Goal: Information Seeking & Learning: Learn about a topic

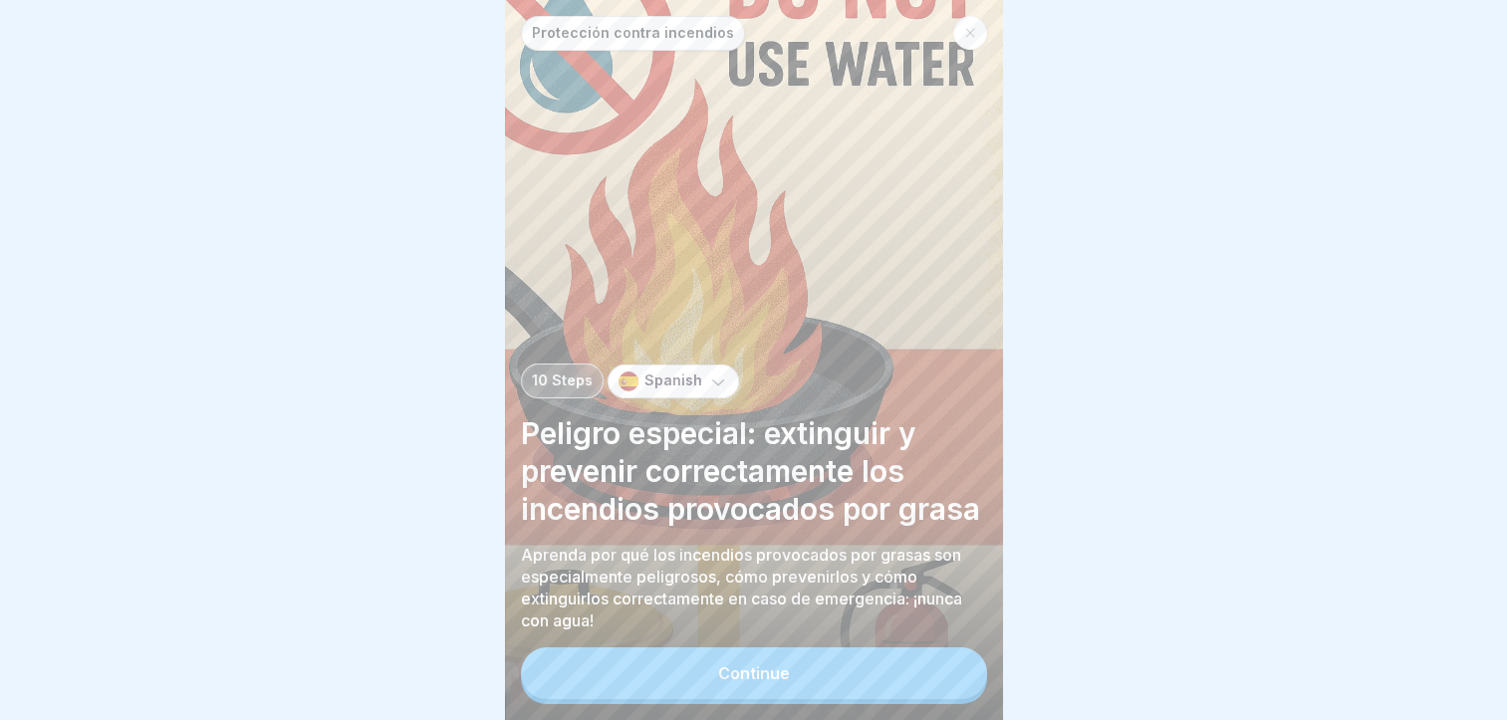
click at [783, 699] on button "Continue" at bounding box center [754, 674] width 466 height 52
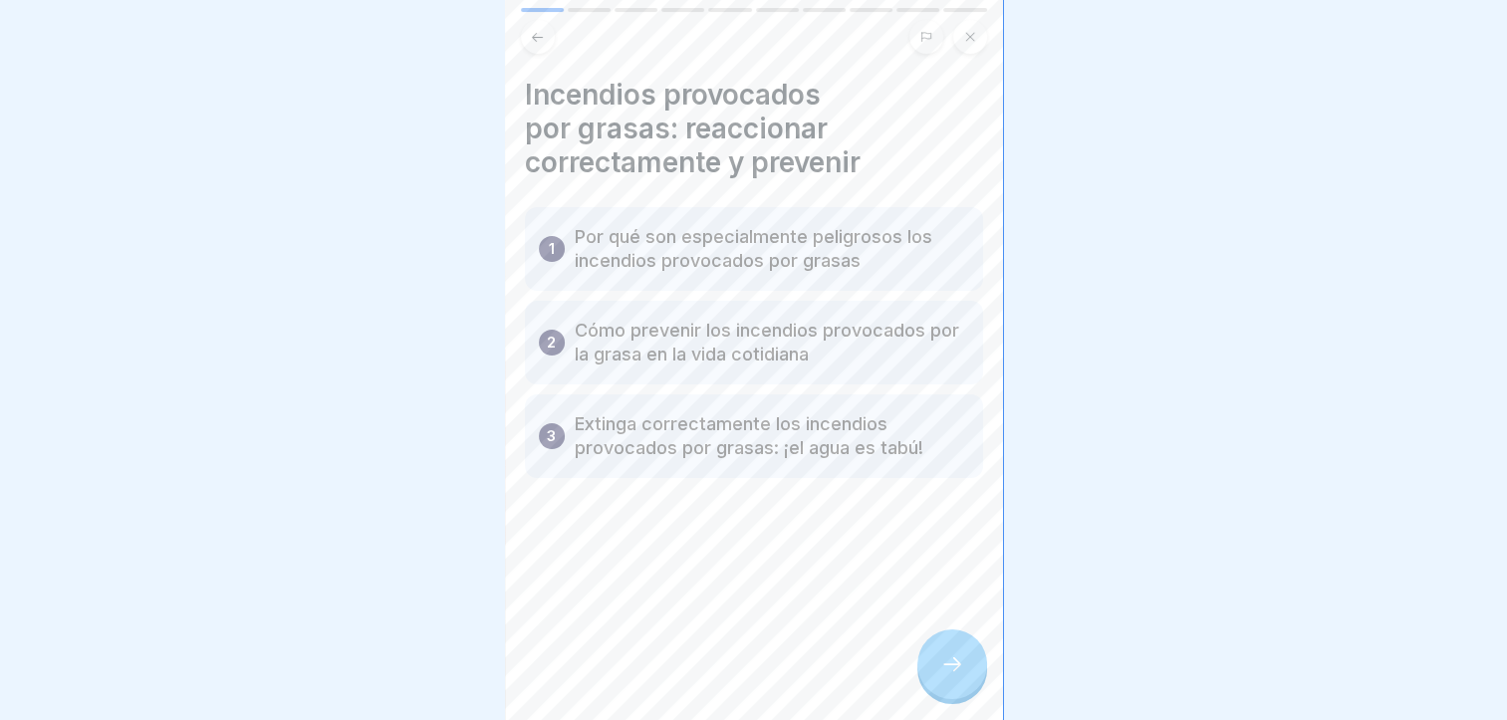
click at [953, 677] on icon at bounding box center [953, 665] width 24 height 24
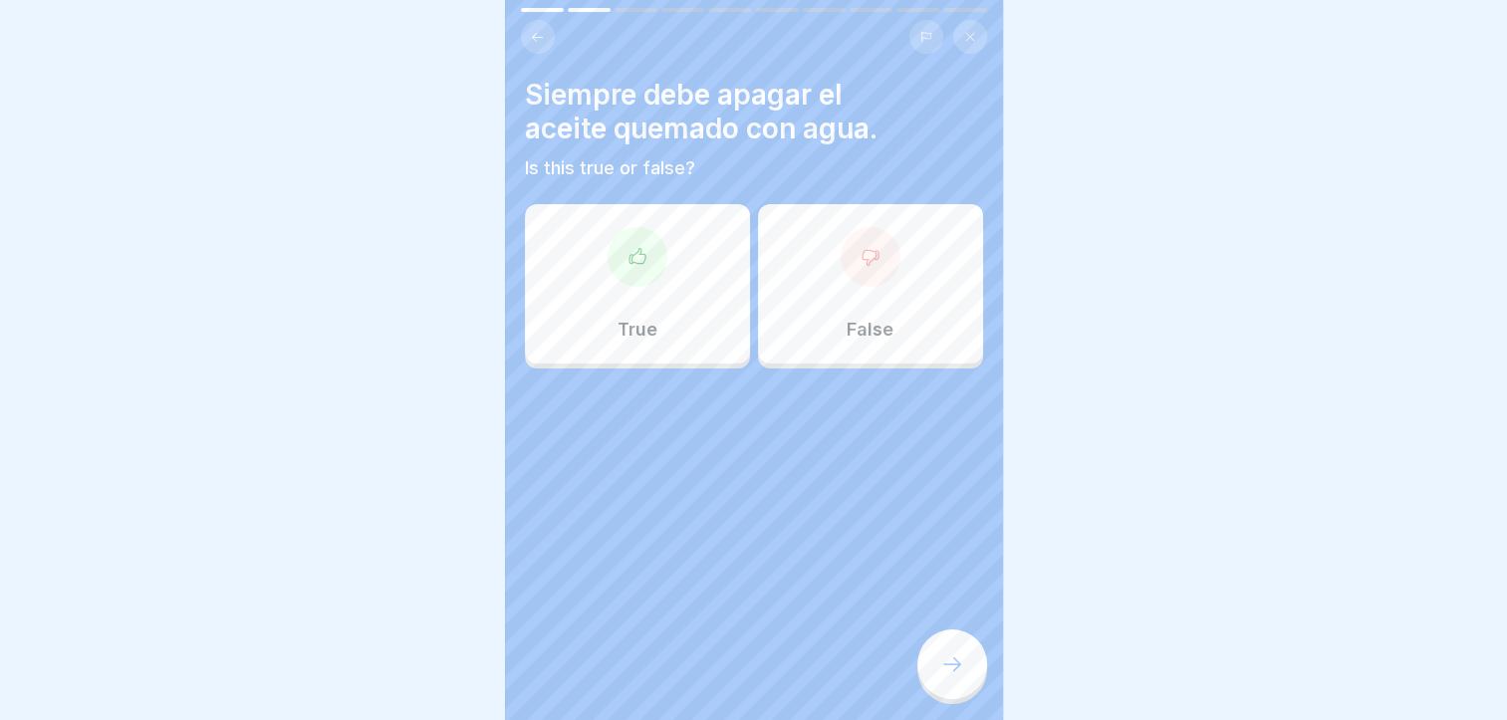
click at [930, 262] on div "False" at bounding box center [870, 283] width 225 height 159
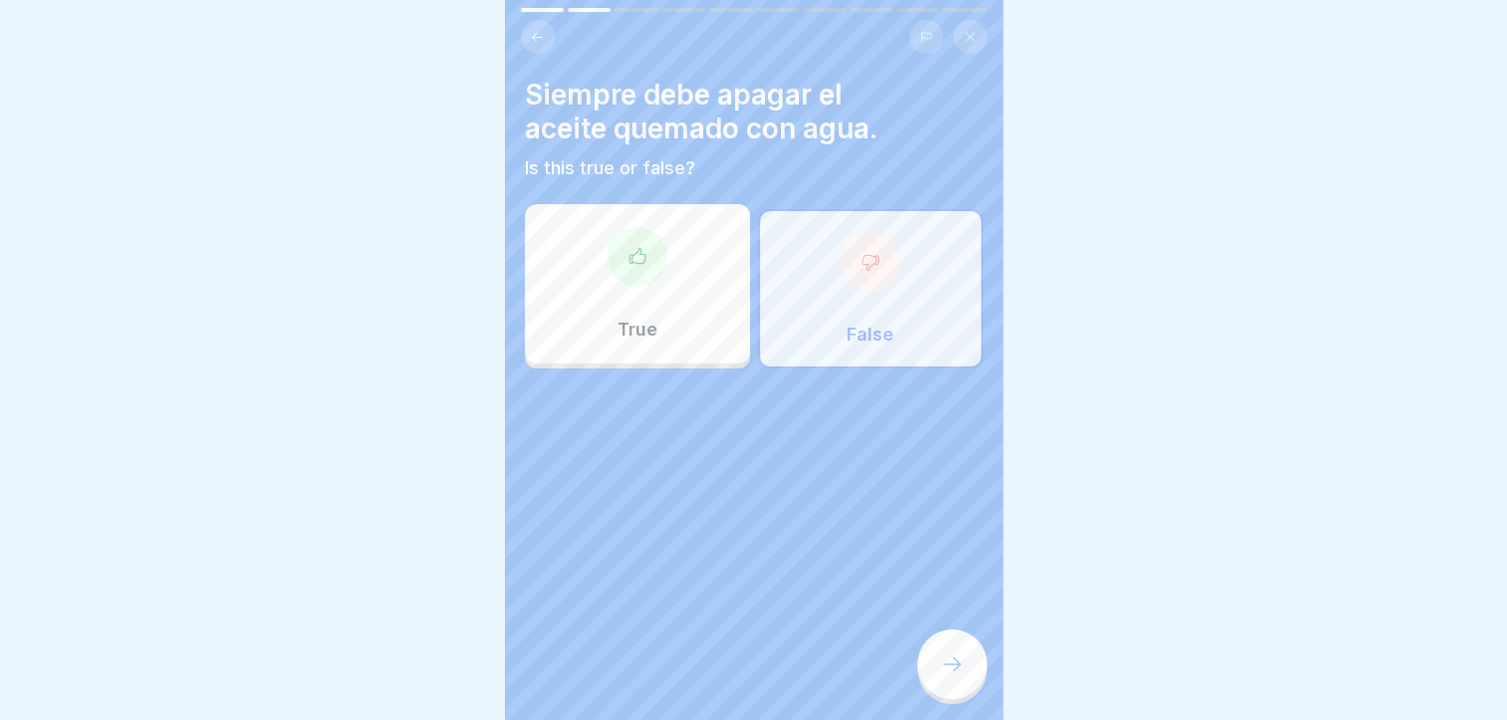
click at [980, 688] on div at bounding box center [953, 665] width 70 height 70
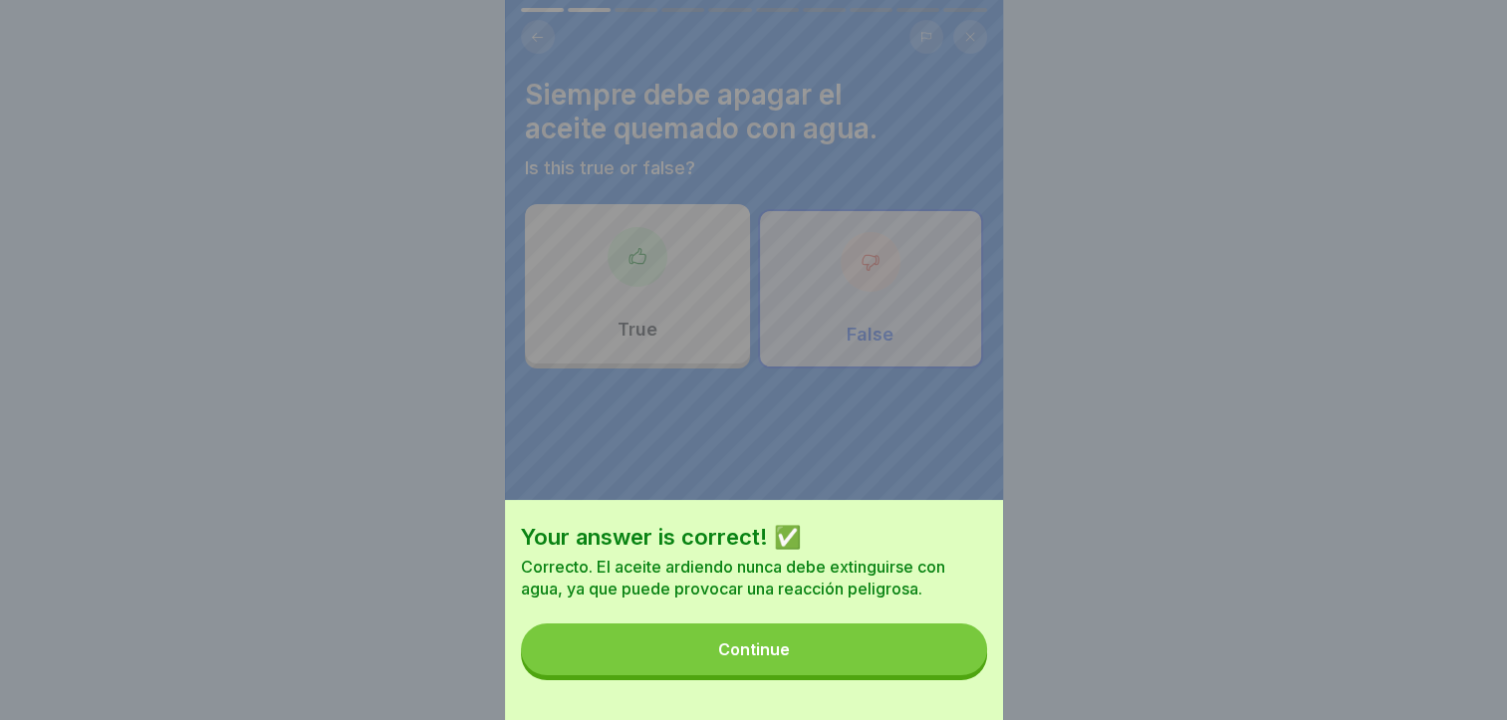
click at [857, 676] on button "Continue" at bounding box center [754, 650] width 466 height 52
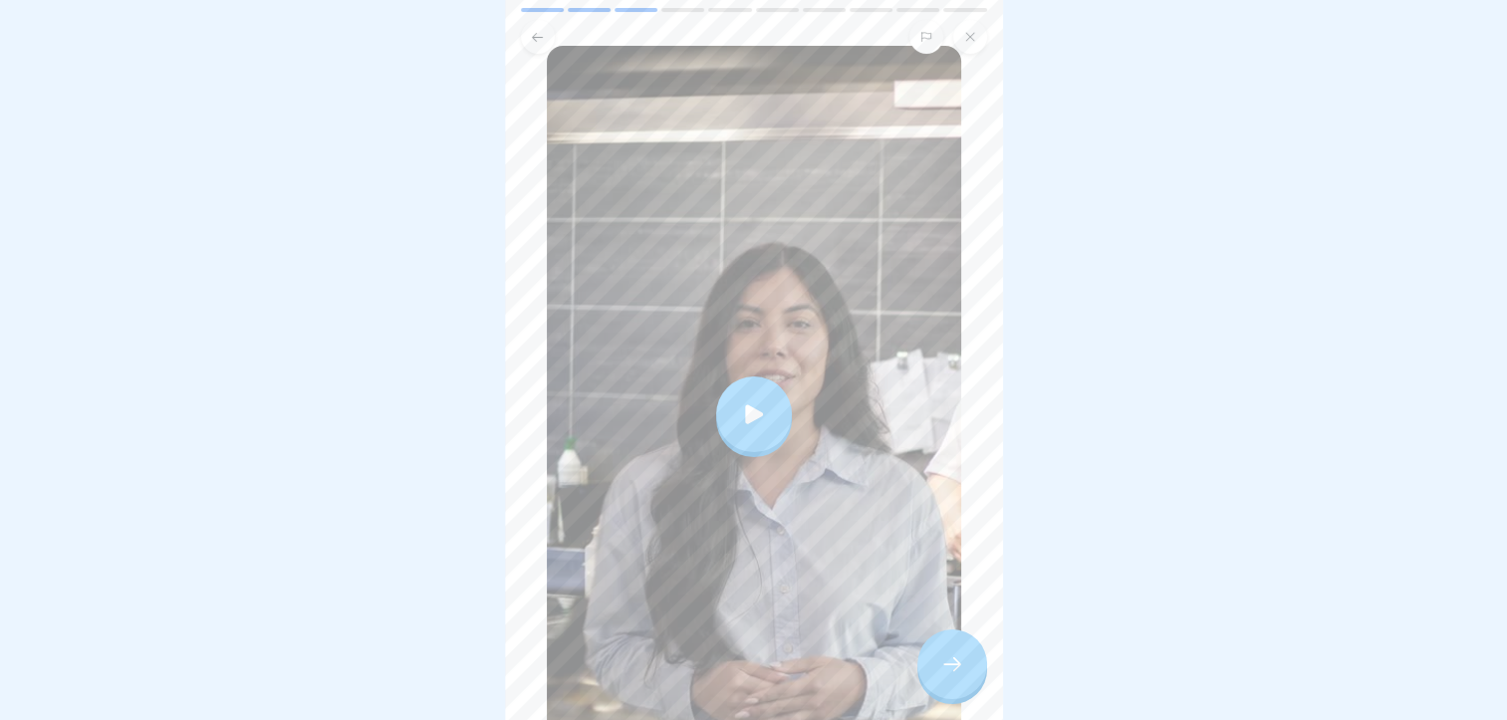
scroll to position [354, 0]
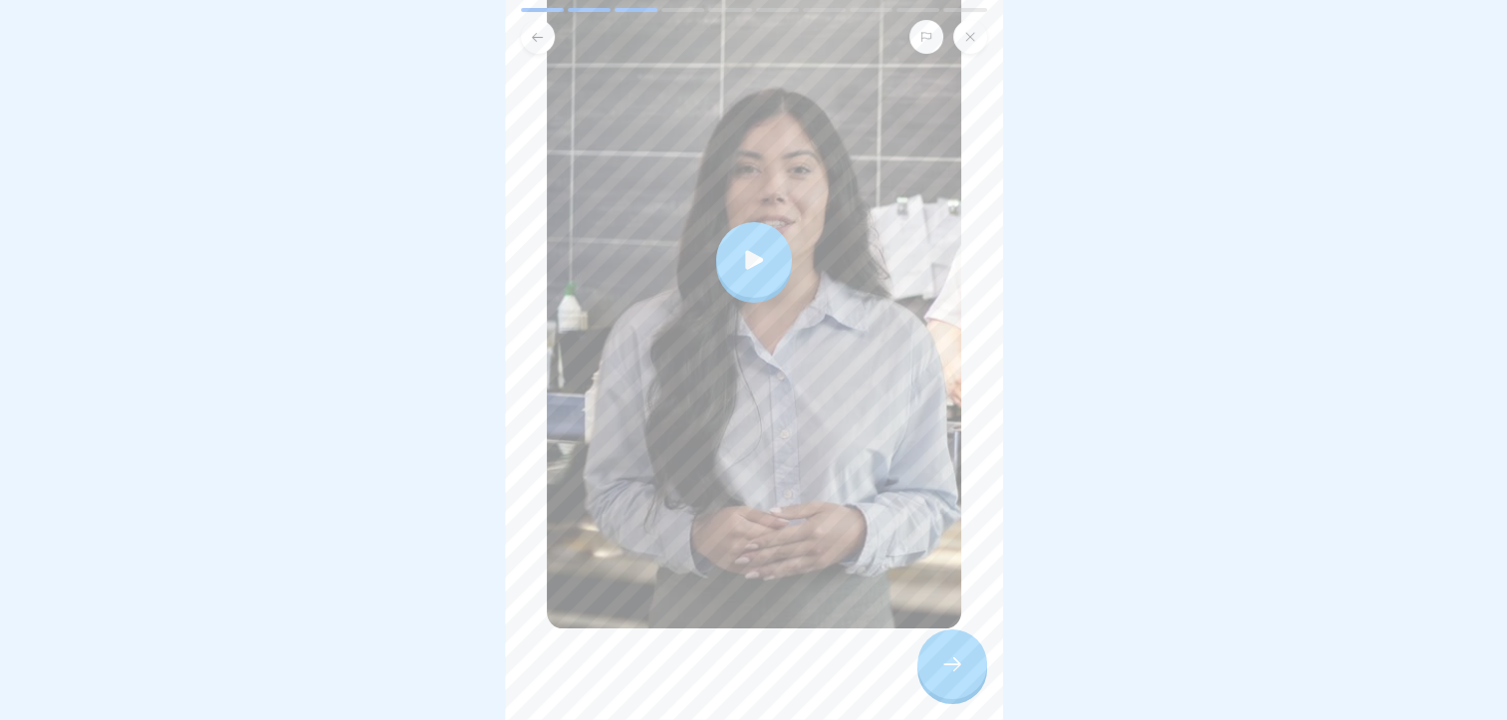
click at [723, 259] on div at bounding box center [754, 260] width 76 height 76
click at [930, 662] on div at bounding box center [953, 665] width 70 height 70
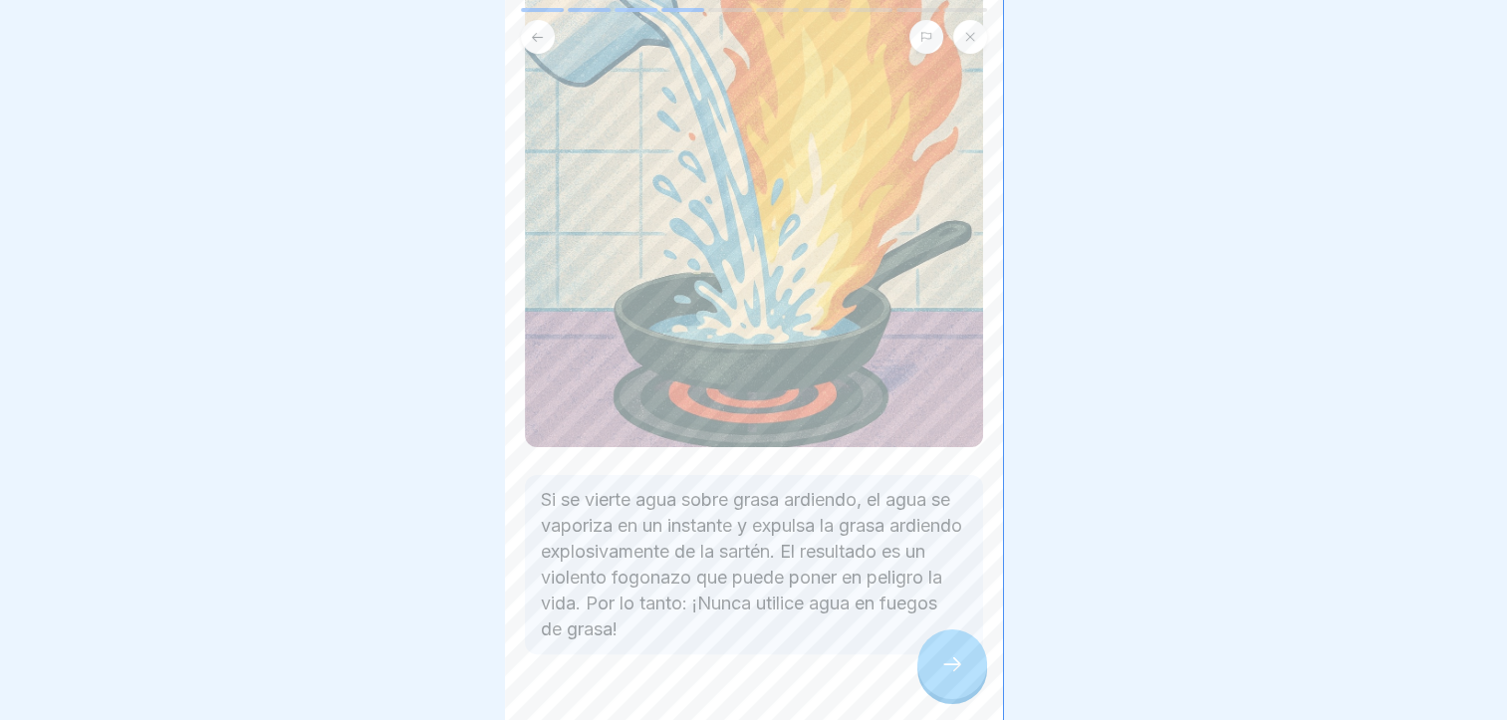
scroll to position [355, 0]
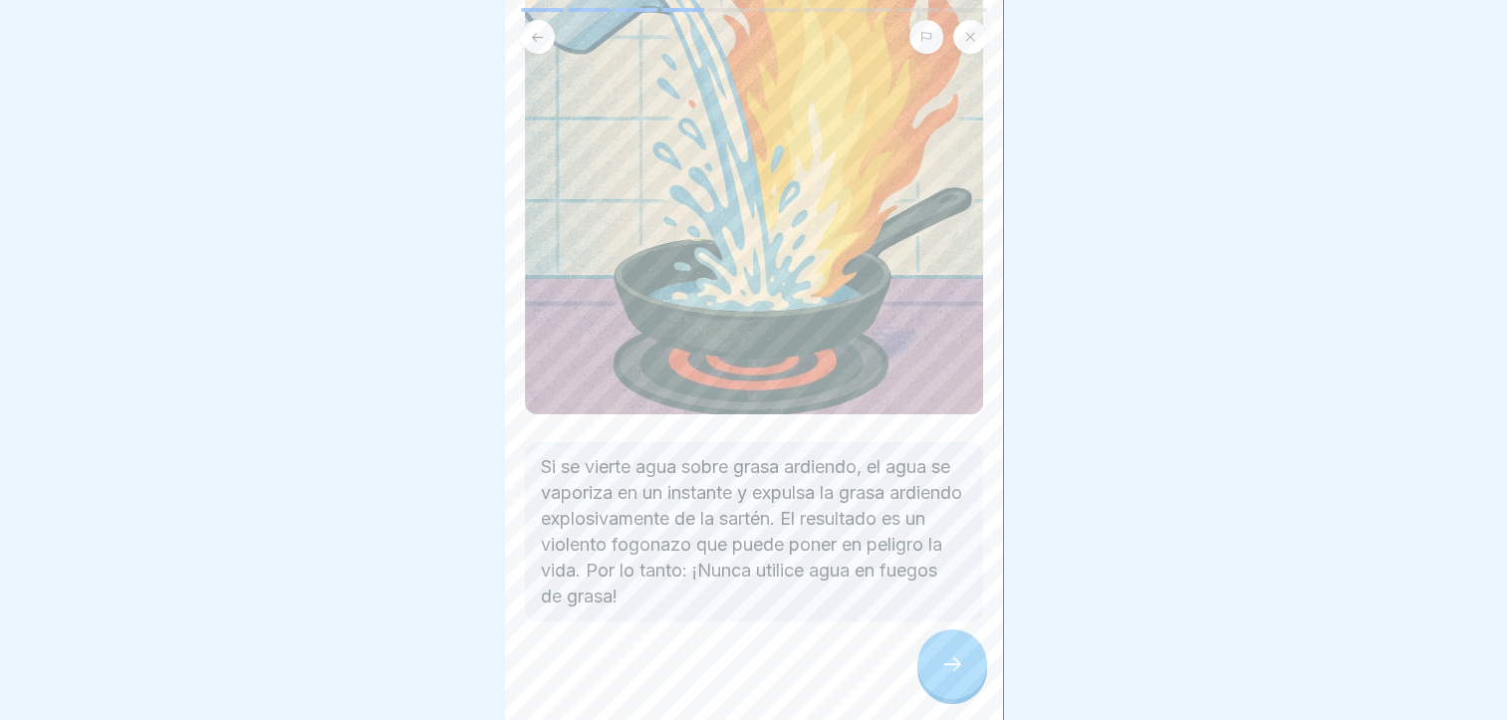
click at [945, 668] on div at bounding box center [953, 665] width 70 height 70
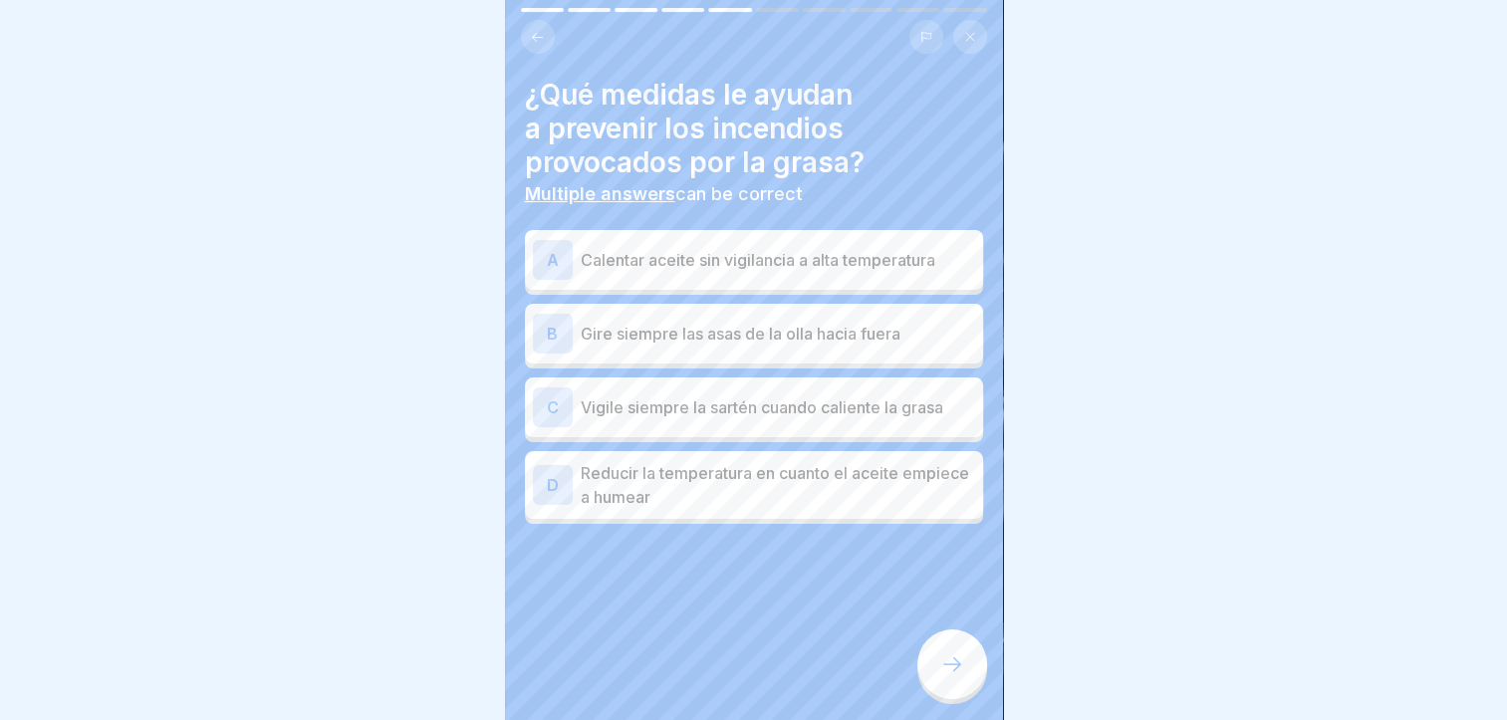
click at [893, 420] on div "C Vigile siempre la sartén cuando caliente la grasa" at bounding box center [754, 408] width 442 height 40
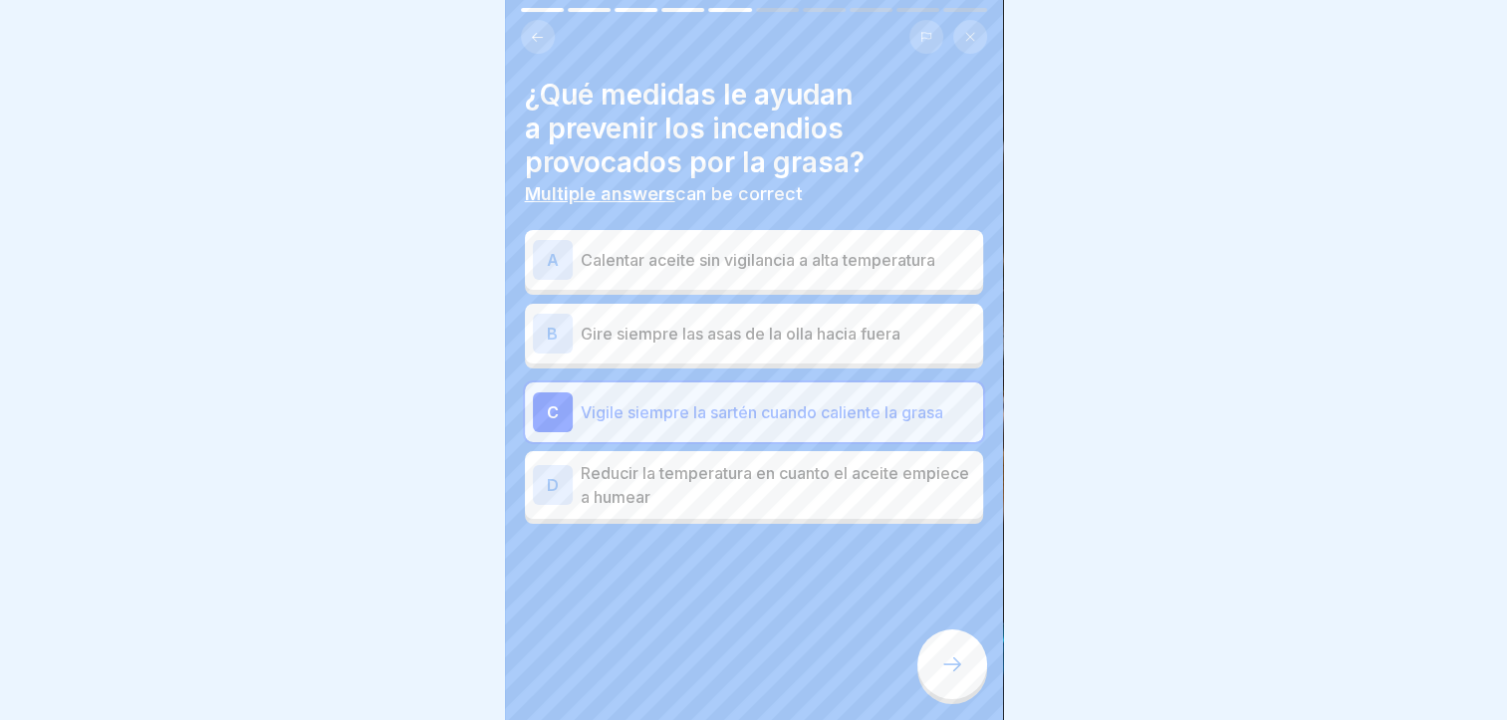
click at [897, 494] on p "Reducir la temperatura en cuanto el aceite empiece a humear" at bounding box center [778, 485] width 395 height 48
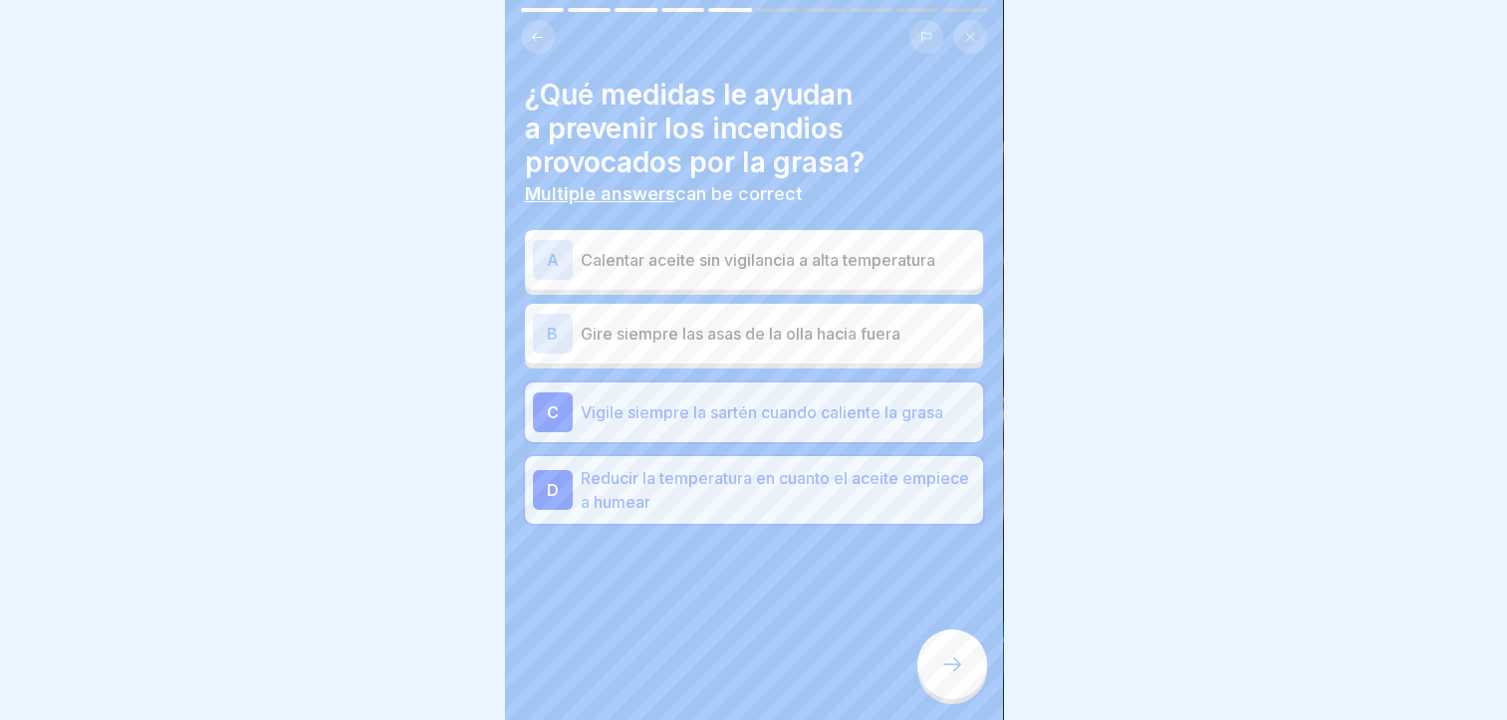
click at [945, 675] on icon at bounding box center [953, 665] width 24 height 24
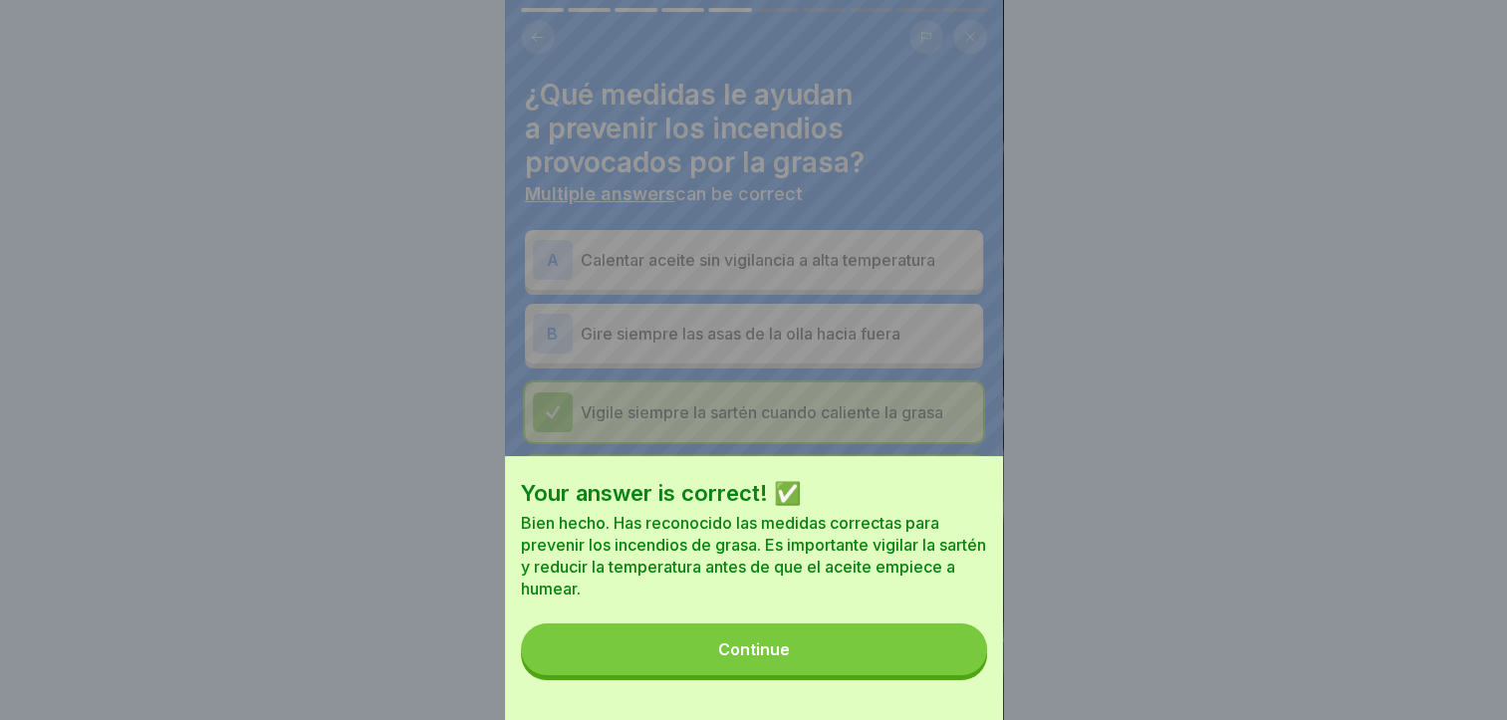
click at [945, 675] on button "Continue" at bounding box center [754, 650] width 466 height 52
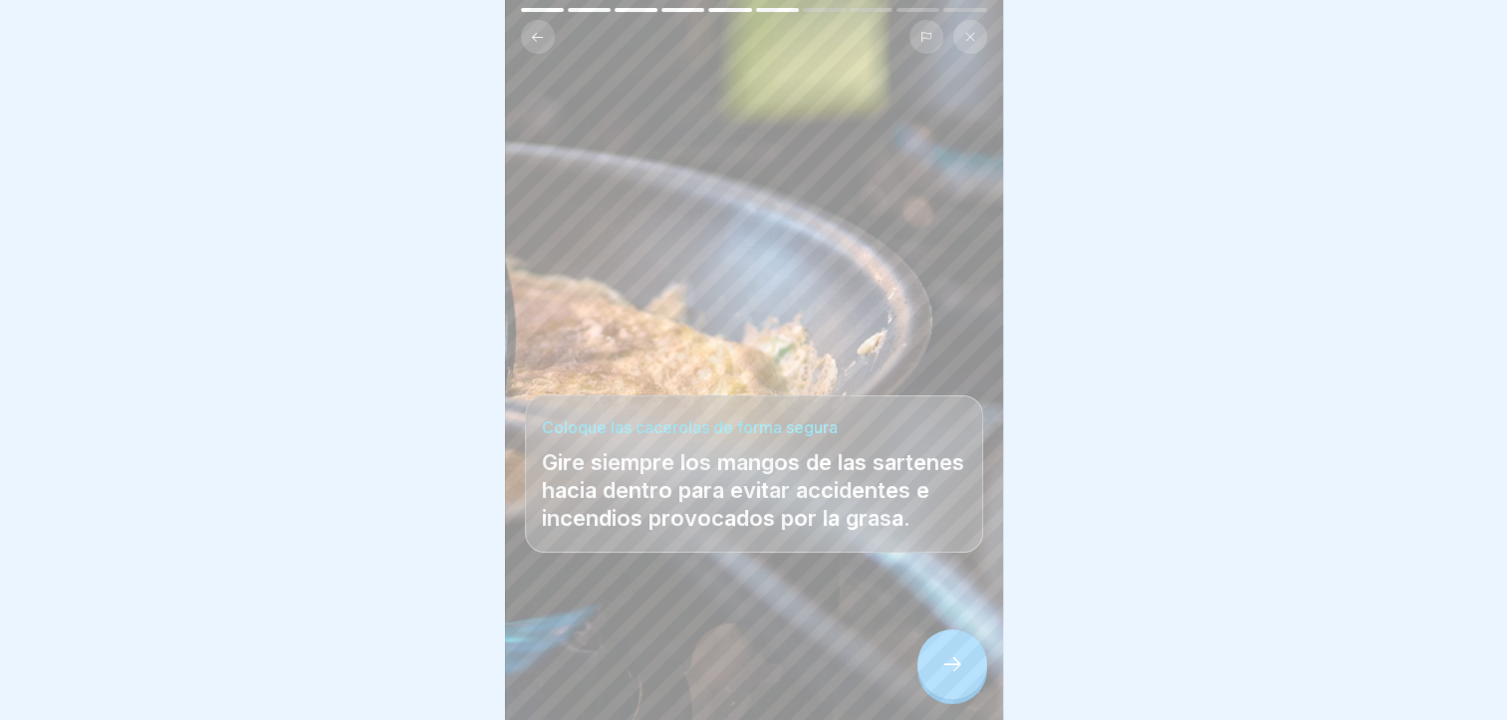
click at [934, 681] on div at bounding box center [953, 665] width 70 height 70
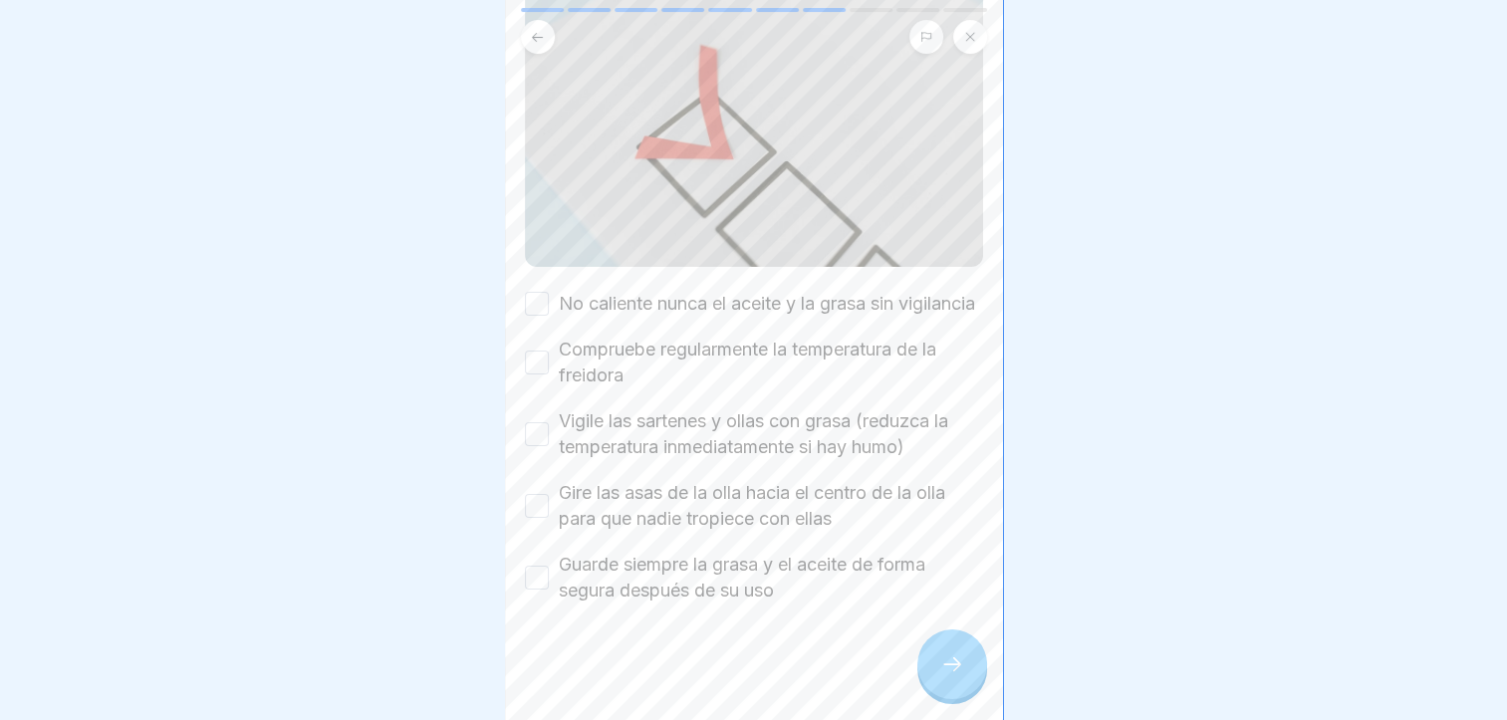
scroll to position [299, 0]
click at [733, 288] on label "No caliente nunca el aceite y la grasa sin vigilancia" at bounding box center [767, 301] width 416 height 26
click at [549, 289] on button "No caliente nunca el aceite y la grasa sin vigilancia" at bounding box center [537, 301] width 24 height 24
click at [741, 366] on label "Compruebe regularmente la temperatura de la freidora" at bounding box center [771, 360] width 424 height 52
click at [549, 366] on button "Compruebe regularmente la temperatura de la freidora" at bounding box center [537, 360] width 24 height 24
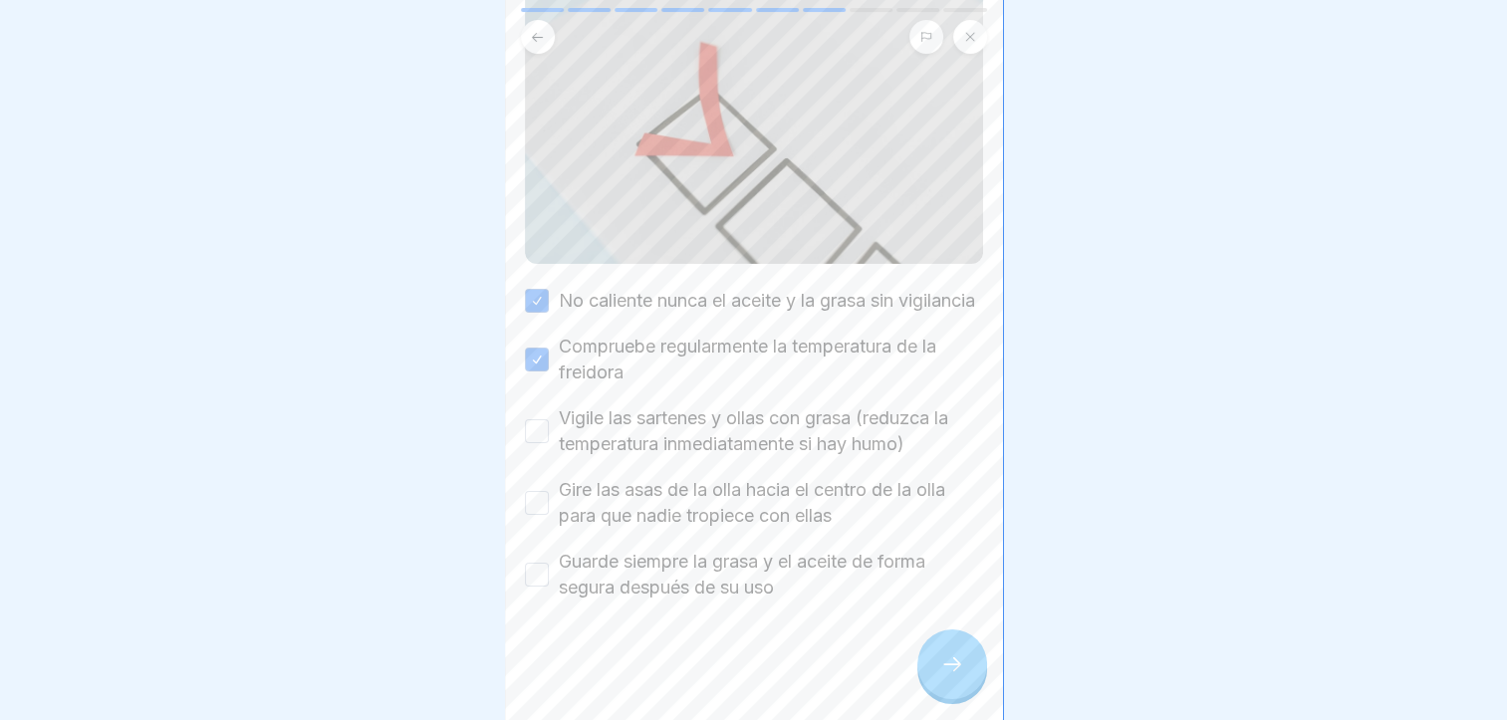
click at [740, 426] on label "Vigile las sartenes y ollas con grasa (reduzca la temperatura inmediatamente si…" at bounding box center [771, 432] width 424 height 52
click at [549, 426] on button "Vigile las sartenes y ollas con grasa (reduzca la temperatura inmediatamente si…" at bounding box center [537, 431] width 24 height 24
click at [740, 492] on label "Gire las asas de la olla hacia el centro de la olla para que nadie tropiece con…" at bounding box center [771, 503] width 424 height 52
click at [549, 492] on button "Gire las asas de la olla hacia el centro de la olla para que nadie tropiece con…" at bounding box center [537, 503] width 24 height 24
click at [739, 601] on div at bounding box center [754, 661] width 458 height 120
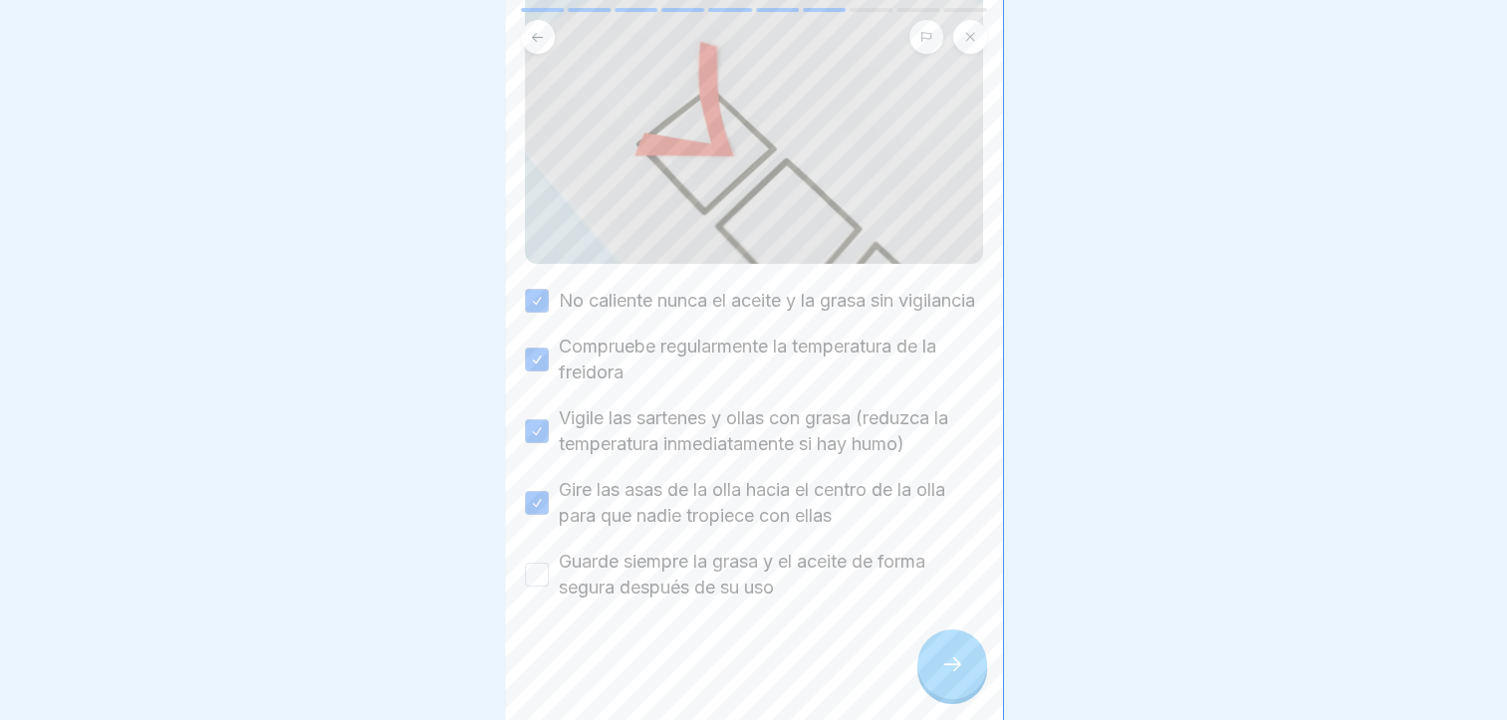
click at [765, 588] on label "Guarde siempre la grasa y el aceite de forma segura después de su uso" at bounding box center [771, 575] width 424 height 52
click at [549, 587] on button "Guarde siempre la grasa y el aceite de forma segura después de su uso" at bounding box center [537, 575] width 24 height 24
click at [949, 677] on icon at bounding box center [953, 665] width 24 height 24
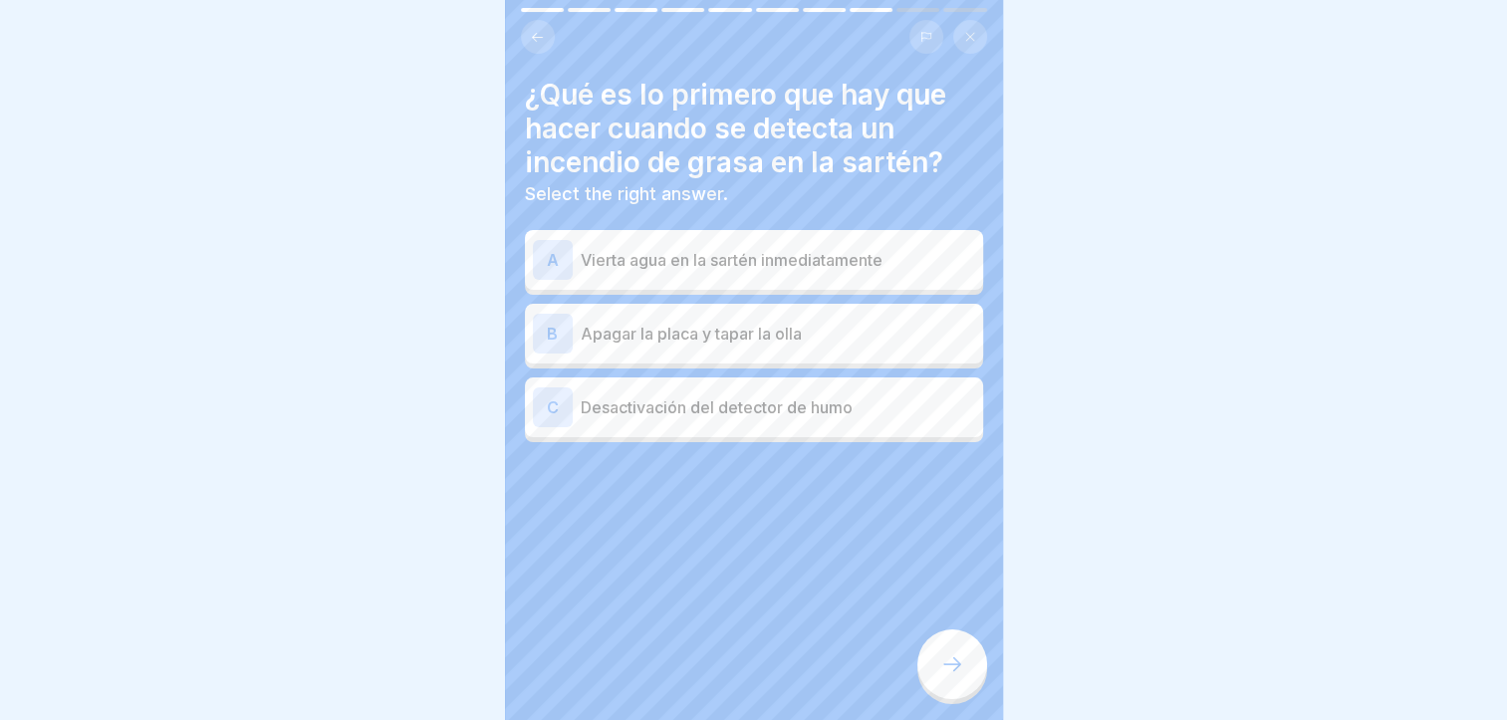
click at [901, 332] on p "Apagar la placa y tapar la olla" at bounding box center [778, 334] width 395 height 24
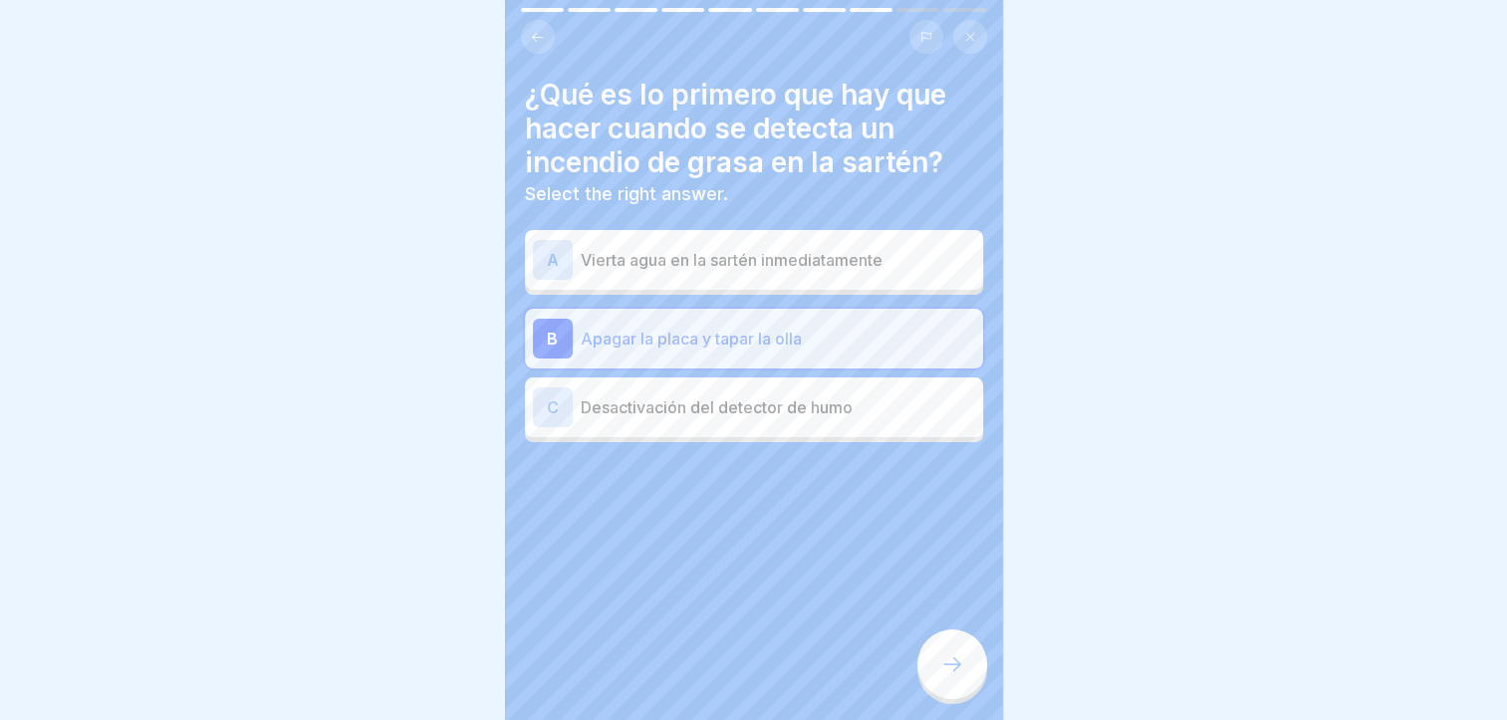
click at [939, 676] on div at bounding box center [953, 665] width 70 height 70
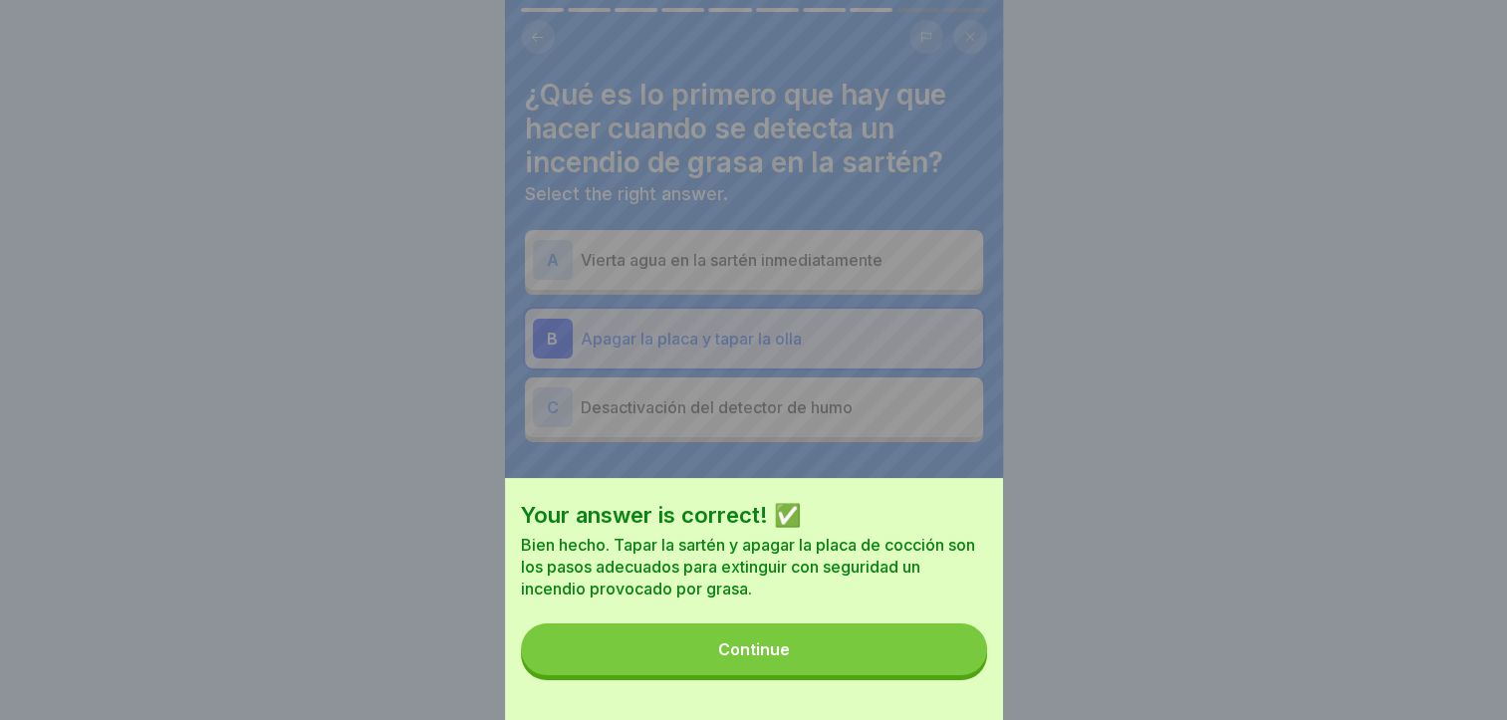
click at [937, 676] on button "Continue" at bounding box center [754, 650] width 466 height 52
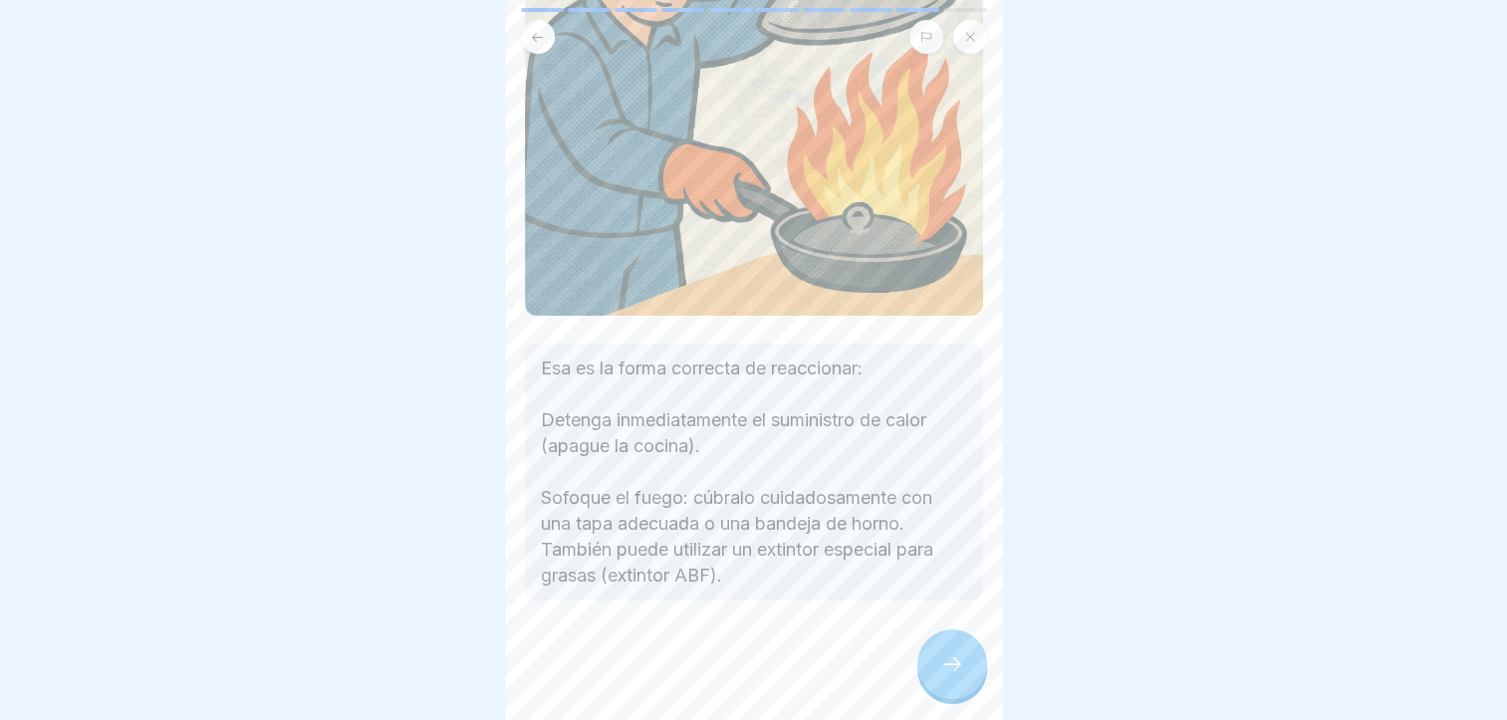
scroll to position [335, 0]
click at [930, 666] on div at bounding box center [953, 665] width 70 height 70
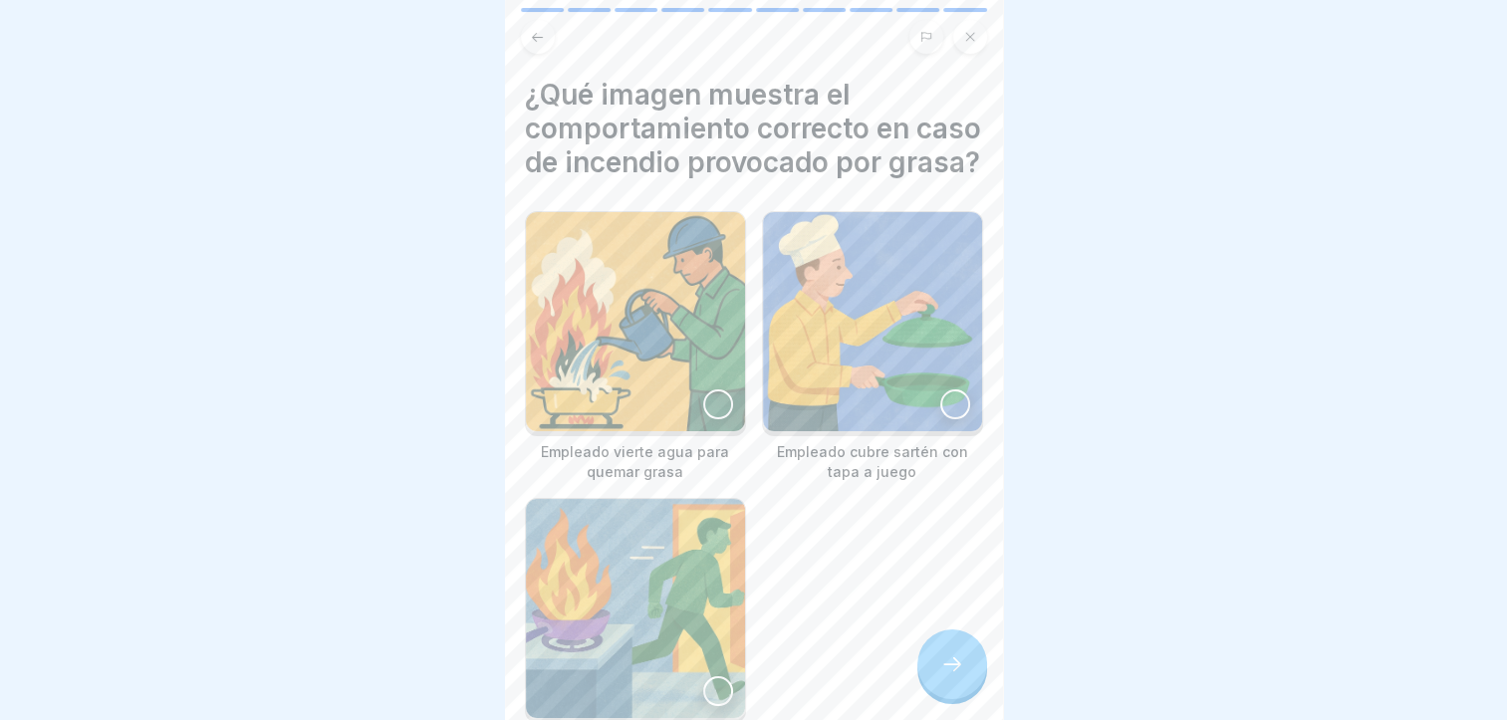
click at [944, 419] on div at bounding box center [956, 405] width 30 height 30
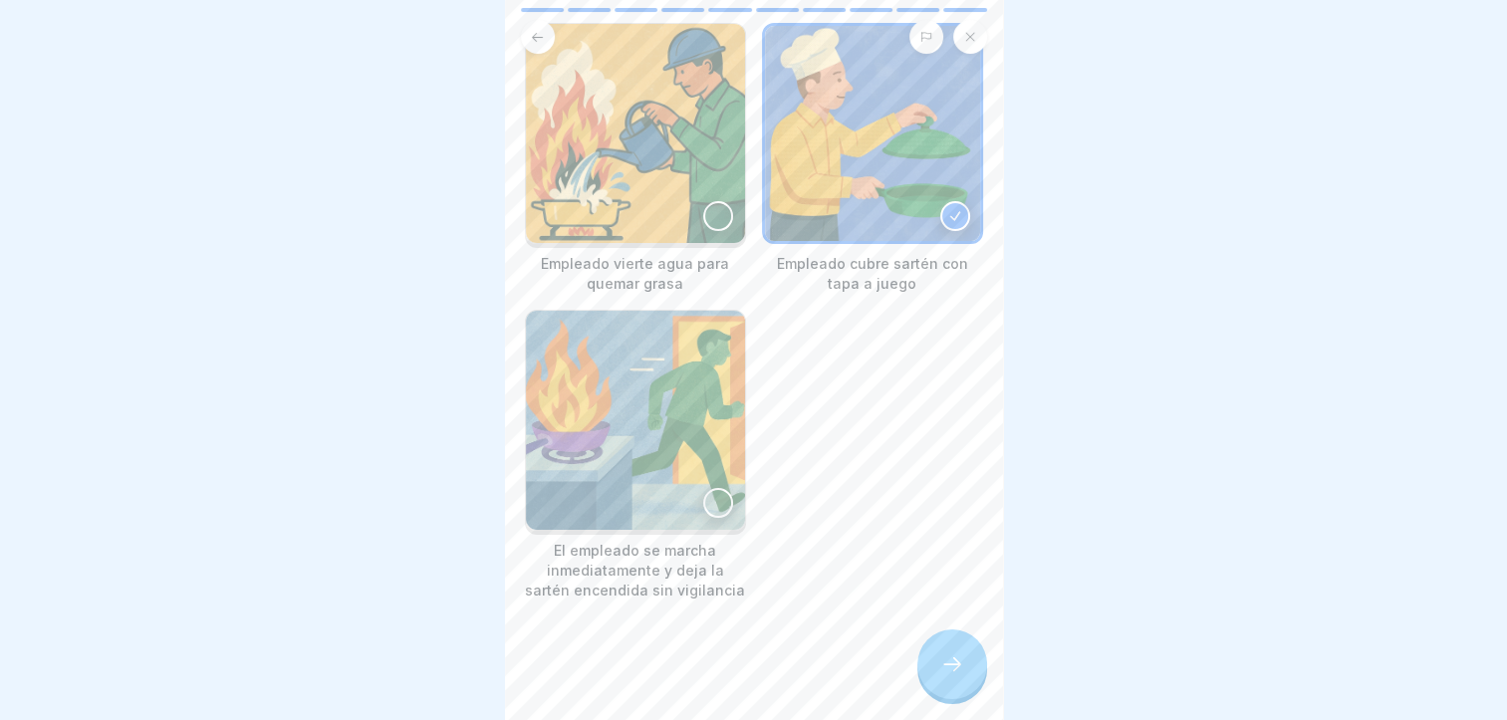
scroll to position [207, 0]
click at [973, 678] on div at bounding box center [953, 665] width 70 height 70
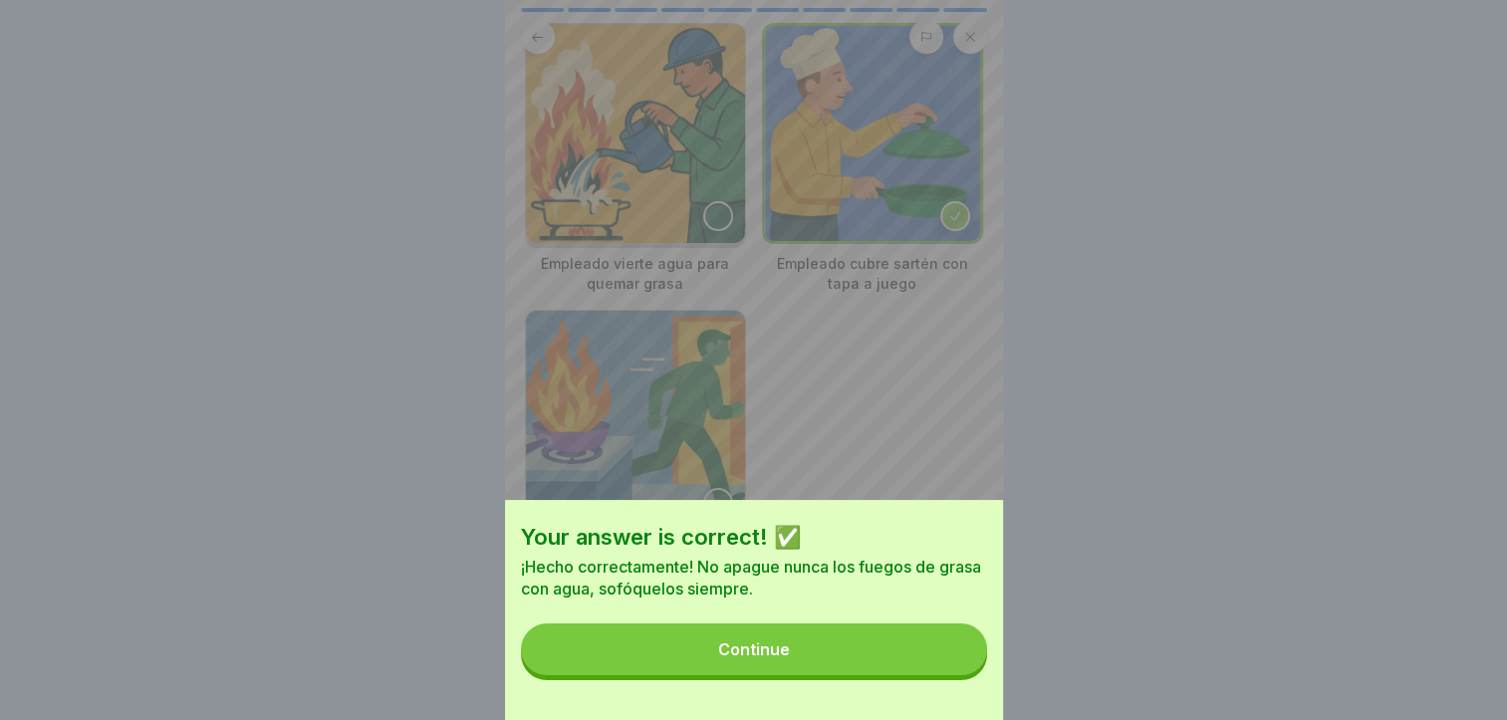
click at [973, 676] on button "Continue" at bounding box center [754, 650] width 466 height 52
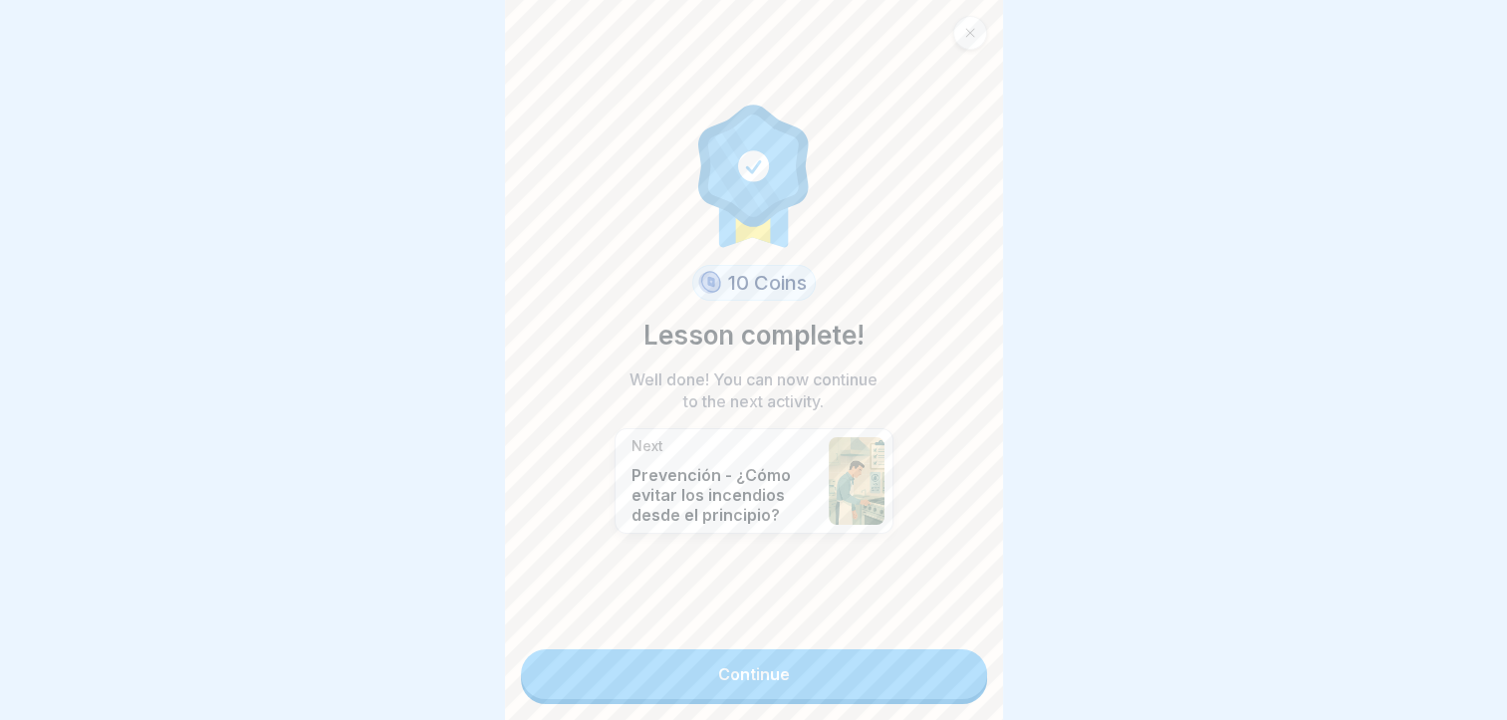
click at [971, 672] on div "10 Coins Lesson complete! Well done! You can now continue to the next activity.…" at bounding box center [754, 360] width 498 height 720
click at [926, 677] on link "Continue" at bounding box center [754, 675] width 466 height 50
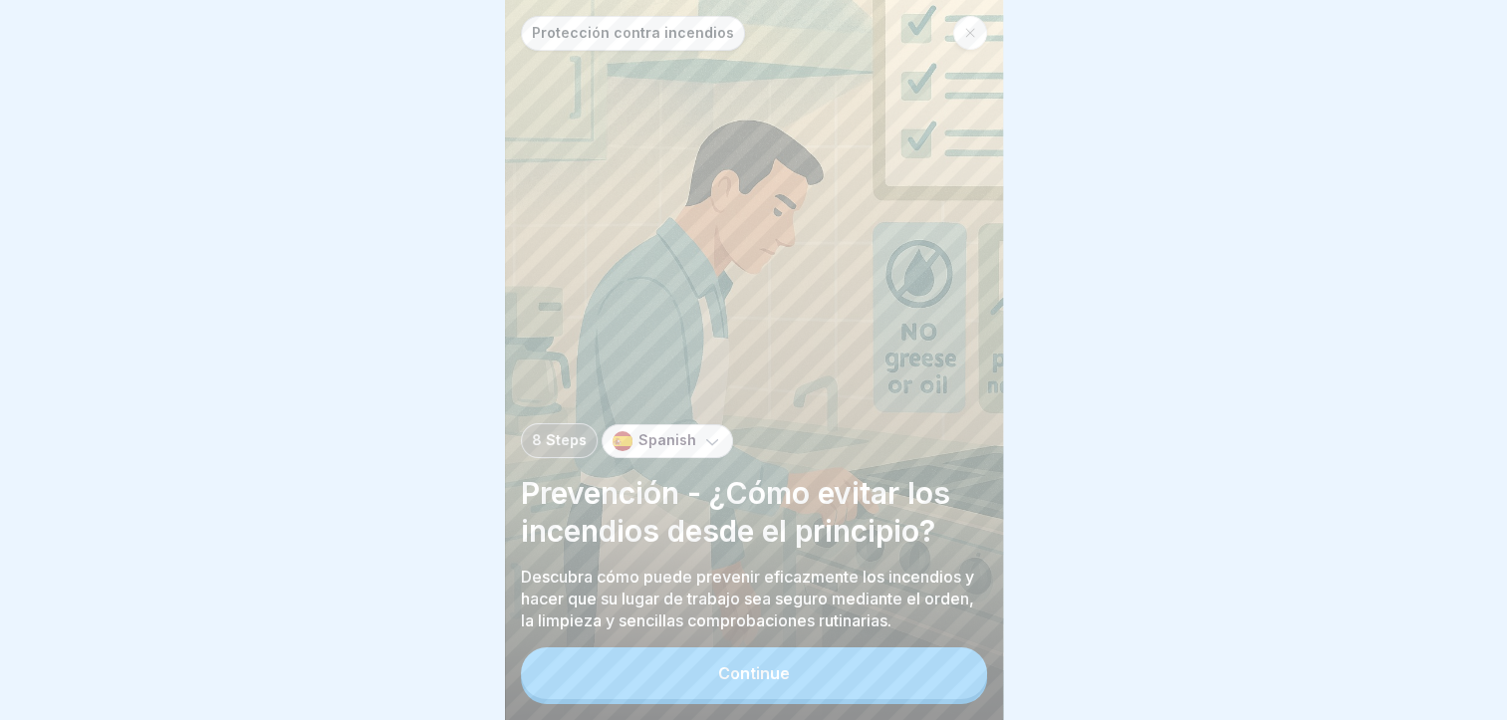
click at [926, 677] on button "Continue" at bounding box center [754, 674] width 466 height 52
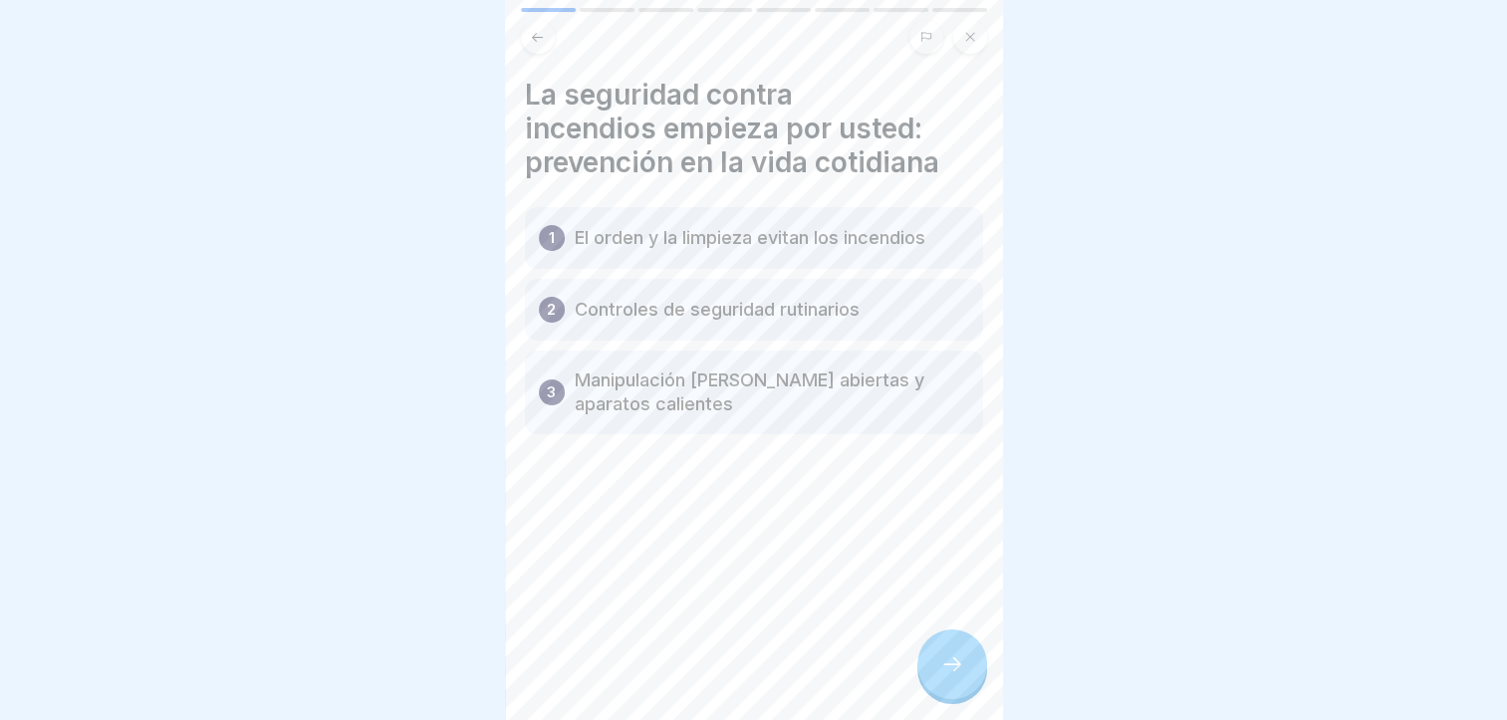
click at [964, 695] on div at bounding box center [953, 665] width 70 height 70
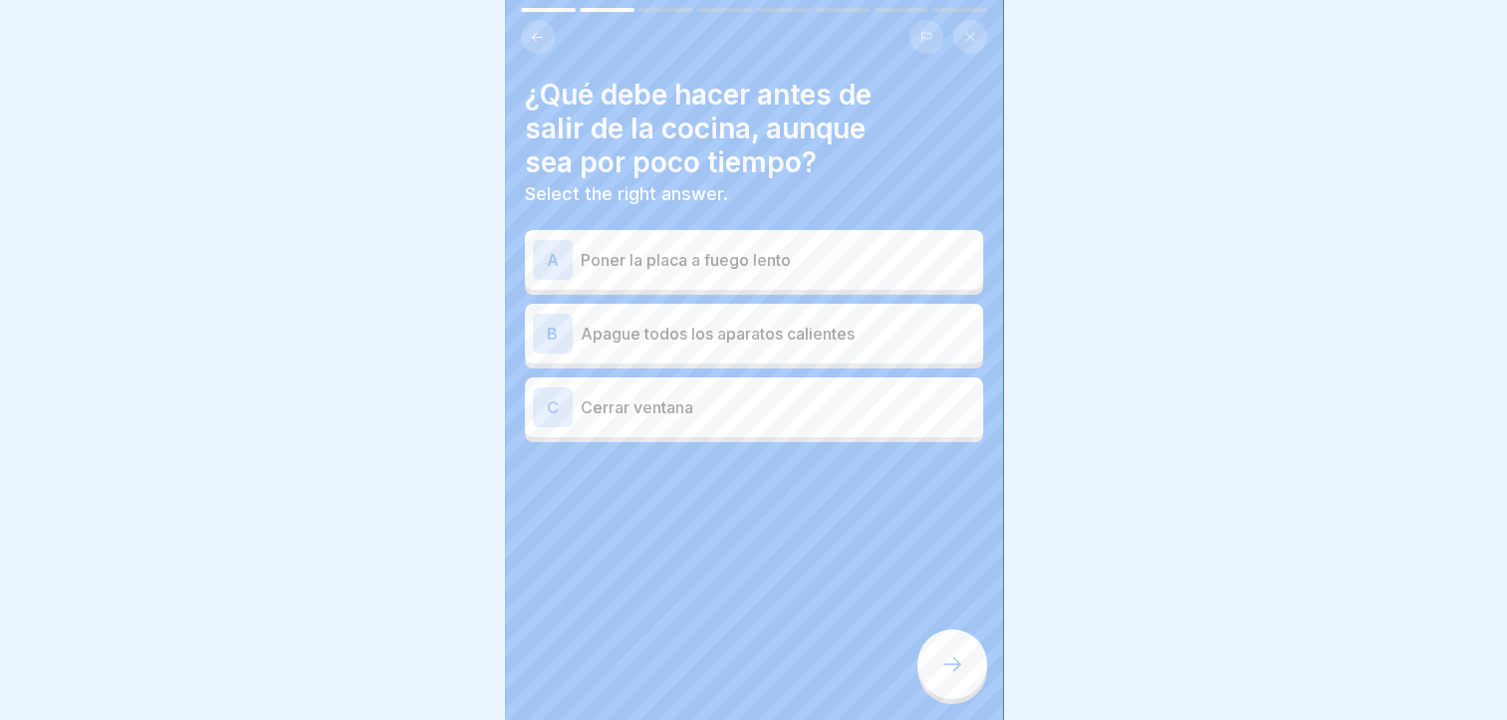
click at [821, 333] on p "Apague todos los aparatos calientes" at bounding box center [778, 334] width 395 height 24
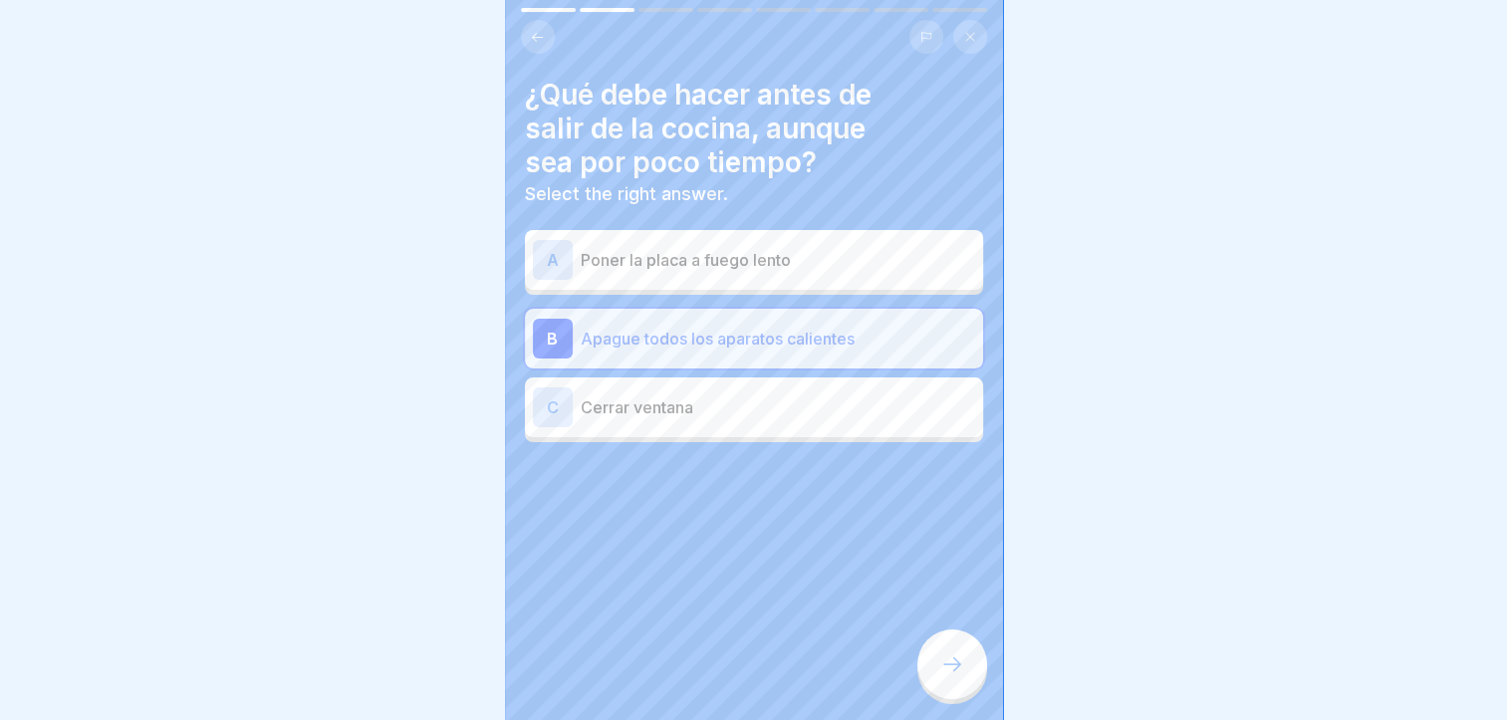
click at [964, 666] on div at bounding box center [953, 665] width 70 height 70
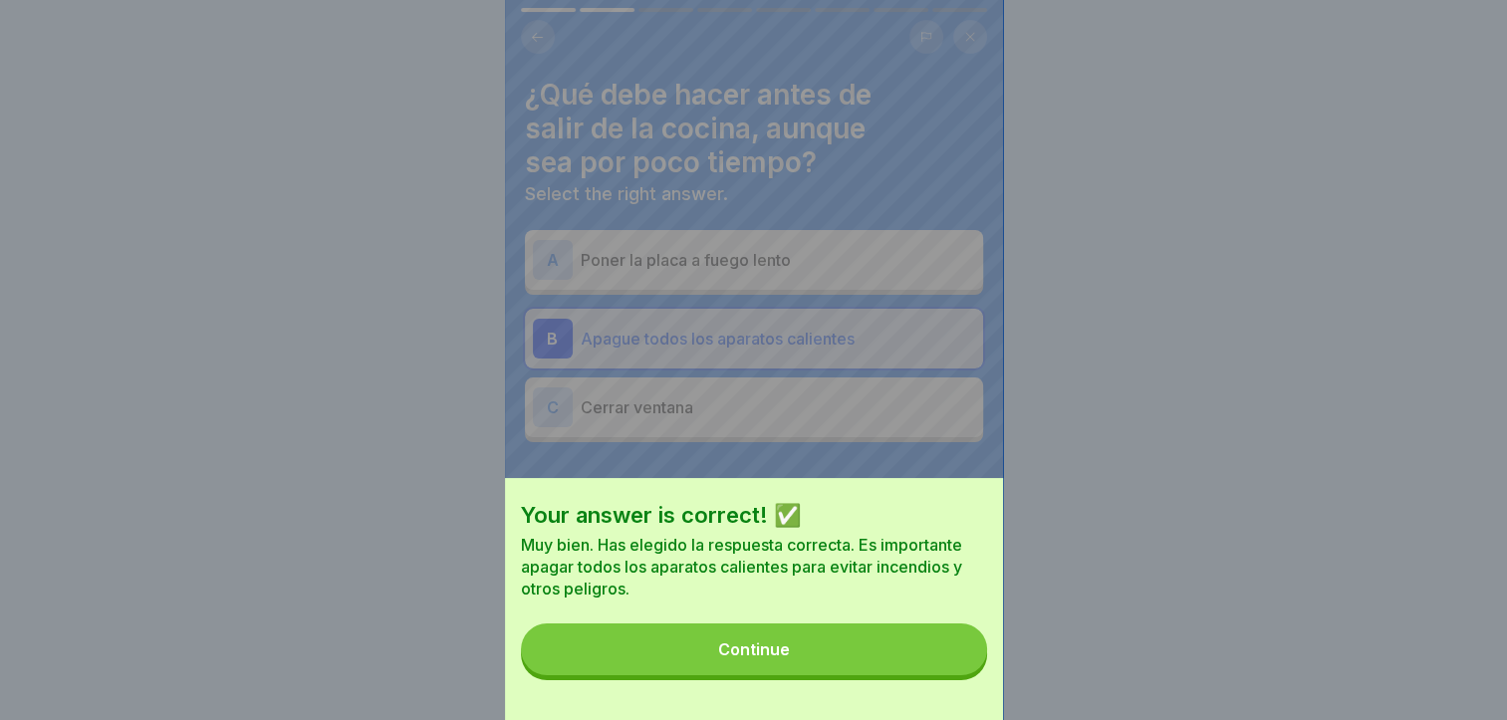
click at [964, 666] on button "Continue" at bounding box center [754, 650] width 466 height 52
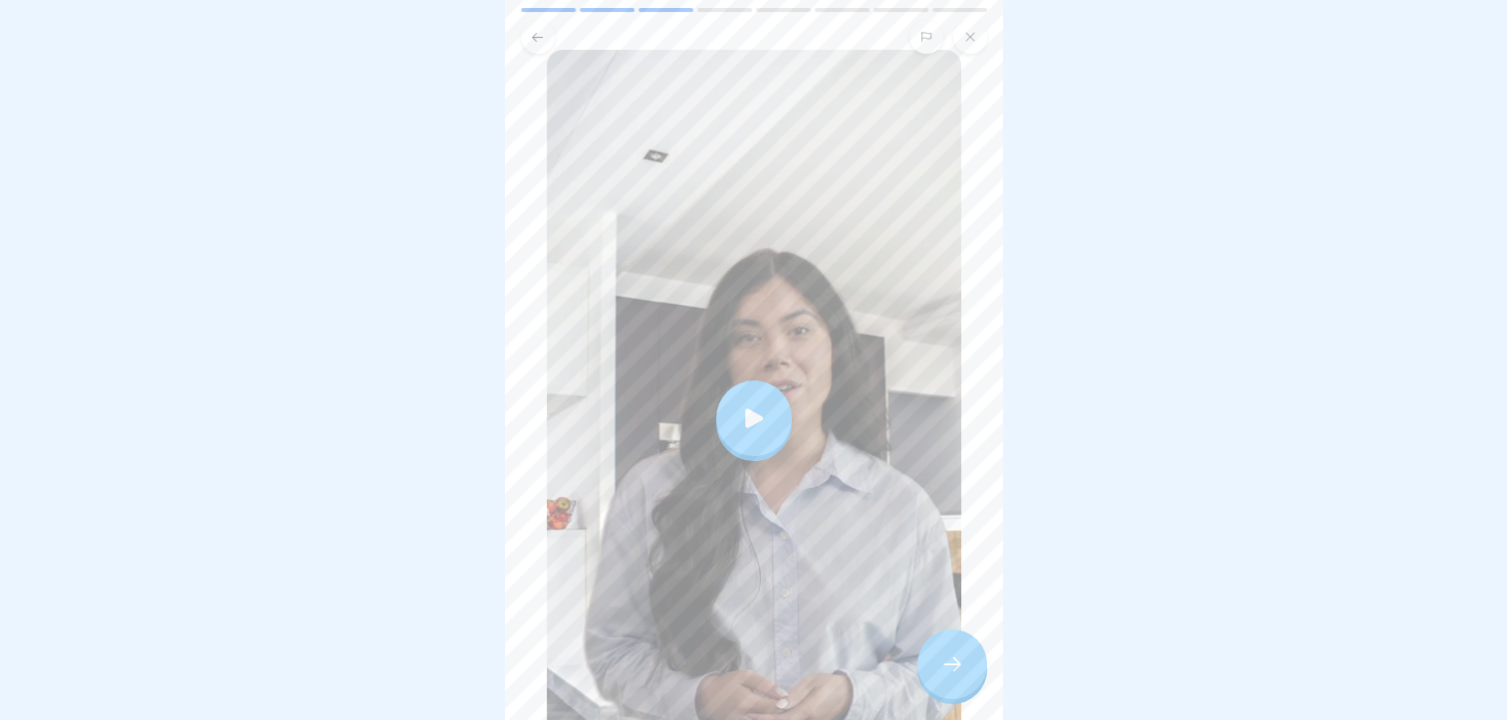
scroll to position [299, 0]
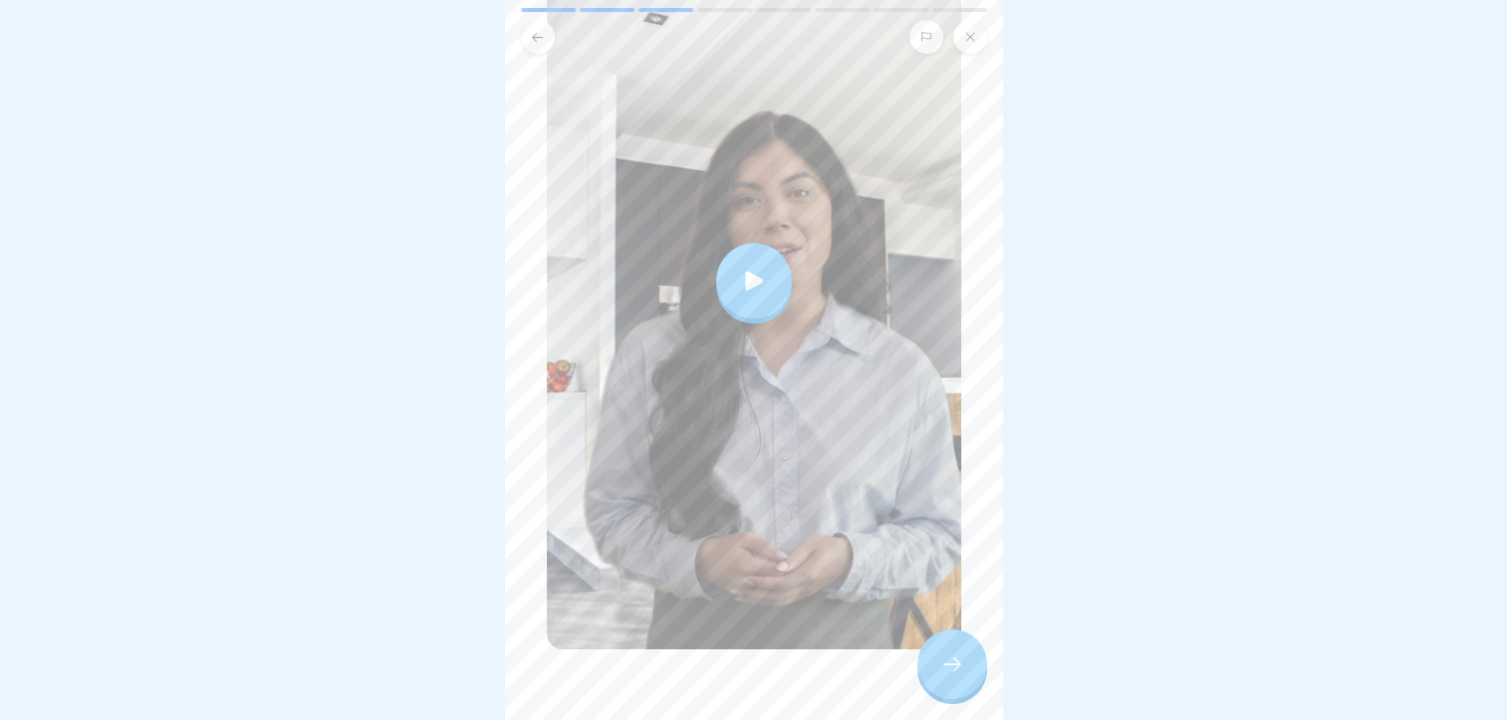
click at [763, 285] on div at bounding box center [754, 281] width 76 height 76
click at [964, 658] on div at bounding box center [953, 665] width 70 height 70
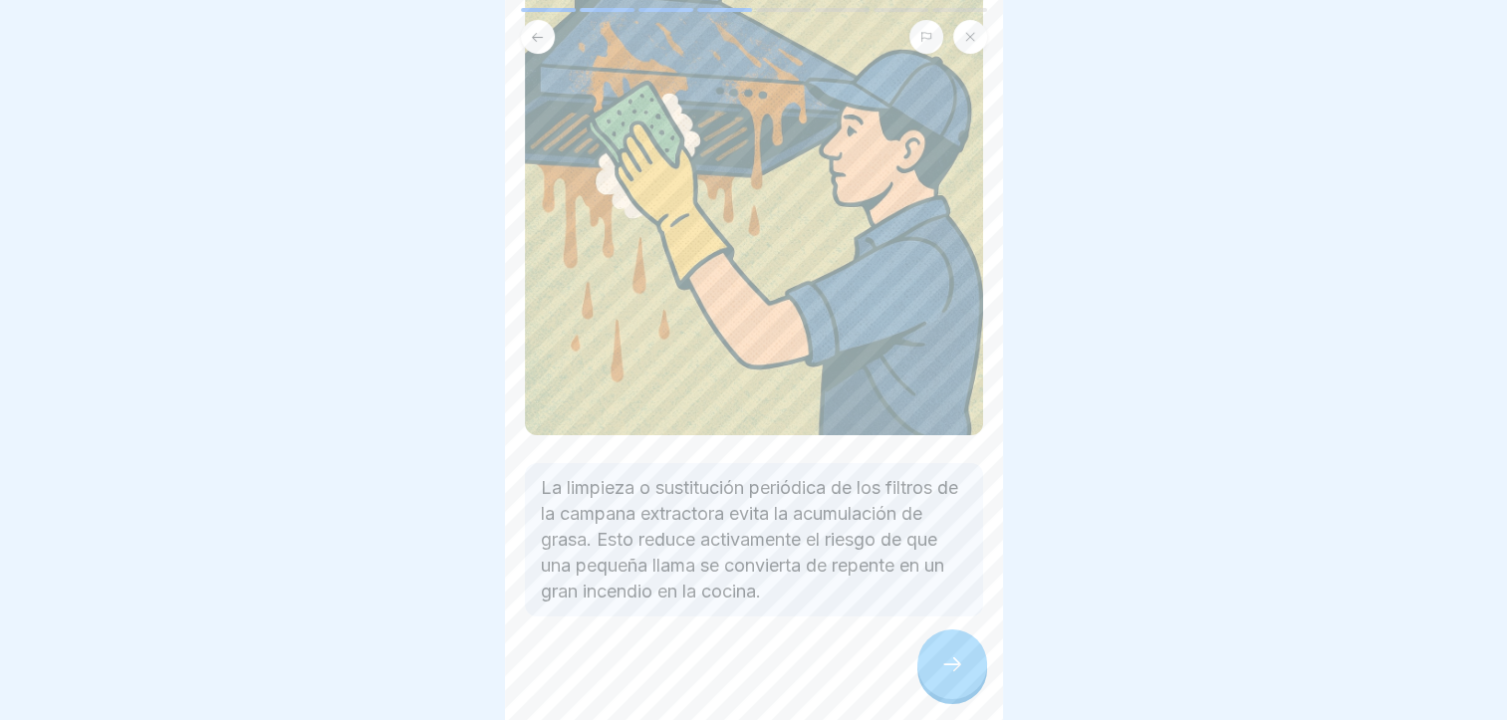
scroll to position [15, 0]
click at [974, 652] on div at bounding box center [953, 665] width 70 height 70
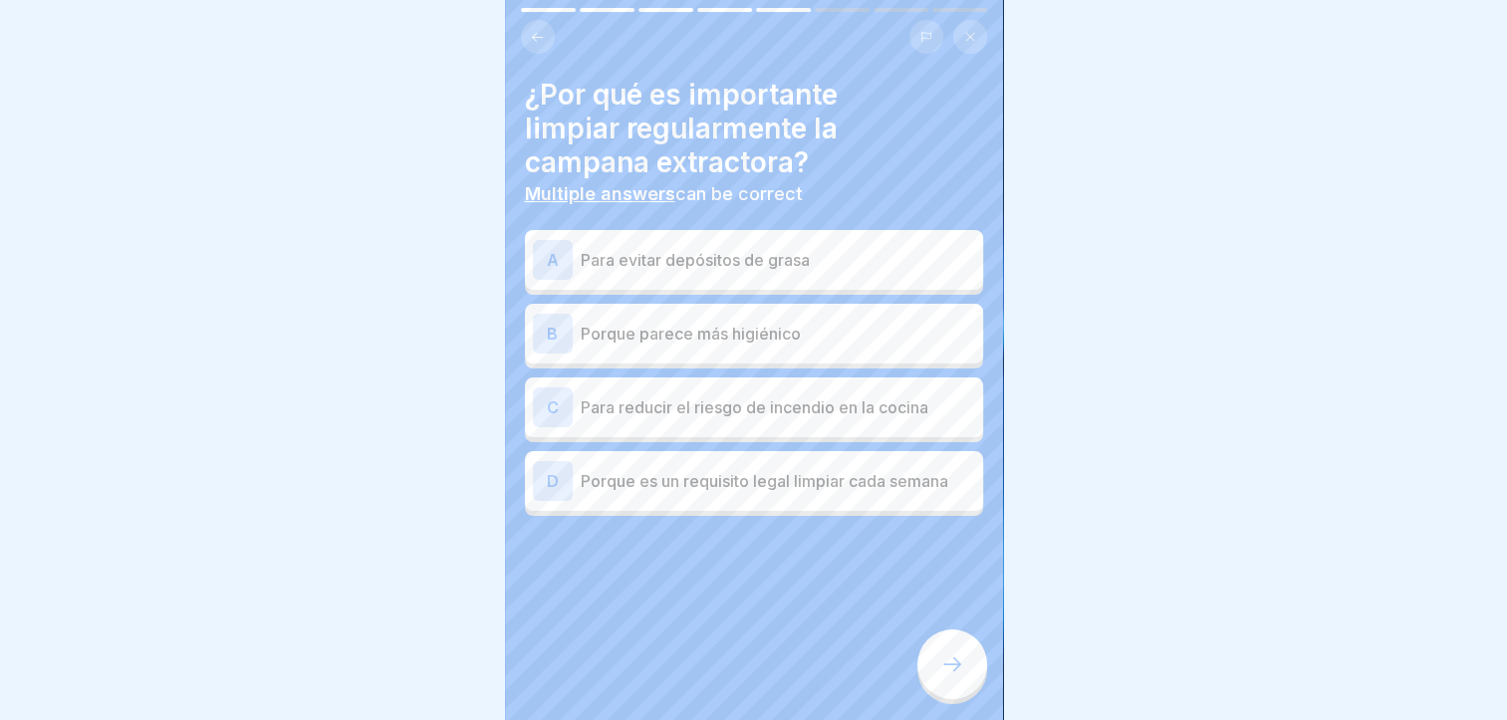
click at [830, 407] on div "C Para reducir el riesgo de incendio en la cocina" at bounding box center [754, 408] width 442 height 40
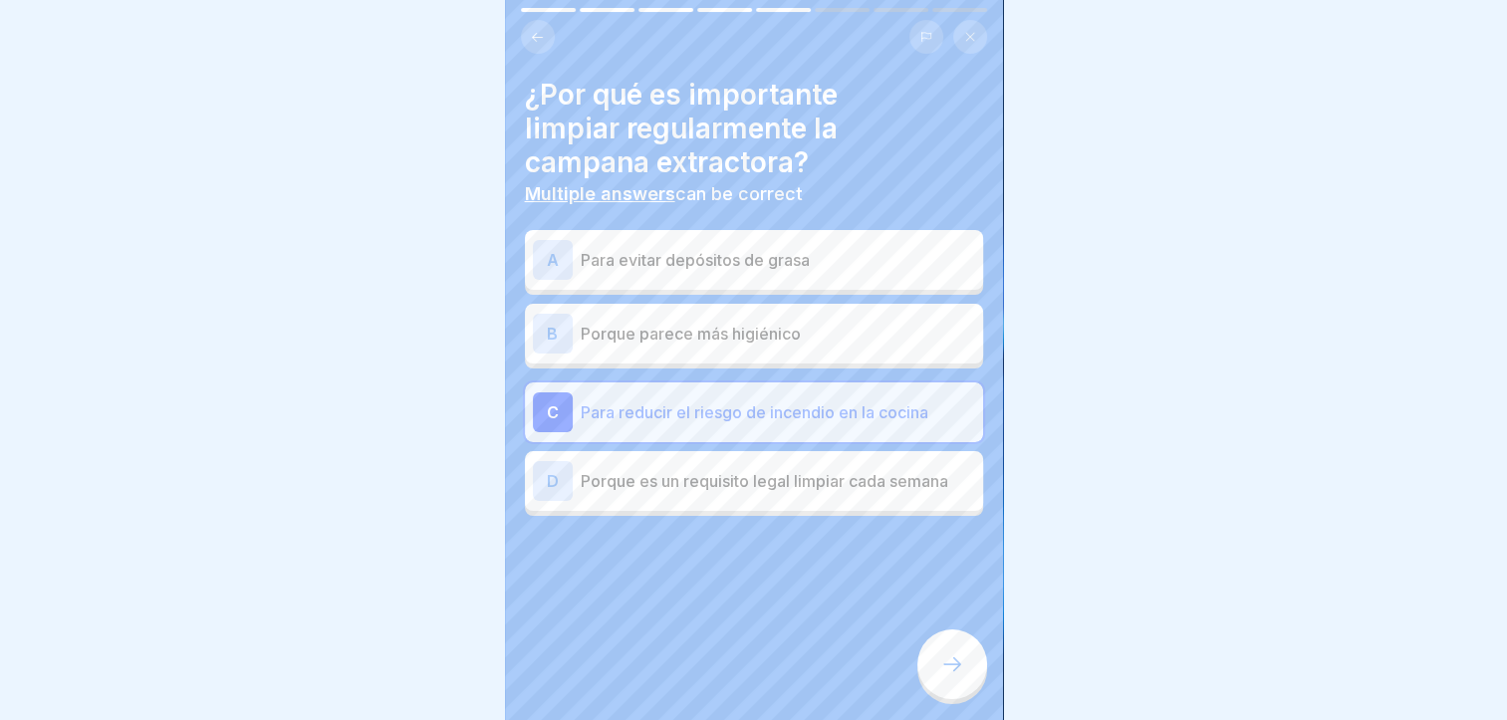
click at [829, 506] on div "¿Por qué es importante limpiar regularmente la campana extractora? Multiple ans…" at bounding box center [754, 360] width 498 height 720
click at [836, 250] on p "Para evitar depósitos de grasa" at bounding box center [778, 260] width 395 height 24
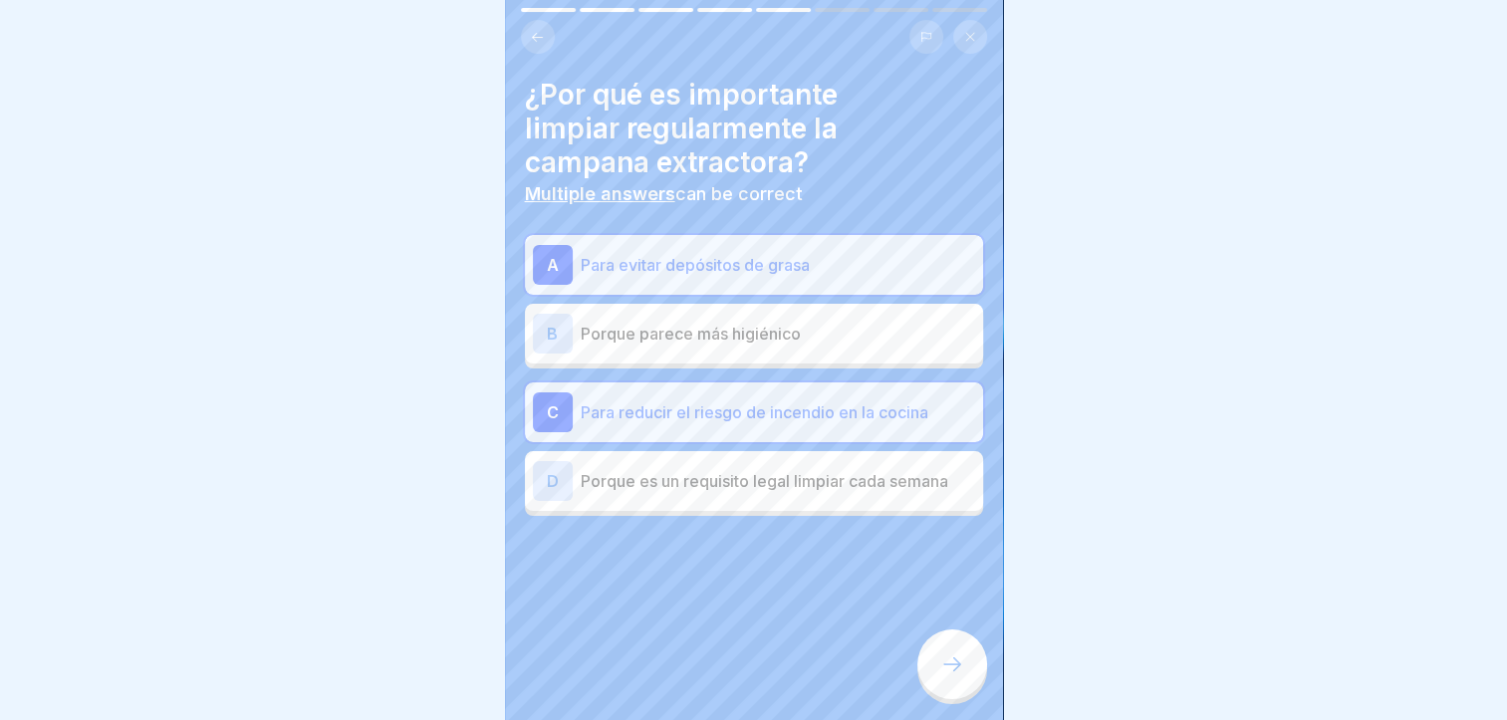
click at [948, 662] on icon at bounding box center [953, 665] width 24 height 24
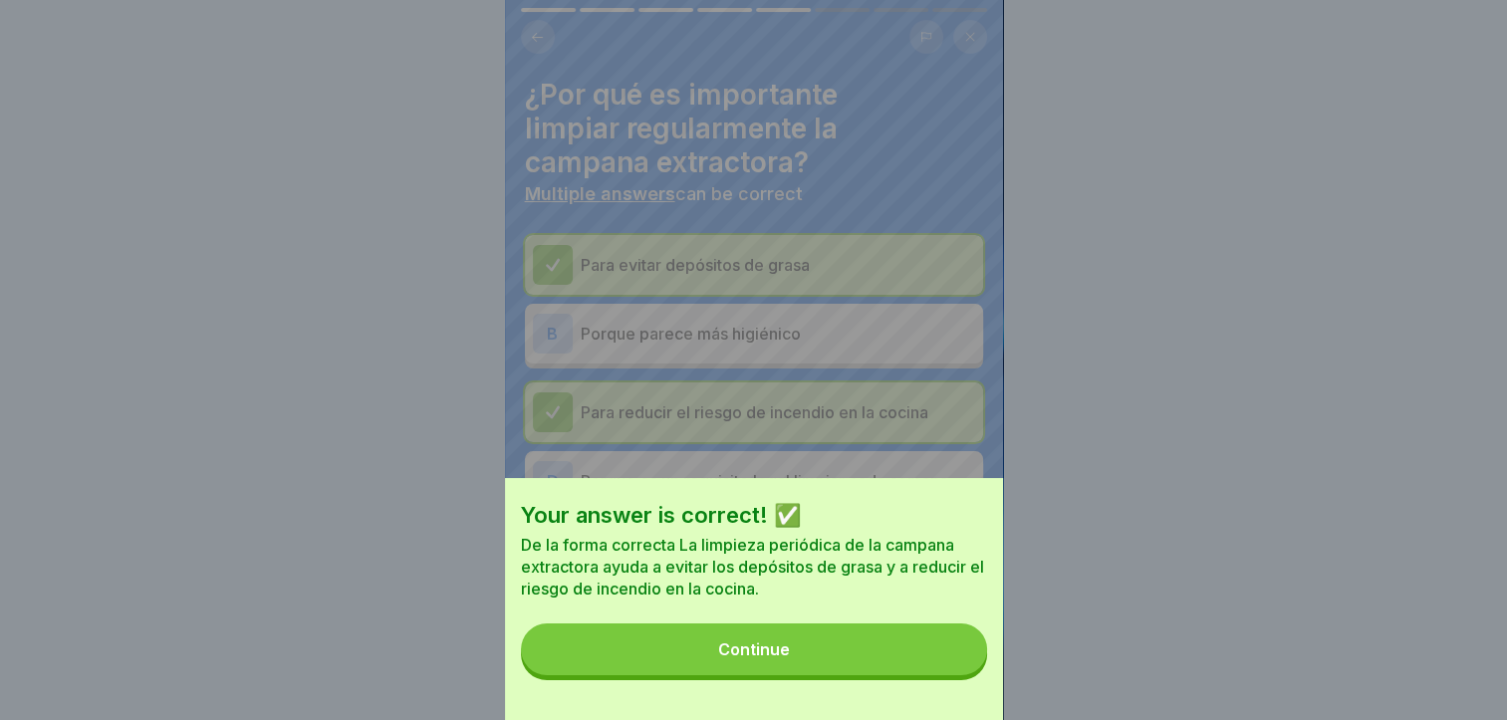
click at [942, 660] on button "Continue" at bounding box center [754, 650] width 466 height 52
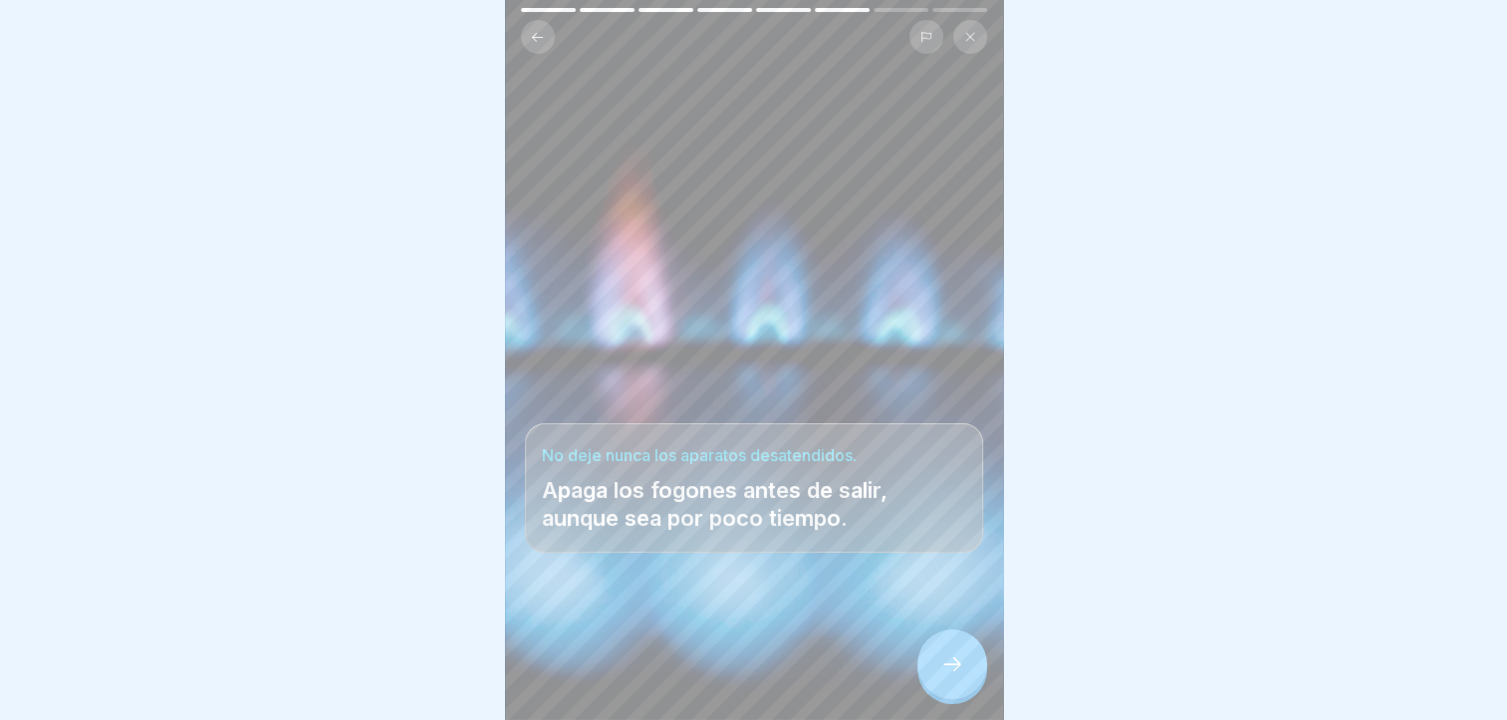
click at [937, 666] on div at bounding box center [953, 665] width 70 height 70
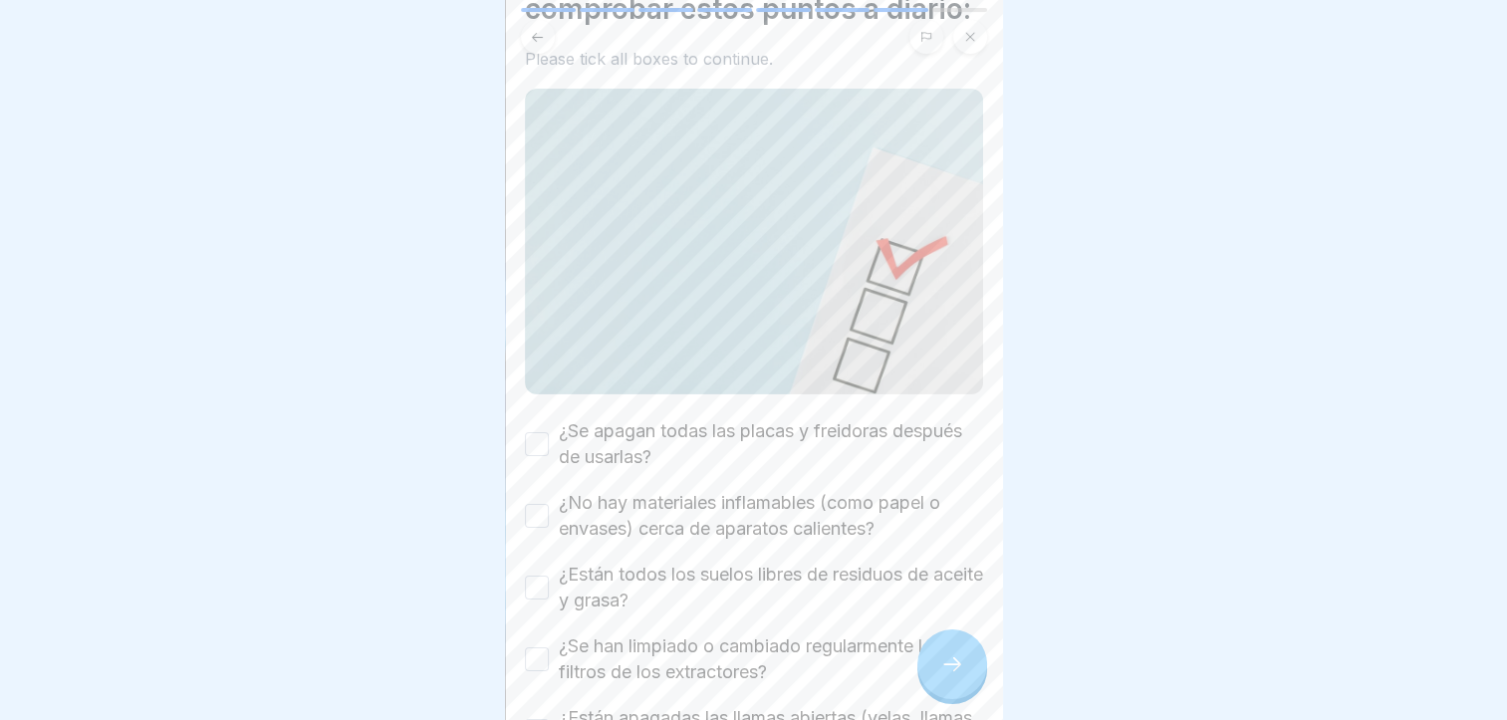
scroll to position [299, 0]
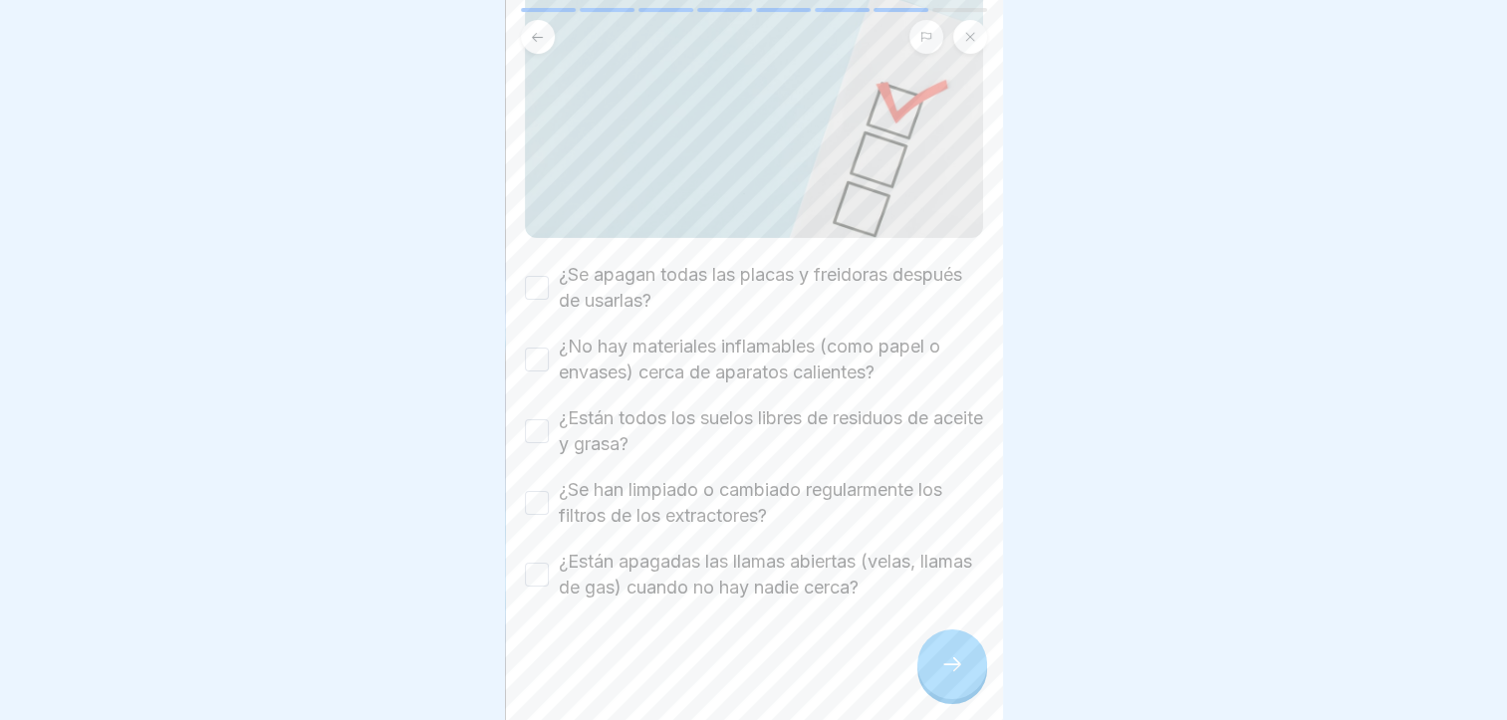
click at [693, 269] on label "¿Se apagan todas las placas y freidoras después de usarlas?" at bounding box center [771, 288] width 424 height 52
click at [549, 276] on button "¿Se apagan todas las placas y freidoras después de usarlas?" at bounding box center [537, 288] width 24 height 24
click at [717, 345] on label "¿No hay materiales inflamables (como papel o envases) cerca de aparatos calient…" at bounding box center [771, 360] width 424 height 52
click at [549, 348] on button "¿No hay materiales inflamables (como papel o envases) cerca de aparatos calient…" at bounding box center [537, 360] width 24 height 24
click at [743, 426] on label "¿Están todos los suelos libres de residuos de aceite y grasa?" at bounding box center [771, 432] width 424 height 52
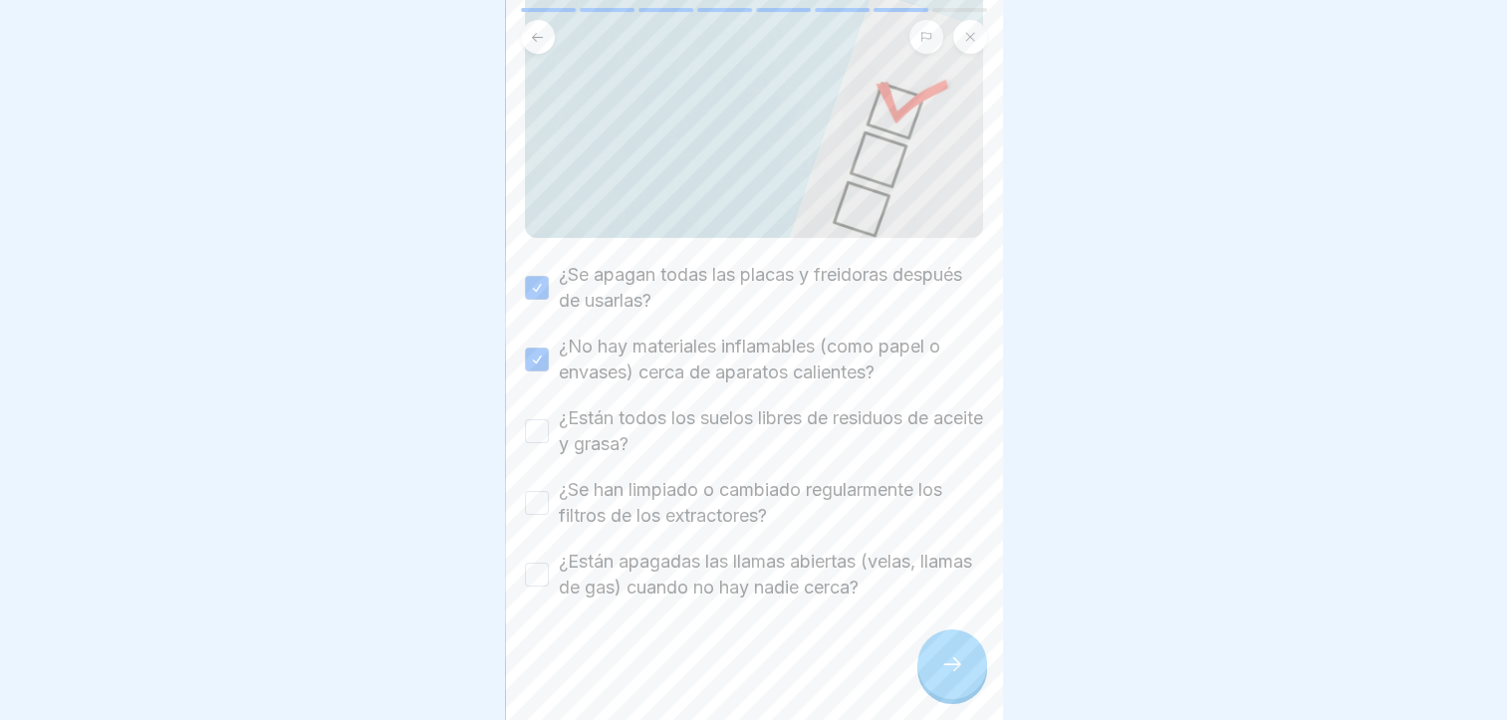
click at [549, 426] on button "¿Están todos los suelos libres de residuos de aceite y grasa?" at bounding box center [537, 431] width 24 height 24
click at [744, 510] on label "¿Se han limpiado o cambiado regularmente los filtros de los extractores?" at bounding box center [771, 503] width 424 height 52
click at [549, 510] on button "¿Se han limpiado o cambiado regularmente los filtros de los extractores?" at bounding box center [537, 503] width 24 height 24
click at [760, 572] on label "¿Están apagadas las llamas abiertas (velas, llamas de gas) cuando no hay nadie …" at bounding box center [771, 575] width 424 height 52
click at [549, 572] on button "¿Están apagadas las llamas abiertas (velas, llamas de gas) cuando no hay nadie …" at bounding box center [537, 575] width 24 height 24
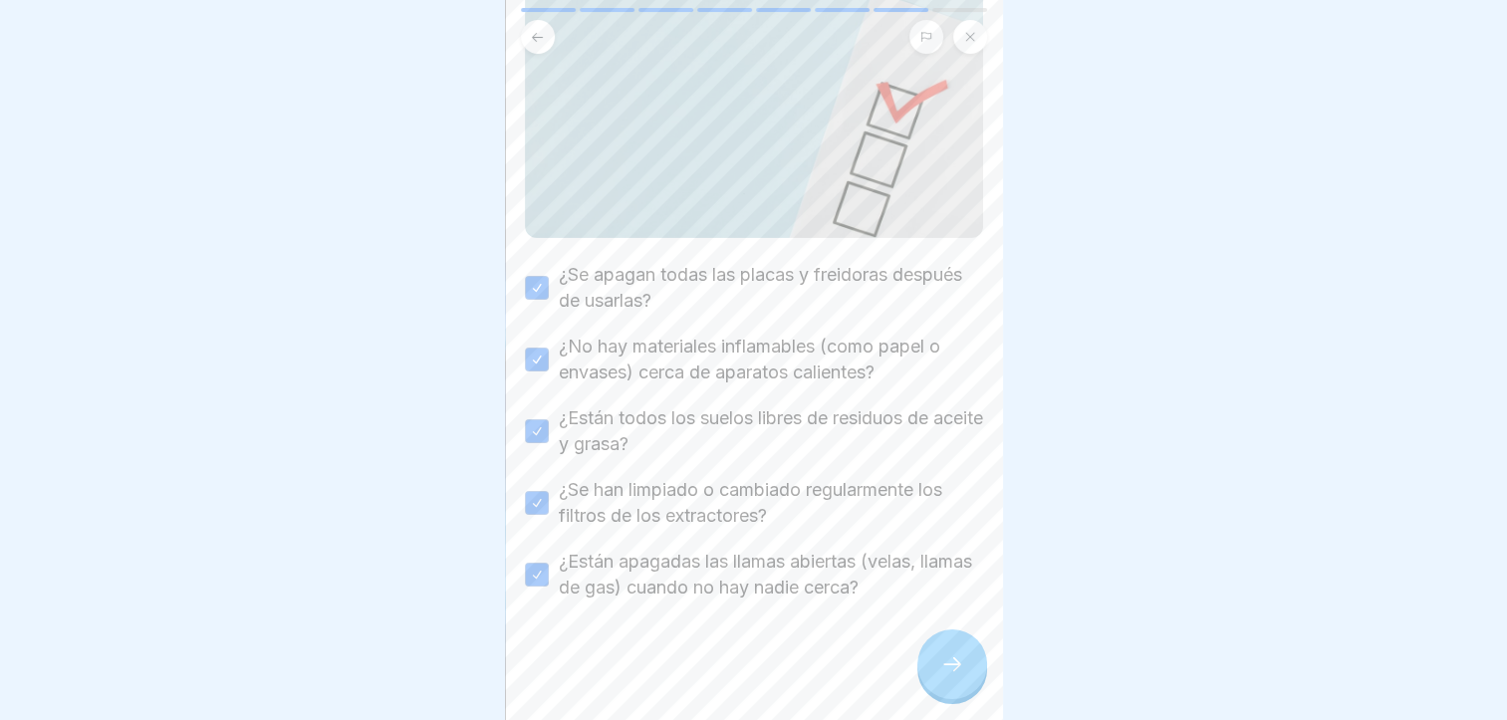
click at [941, 671] on icon at bounding box center [953, 665] width 24 height 24
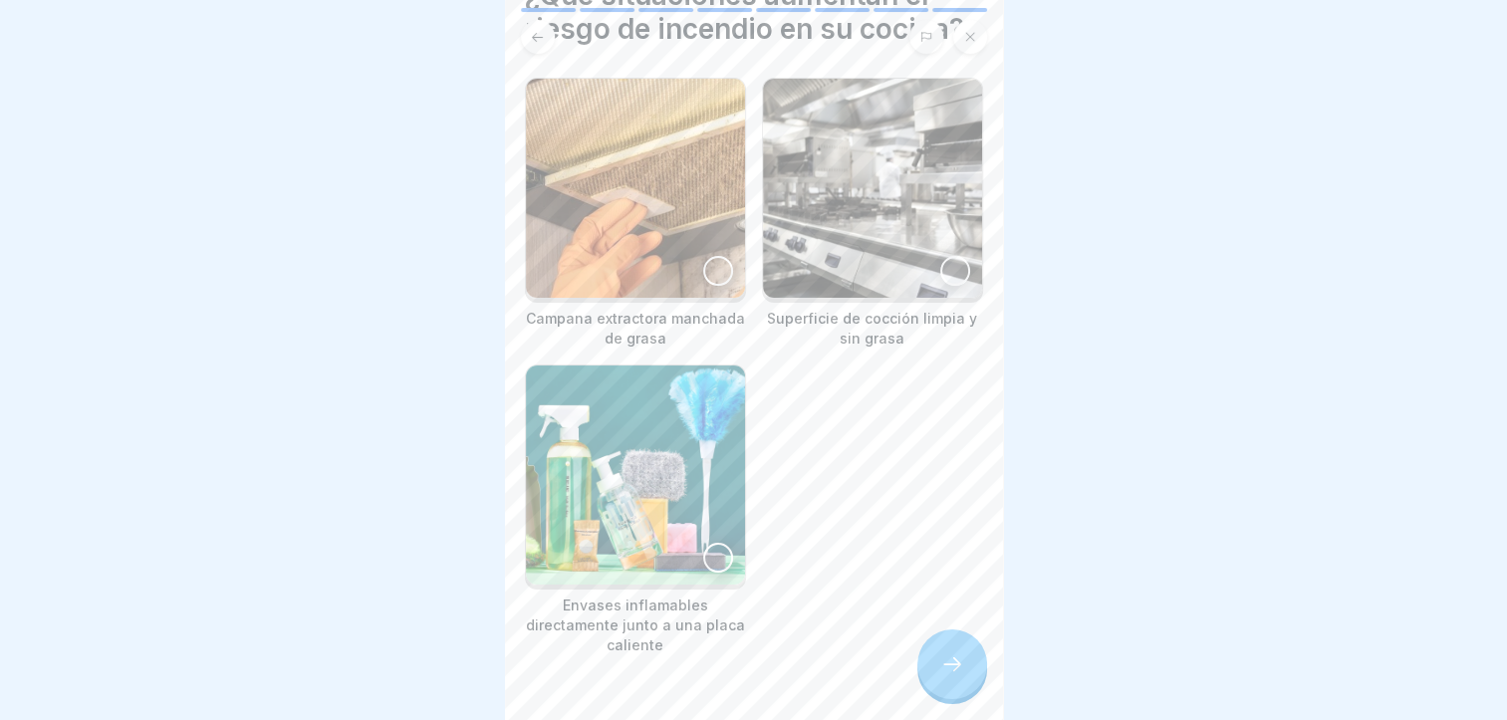
scroll to position [0, 0]
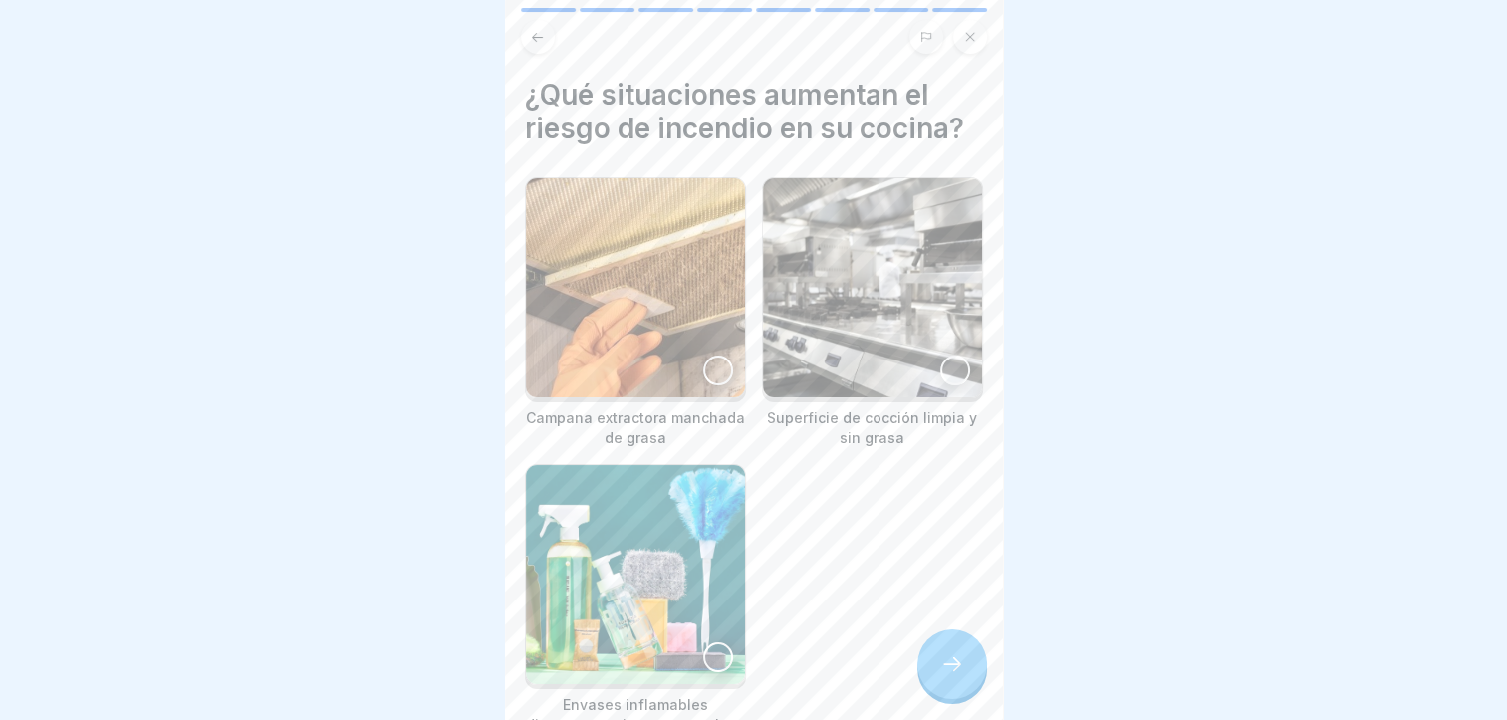
click at [638, 604] on img at bounding box center [635, 574] width 219 height 219
click at [952, 679] on div at bounding box center [953, 665] width 70 height 70
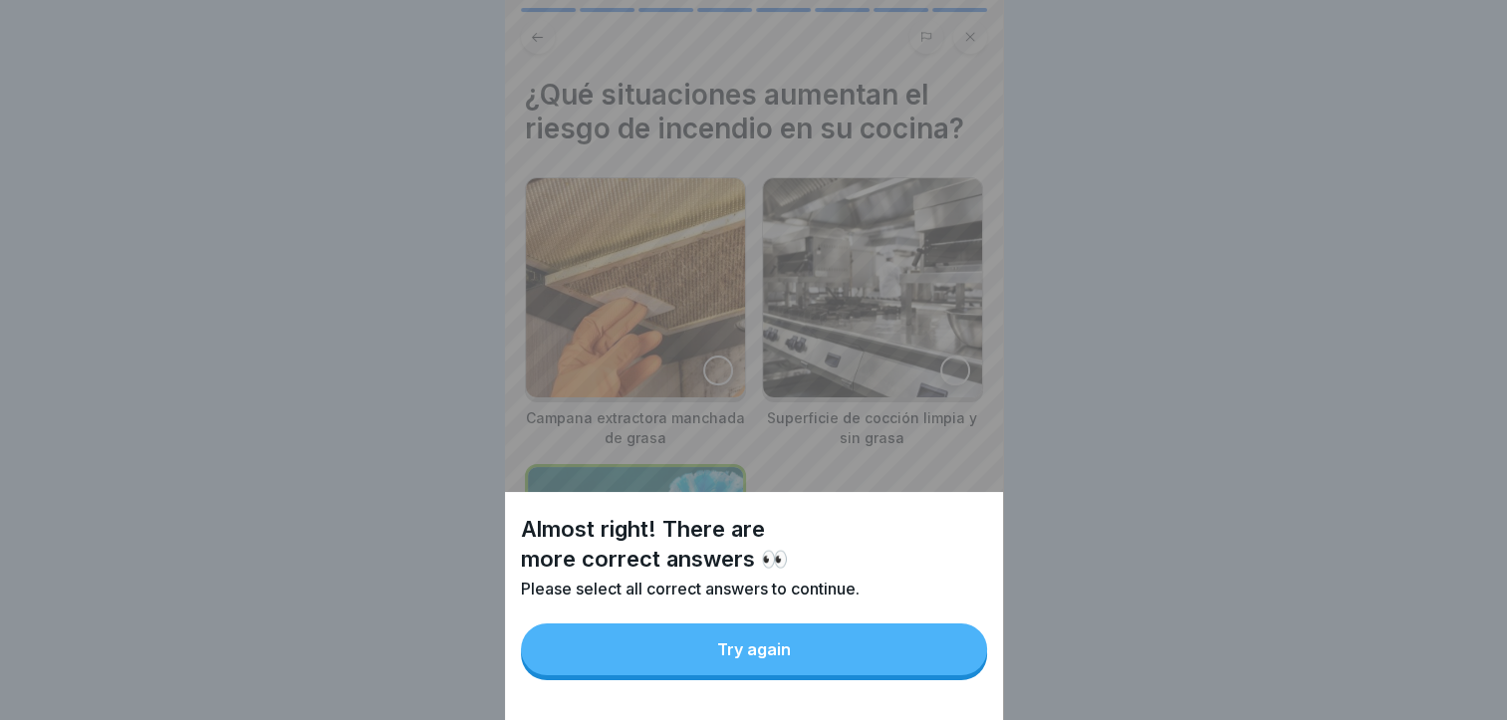
click at [942, 676] on button "Try again" at bounding box center [754, 650] width 466 height 52
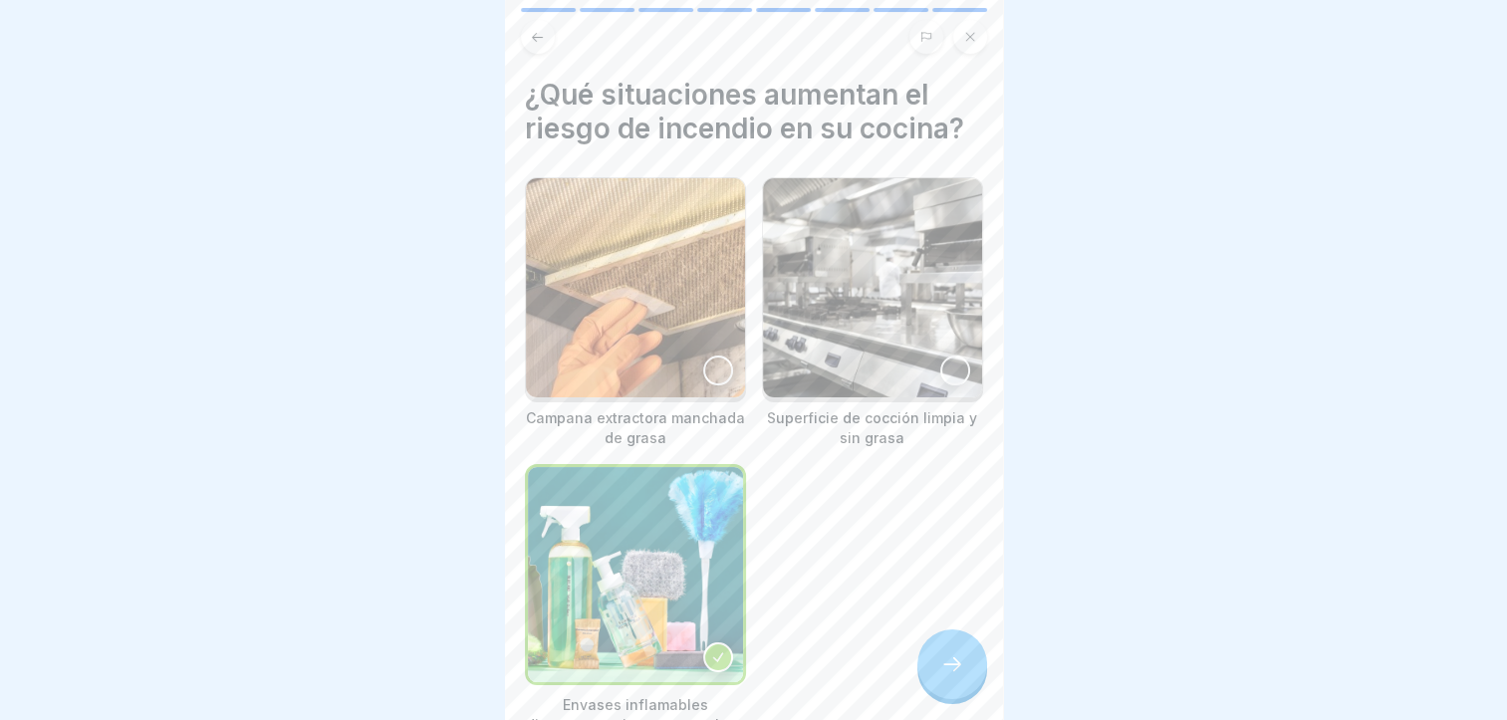
click at [673, 296] on img at bounding box center [635, 287] width 219 height 219
click at [952, 667] on icon at bounding box center [953, 665] width 24 height 24
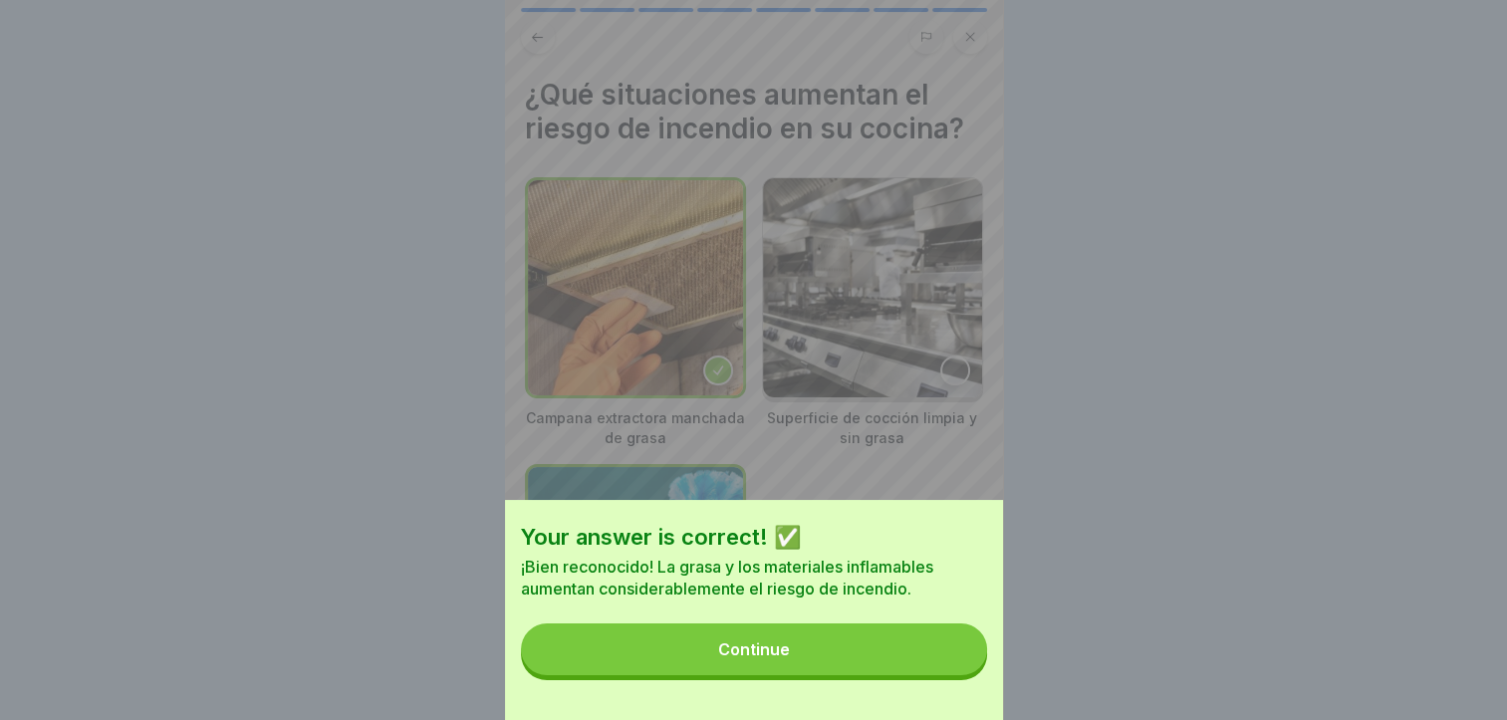
click at [952, 667] on button "Continue" at bounding box center [754, 650] width 466 height 52
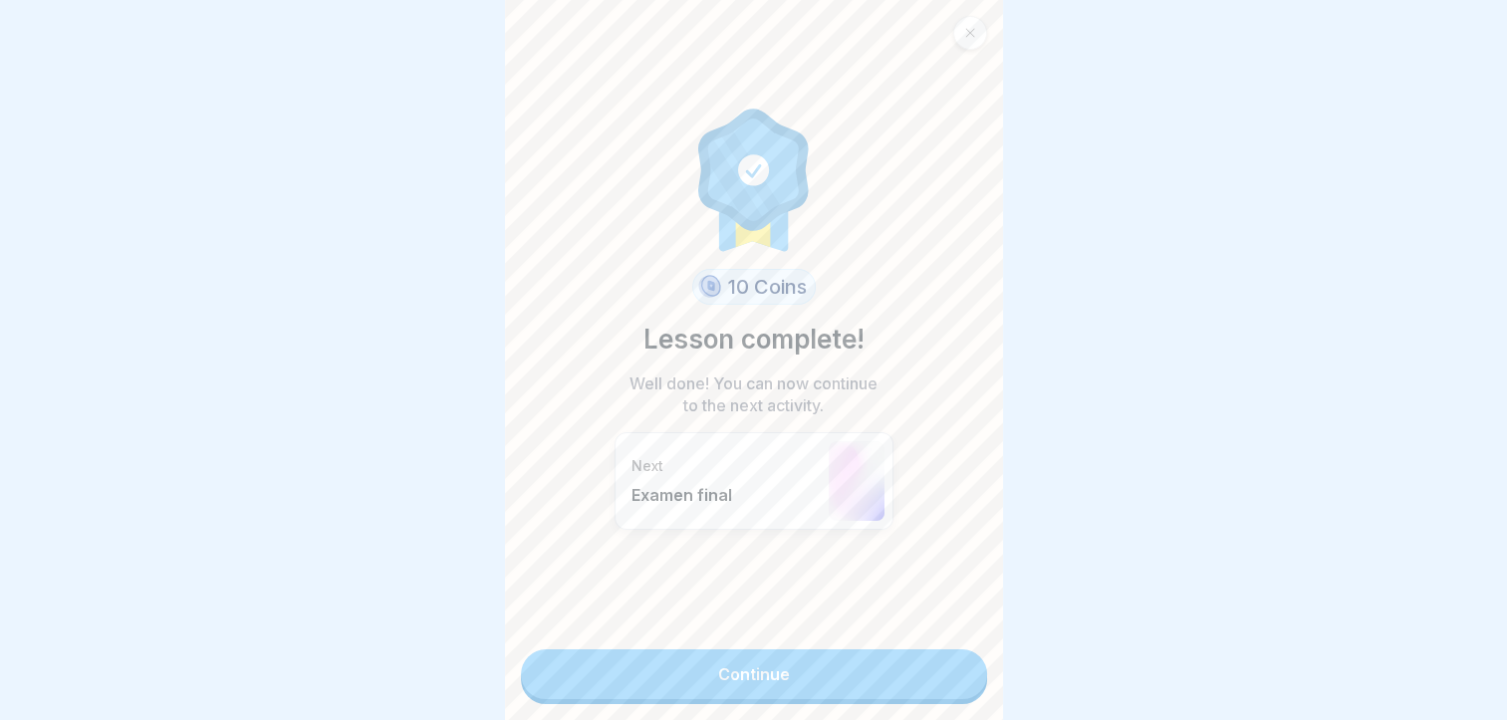
click at [952, 667] on link "Continue" at bounding box center [754, 675] width 466 height 50
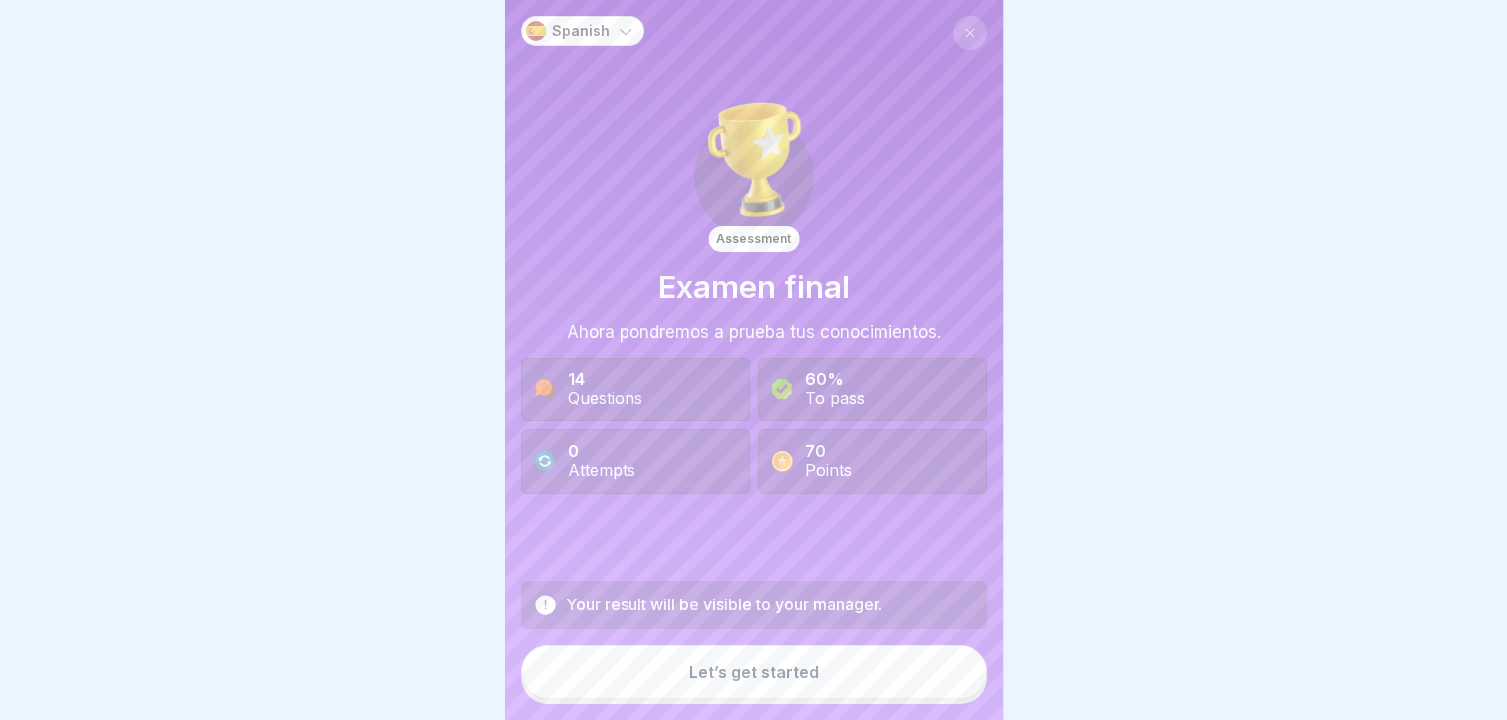
click at [920, 667] on button "Let’s get started" at bounding box center [754, 673] width 466 height 54
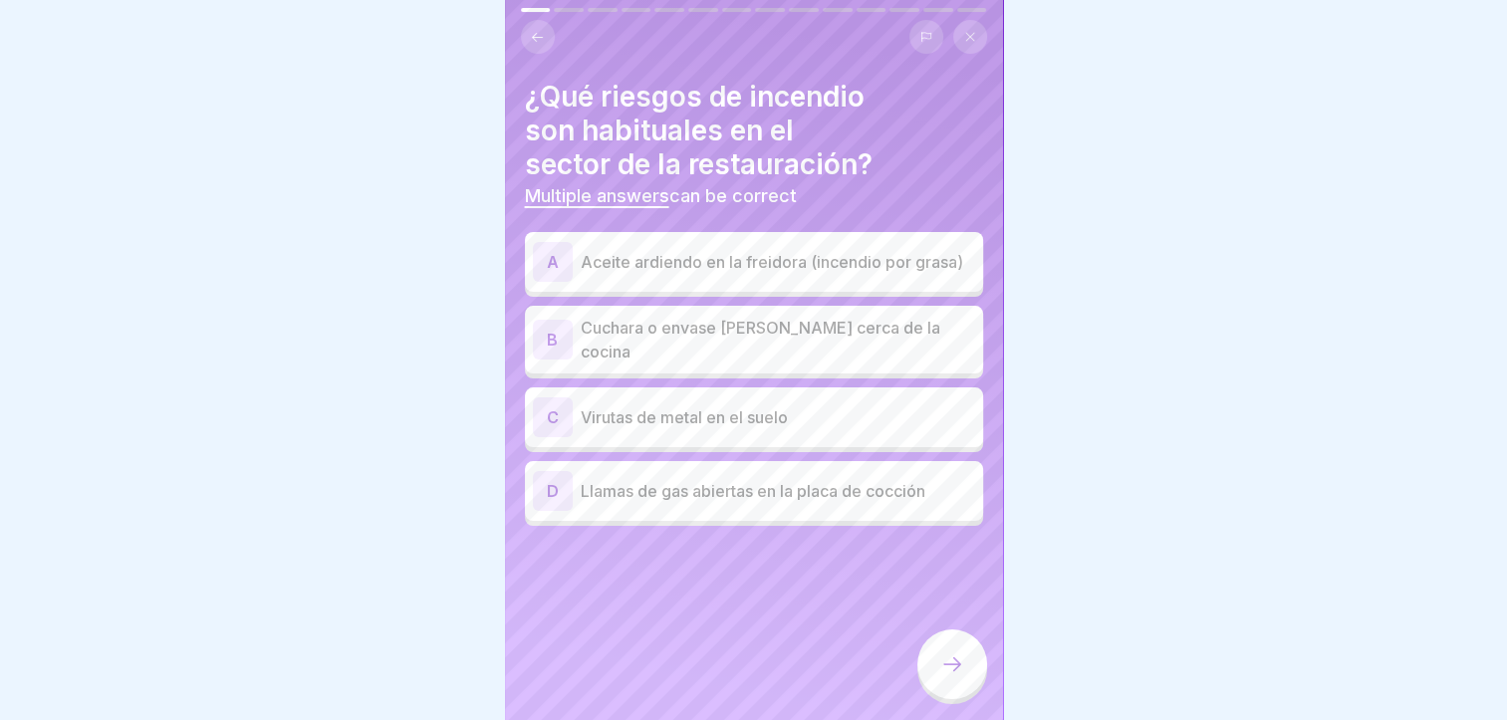
click at [781, 269] on p "Aceite ardiendo en la freidora (incendio por grasa)" at bounding box center [778, 262] width 395 height 24
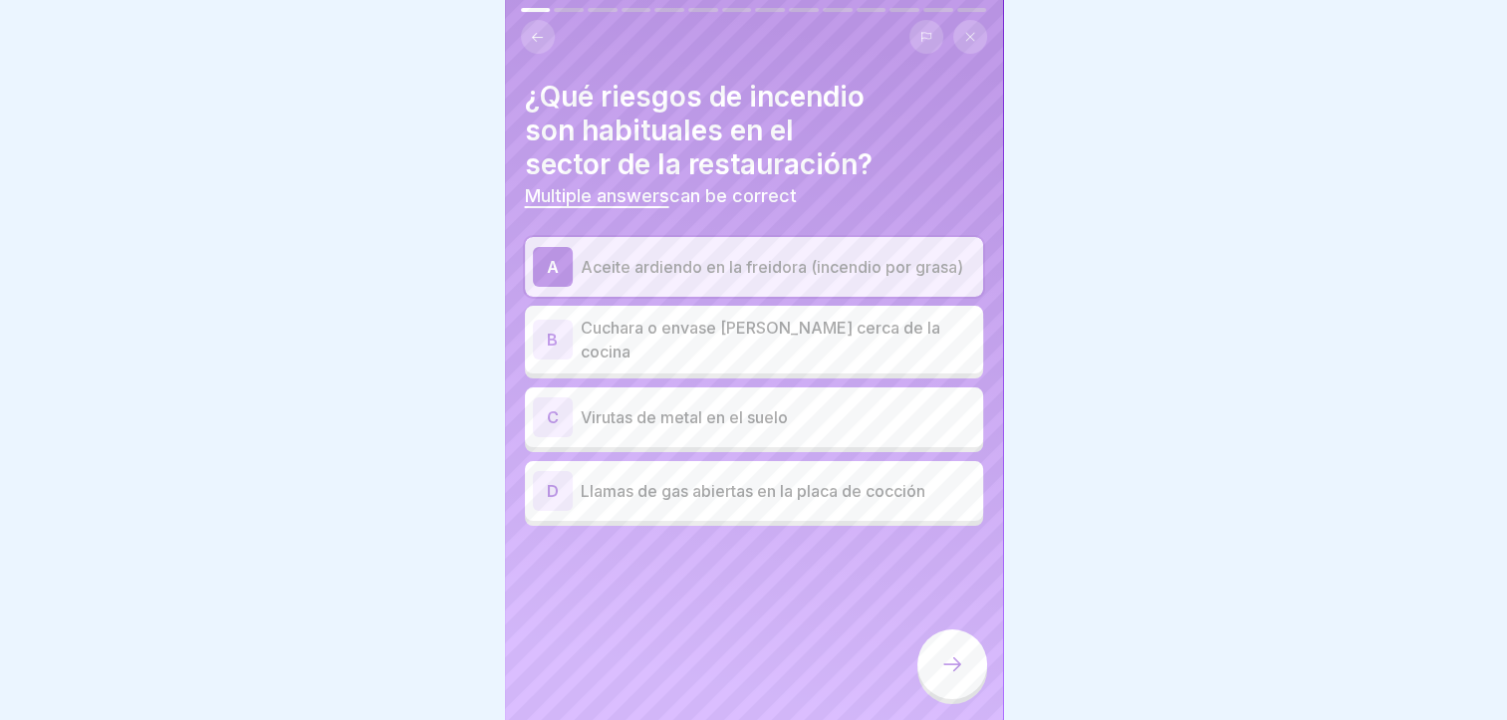
click at [813, 492] on div "D Llamas de gas abiertas en la placa de cocción" at bounding box center [754, 491] width 442 height 40
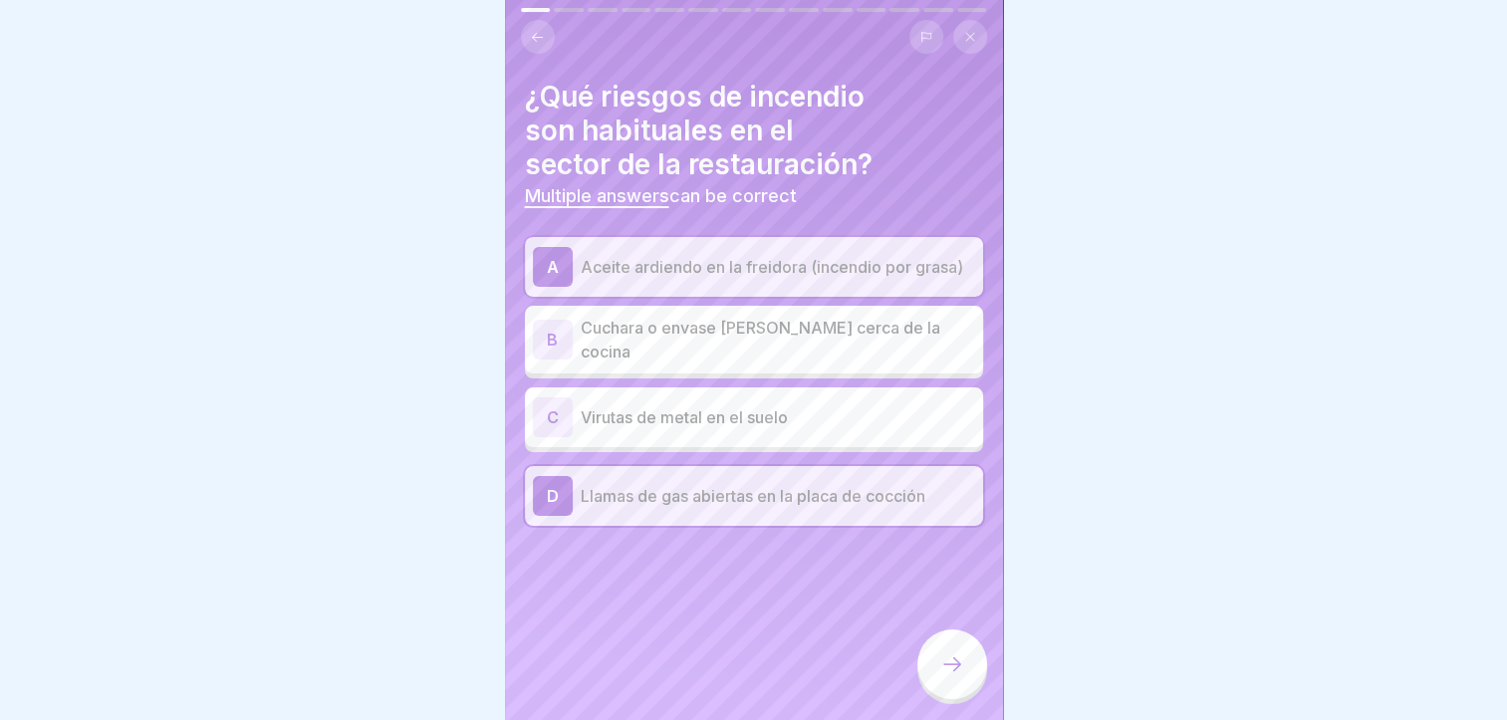
click at [839, 345] on div "B Cuchara o envase [PERSON_NAME] cerca de la cocina" at bounding box center [754, 340] width 442 height 48
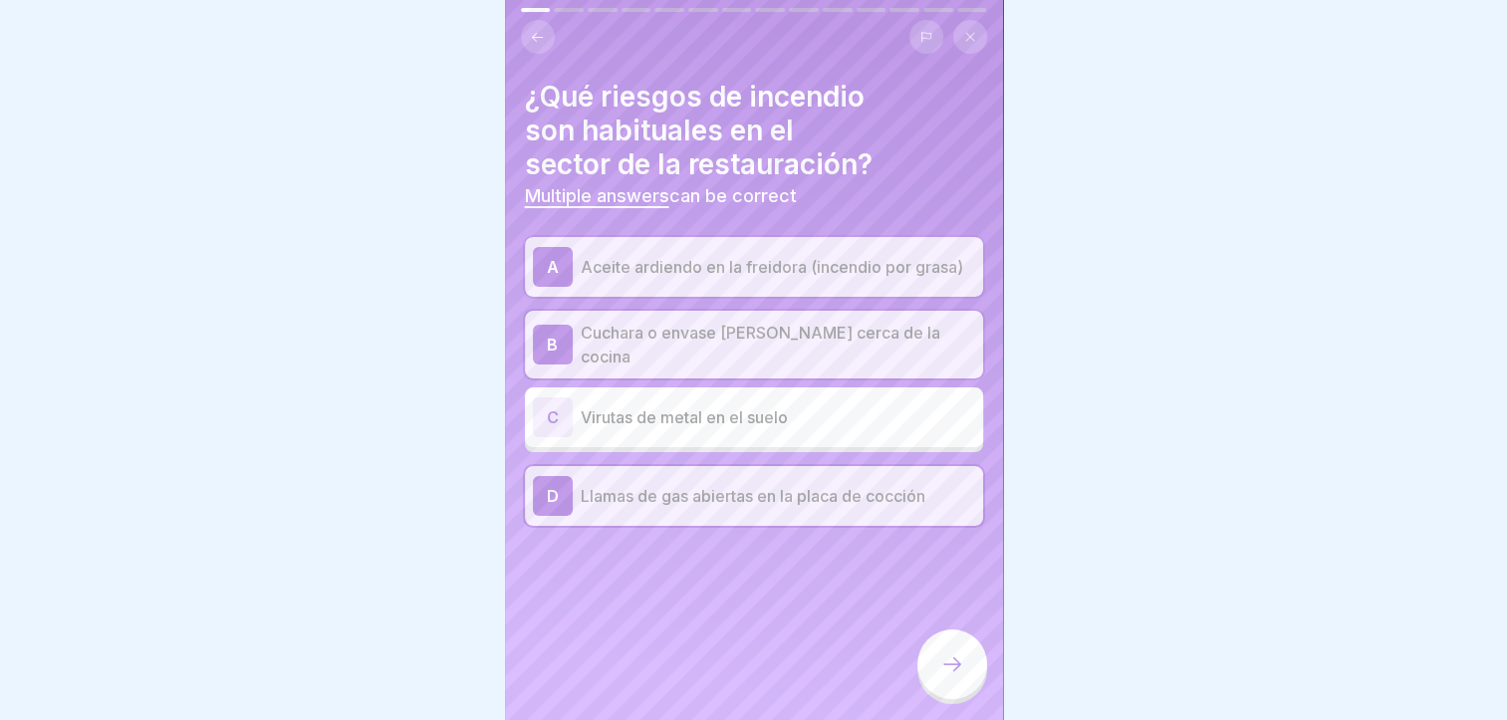
click at [954, 681] on div at bounding box center [953, 665] width 70 height 70
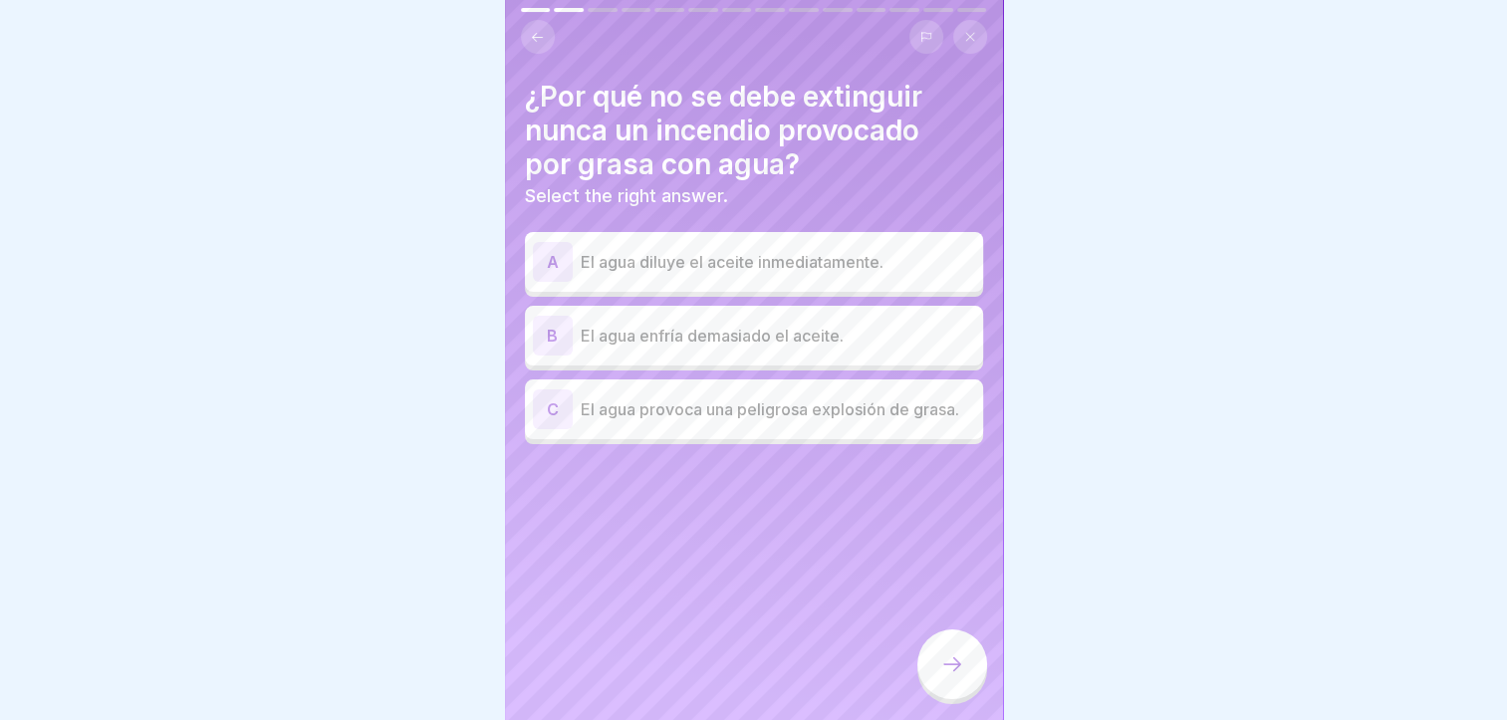
click at [830, 420] on p "El agua provoca una peligrosa explosión de grasa." at bounding box center [778, 410] width 395 height 24
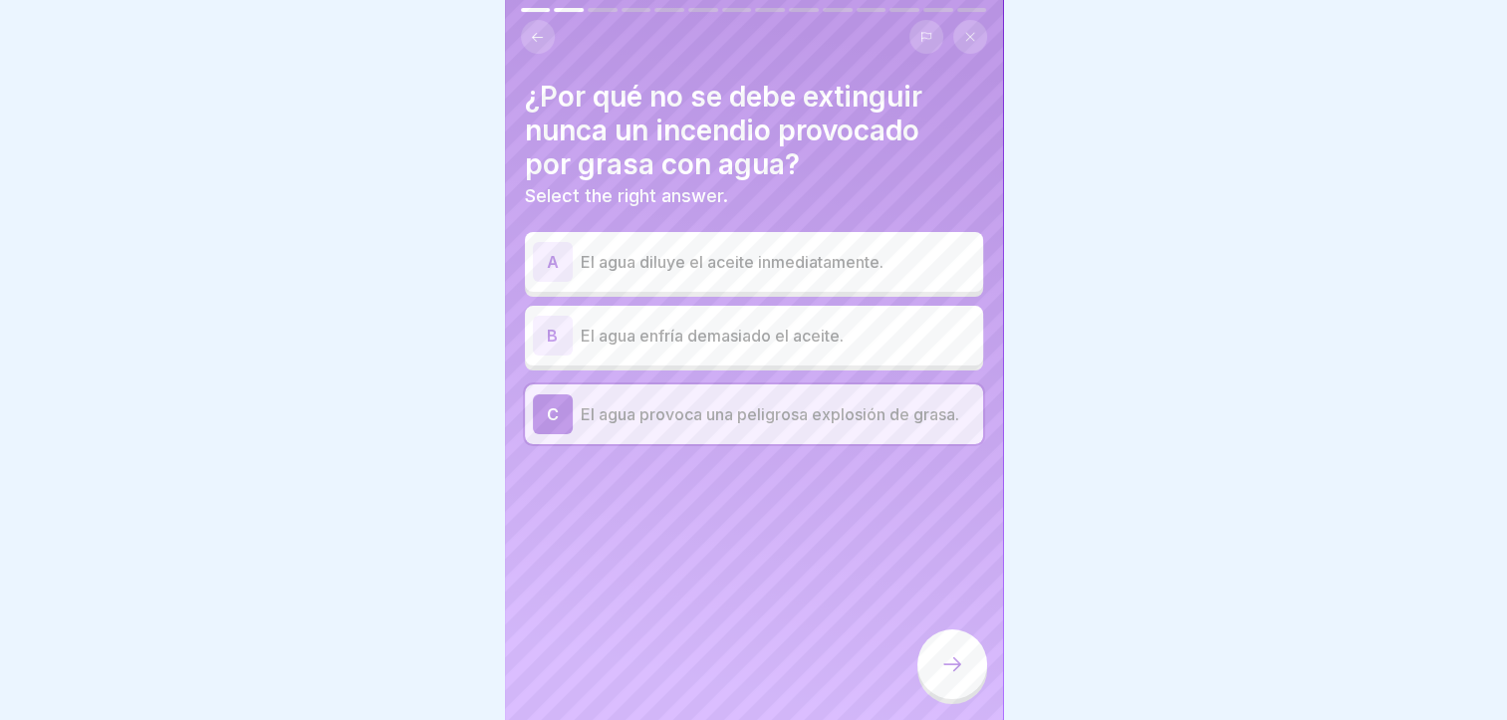
click at [936, 632] on div at bounding box center [953, 667] width 70 height 75
click at [949, 642] on div at bounding box center [953, 665] width 70 height 70
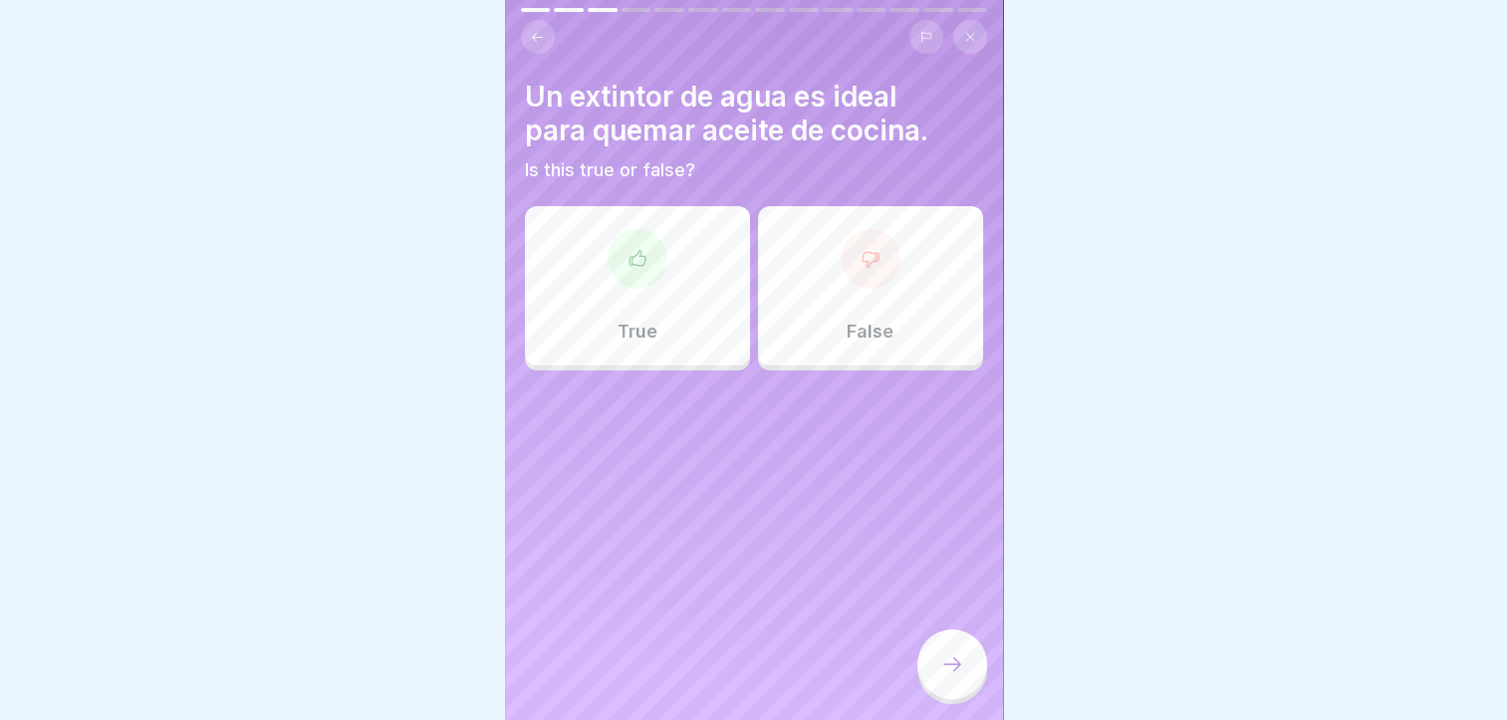
click at [582, 231] on div "True" at bounding box center [637, 285] width 225 height 159
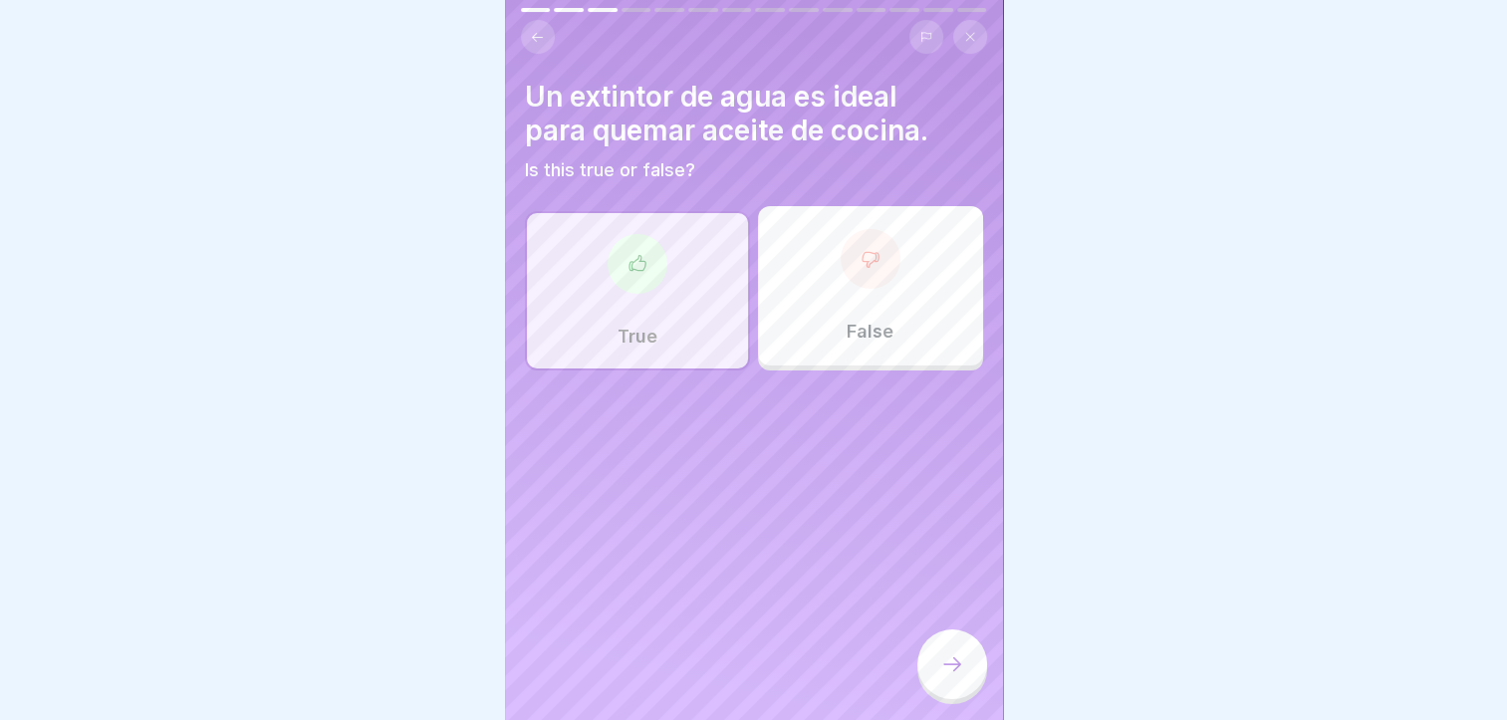
click at [964, 683] on div at bounding box center [953, 665] width 70 height 70
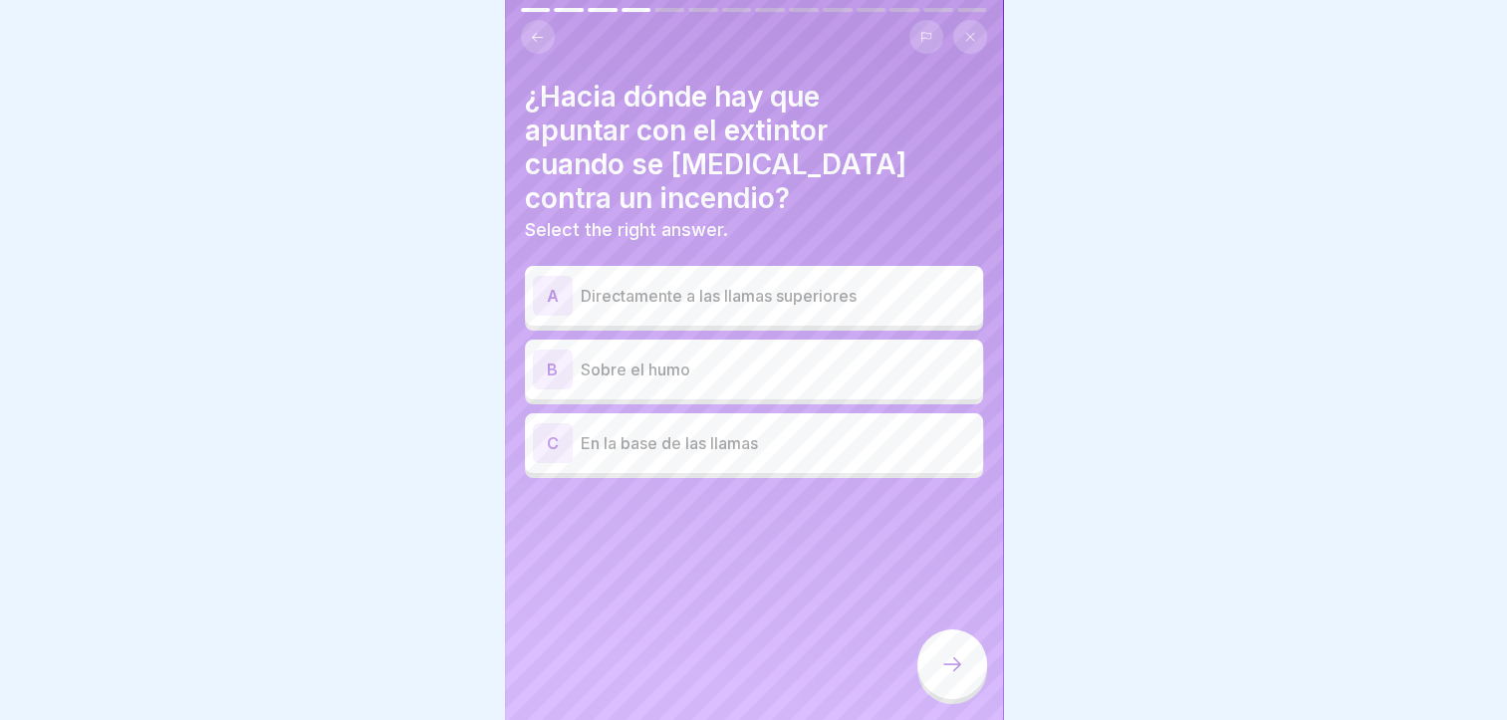
click at [542, 35] on button at bounding box center [538, 37] width 34 height 34
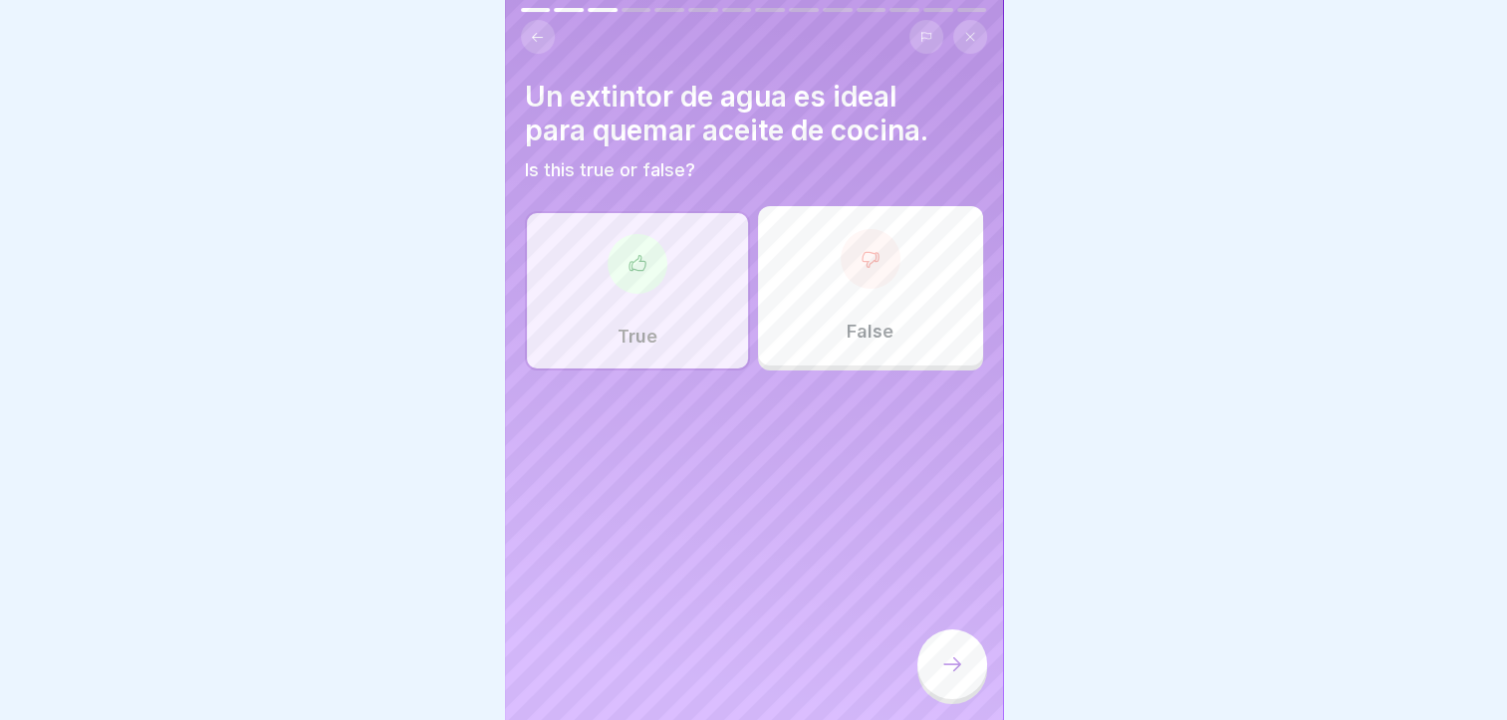
click at [840, 286] on div "False" at bounding box center [870, 285] width 225 height 159
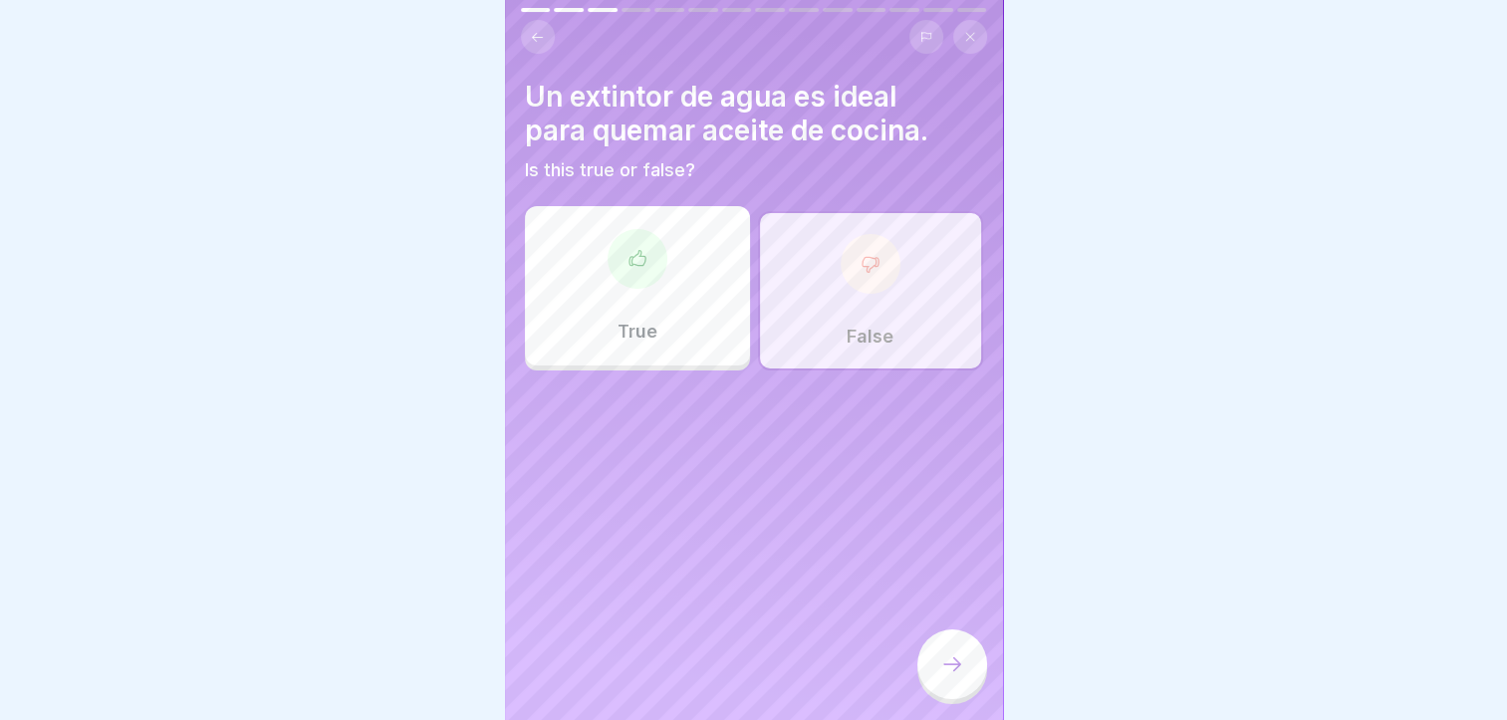
click at [969, 665] on div at bounding box center [953, 665] width 70 height 70
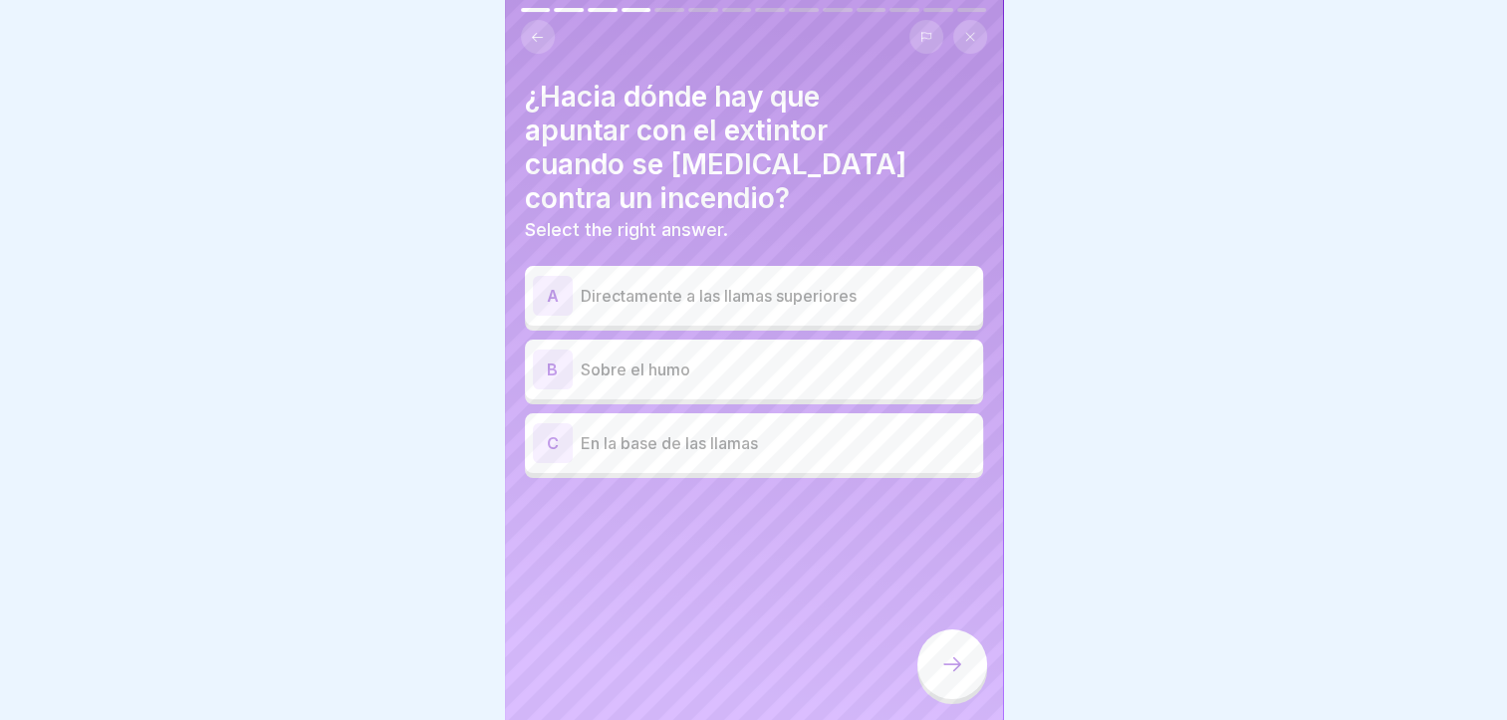
click at [797, 431] on p "En la base de las llamas" at bounding box center [778, 443] width 395 height 24
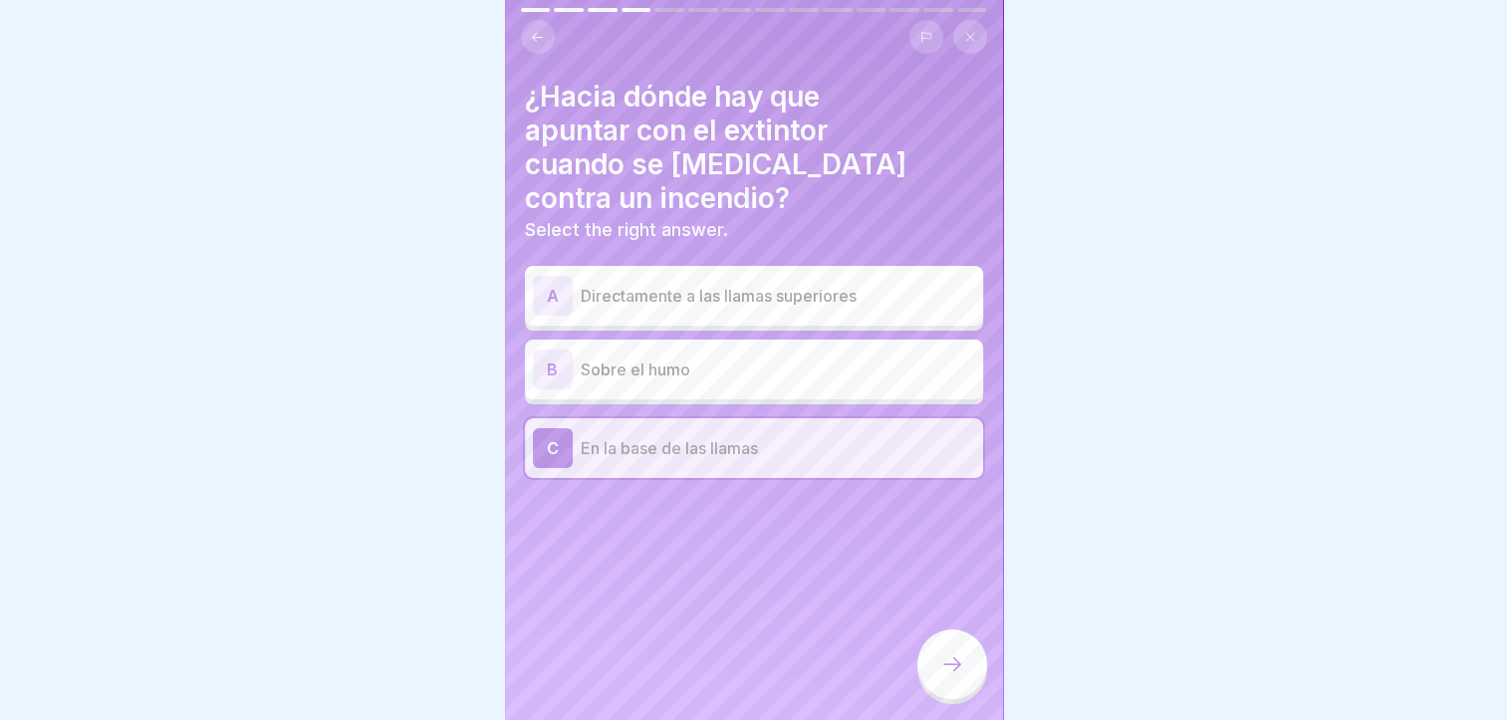
click at [959, 672] on icon at bounding box center [953, 665] width 24 height 24
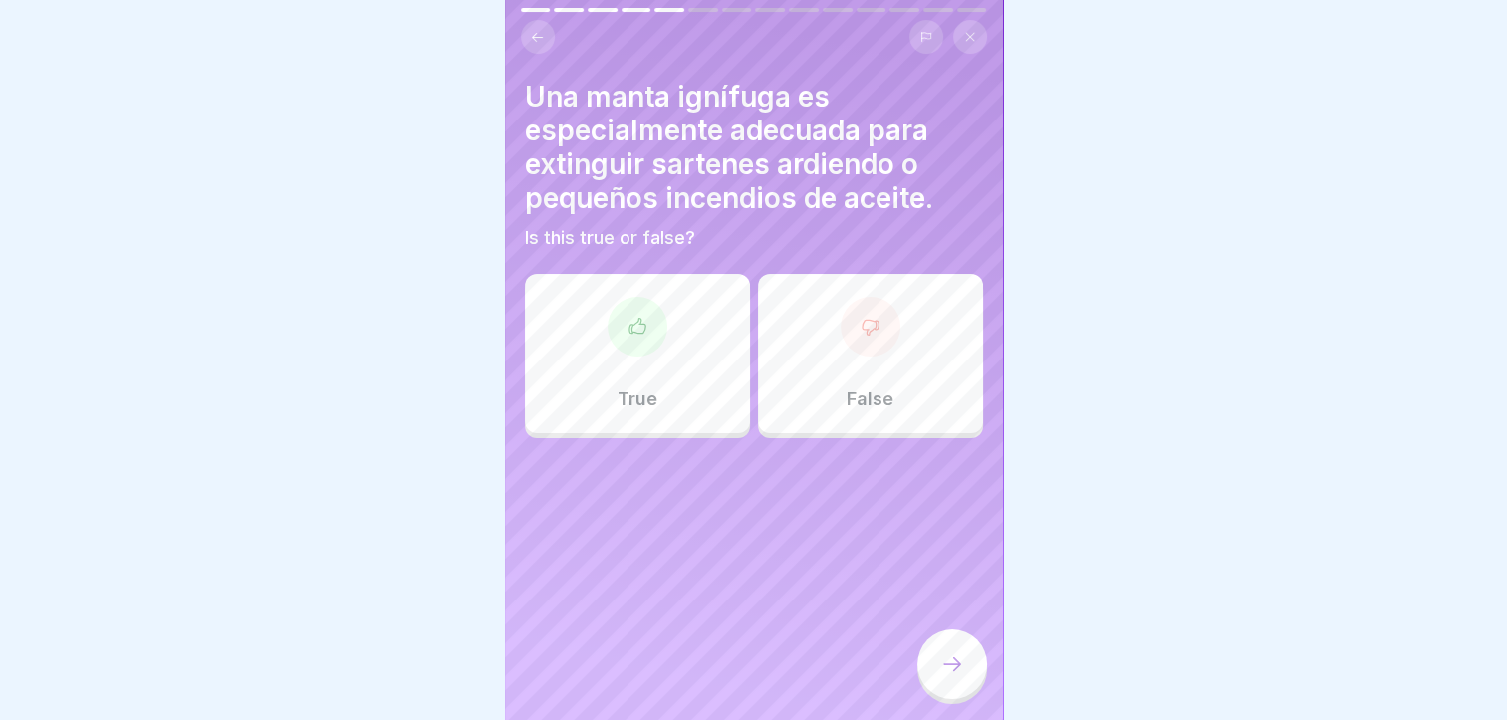
click at [722, 385] on div "True" at bounding box center [637, 353] width 225 height 159
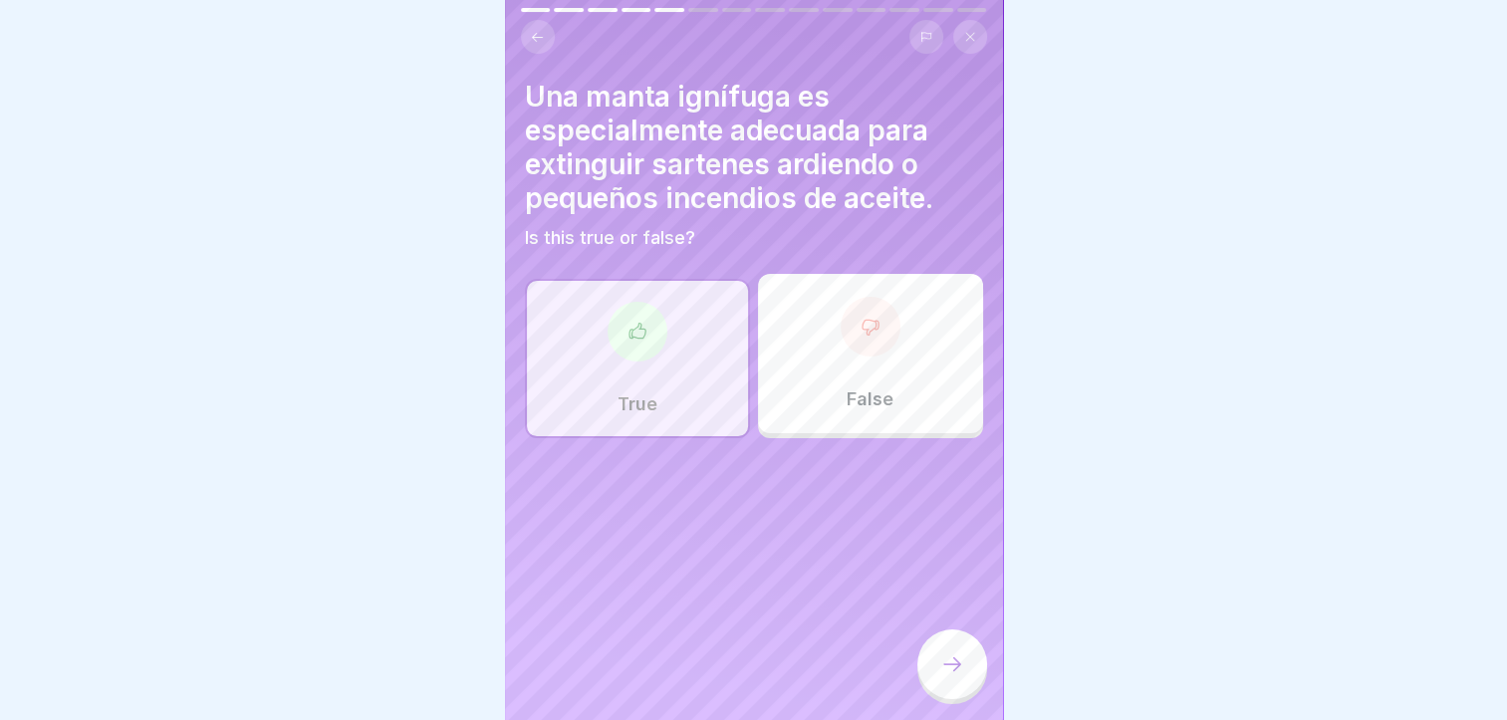
click at [937, 682] on div at bounding box center [953, 665] width 70 height 70
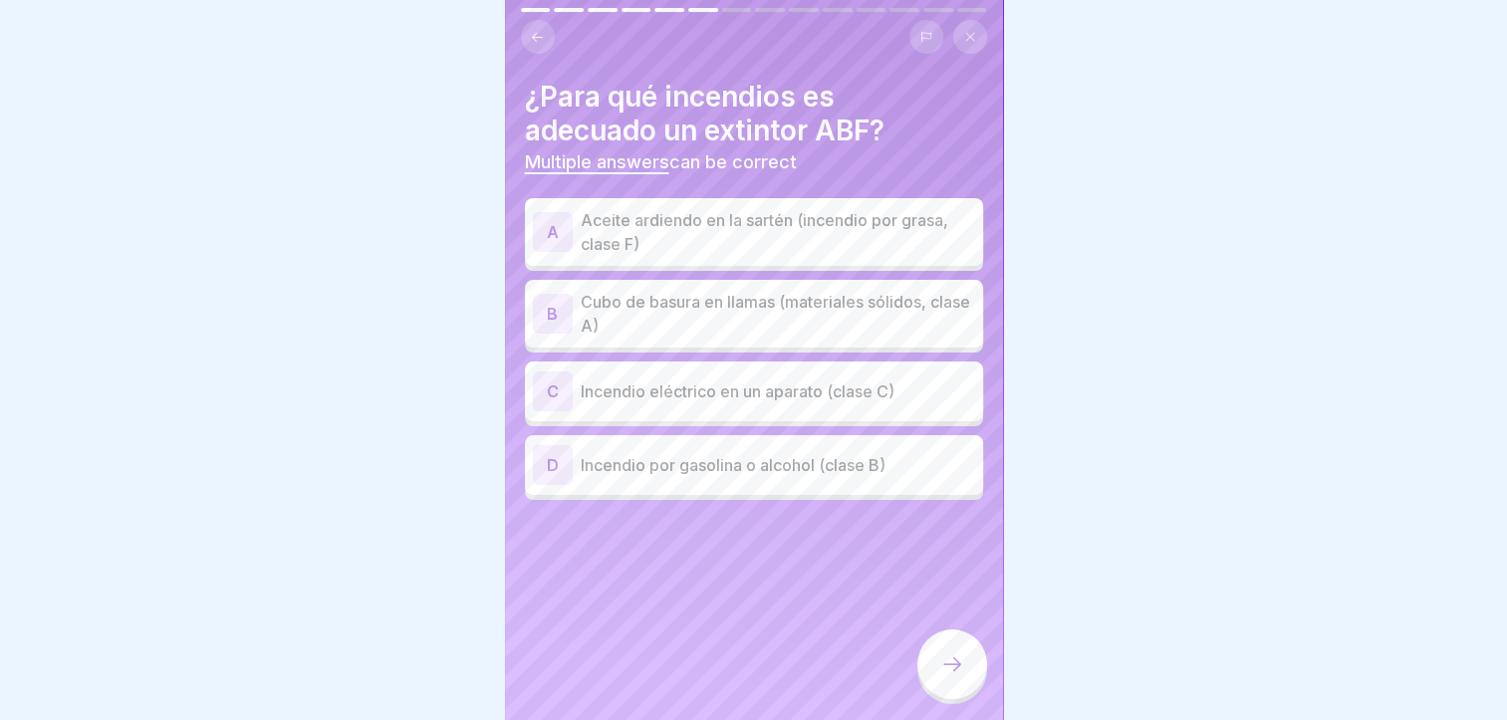
click at [927, 226] on p "Aceite ardiendo en la sartén (incendio por grasa, clase F)" at bounding box center [778, 232] width 395 height 48
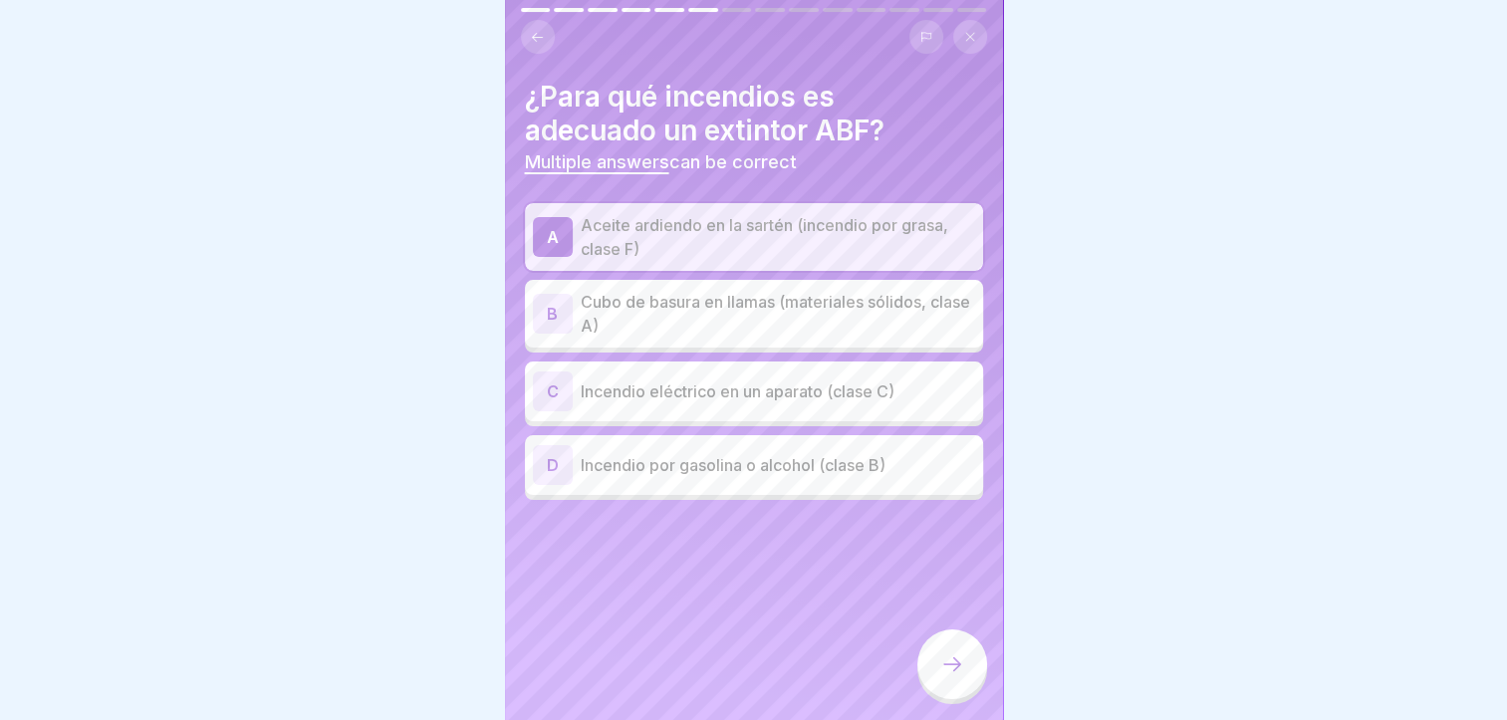
click at [909, 478] on div "D Incendio por gasolina o alcohol (clase B)" at bounding box center [754, 465] width 442 height 40
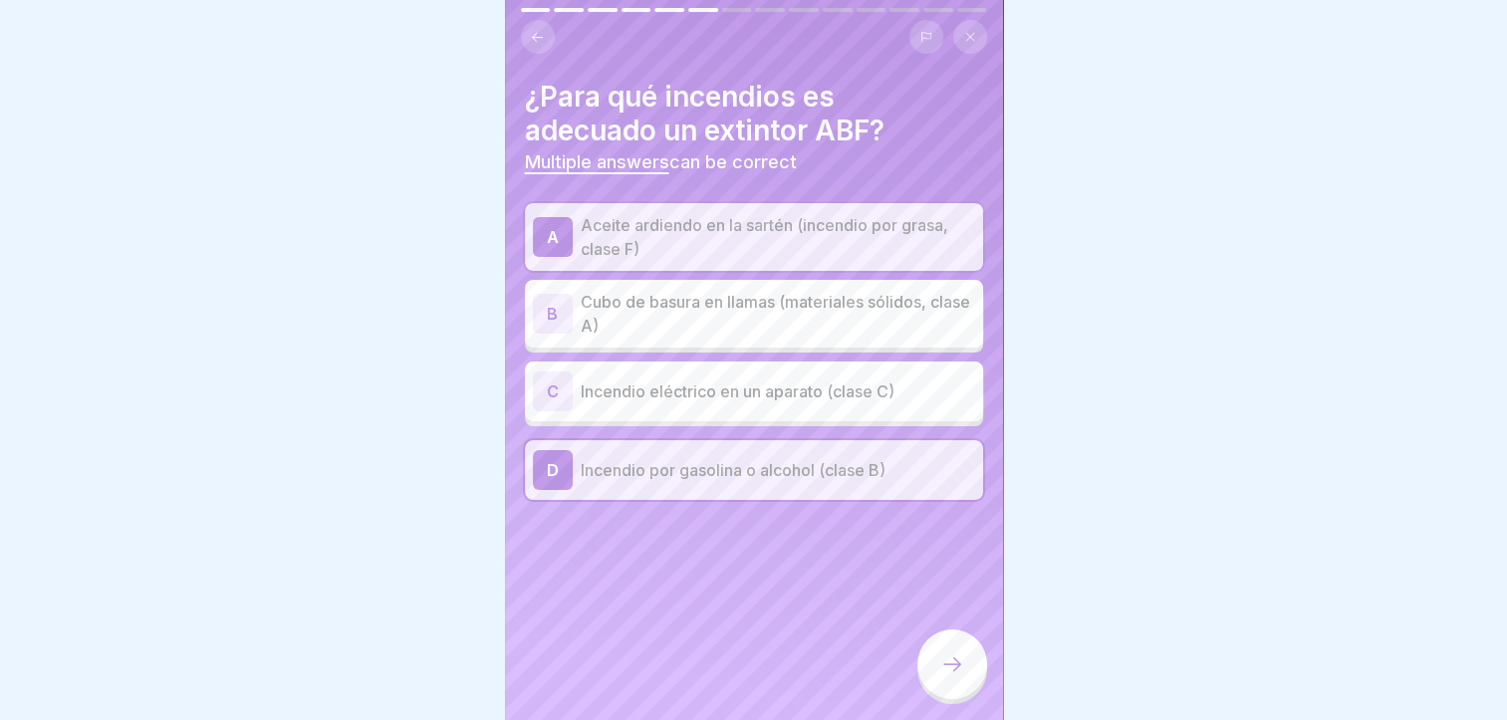
click at [901, 335] on p "Cubo de basura en llamas (materiales sólidos, clase A)" at bounding box center [778, 314] width 395 height 48
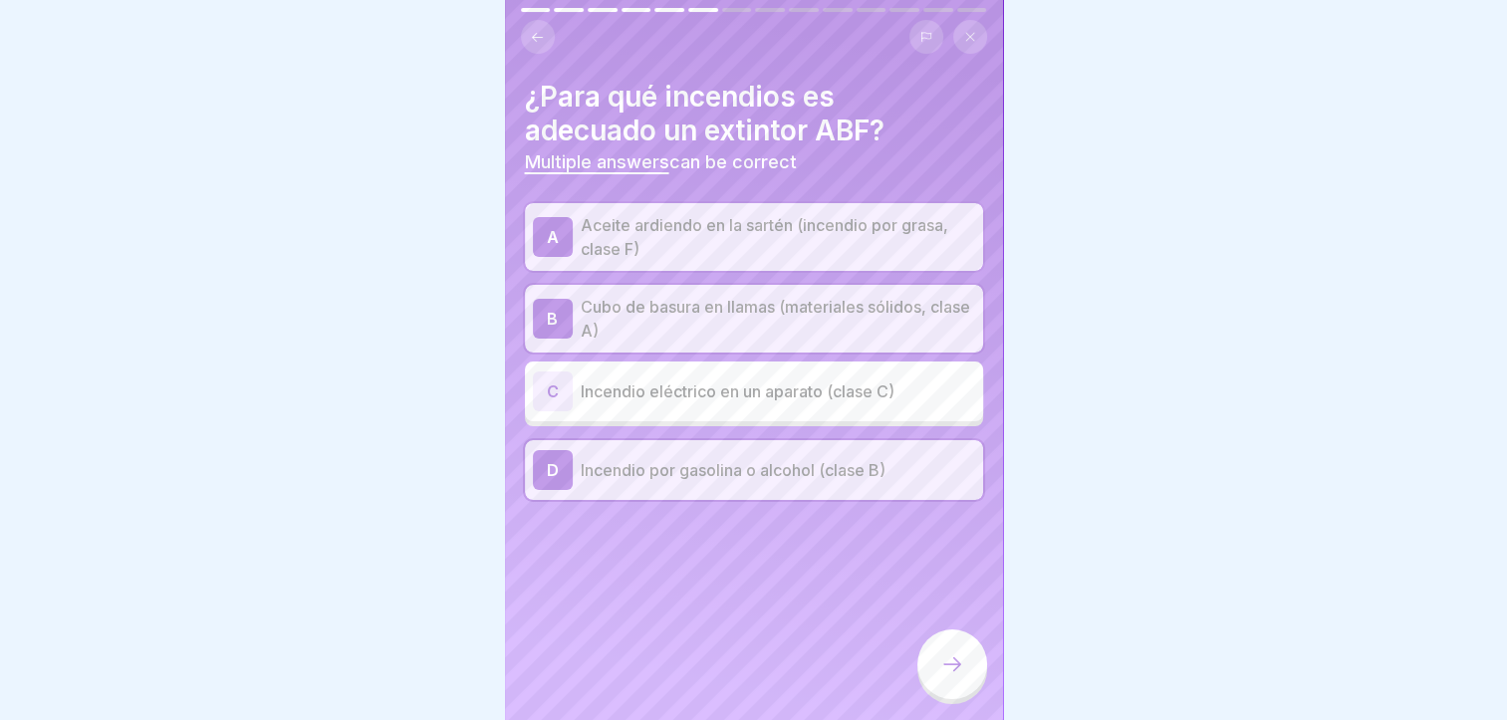
click at [939, 666] on div at bounding box center [953, 665] width 70 height 70
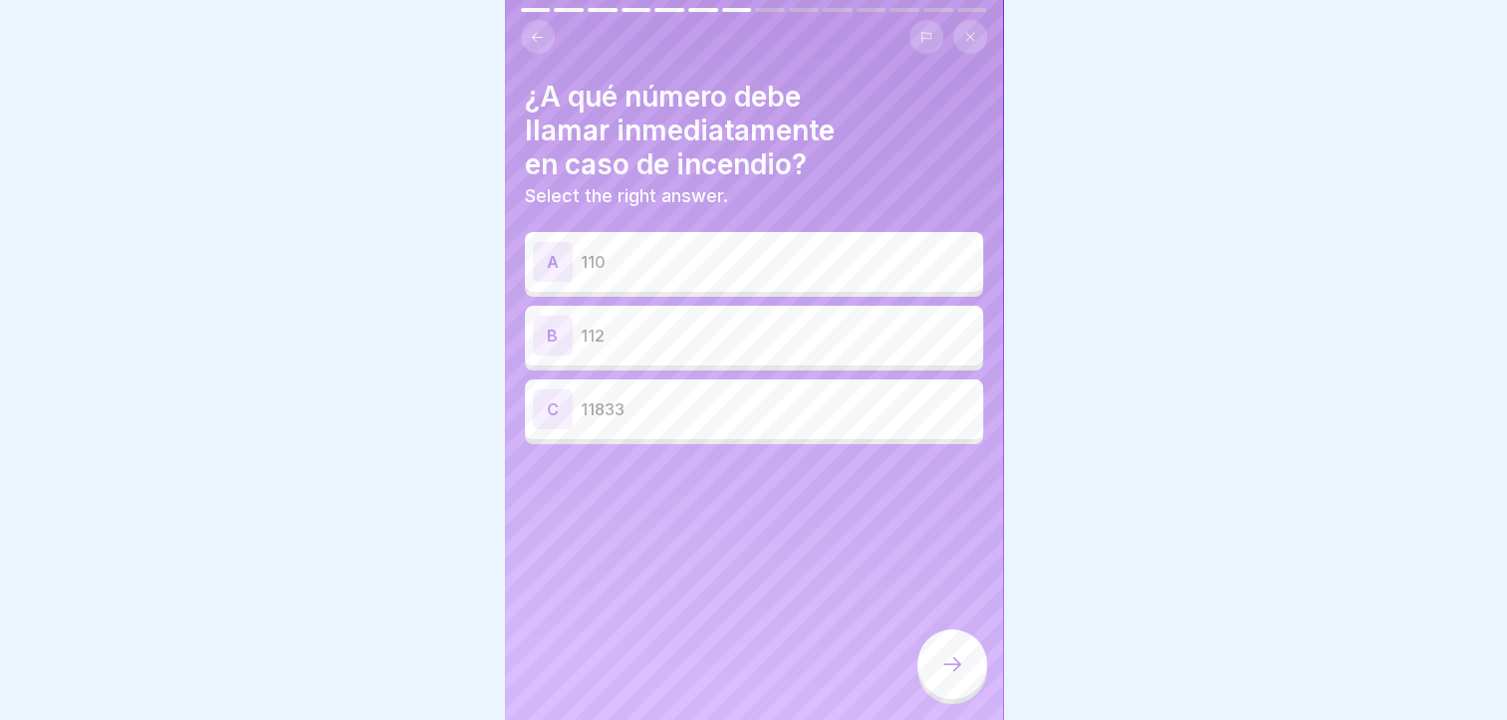
click at [822, 326] on p "112" at bounding box center [778, 336] width 395 height 24
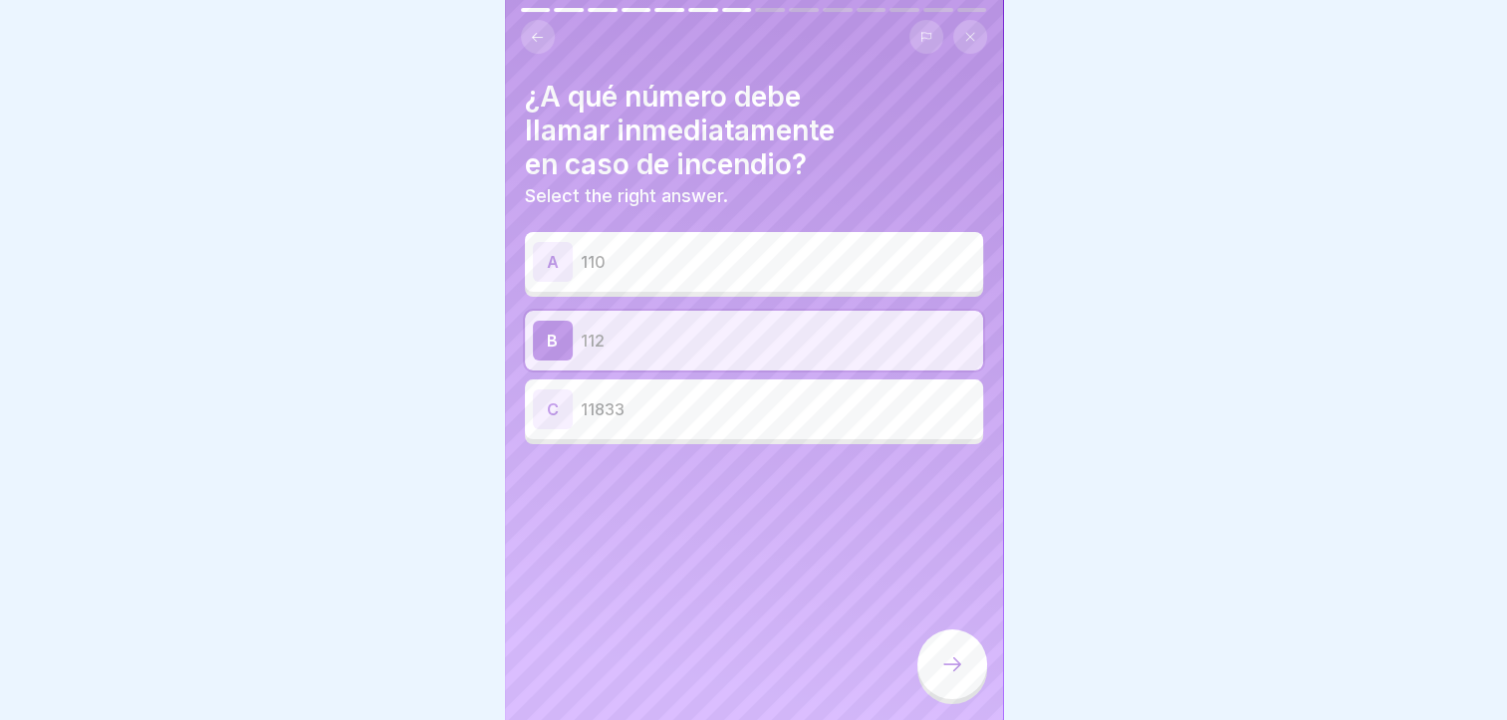
click at [942, 662] on div at bounding box center [953, 665] width 70 height 70
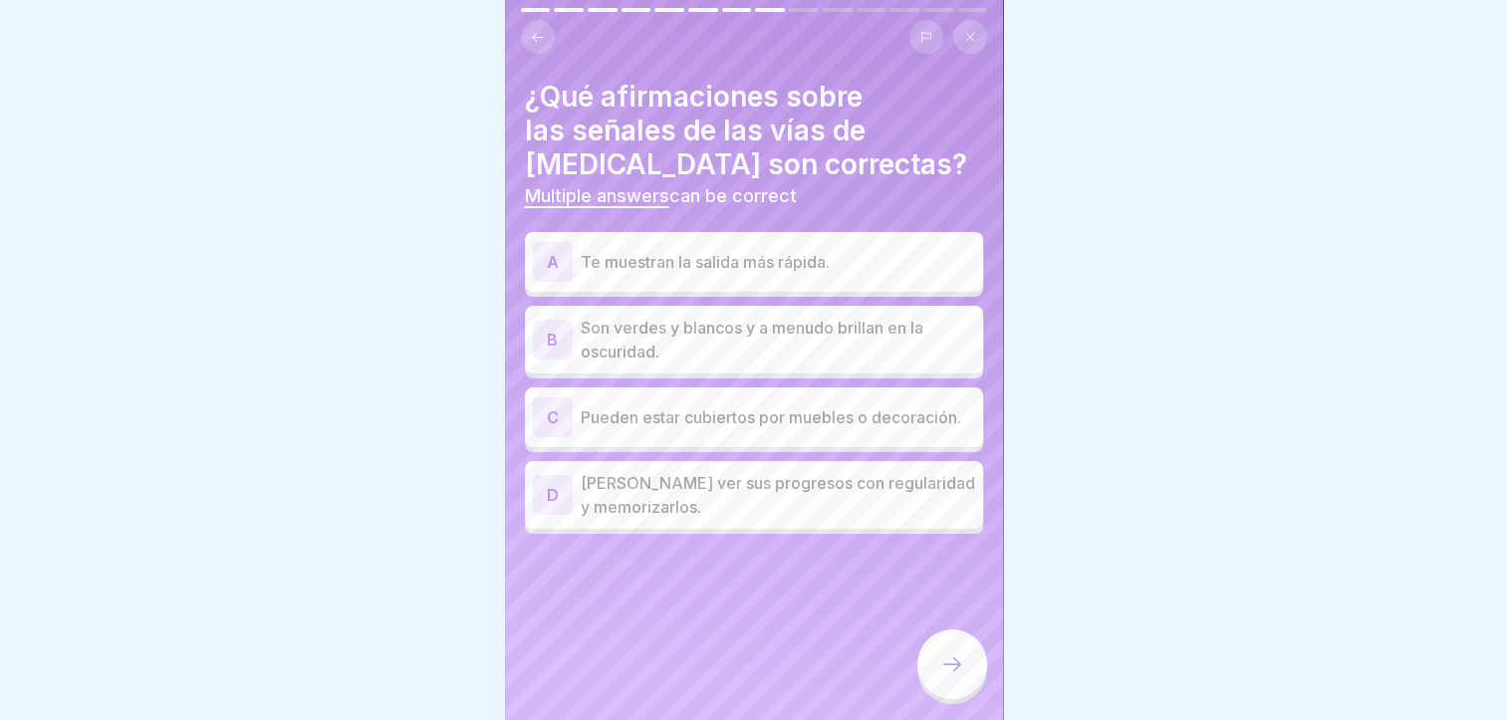
click at [854, 260] on p "Te muestran la salida más rápida." at bounding box center [778, 262] width 395 height 24
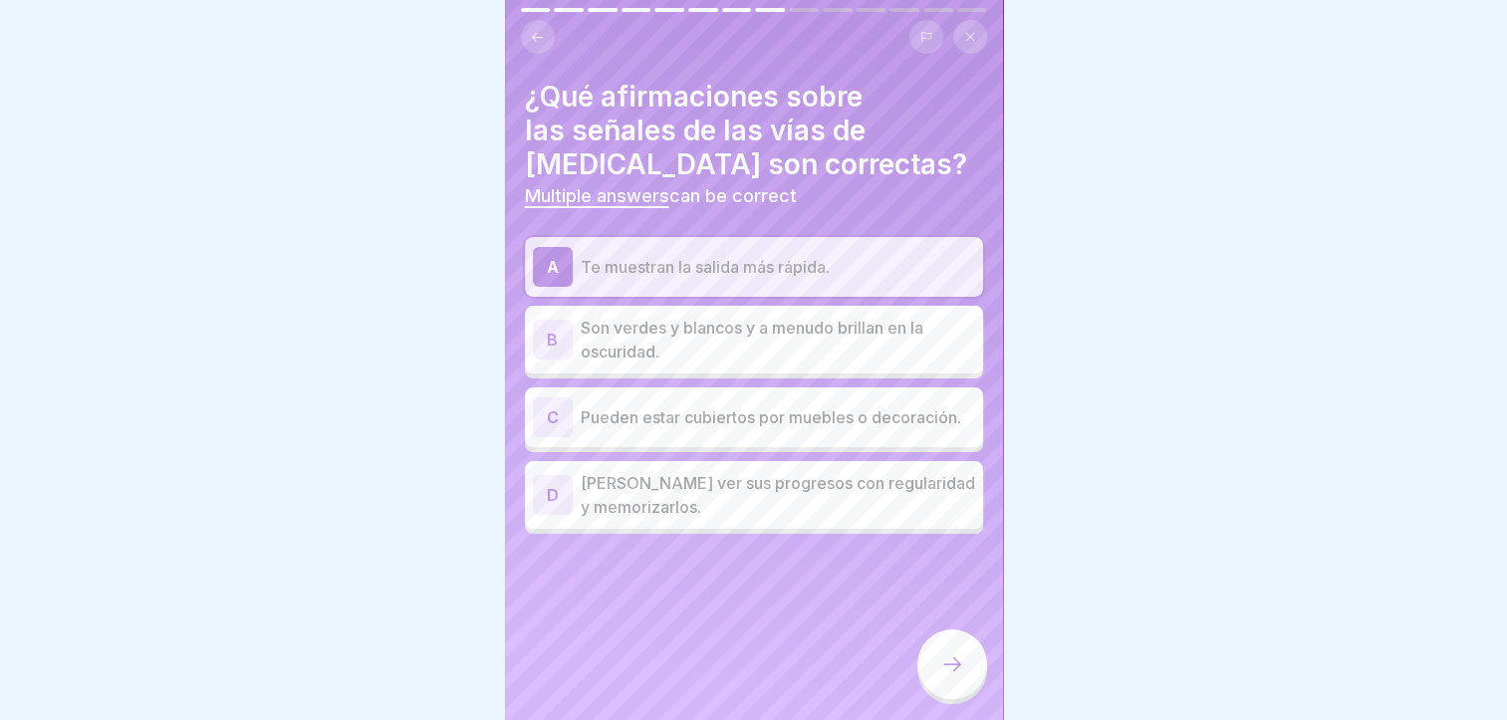
click at [896, 330] on p "Son verdes y blancos y a menudo brillan en la oscuridad." at bounding box center [778, 340] width 395 height 48
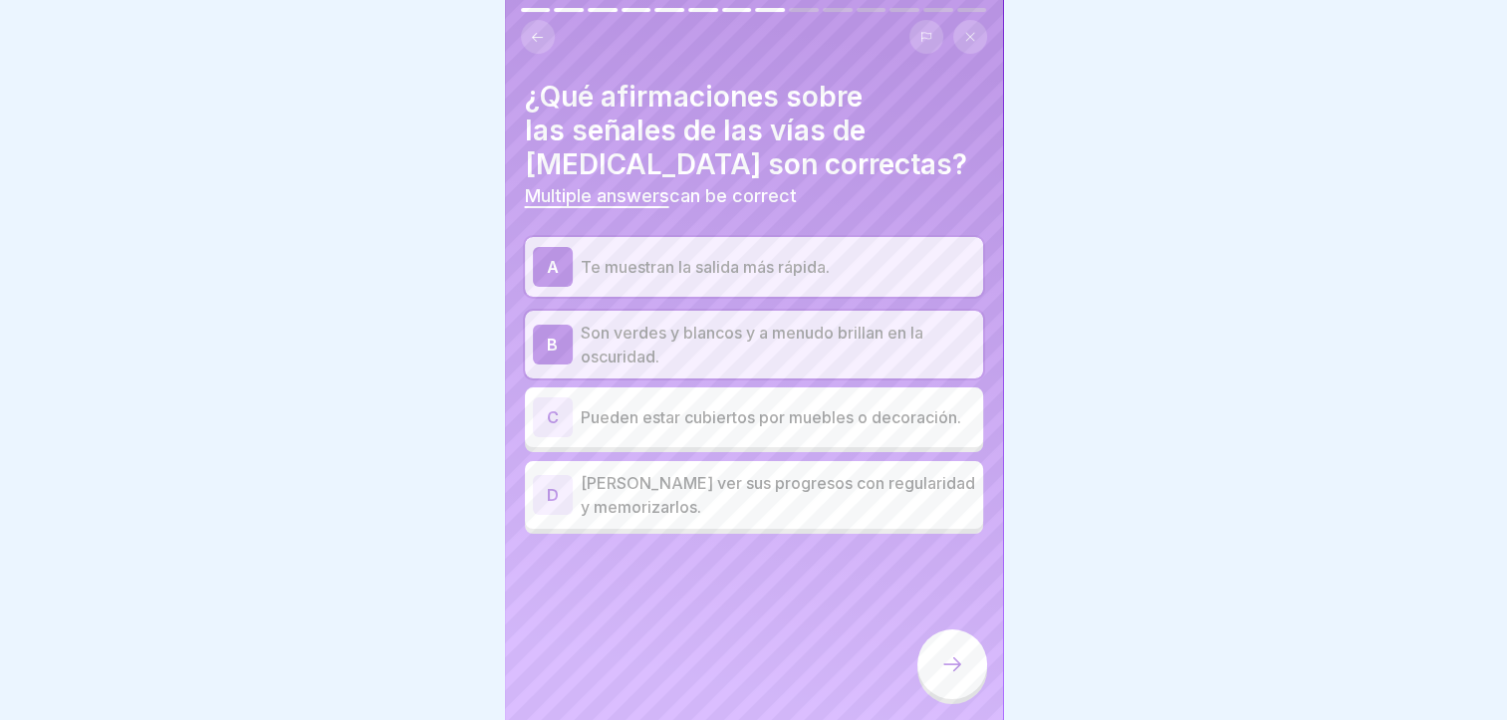
click at [948, 662] on div at bounding box center [953, 665] width 70 height 70
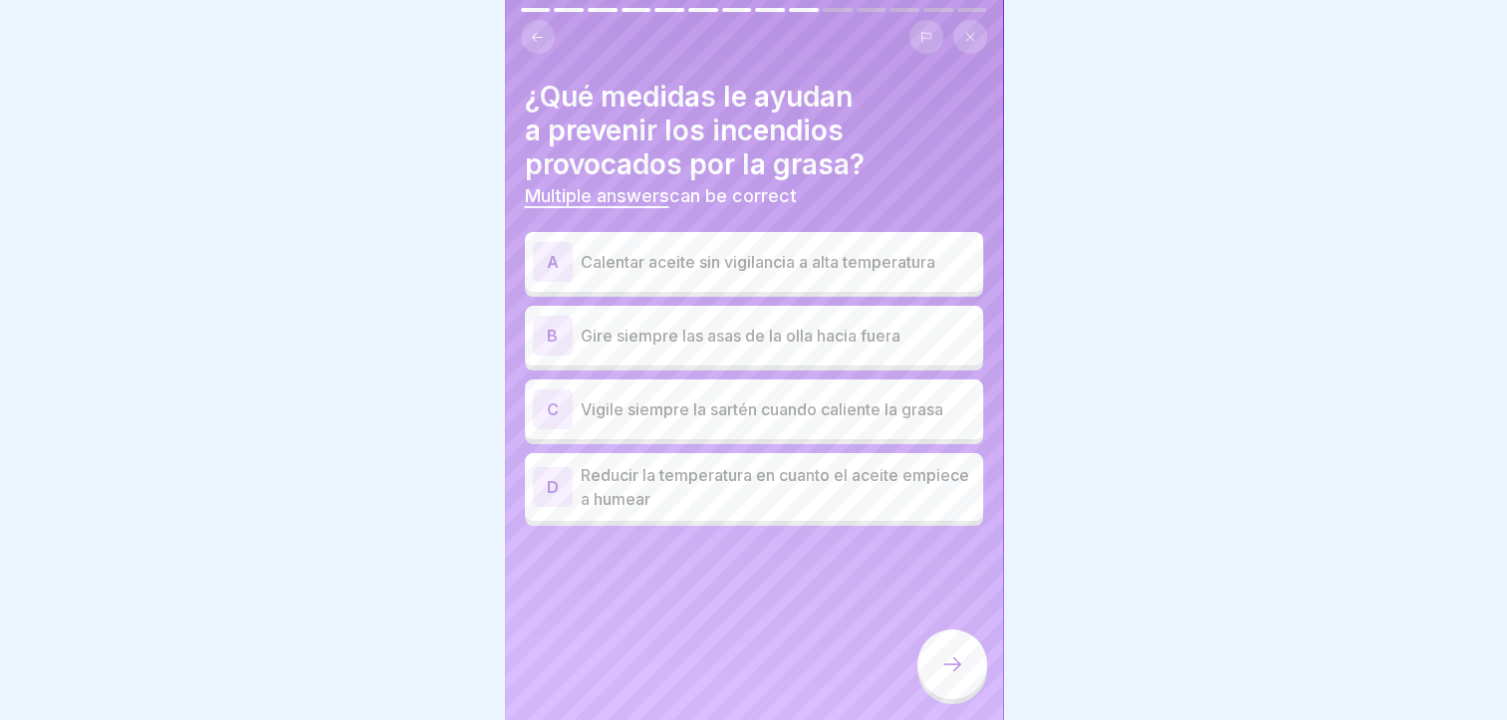
click at [898, 428] on div "C Vigile siempre la sartén cuando caliente la grasa" at bounding box center [754, 410] width 458 height 60
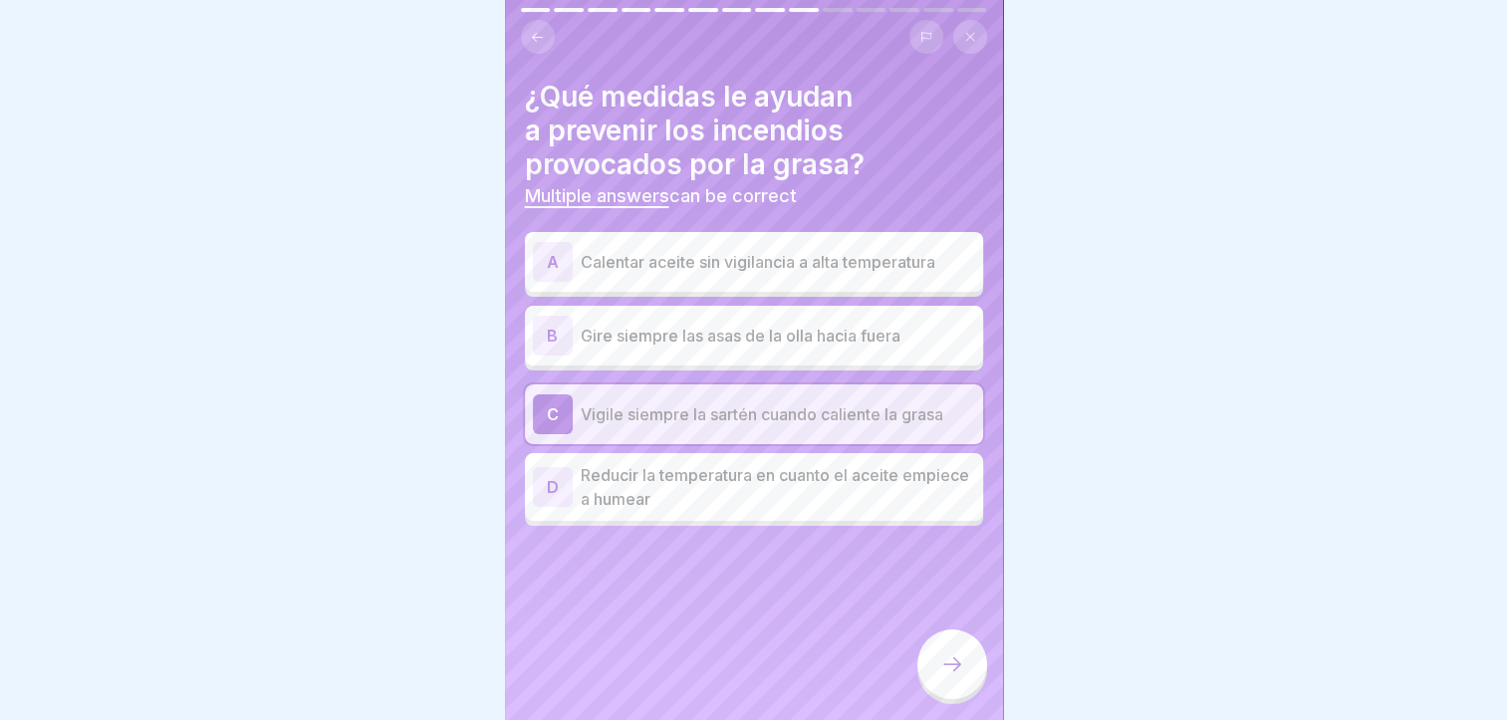
click at [891, 484] on p "Reducir la temperatura en cuanto el aceite empiece a humear" at bounding box center [778, 487] width 395 height 48
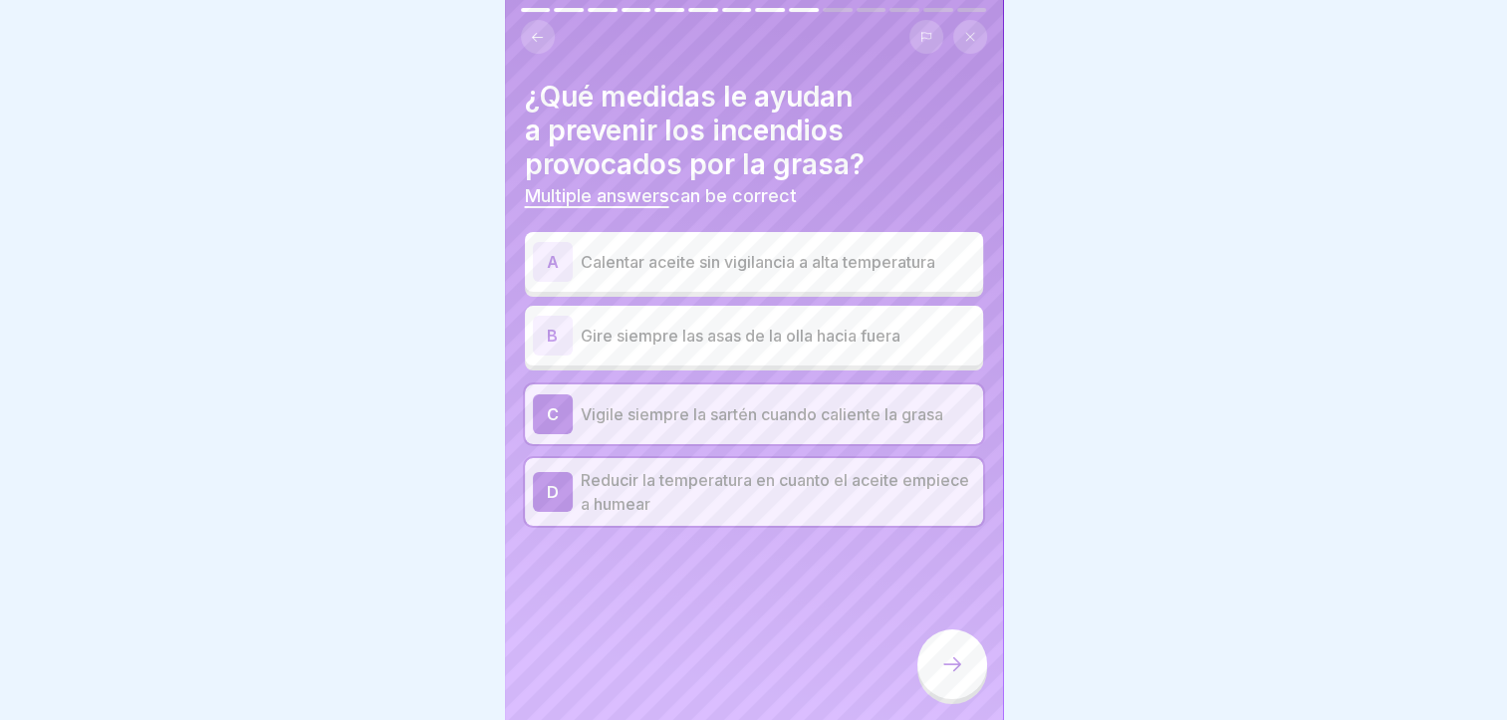
click at [936, 678] on div at bounding box center [953, 665] width 70 height 70
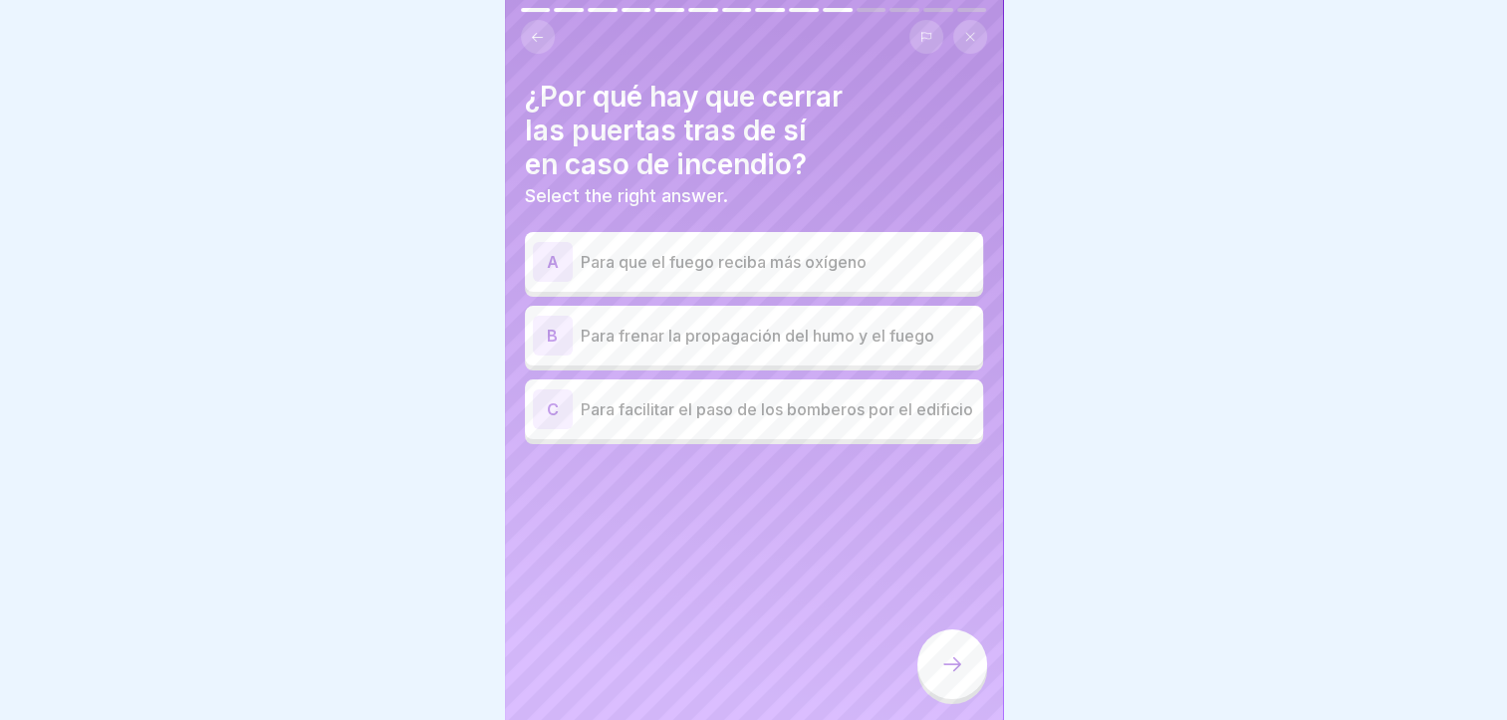
click at [808, 340] on p "Para frenar la propagación del humo y el fuego" at bounding box center [778, 336] width 395 height 24
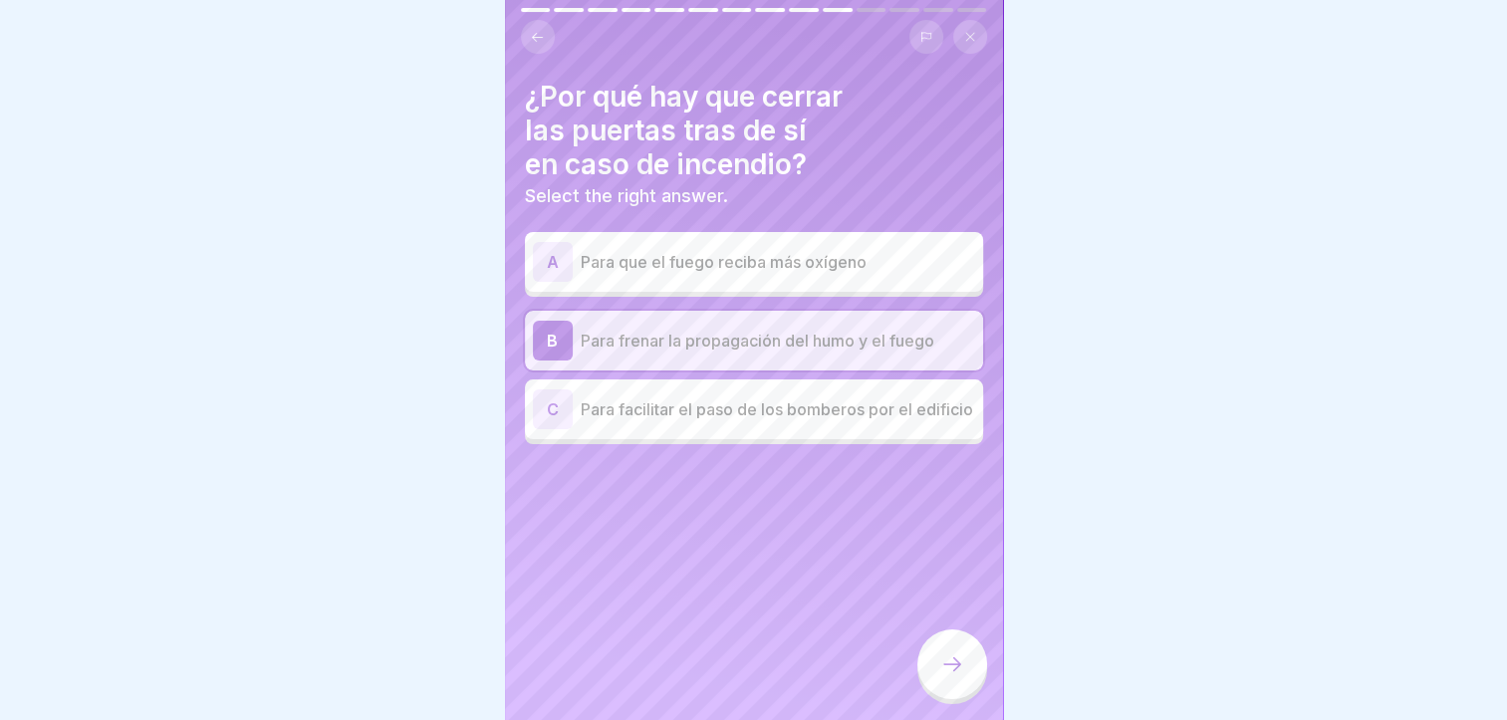
click at [934, 676] on div at bounding box center [953, 665] width 70 height 70
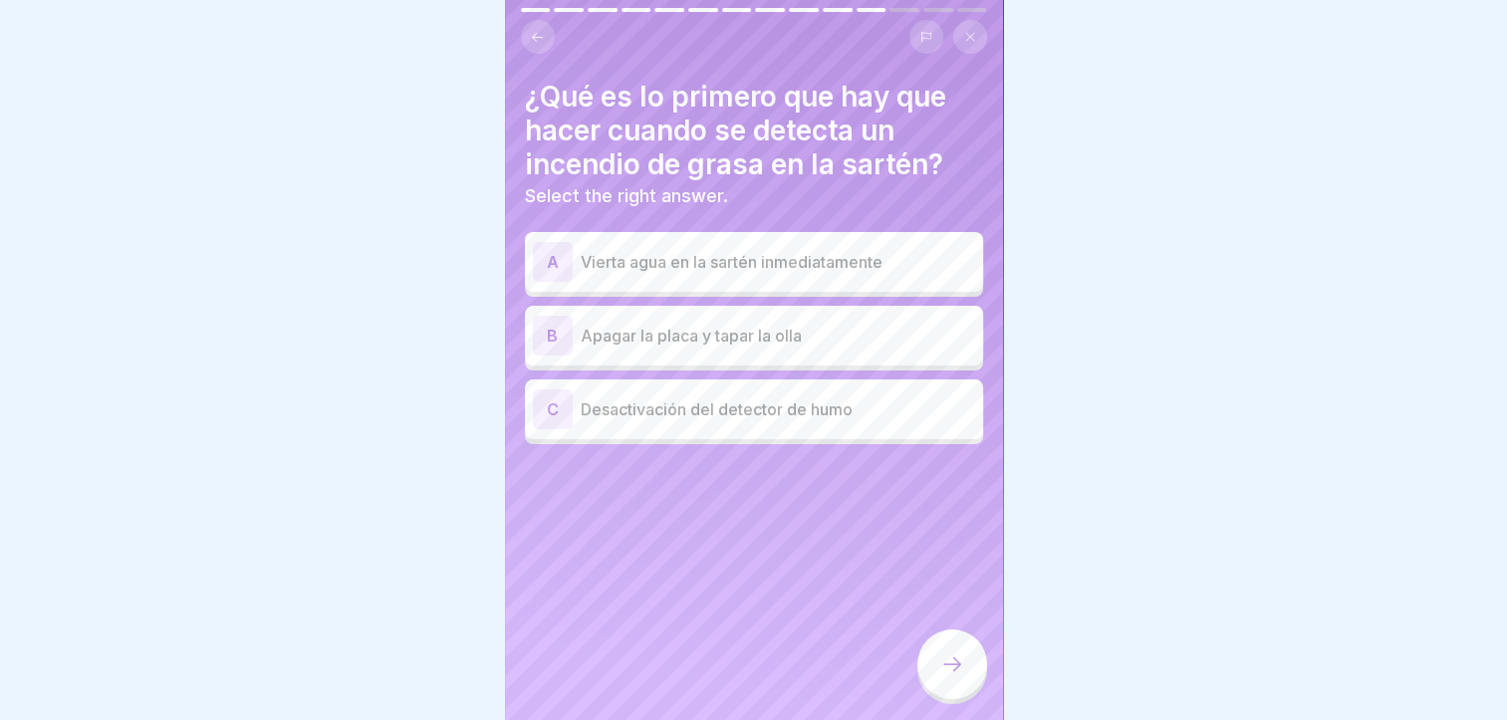
click at [934, 340] on p "Apagar la placa y tapar la olla" at bounding box center [778, 336] width 395 height 24
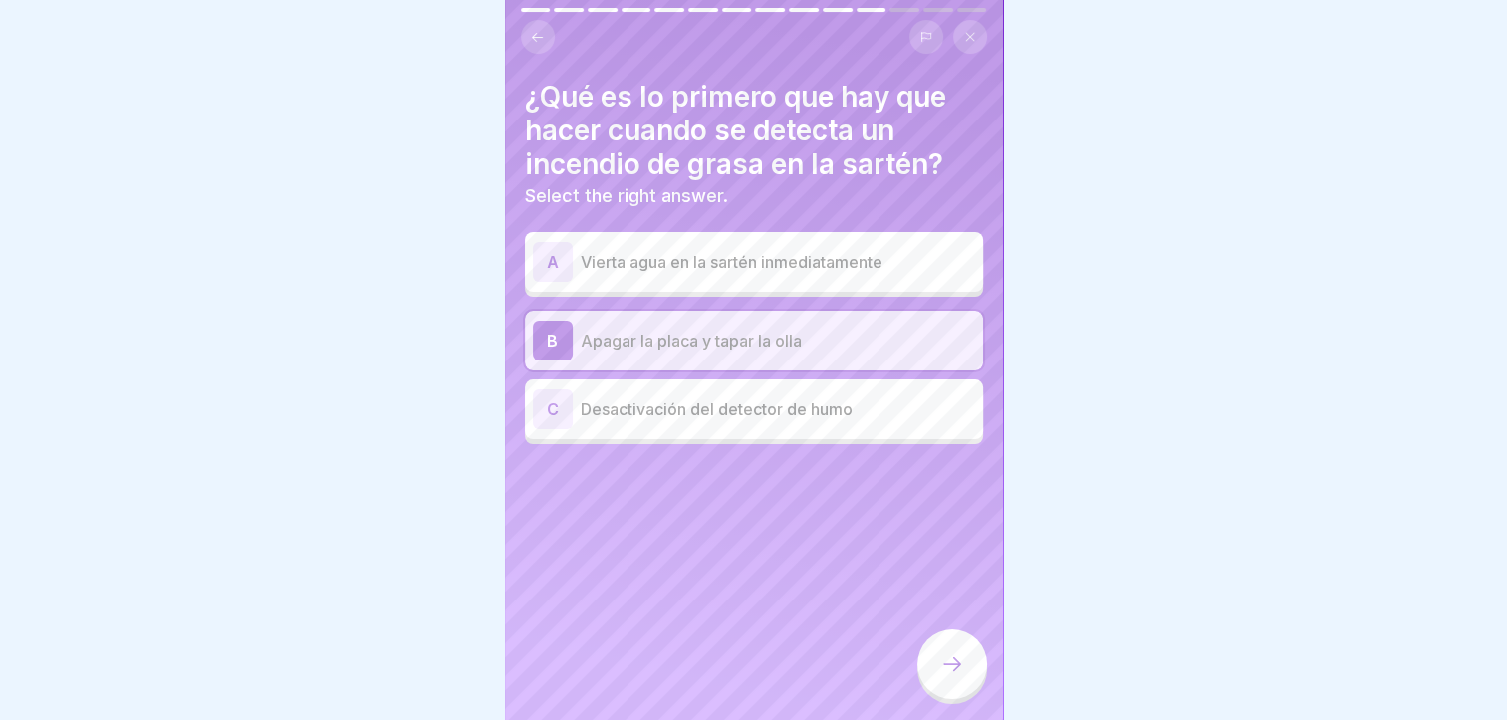
click at [955, 664] on div at bounding box center [953, 665] width 70 height 70
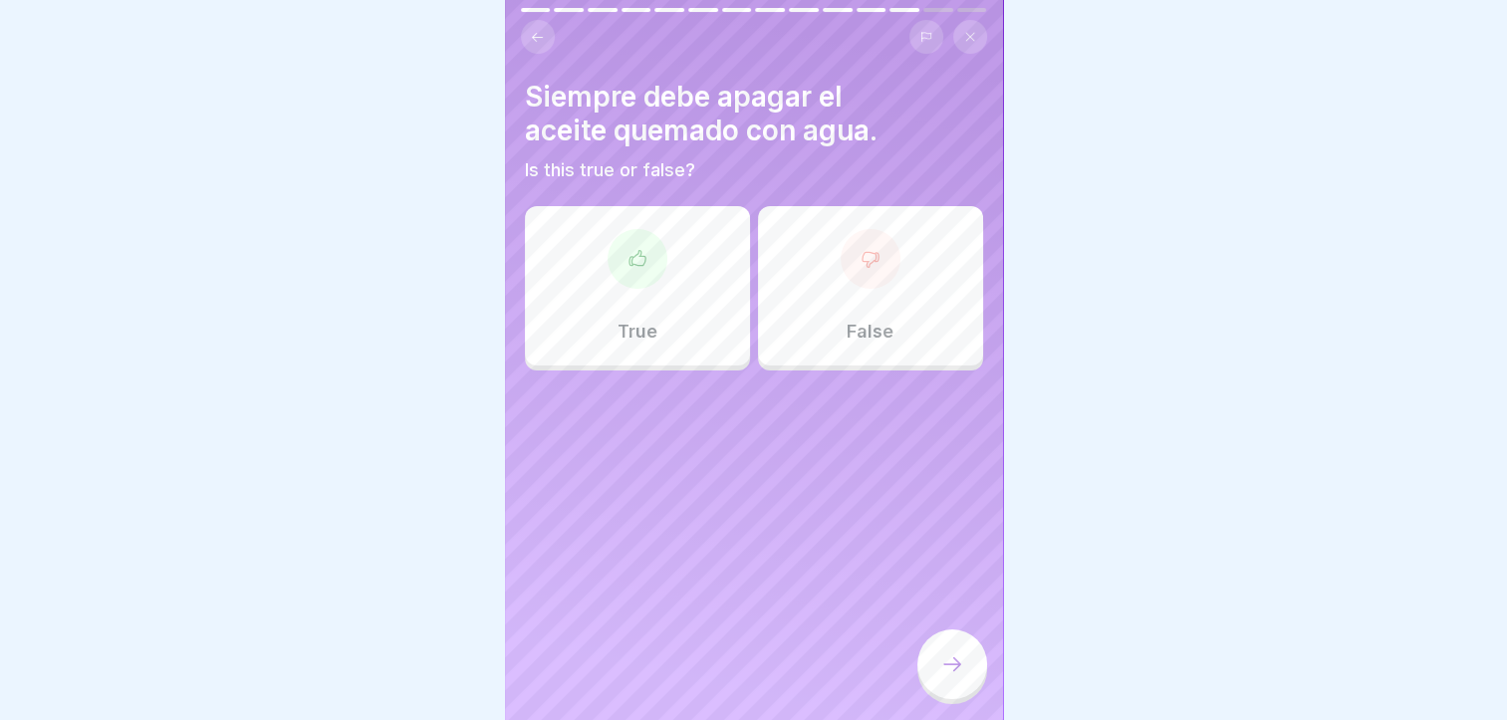
click at [820, 328] on div "False" at bounding box center [870, 285] width 225 height 159
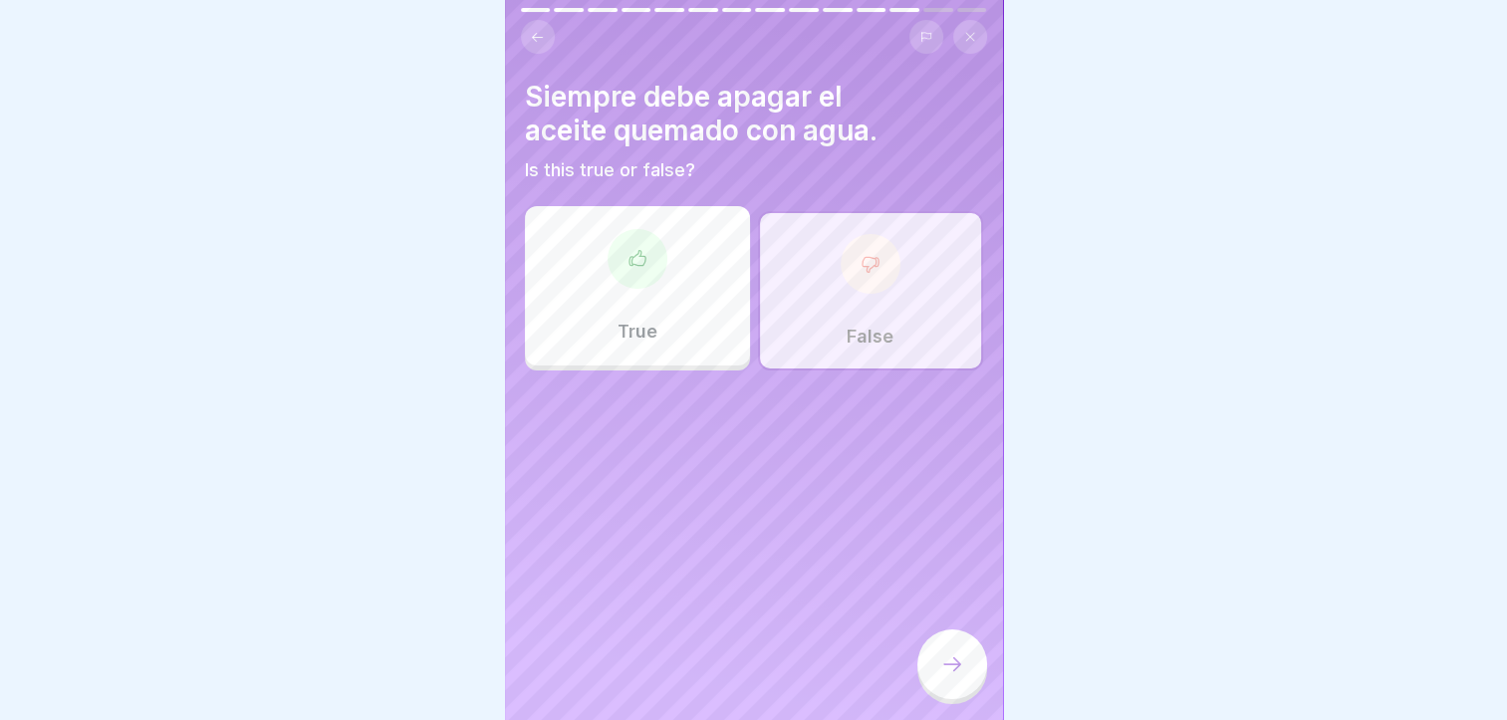
click at [956, 677] on icon at bounding box center [953, 665] width 24 height 24
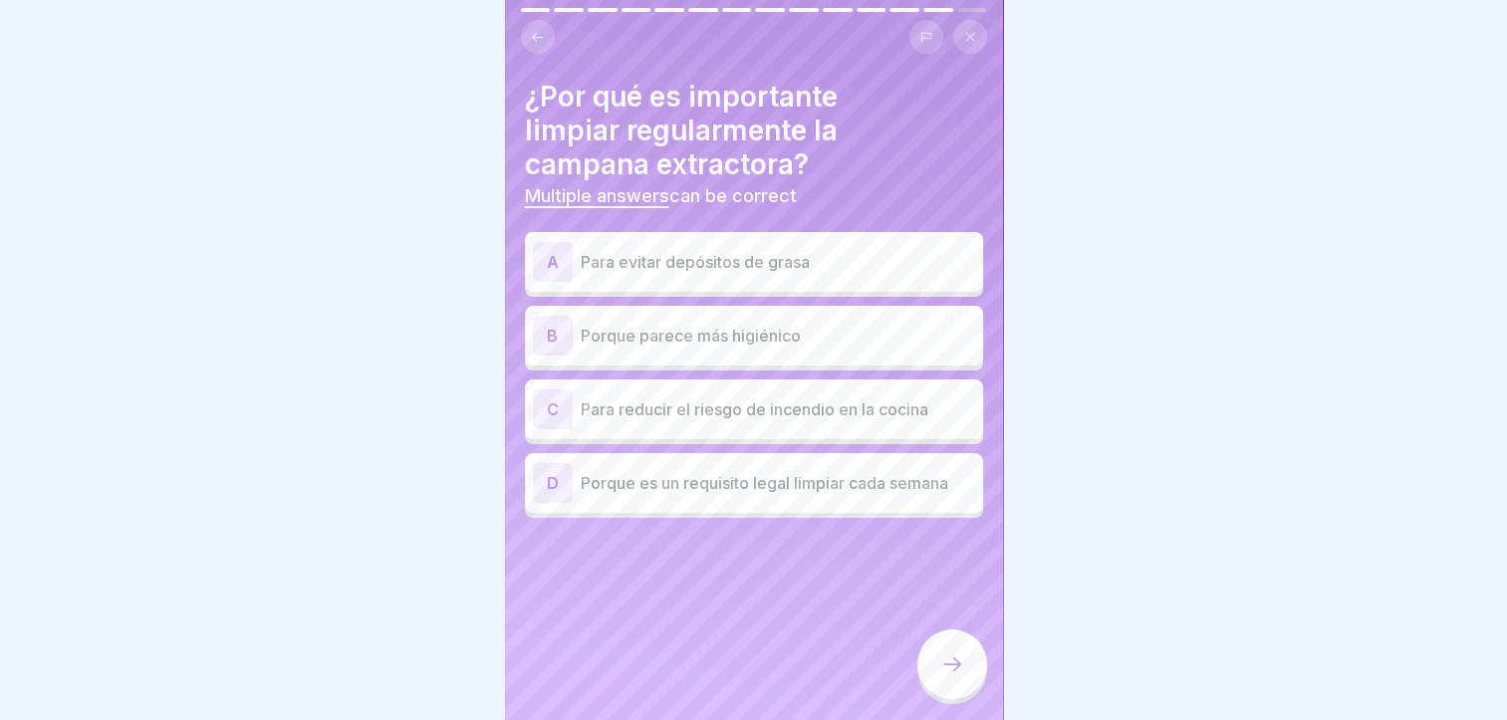
click at [866, 268] on p "Para evitar depósitos de grasa" at bounding box center [778, 262] width 395 height 24
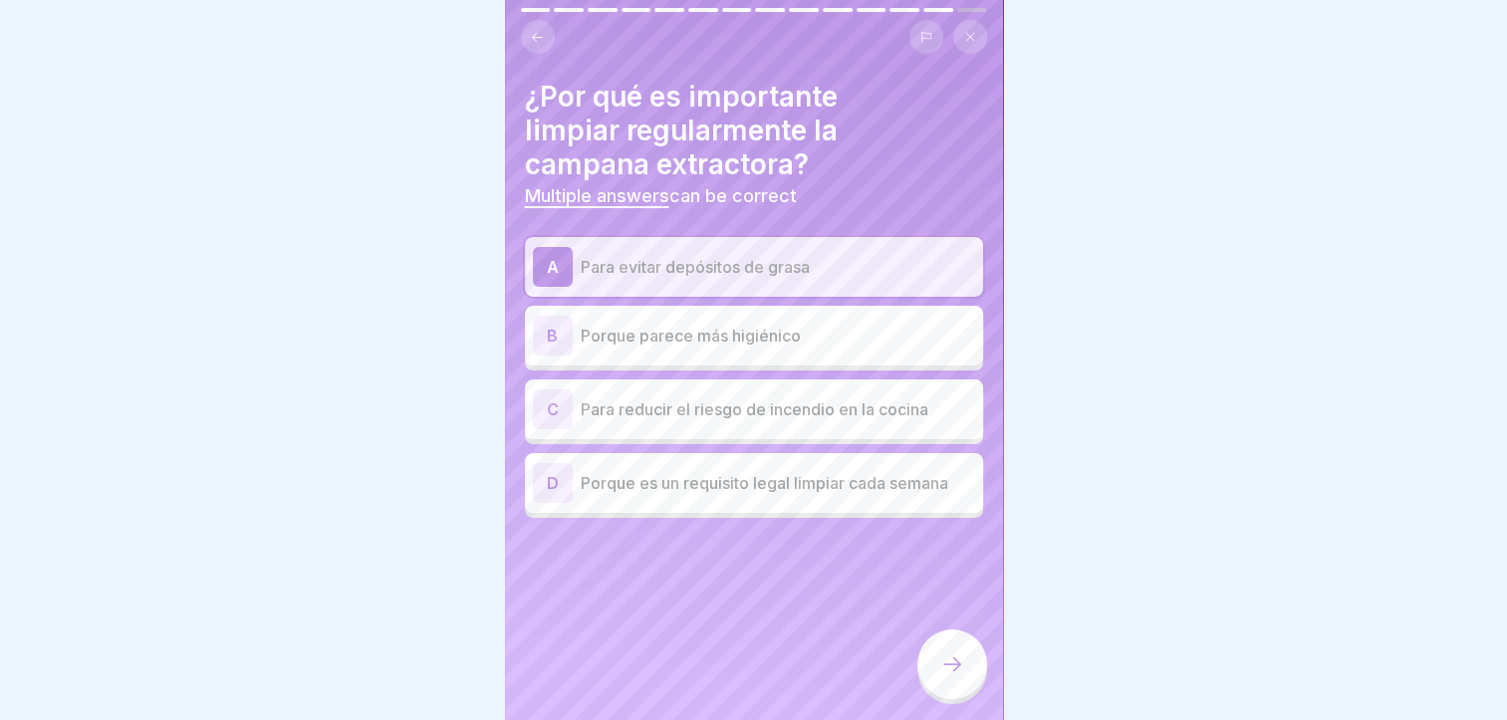
click at [885, 408] on p "Para reducir el riesgo de incendio en la cocina" at bounding box center [778, 410] width 395 height 24
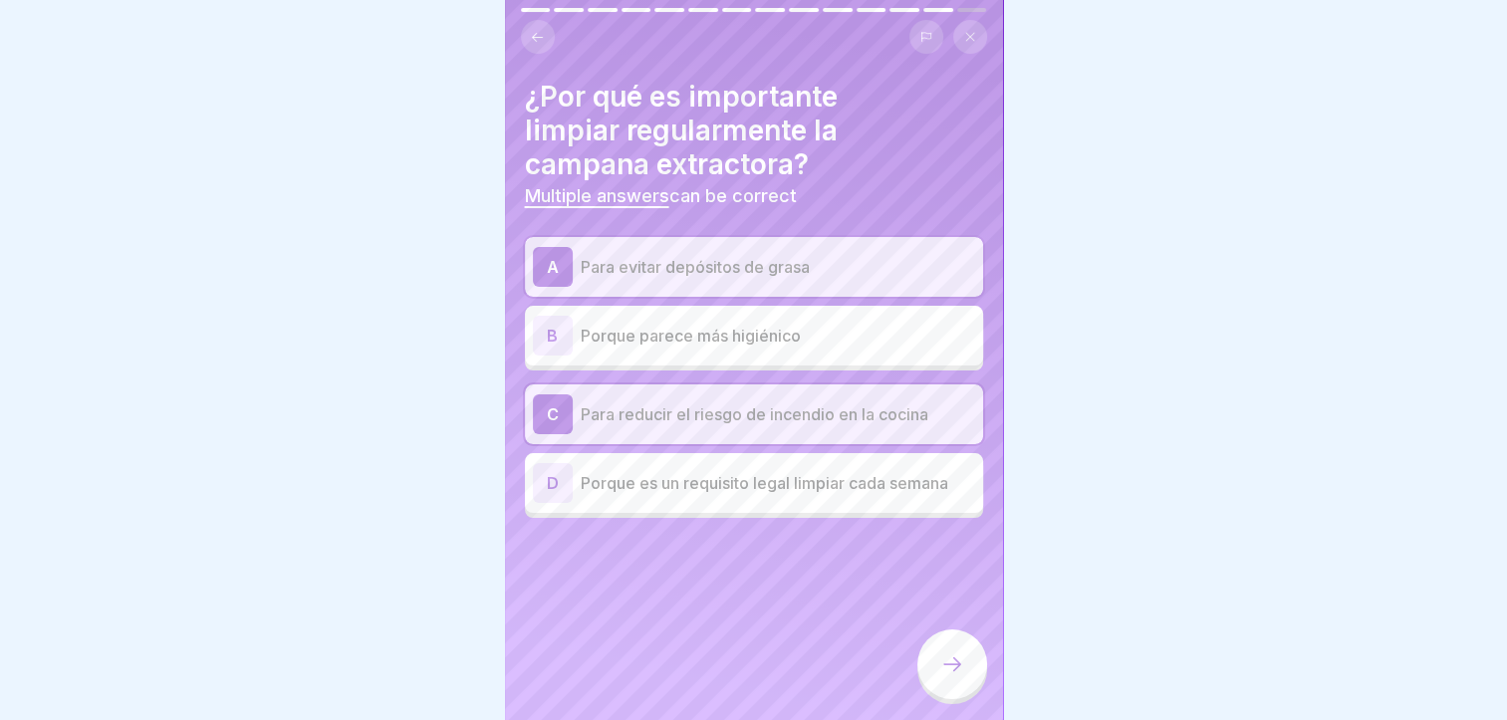
click at [929, 662] on div at bounding box center [953, 665] width 70 height 70
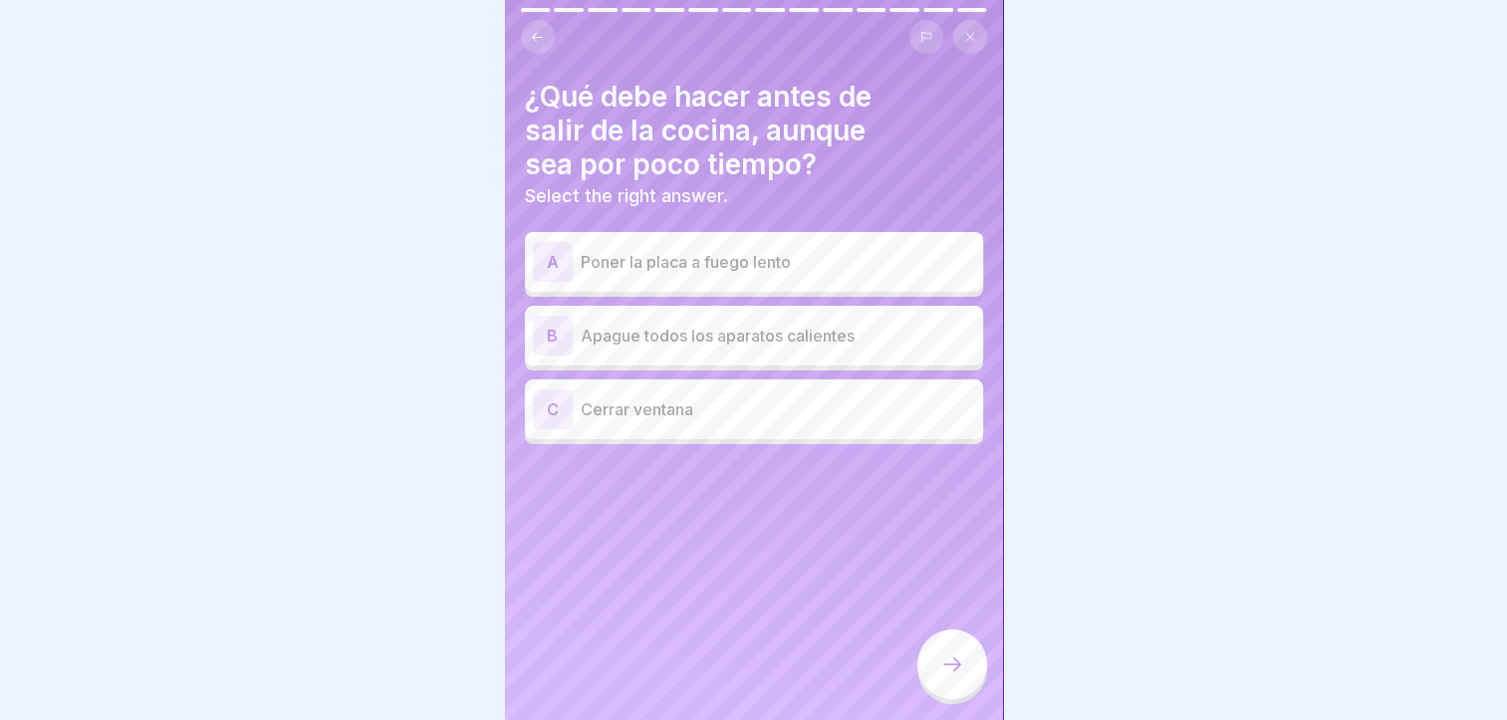
click at [924, 357] on div "B Apague todos los aparatos calientes" at bounding box center [754, 336] width 458 height 60
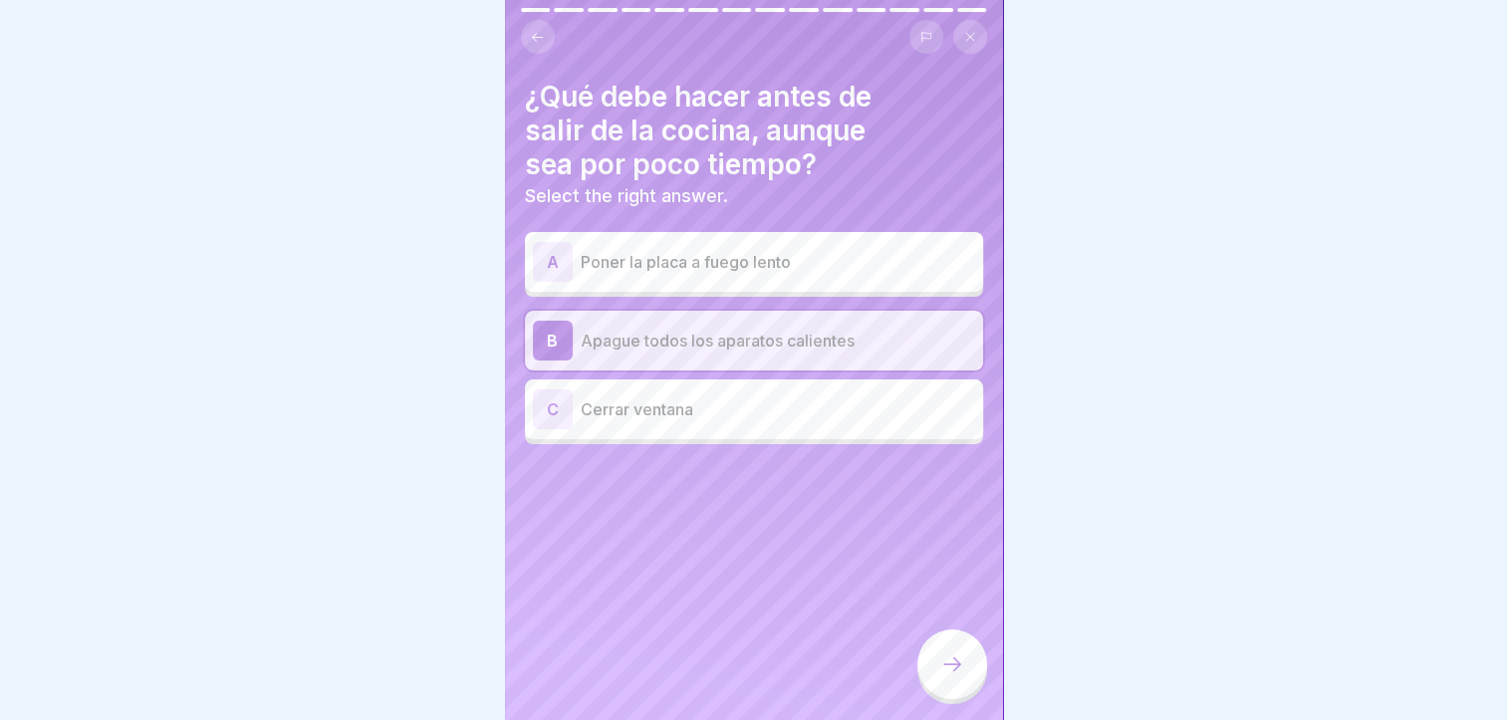
click at [948, 674] on icon at bounding box center [953, 665] width 24 height 24
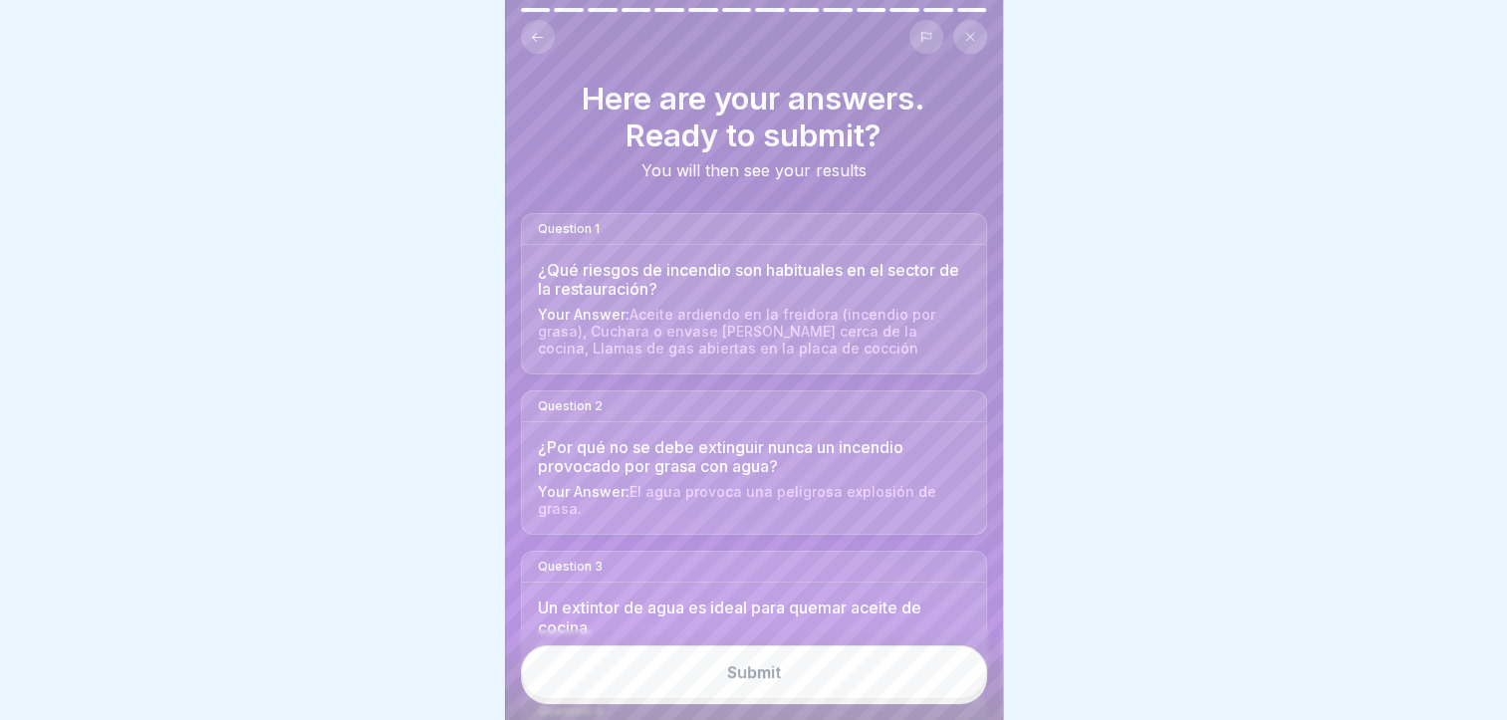
click at [929, 689] on button "Submit" at bounding box center [754, 673] width 466 height 54
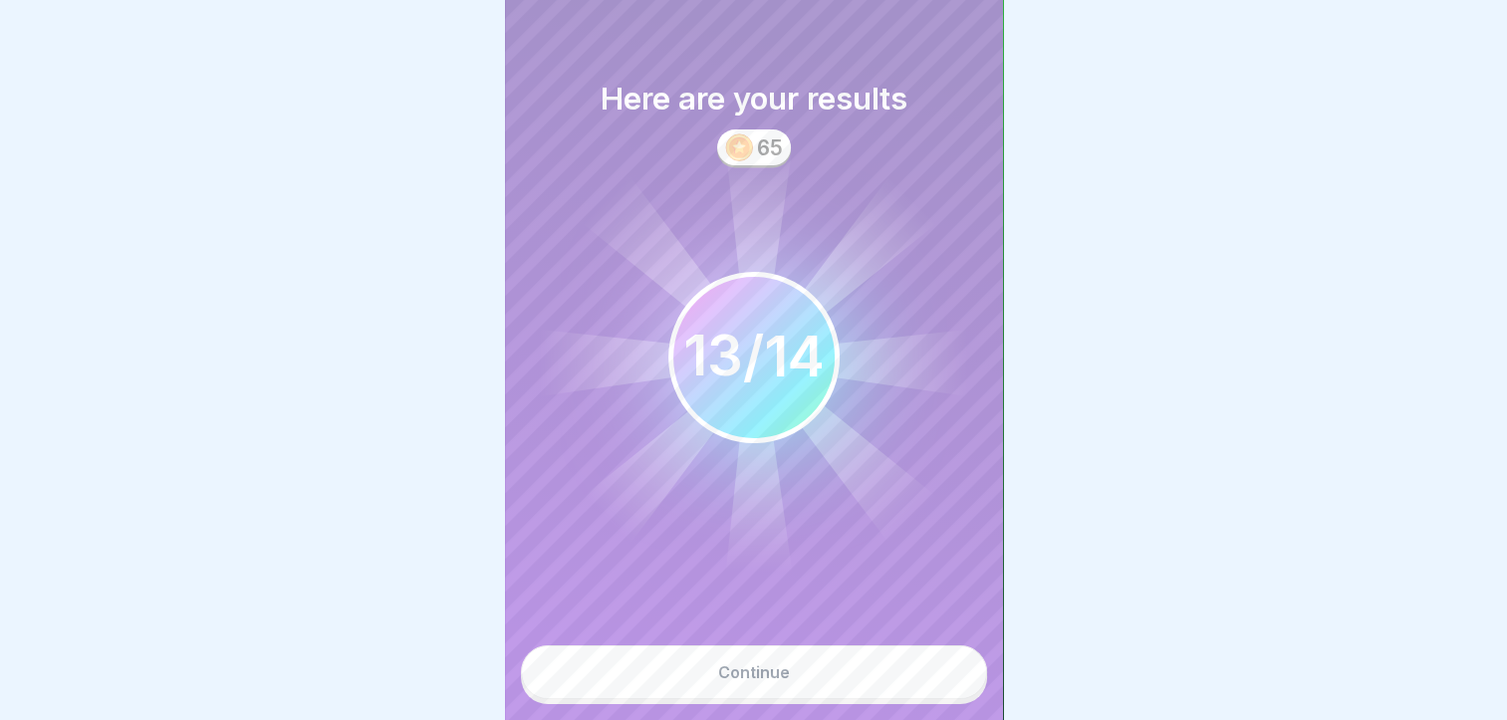
click at [929, 689] on button "Continue" at bounding box center [754, 673] width 466 height 54
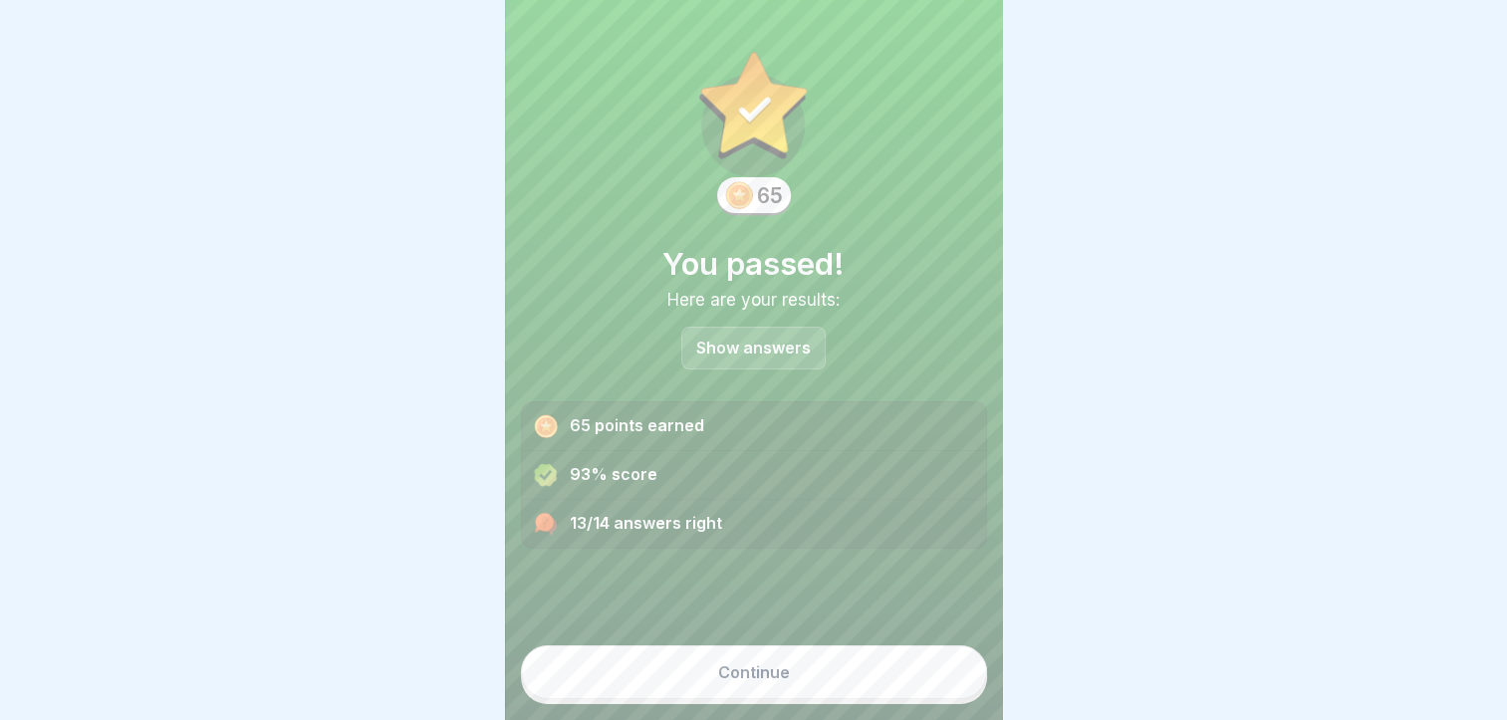
click at [929, 689] on button "Continue" at bounding box center [754, 673] width 466 height 54
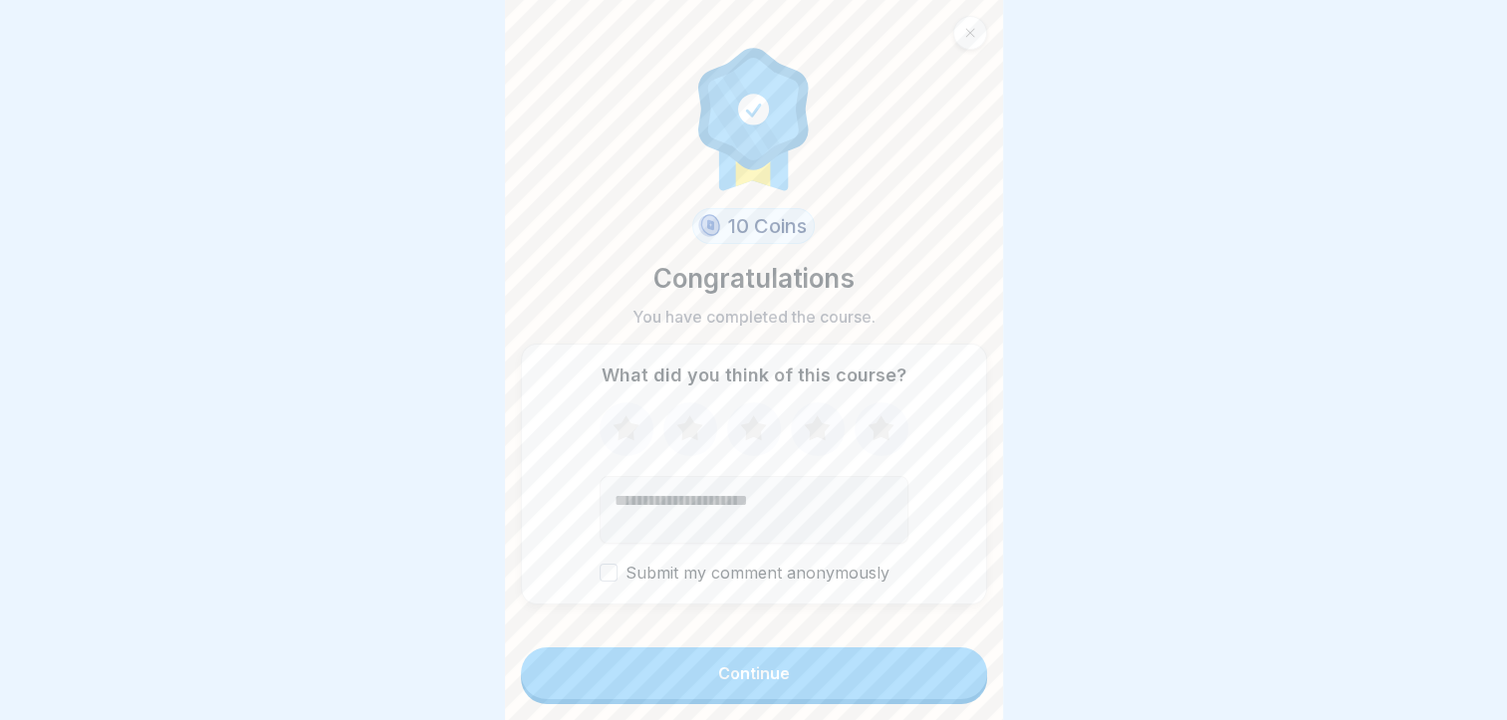
click at [929, 689] on button "Continue" at bounding box center [754, 674] width 466 height 52
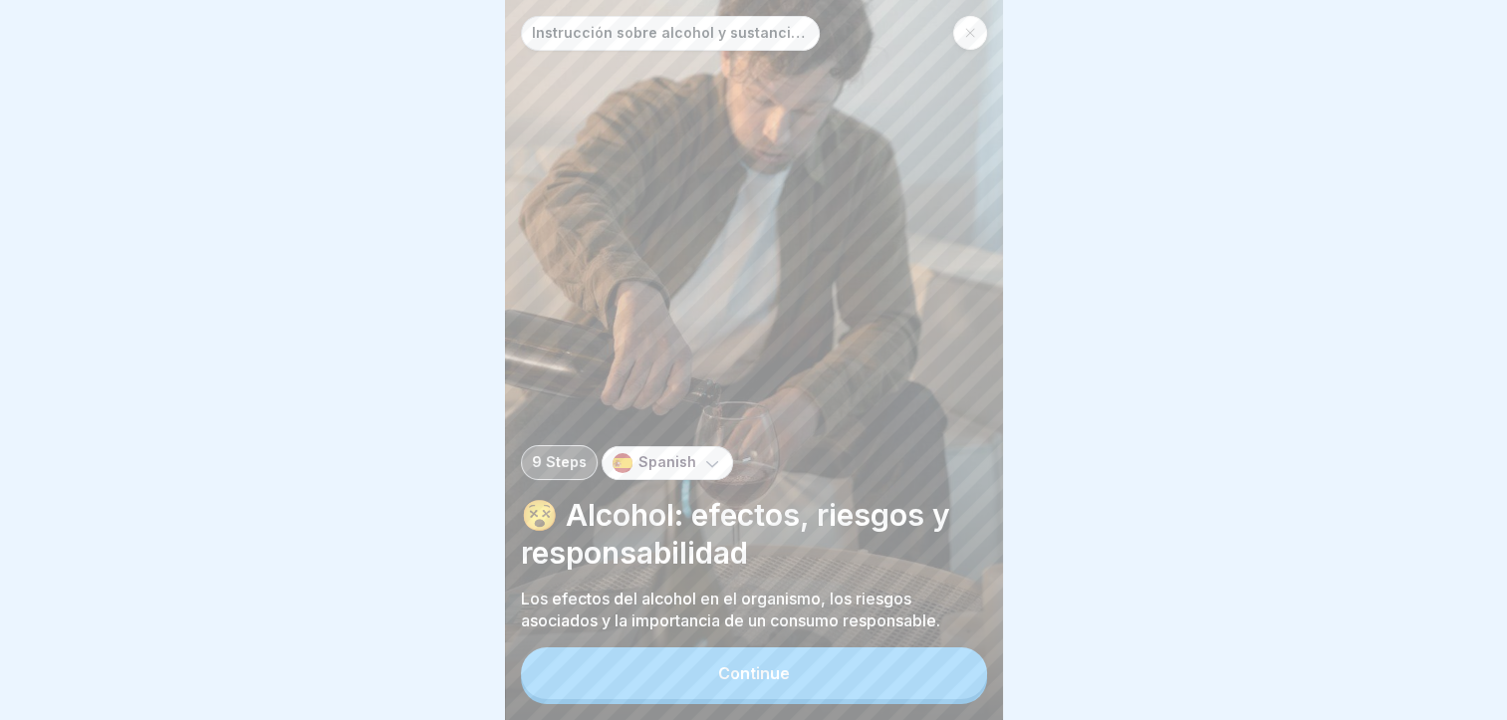
scroll to position [15, 0]
click at [881, 684] on button "Continue" at bounding box center [754, 674] width 466 height 52
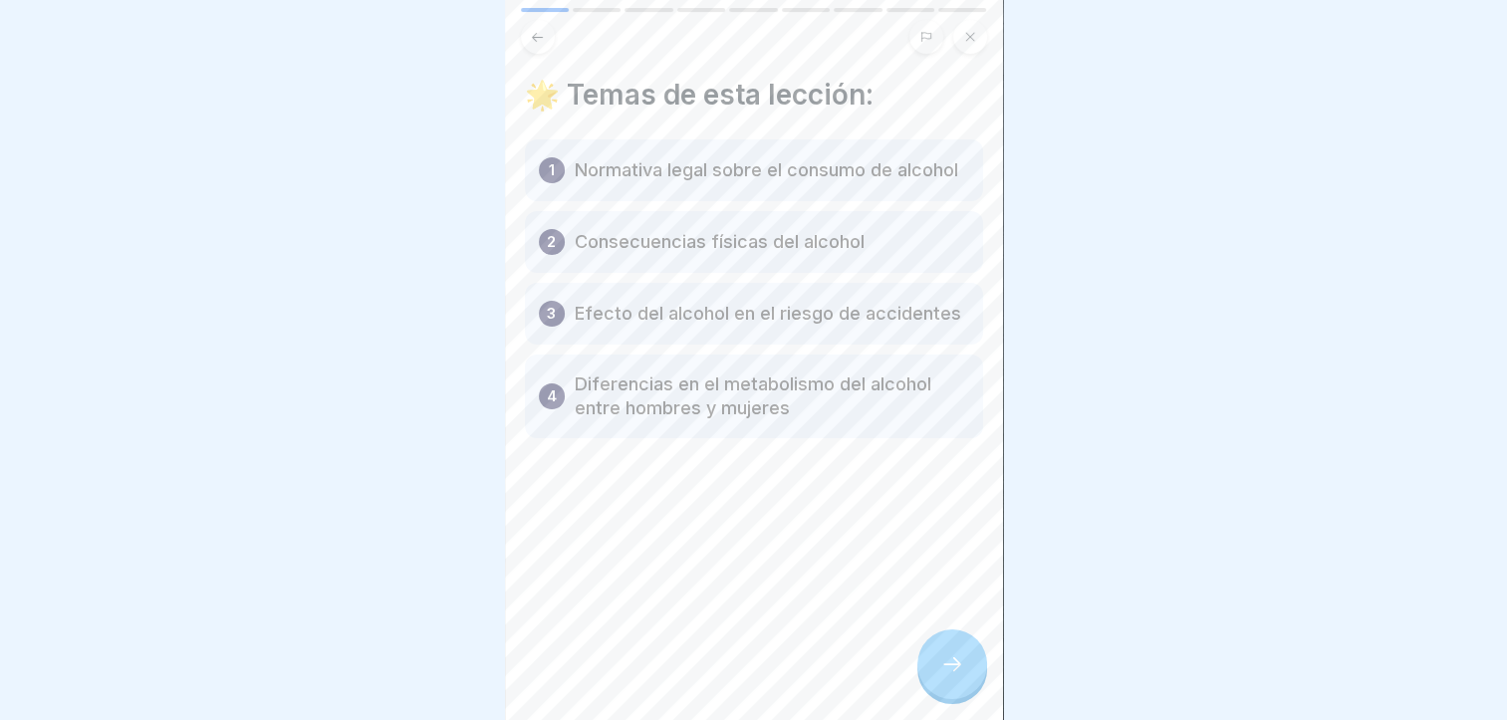
click at [962, 667] on icon at bounding box center [953, 665] width 24 height 24
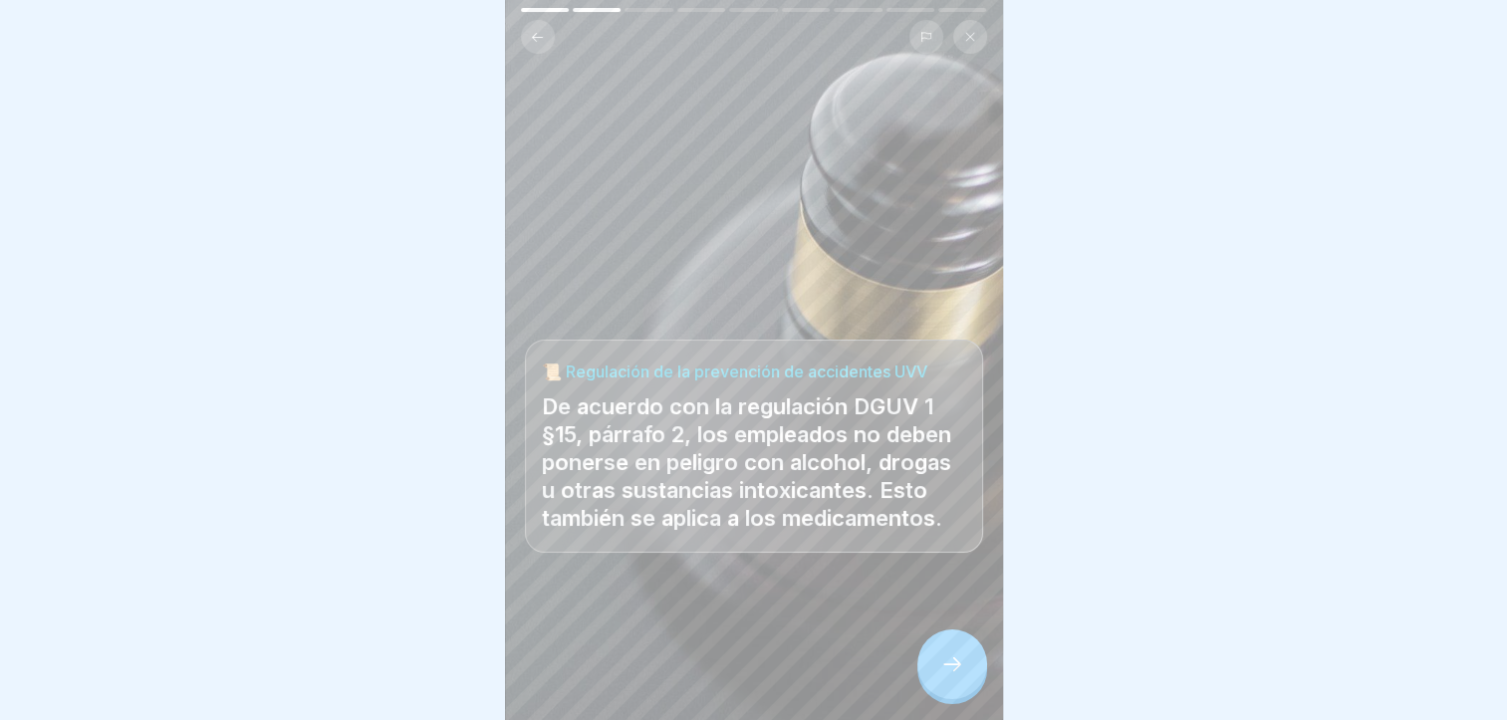
click at [962, 667] on icon at bounding box center [953, 665] width 24 height 24
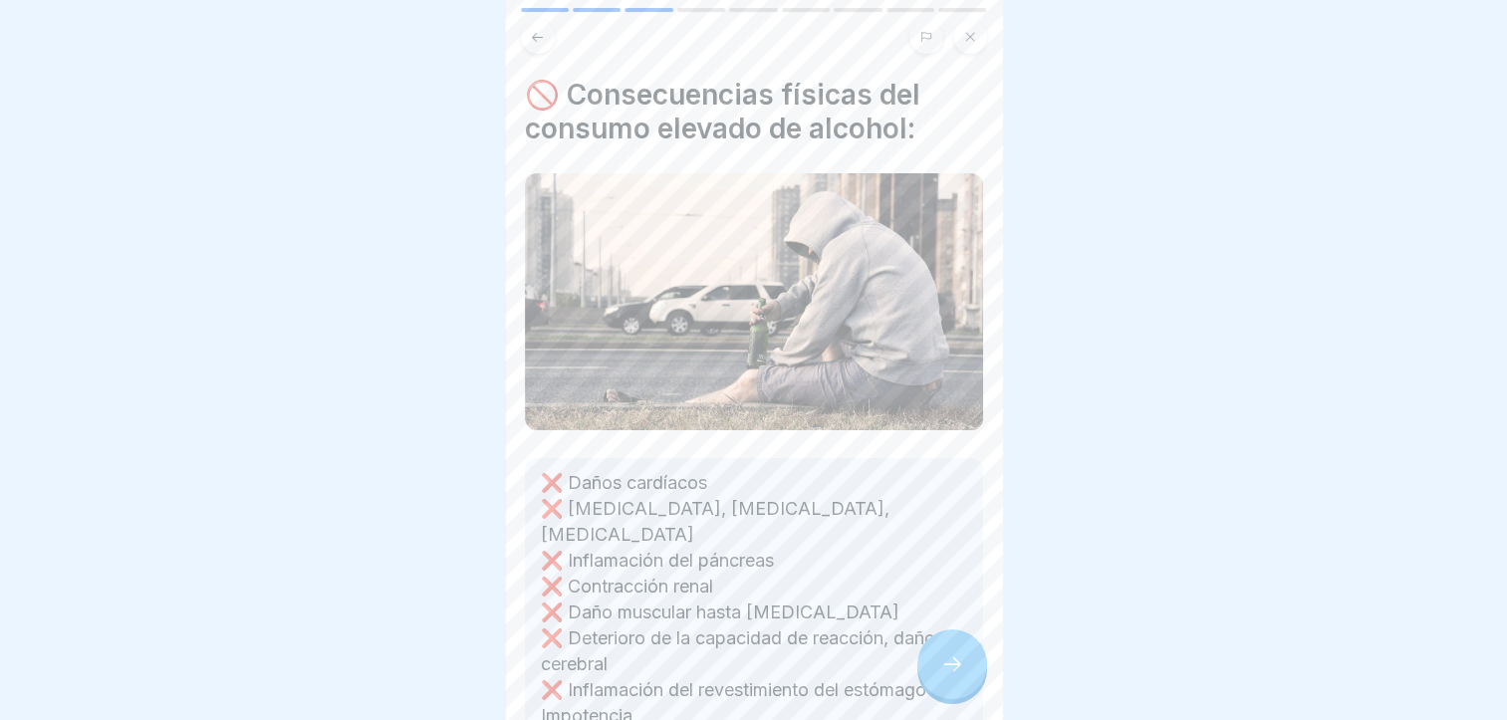
scroll to position [157, 0]
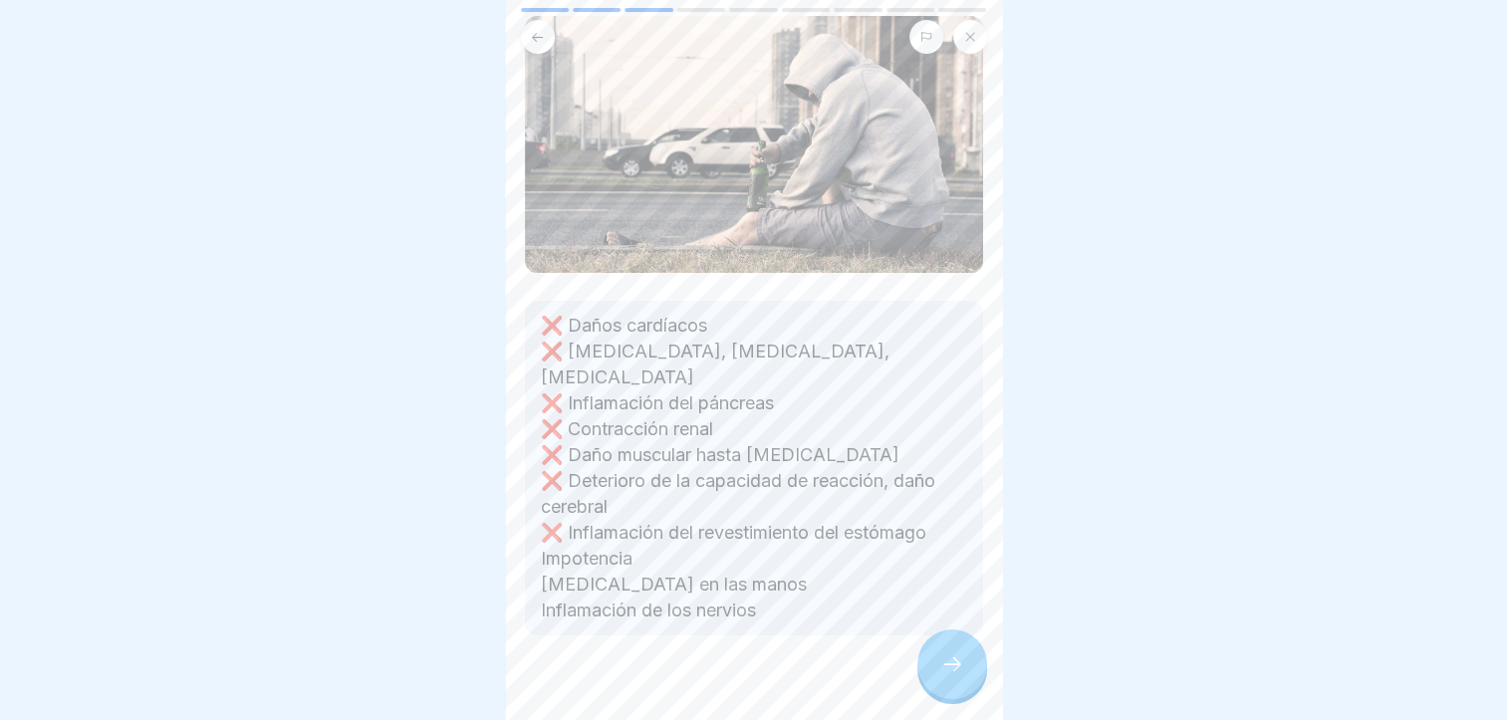
click at [946, 687] on div at bounding box center [953, 665] width 70 height 70
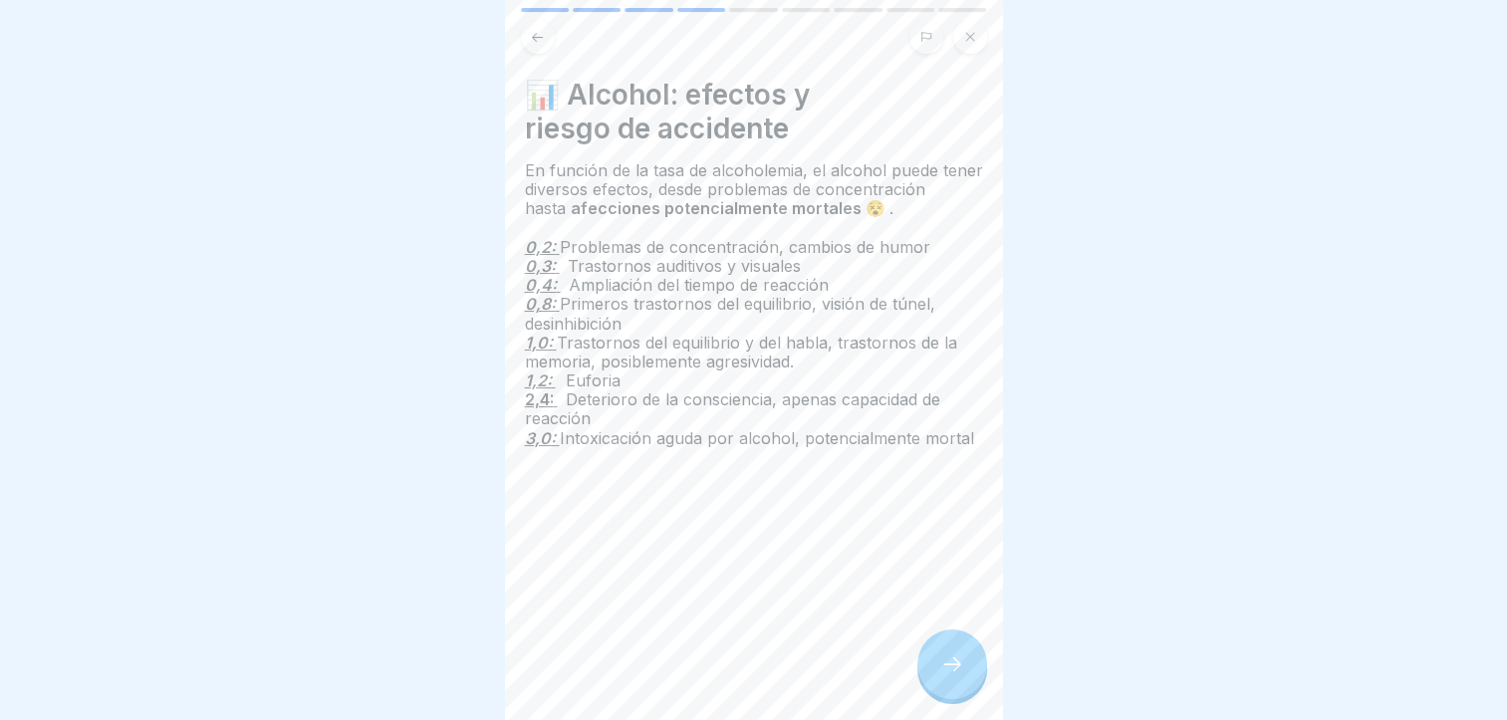
click at [966, 668] on div at bounding box center [953, 665] width 70 height 70
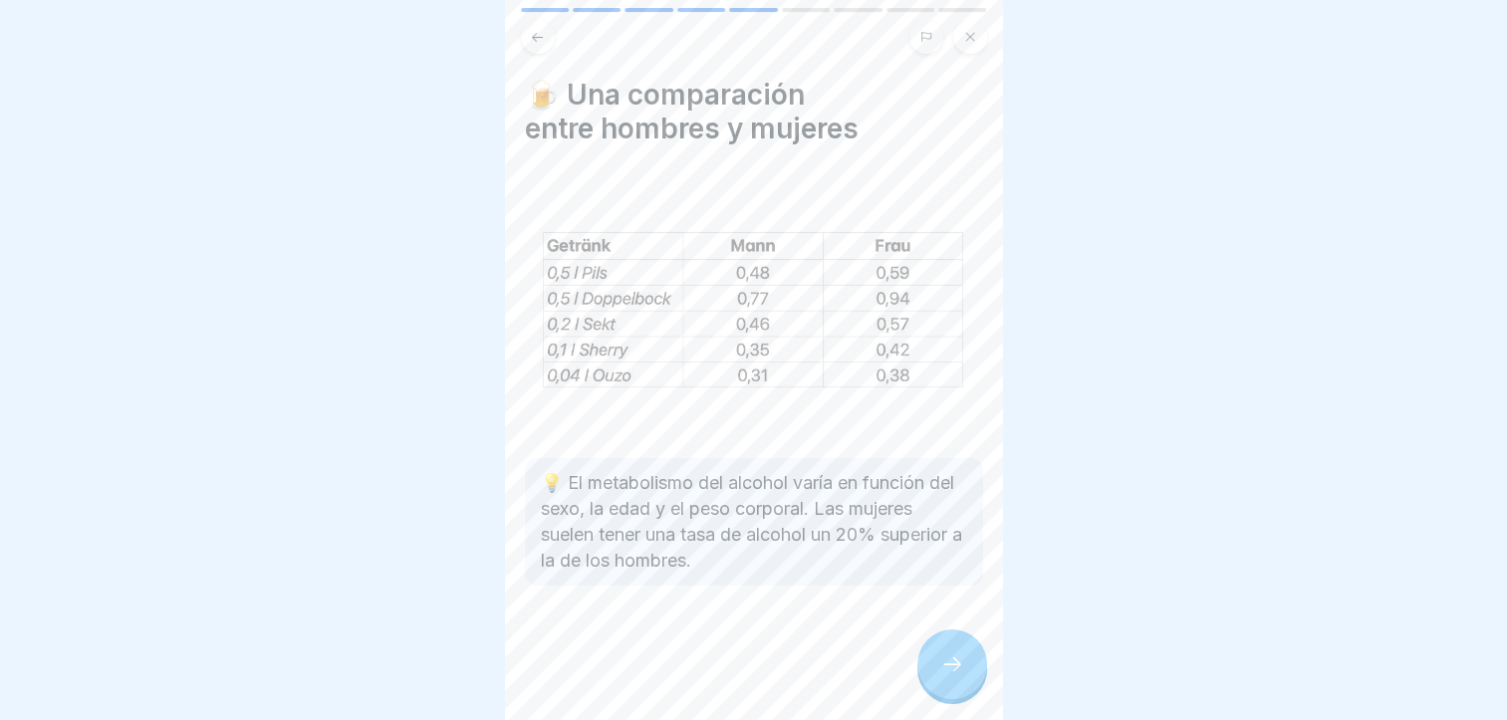
click at [966, 668] on div at bounding box center [953, 665] width 70 height 70
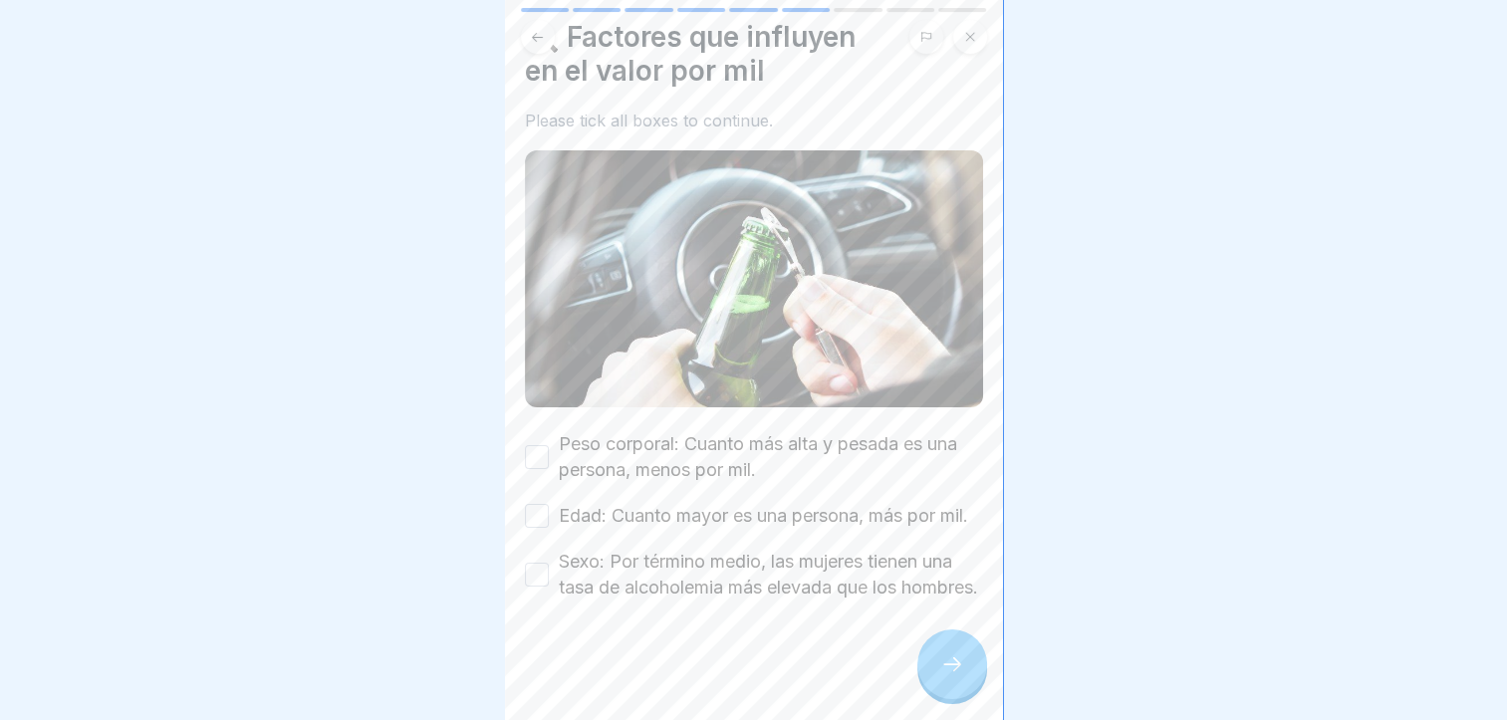
scroll to position [101, 0]
click at [771, 431] on label "Peso corporal: Cuanto más alta y pesada es una persona, menos por mil." at bounding box center [771, 457] width 424 height 52
click at [549, 445] on button "Peso corporal: Cuanto más alta y pesada es una persona, menos por mil." at bounding box center [537, 457] width 24 height 24
click at [790, 503] on label "Edad: Cuanto mayor es una persona, más por mil." at bounding box center [763, 516] width 409 height 26
click at [549, 504] on button "Edad: Cuanto mayor es una persona, más por mil." at bounding box center [537, 516] width 24 height 24
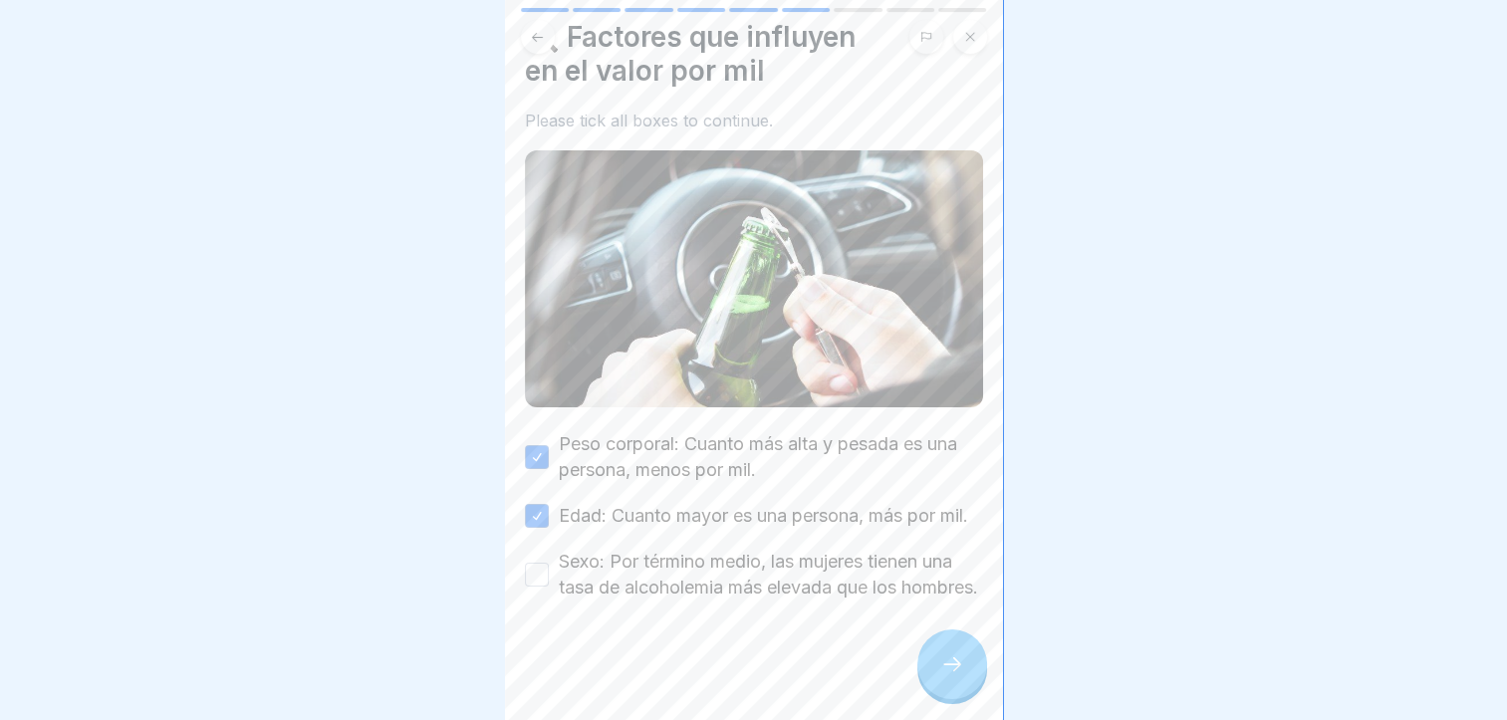
click at [789, 549] on label "Sexo: Por término medio, las mujeres tienen una tasa de alcoholemia más elevada…" at bounding box center [771, 575] width 424 height 52
click at [549, 563] on button "Sexo: Por término medio, las mujeres tienen una tasa de alcoholemia más elevada…" at bounding box center [537, 575] width 24 height 24
click at [948, 687] on div at bounding box center [953, 665] width 70 height 70
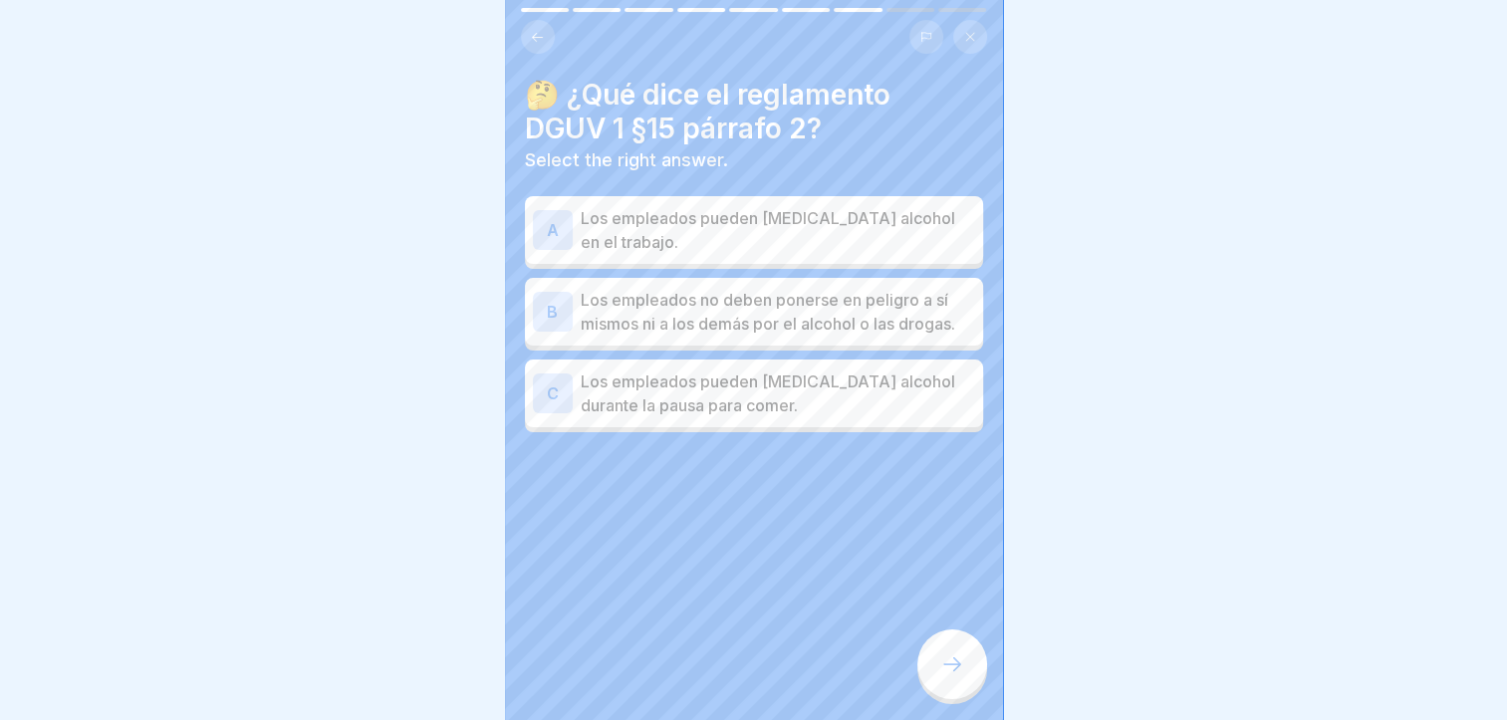
click at [925, 325] on p "Los empleados no deben ponerse en peligro a sí mismos ni a los demás por el alc…" at bounding box center [778, 312] width 395 height 48
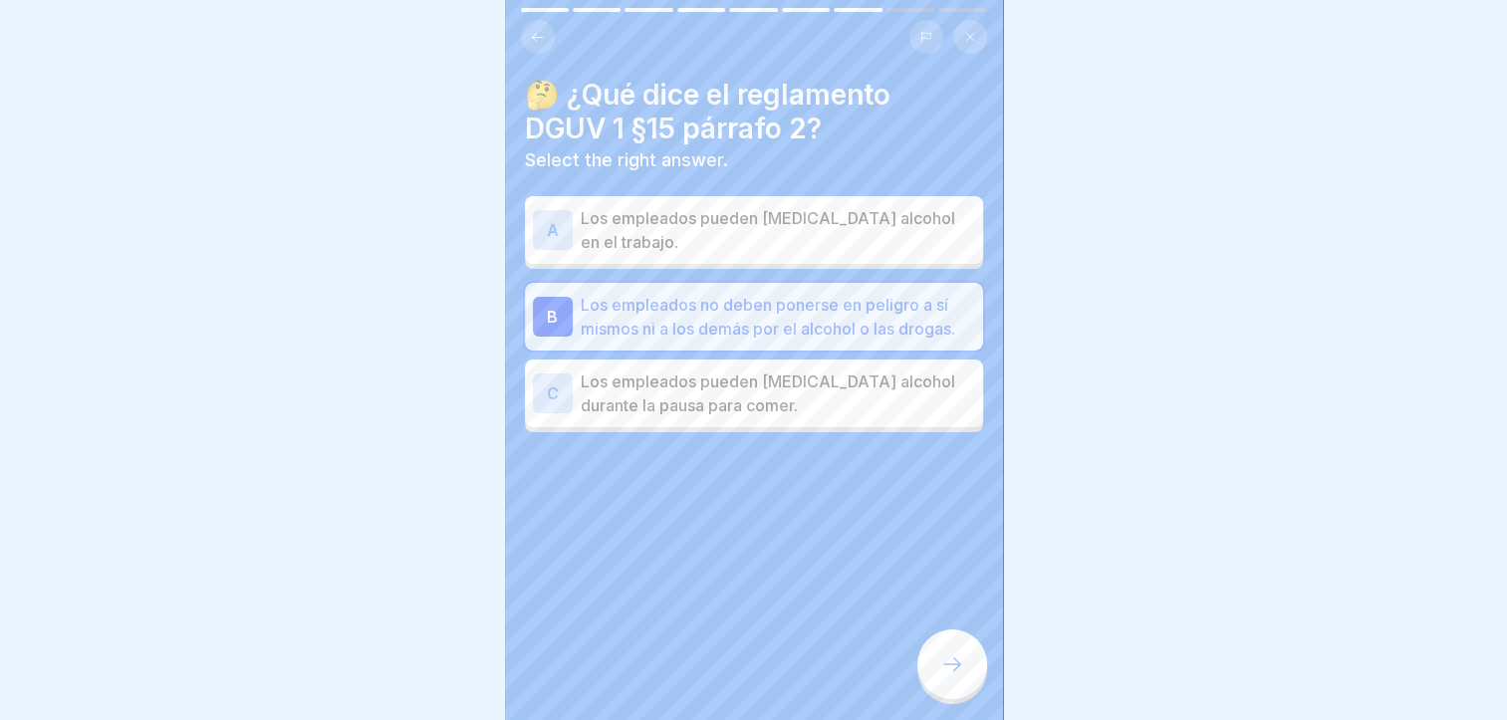
click at [947, 684] on div at bounding box center [953, 665] width 70 height 70
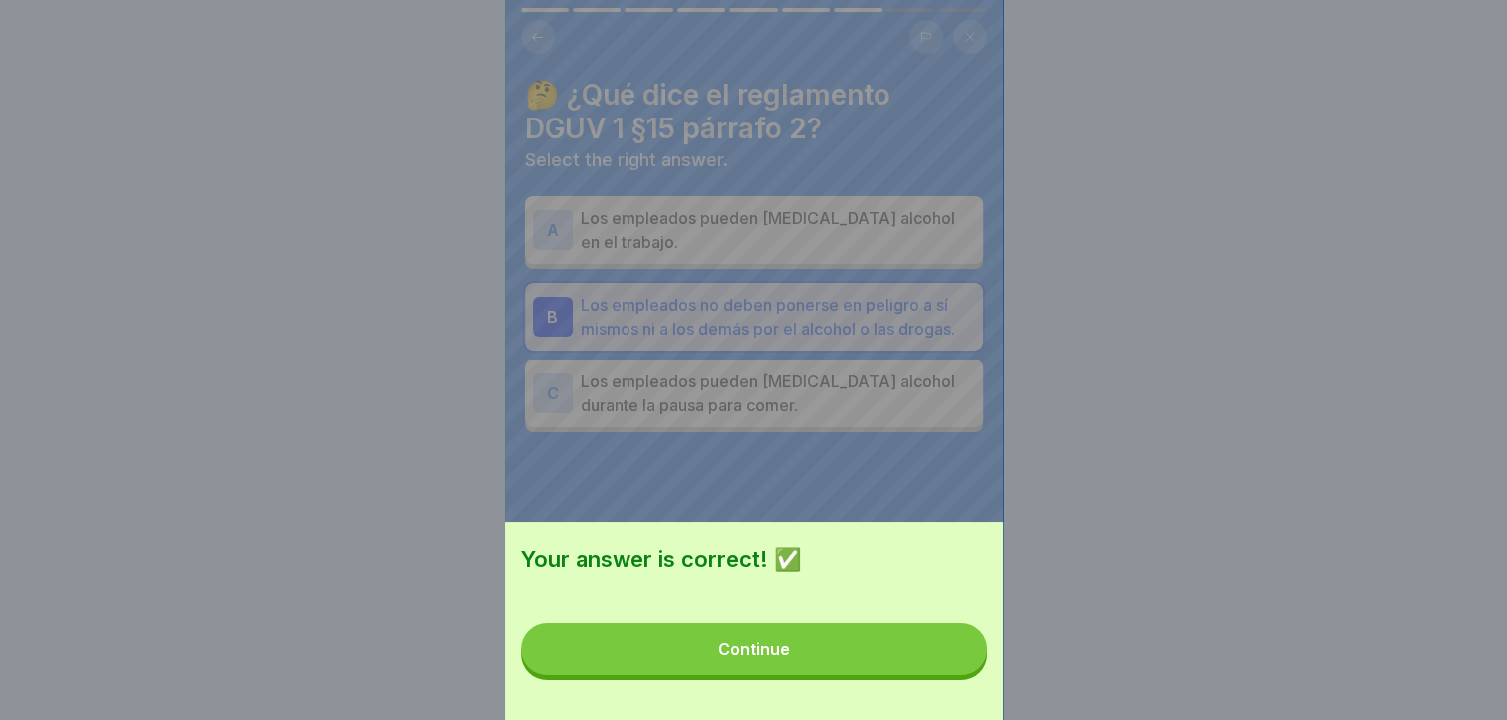
click at [926, 672] on button "Continue" at bounding box center [754, 650] width 466 height 52
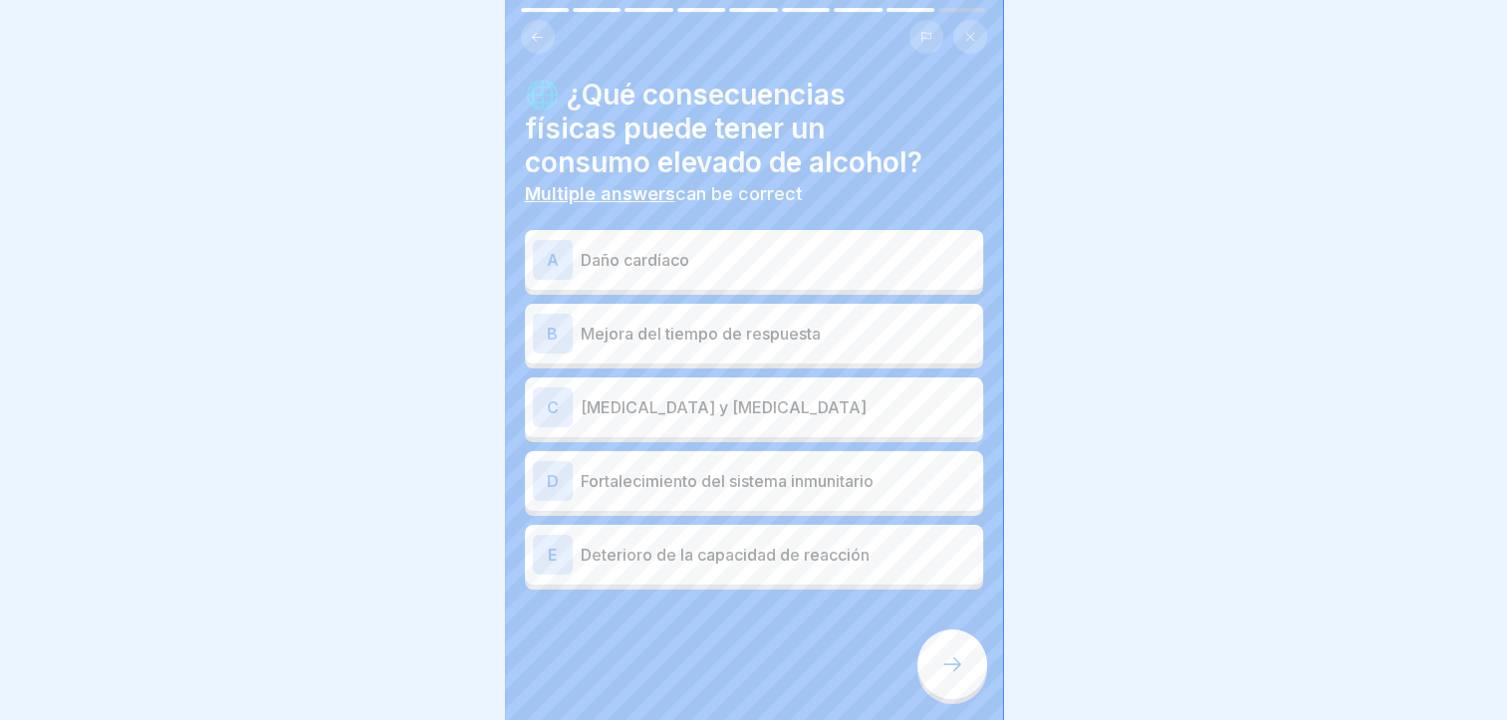
scroll to position [0, 0]
click at [775, 256] on p "Daño cardíaco" at bounding box center [778, 260] width 395 height 24
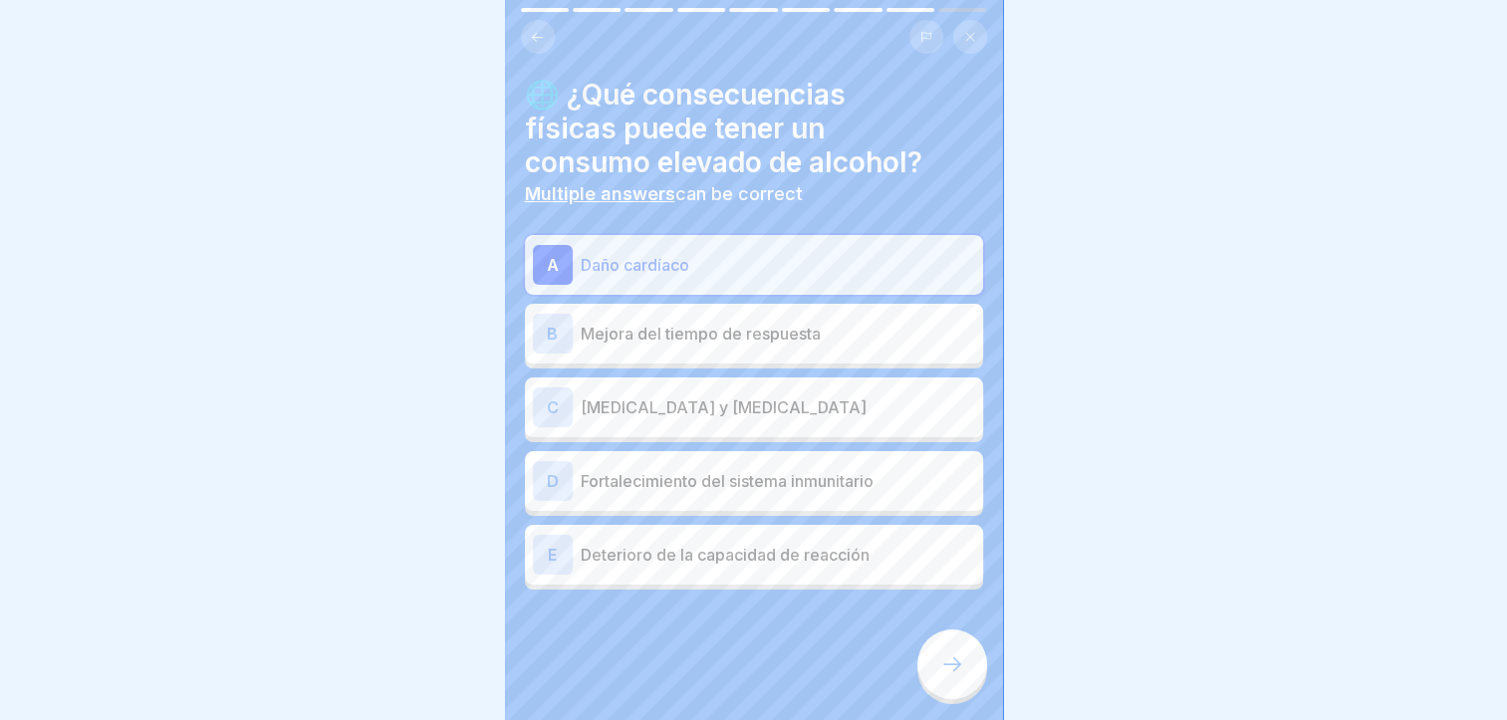
click at [869, 420] on div "C [MEDICAL_DATA] y [MEDICAL_DATA]" at bounding box center [754, 408] width 442 height 40
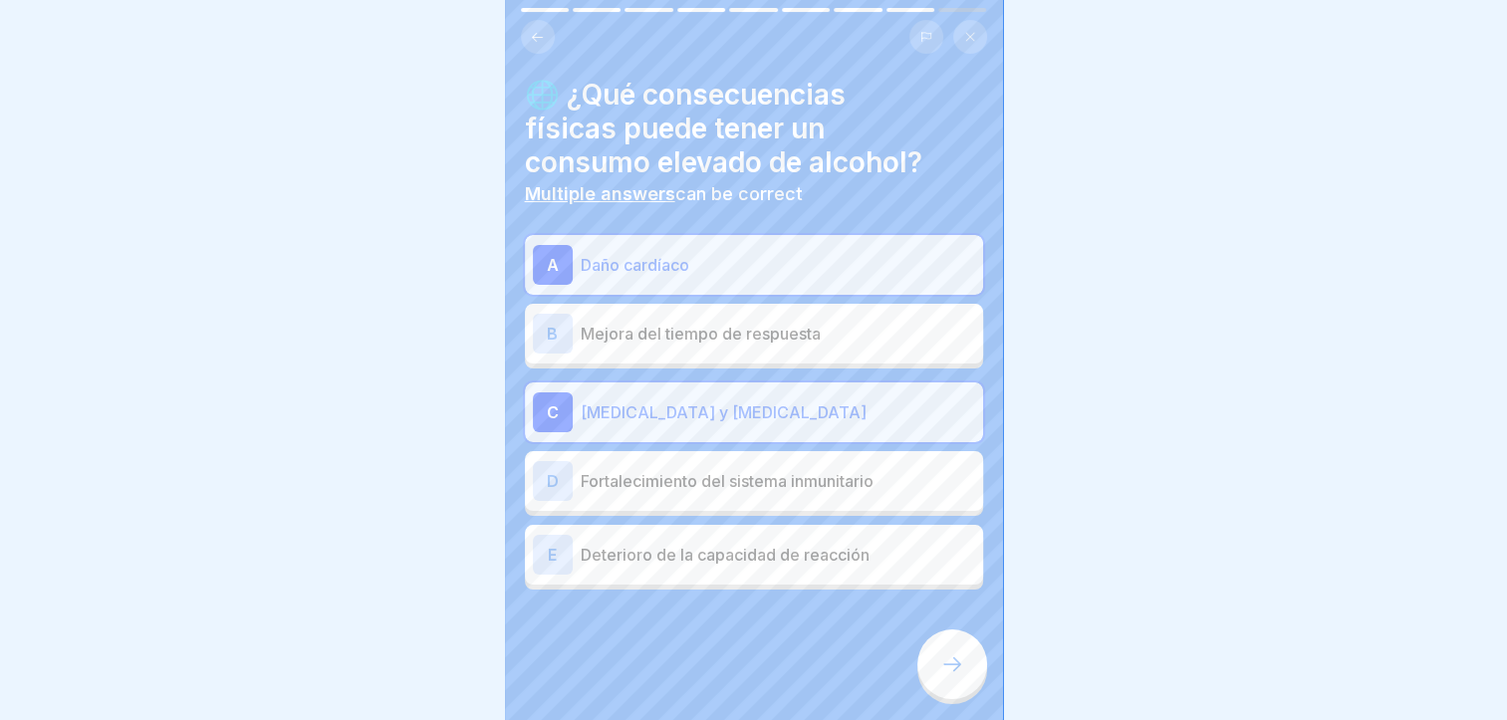
click at [865, 568] on div "E Deterioro de la capacidad de reacción" at bounding box center [754, 555] width 442 height 40
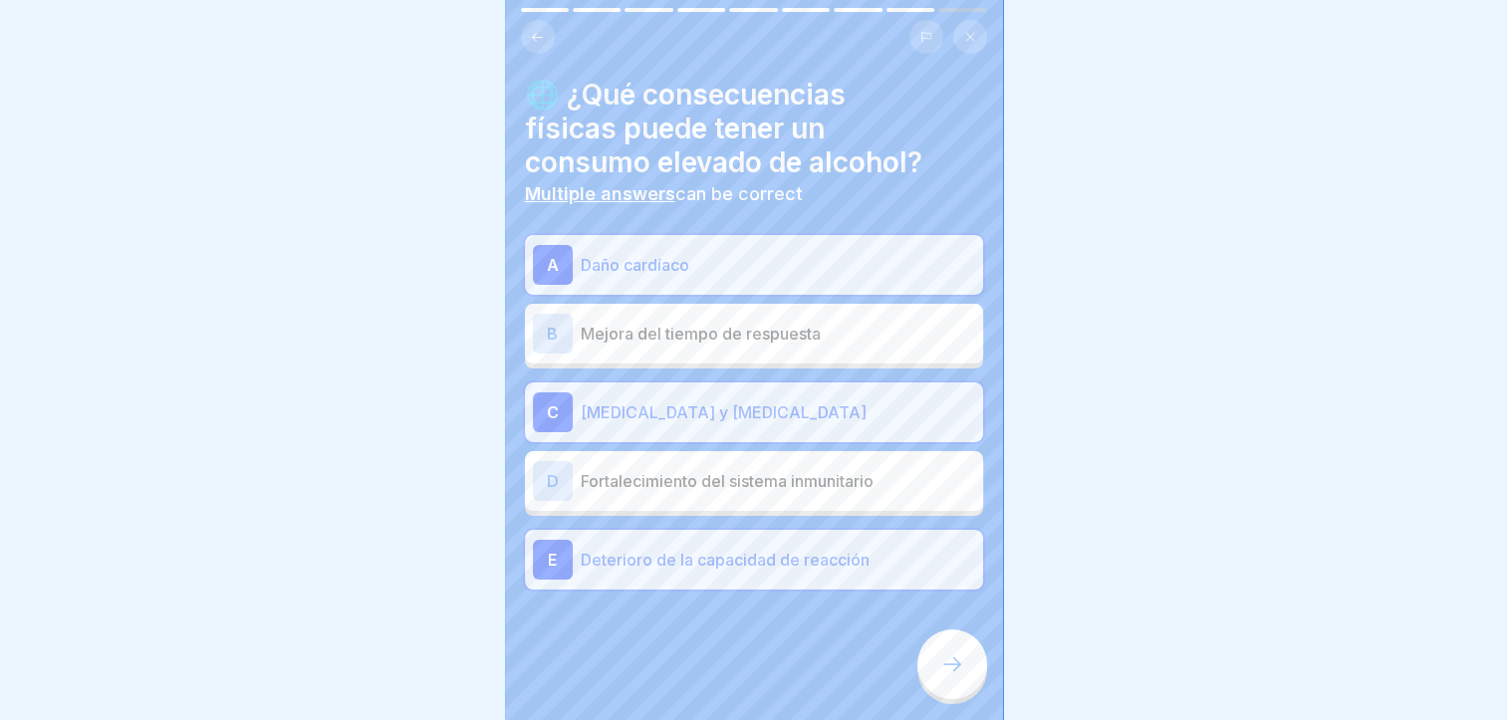
click at [952, 677] on icon at bounding box center [953, 665] width 24 height 24
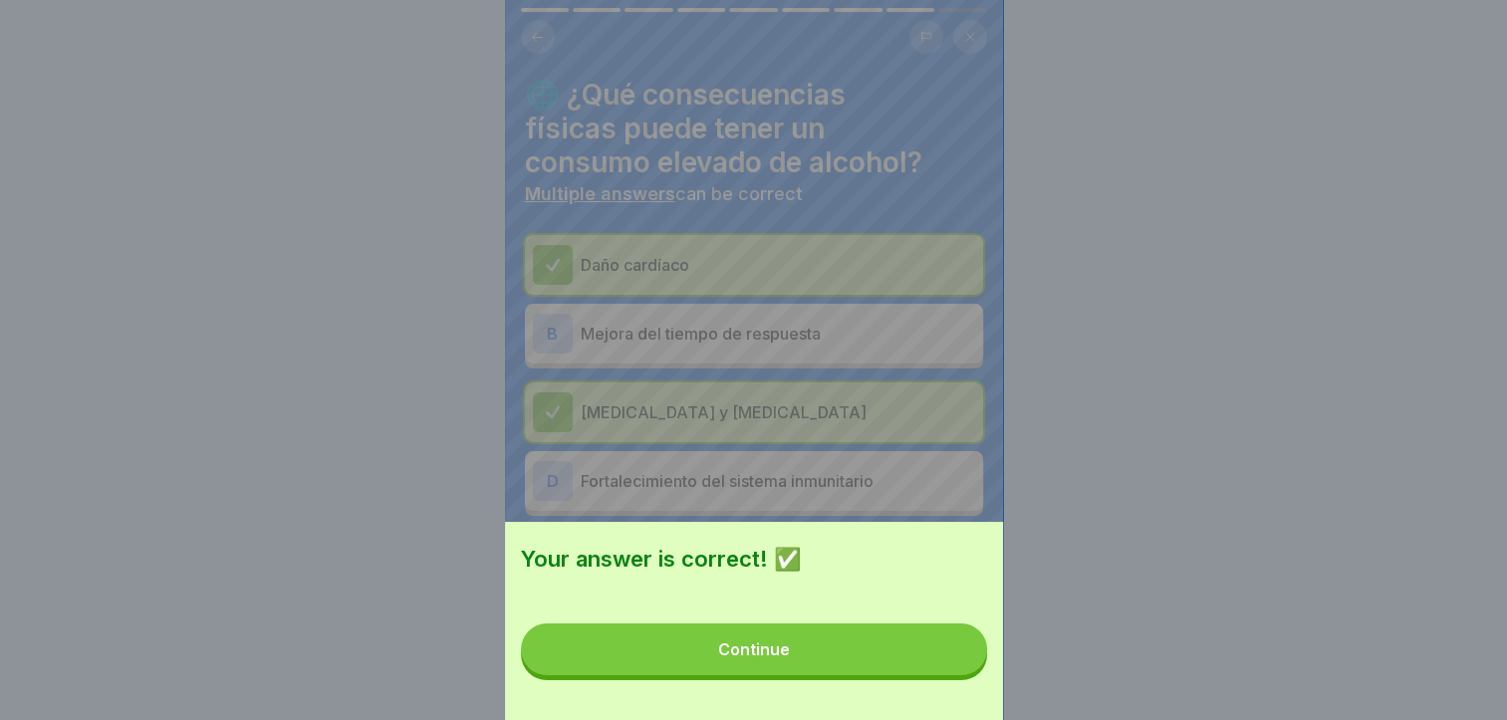
click at [952, 676] on button "Continue" at bounding box center [754, 650] width 466 height 52
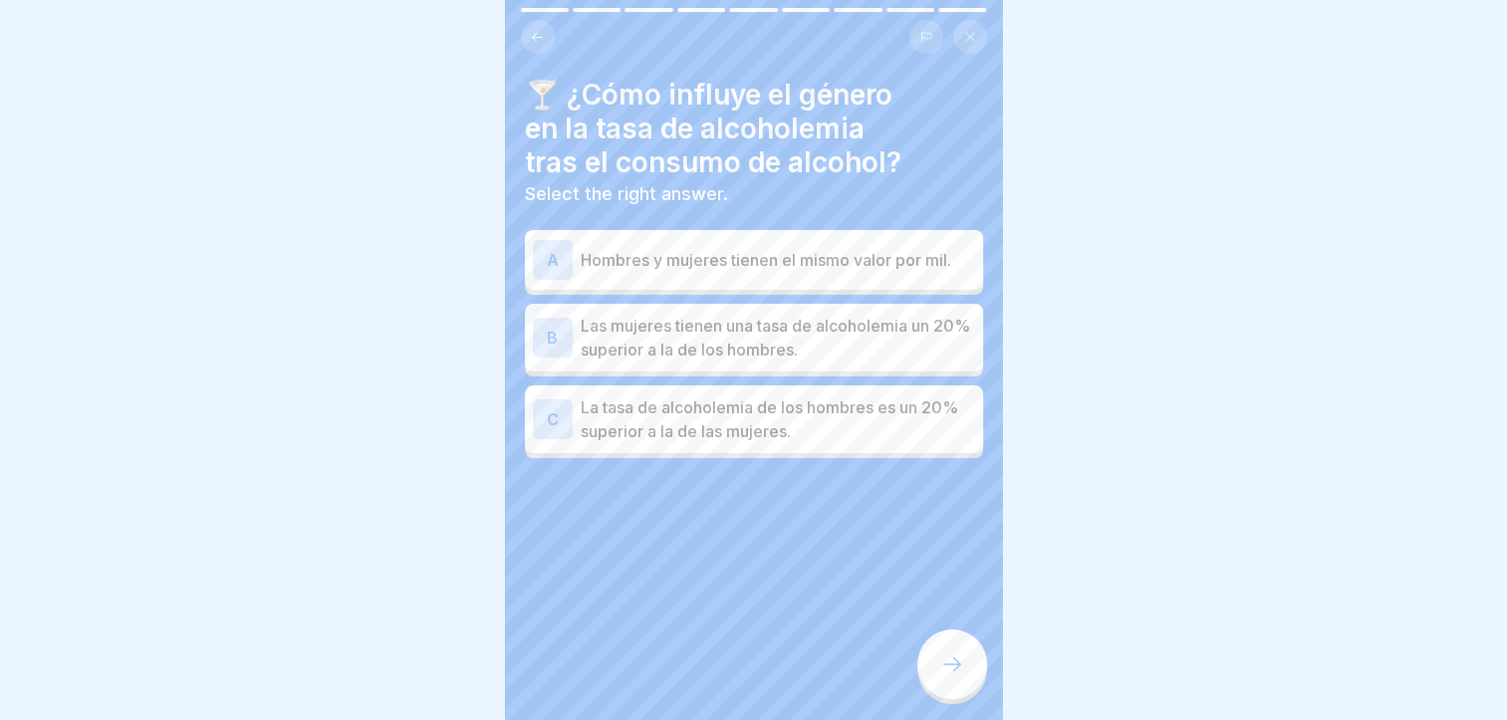
click at [809, 358] on p "Las mujeres tienen una tasa de alcoholemia un 20% superior a la de los hombres." at bounding box center [778, 338] width 395 height 48
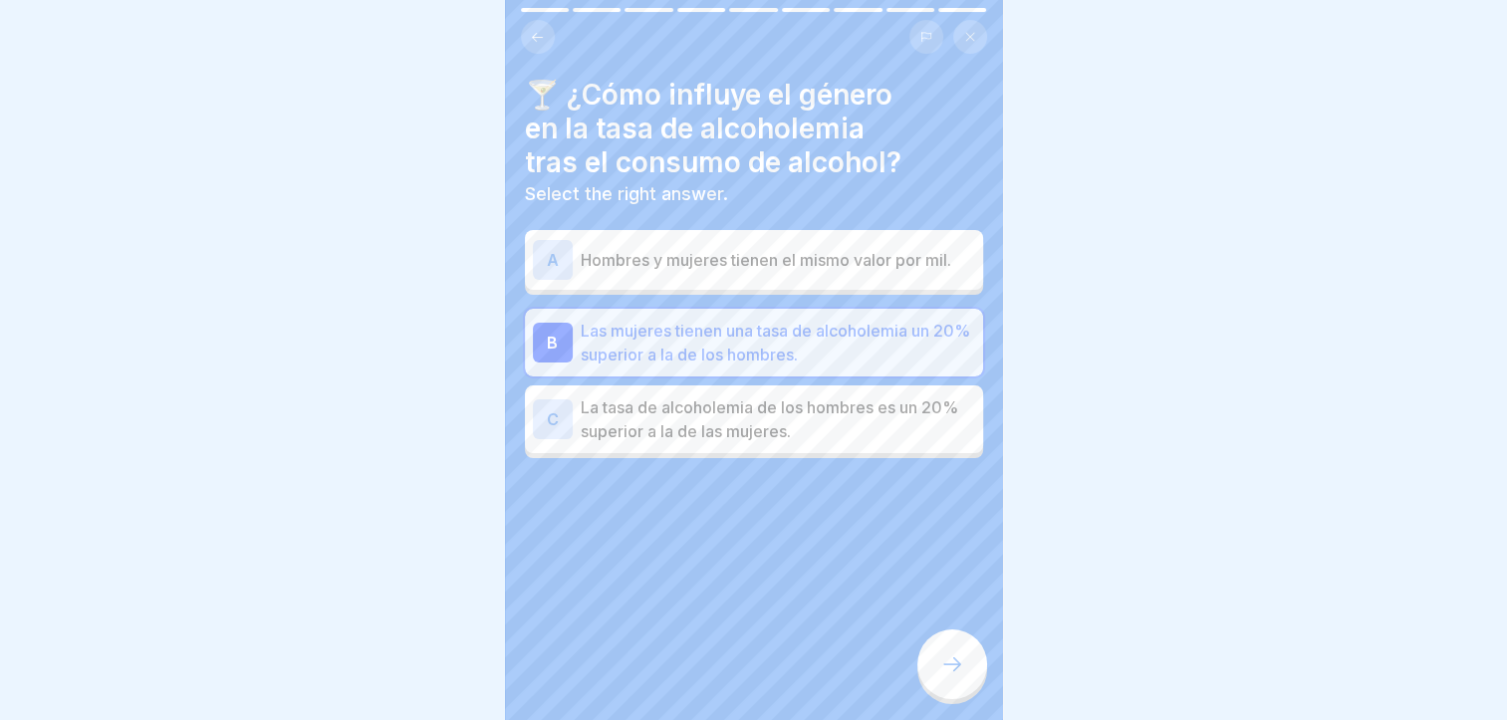
click at [957, 659] on div at bounding box center [953, 665] width 70 height 70
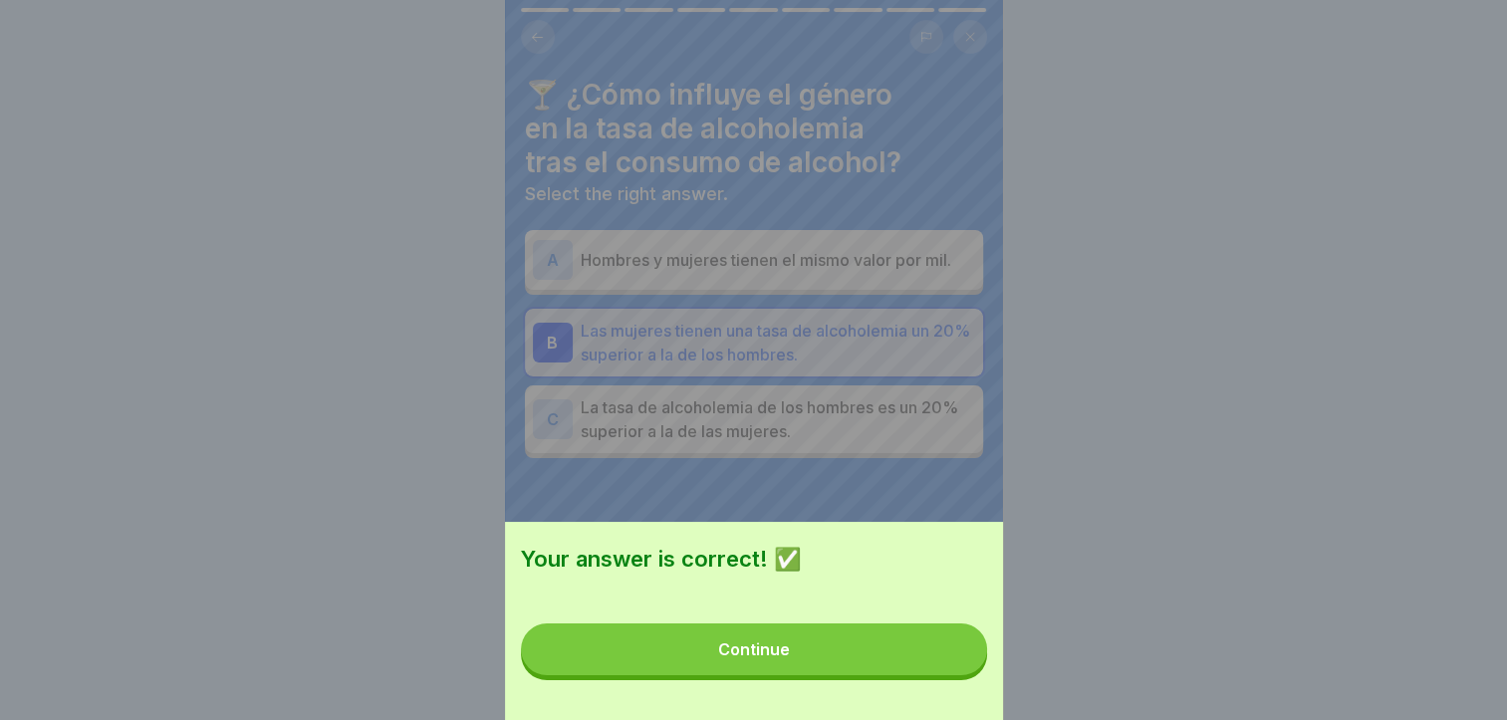
click at [948, 656] on button "Continue" at bounding box center [754, 650] width 466 height 52
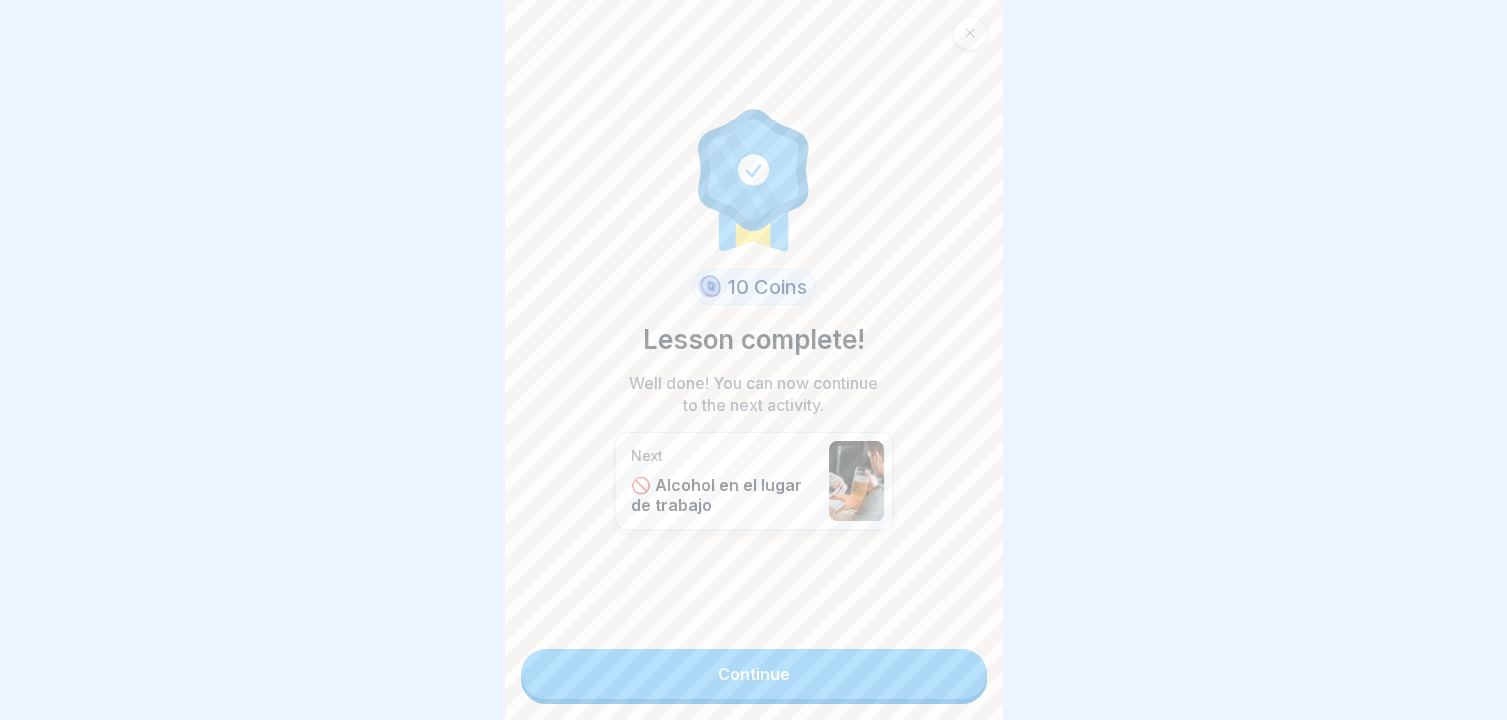
click at [937, 691] on link "Continue" at bounding box center [754, 675] width 466 height 50
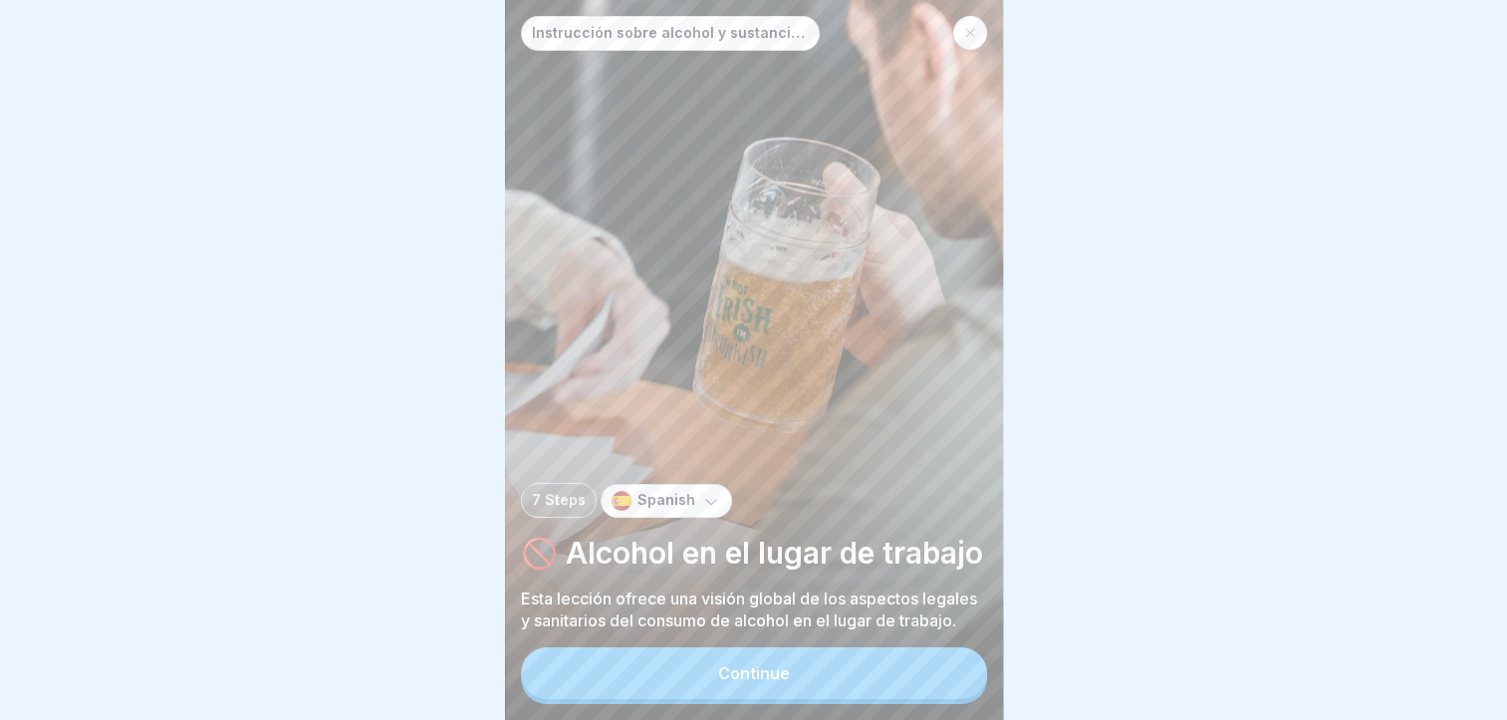
click at [932, 684] on button "Continue" at bounding box center [754, 674] width 466 height 52
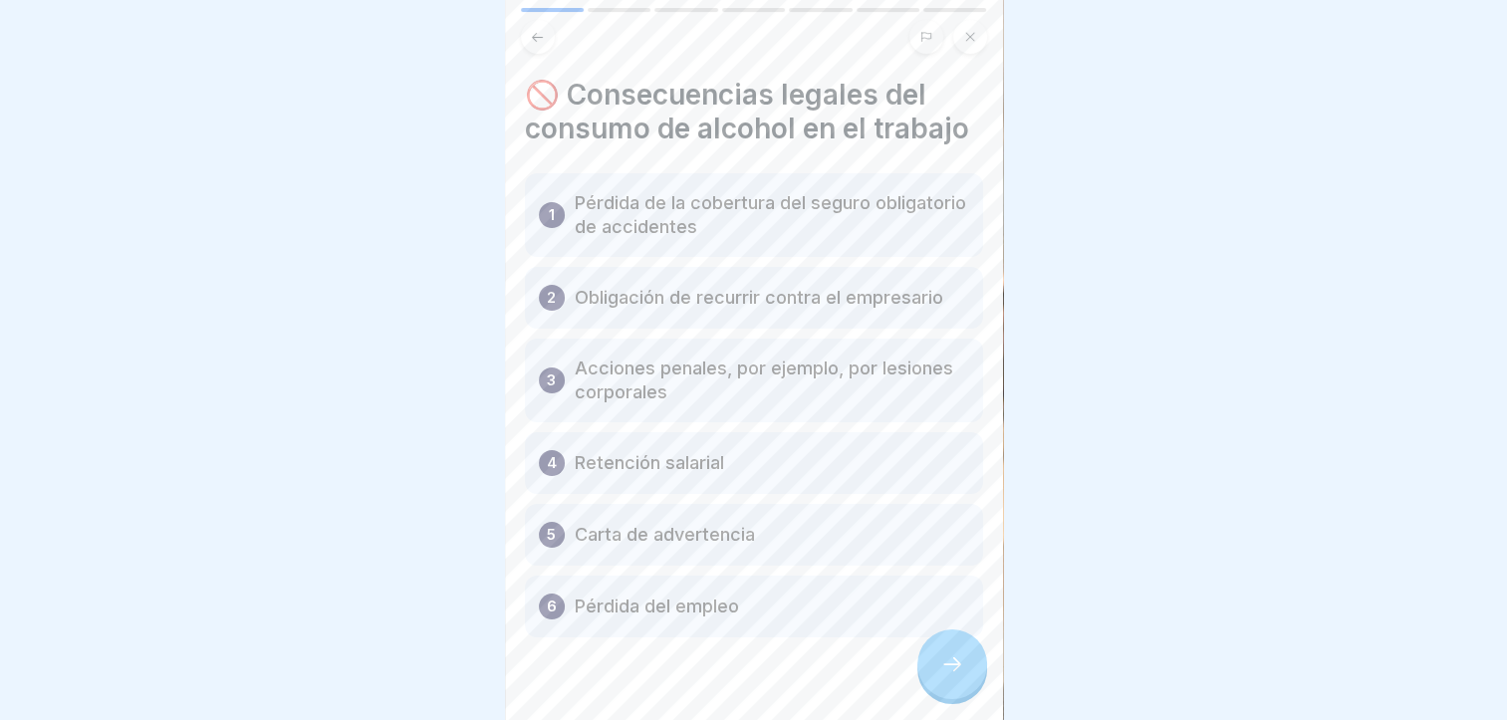
click at [958, 677] on icon at bounding box center [953, 665] width 24 height 24
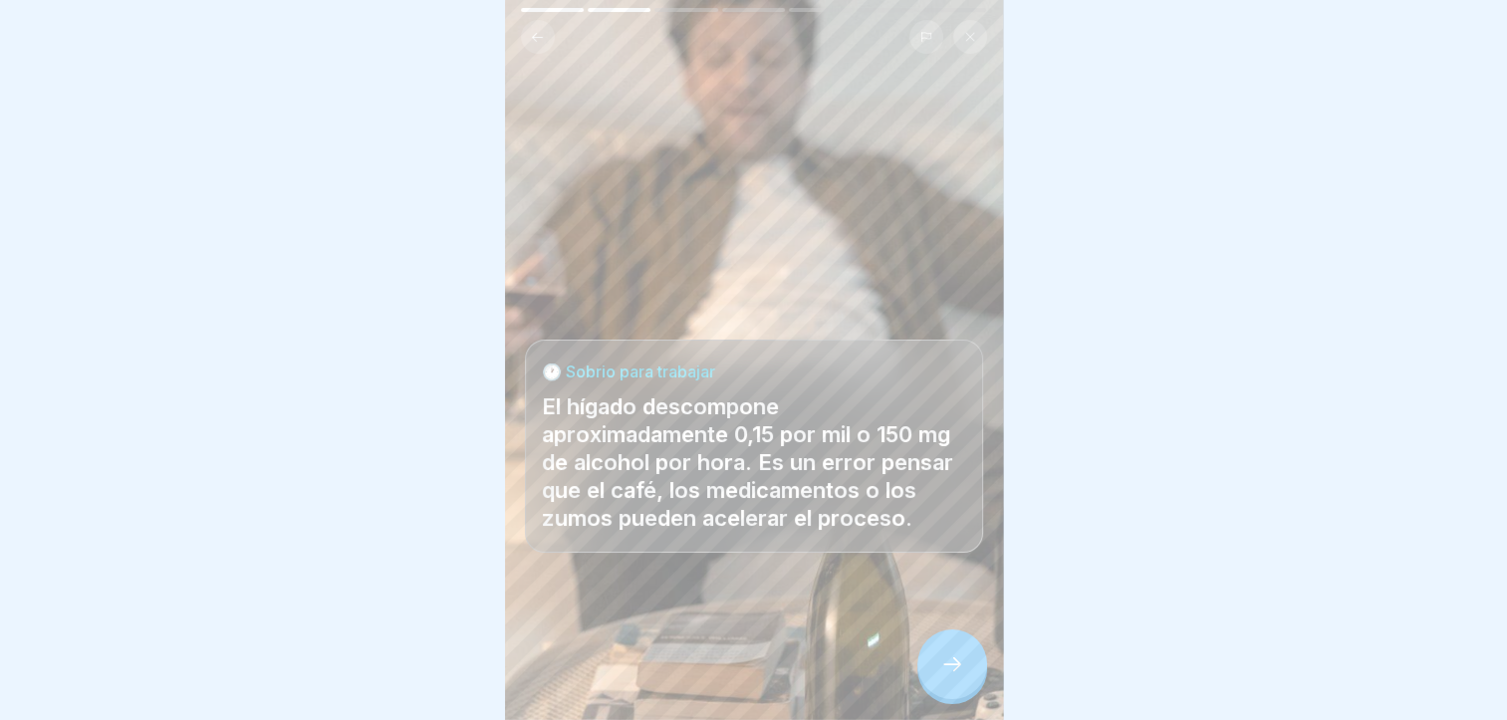
scroll to position [15, 0]
click at [955, 670] on icon at bounding box center [953, 665] width 24 height 24
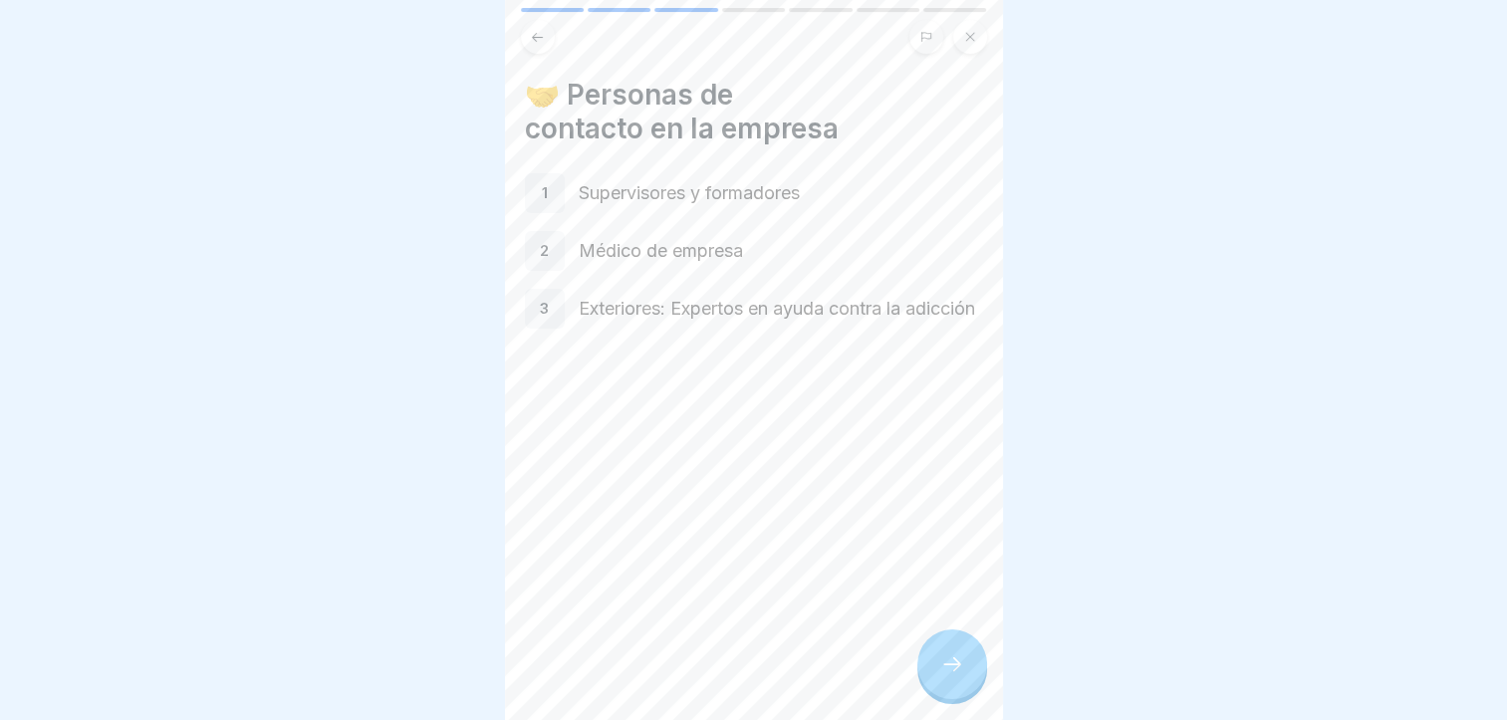
click at [955, 670] on icon at bounding box center [953, 665] width 24 height 24
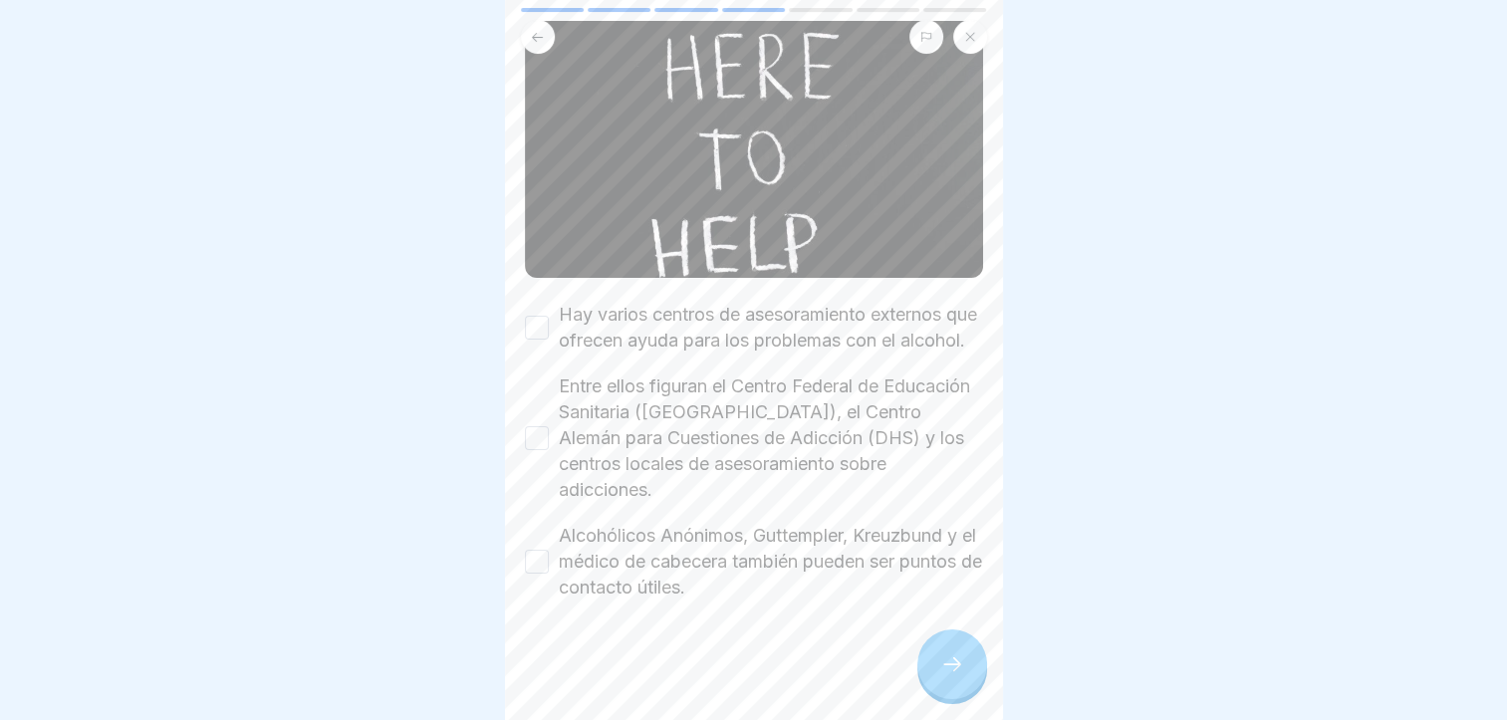
scroll to position [171, 0]
click at [650, 302] on label "Hay varios centros de asesoramiento externos que ofrecen ayuda para los problem…" at bounding box center [771, 328] width 424 height 52
click at [549, 316] on button "Hay varios centros de asesoramiento externos que ofrecen ayuda para los problem…" at bounding box center [537, 328] width 24 height 24
click at [670, 385] on label "Entre ellos figuran el Centro Federal de Educación Sanitaria ([GEOGRAPHIC_DATA]…" at bounding box center [771, 439] width 424 height 130
click at [549, 426] on button "Entre ellos figuran el Centro Federal de Educación Sanitaria ([GEOGRAPHIC_DATA]…" at bounding box center [537, 438] width 24 height 24
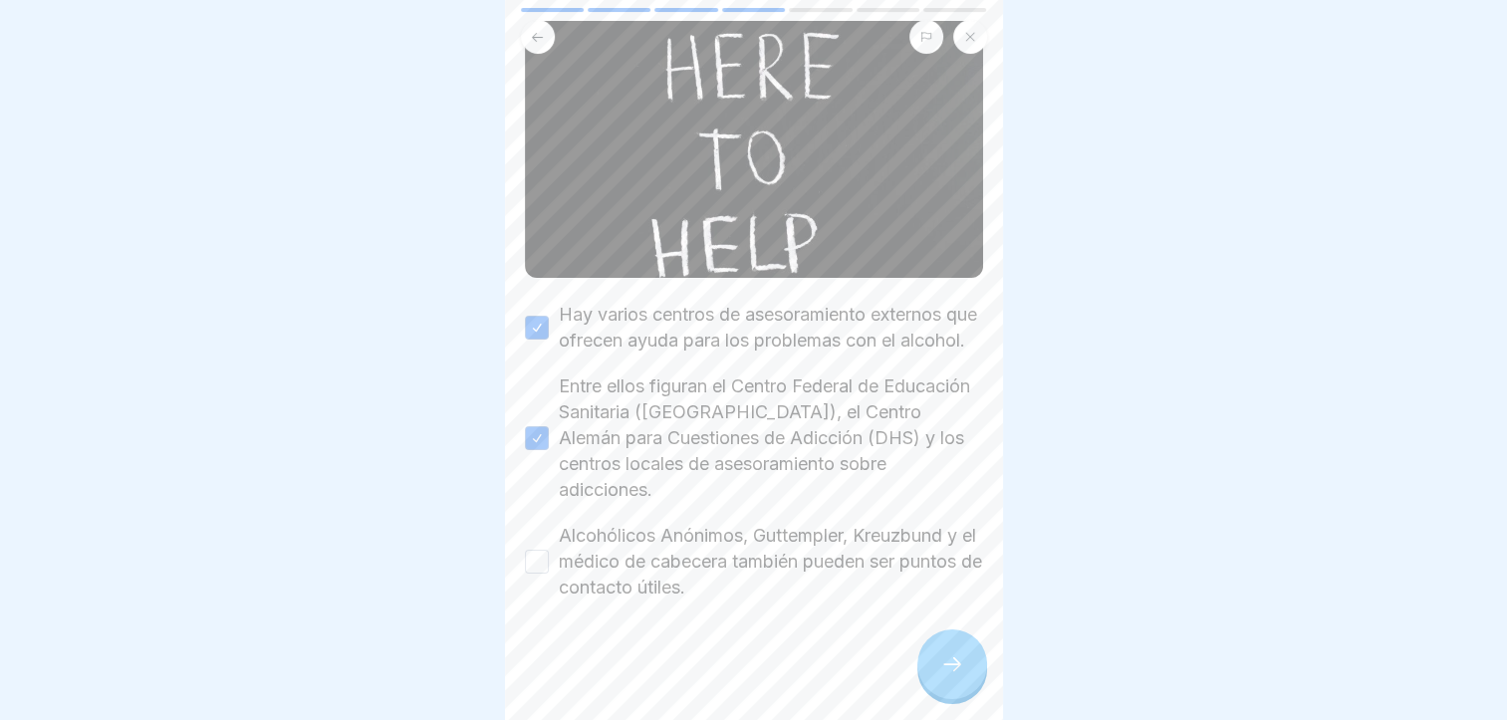
click at [654, 539] on label "Alcohólicos Anónimos, Guttempler, Kreuzbund y el médico de cabecera también pue…" at bounding box center [771, 562] width 424 height 78
click at [549, 550] on button "Alcohólicos Anónimos, Guttempler, Kreuzbund y el médico de cabecera también pue…" at bounding box center [537, 562] width 24 height 24
click at [935, 660] on div at bounding box center [953, 665] width 70 height 70
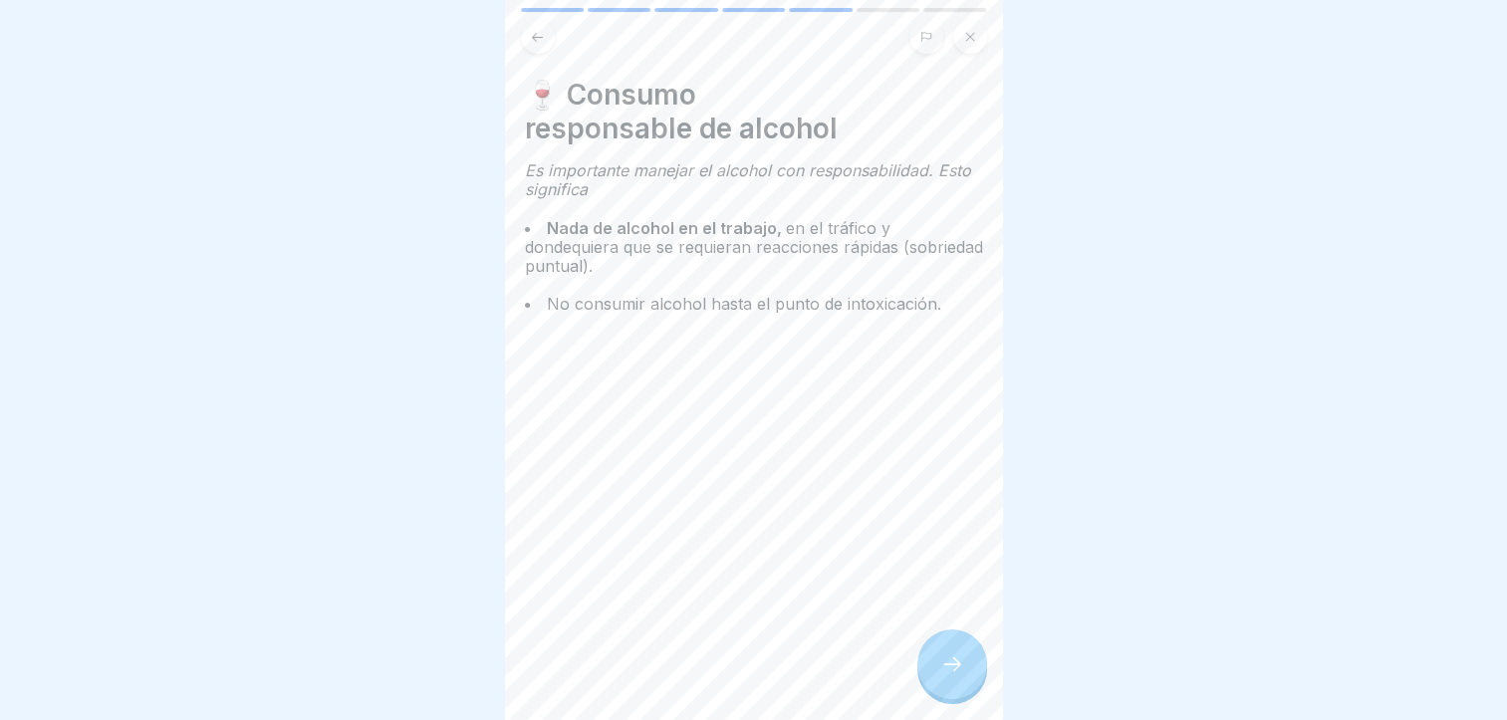
click at [927, 660] on div at bounding box center [953, 665] width 70 height 70
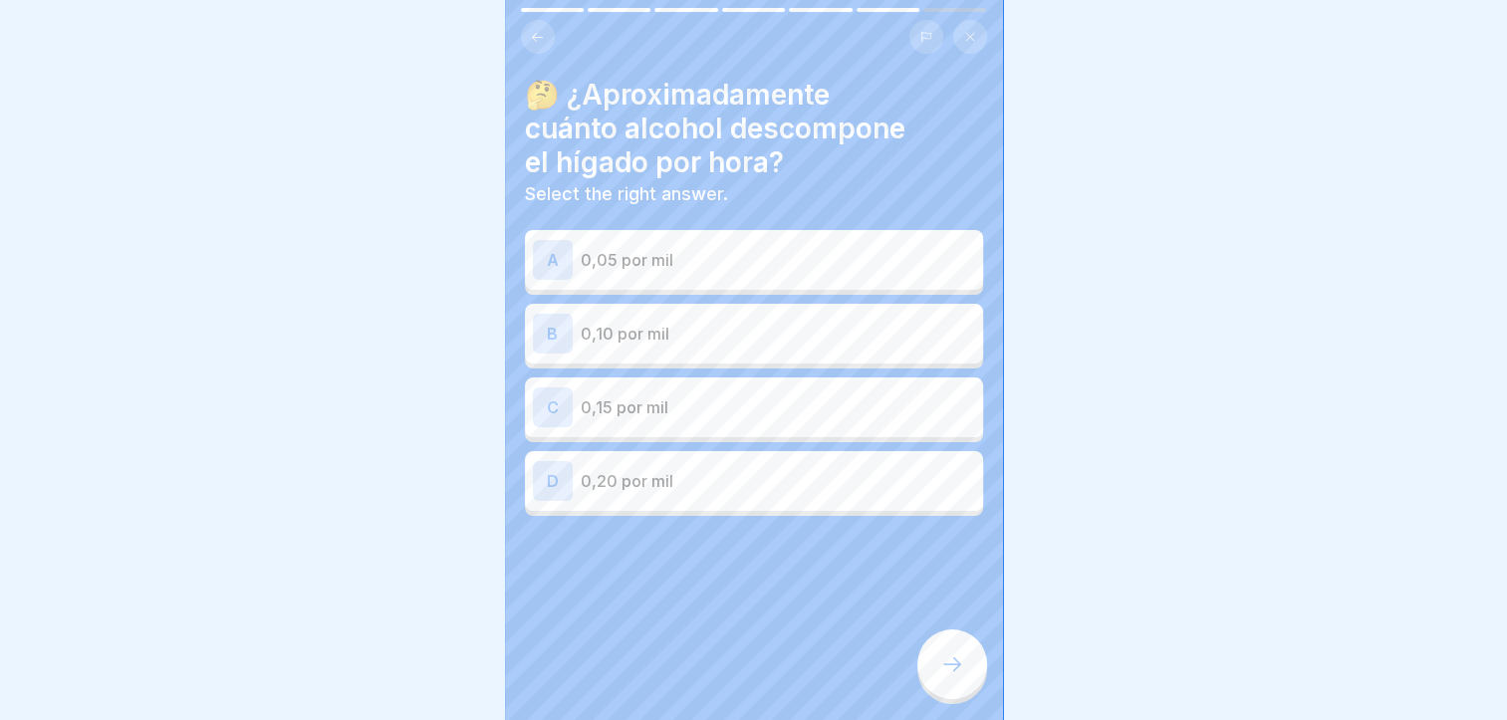
click at [725, 388] on div "C 0,15 por mil" at bounding box center [754, 408] width 442 height 40
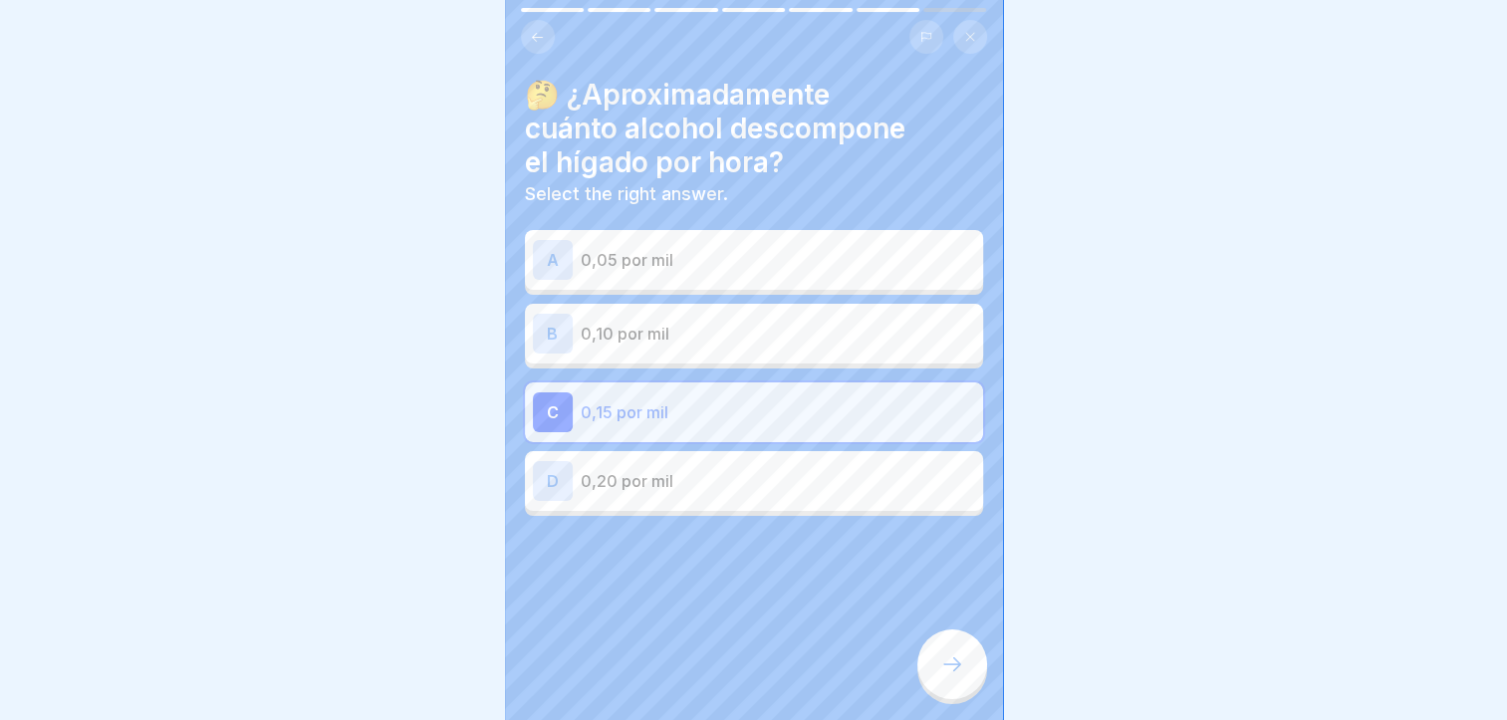
click at [953, 657] on icon at bounding box center [953, 665] width 24 height 24
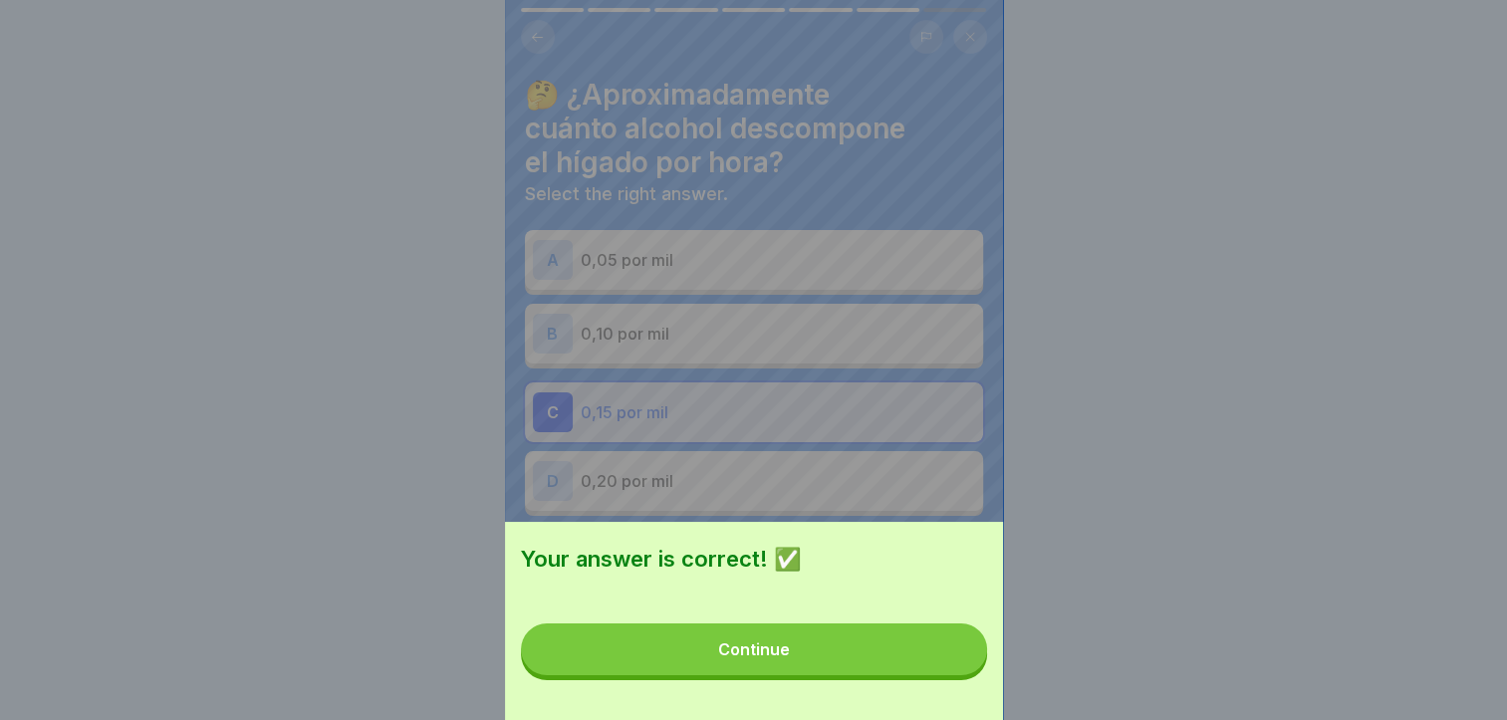
click at [951, 657] on button "Continue" at bounding box center [754, 650] width 466 height 52
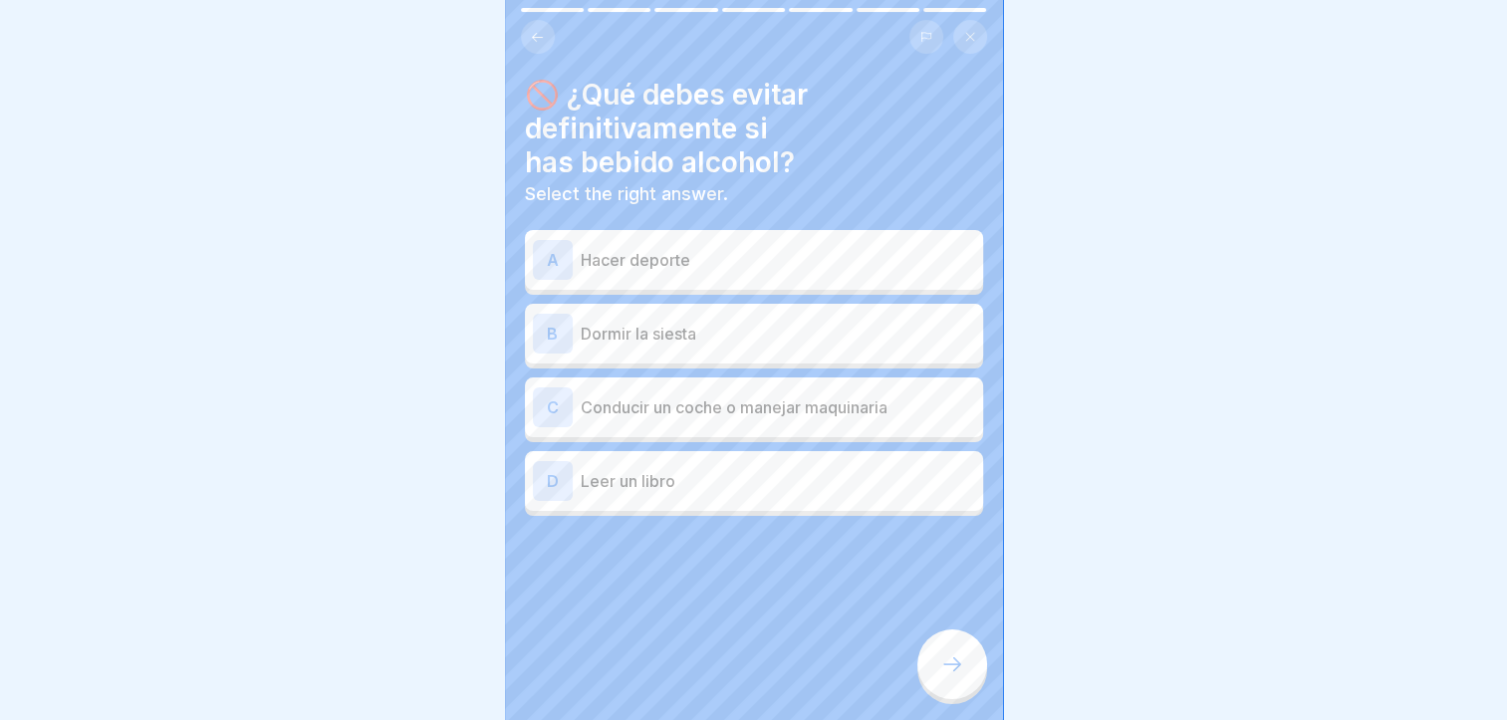
click at [725, 322] on p "Dormir la siesta" at bounding box center [778, 334] width 395 height 24
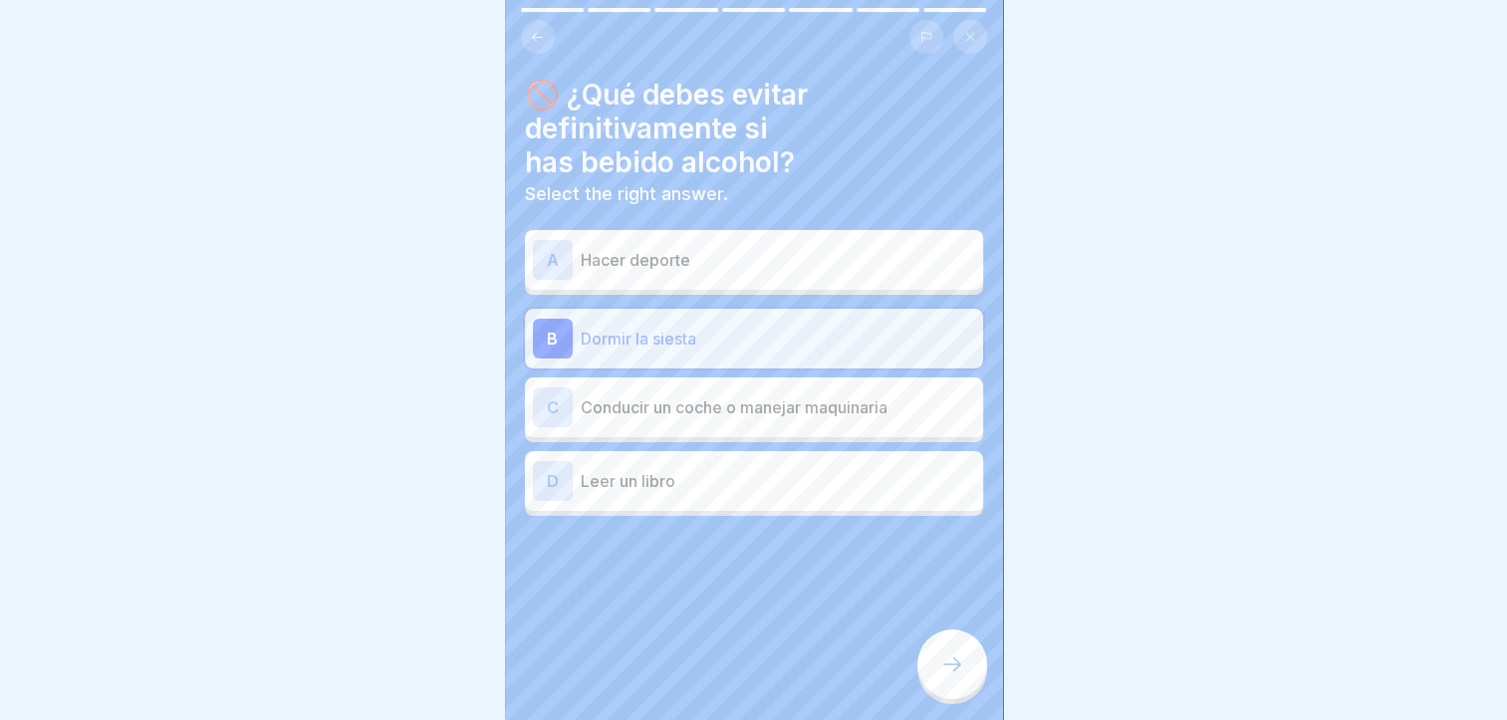
click at [959, 685] on div at bounding box center [953, 665] width 70 height 70
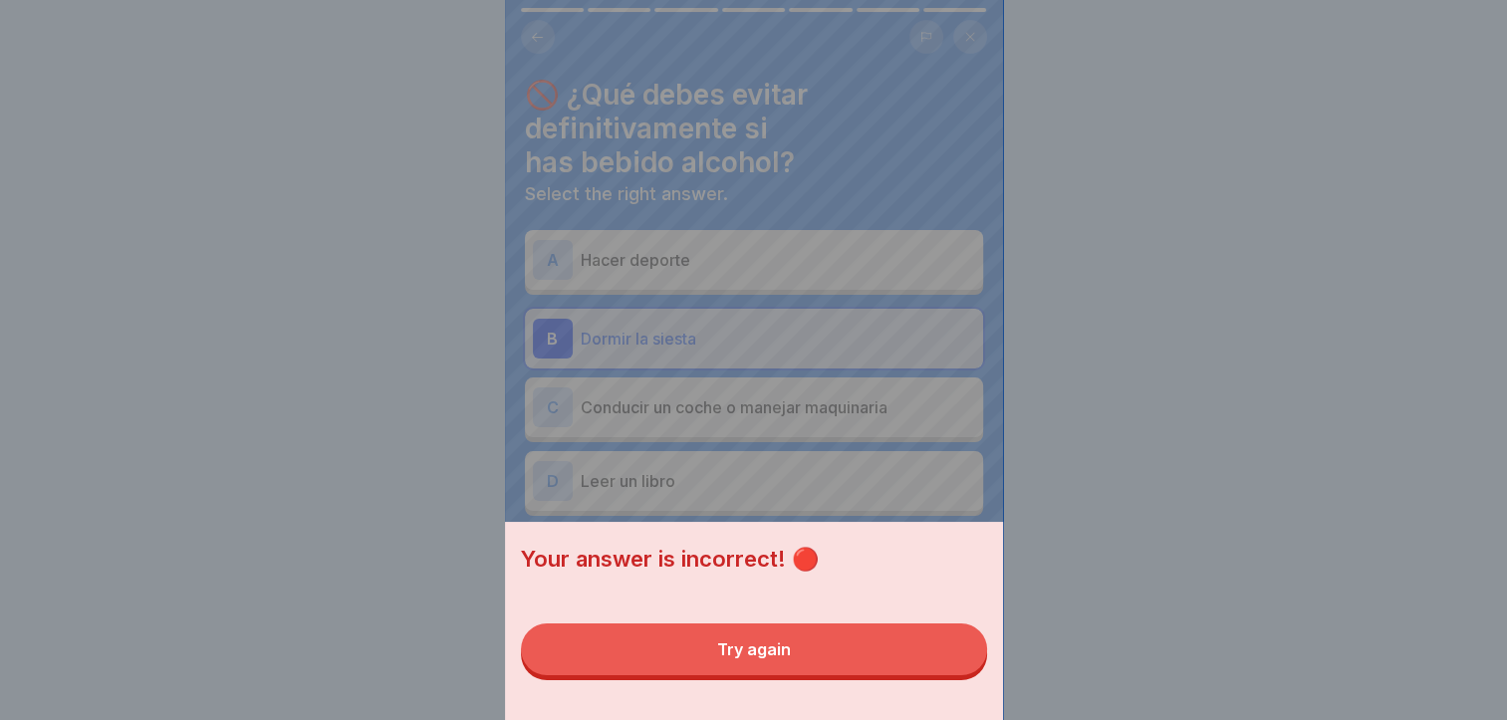
click at [941, 675] on button "Try again" at bounding box center [754, 650] width 466 height 52
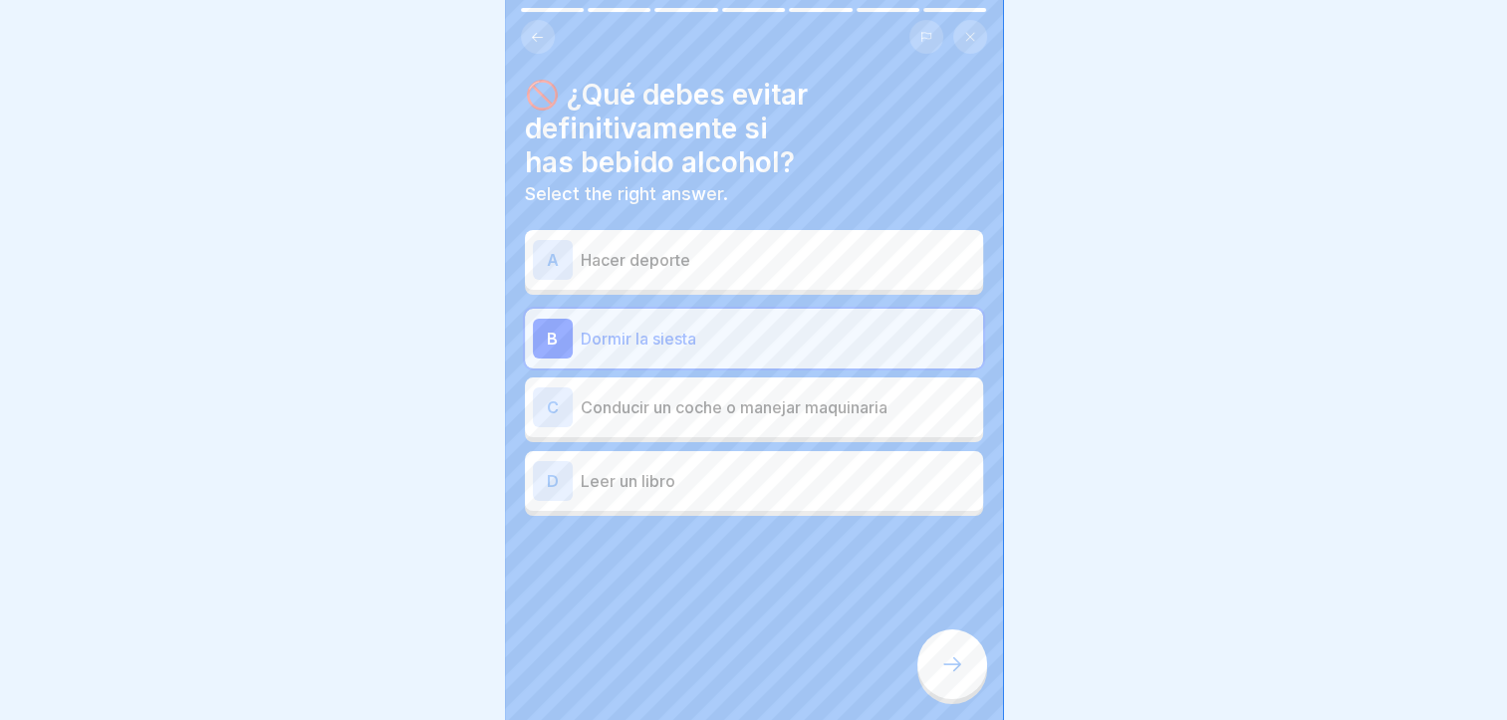
click at [813, 248] on p "Hacer deporte" at bounding box center [778, 260] width 395 height 24
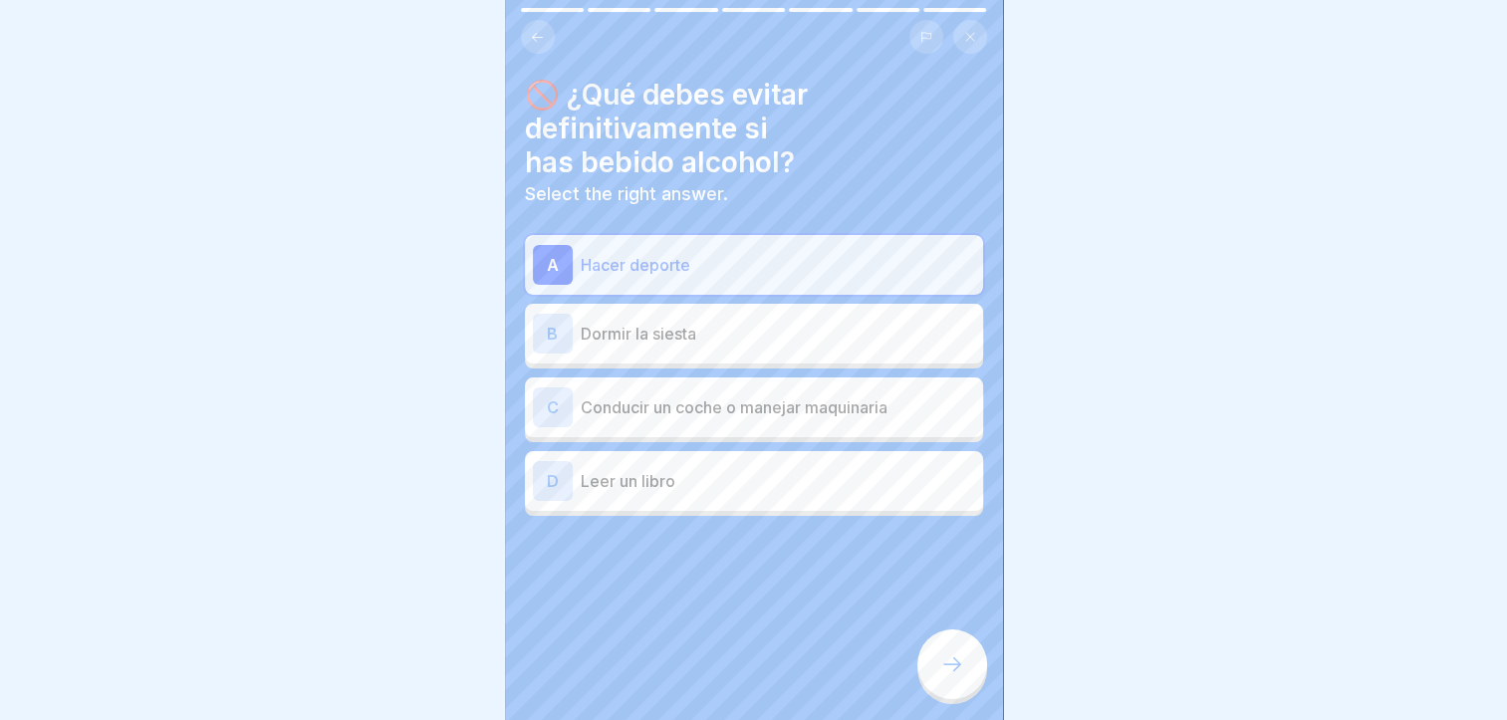
click at [948, 656] on icon at bounding box center [953, 665] width 24 height 24
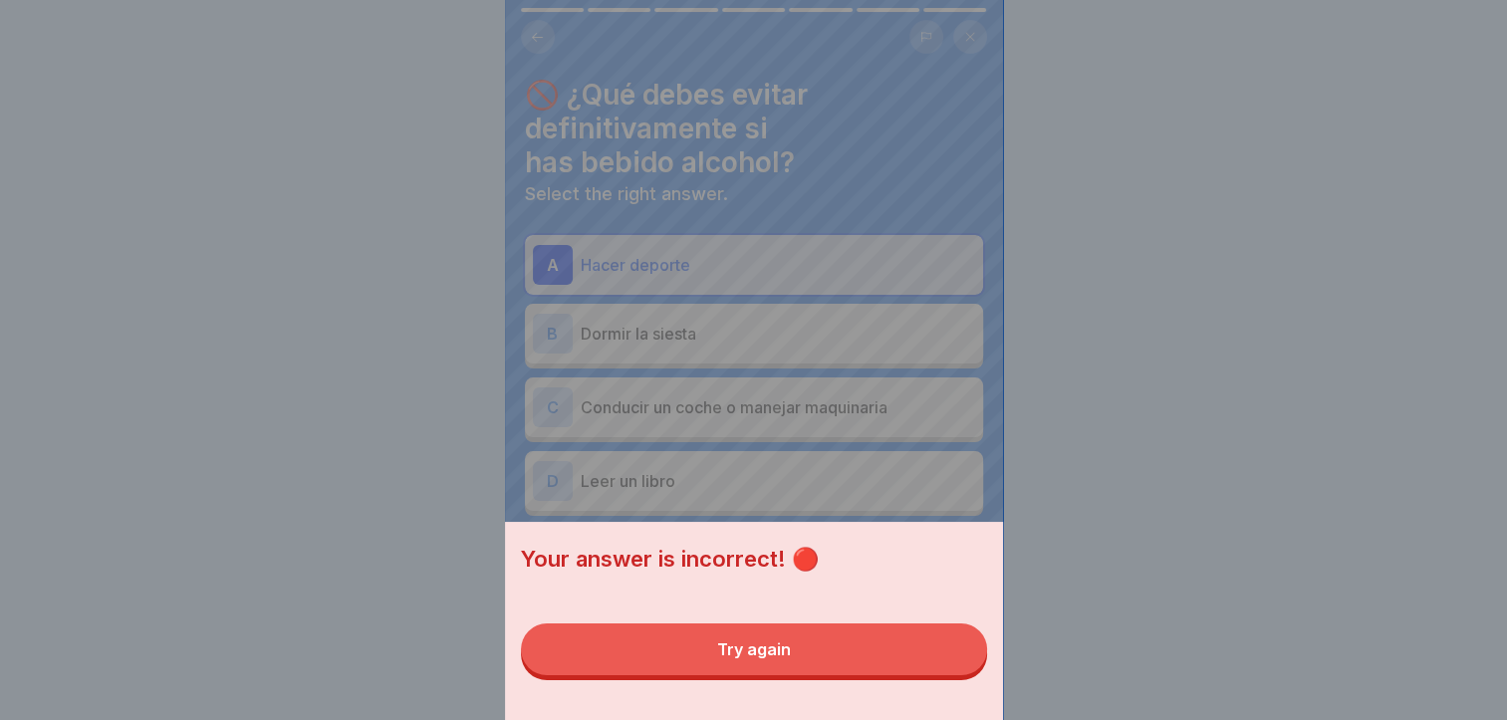
click at [946, 672] on button "Try again" at bounding box center [754, 650] width 466 height 52
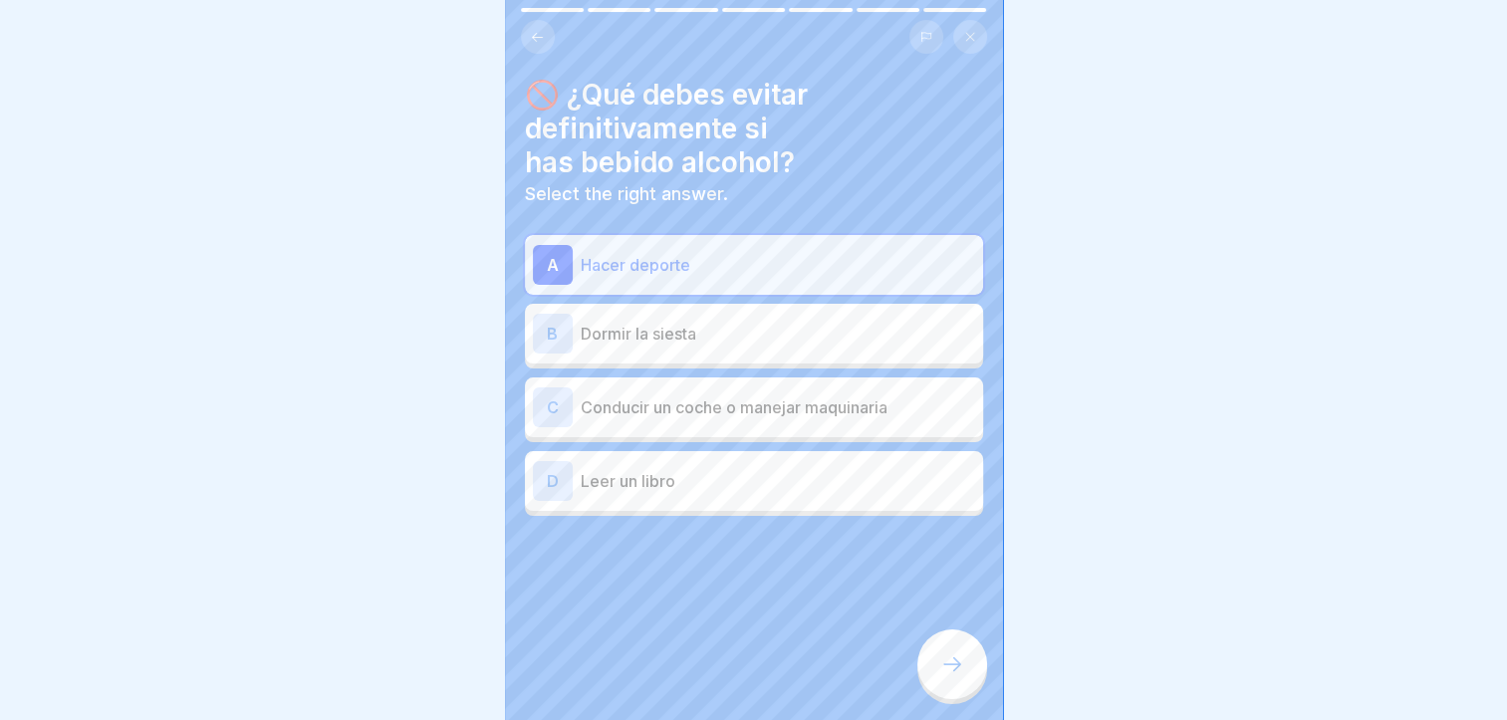
click at [758, 401] on p "Conducir un coche o manejar maquinaria" at bounding box center [778, 408] width 395 height 24
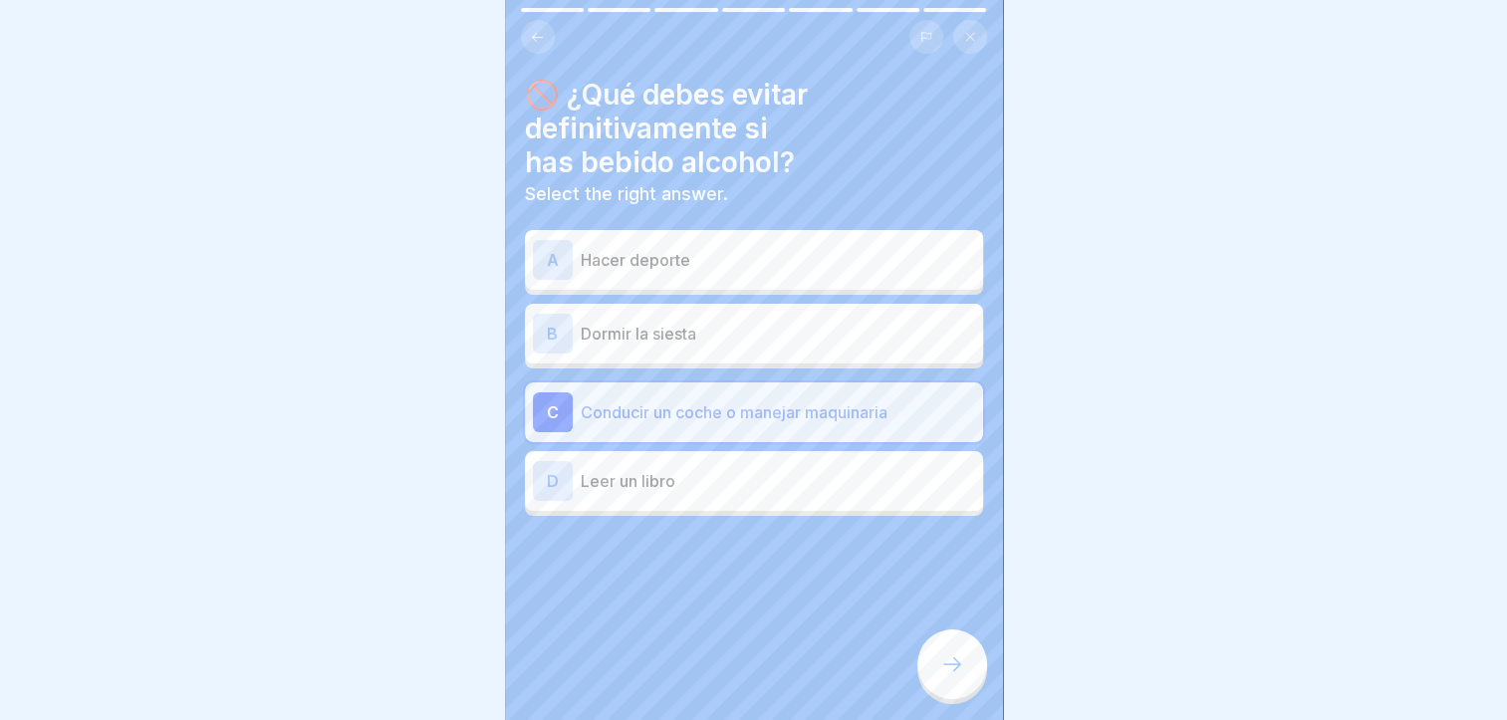
click at [756, 484] on div "D Leer un libro" at bounding box center [754, 481] width 442 height 40
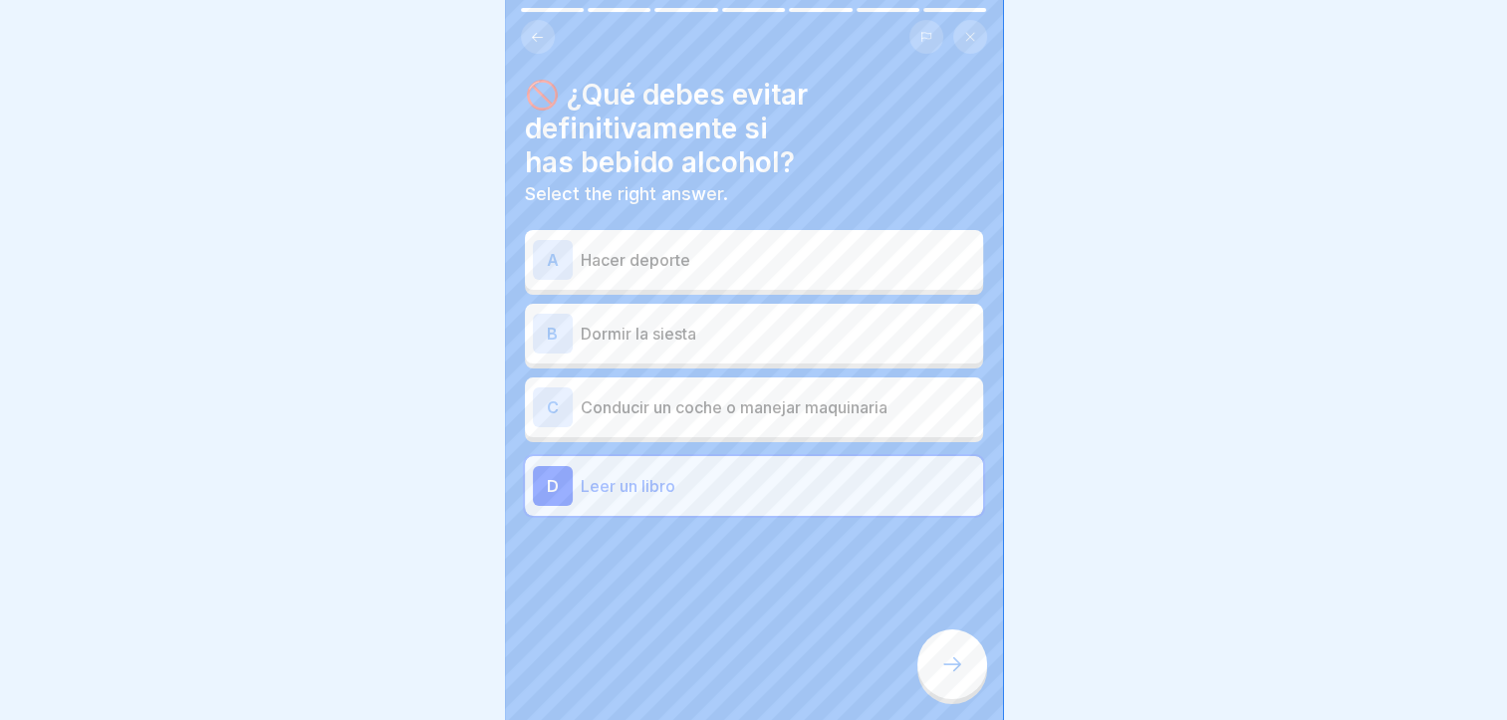
click at [766, 428] on div "A Hacer deporte B Dormir la siesta C Conducir un coche o manejar maquinaria D […" at bounding box center [754, 375] width 458 height 281
click at [776, 401] on p "Conducir un coche o manejar maquinaria" at bounding box center [778, 408] width 395 height 24
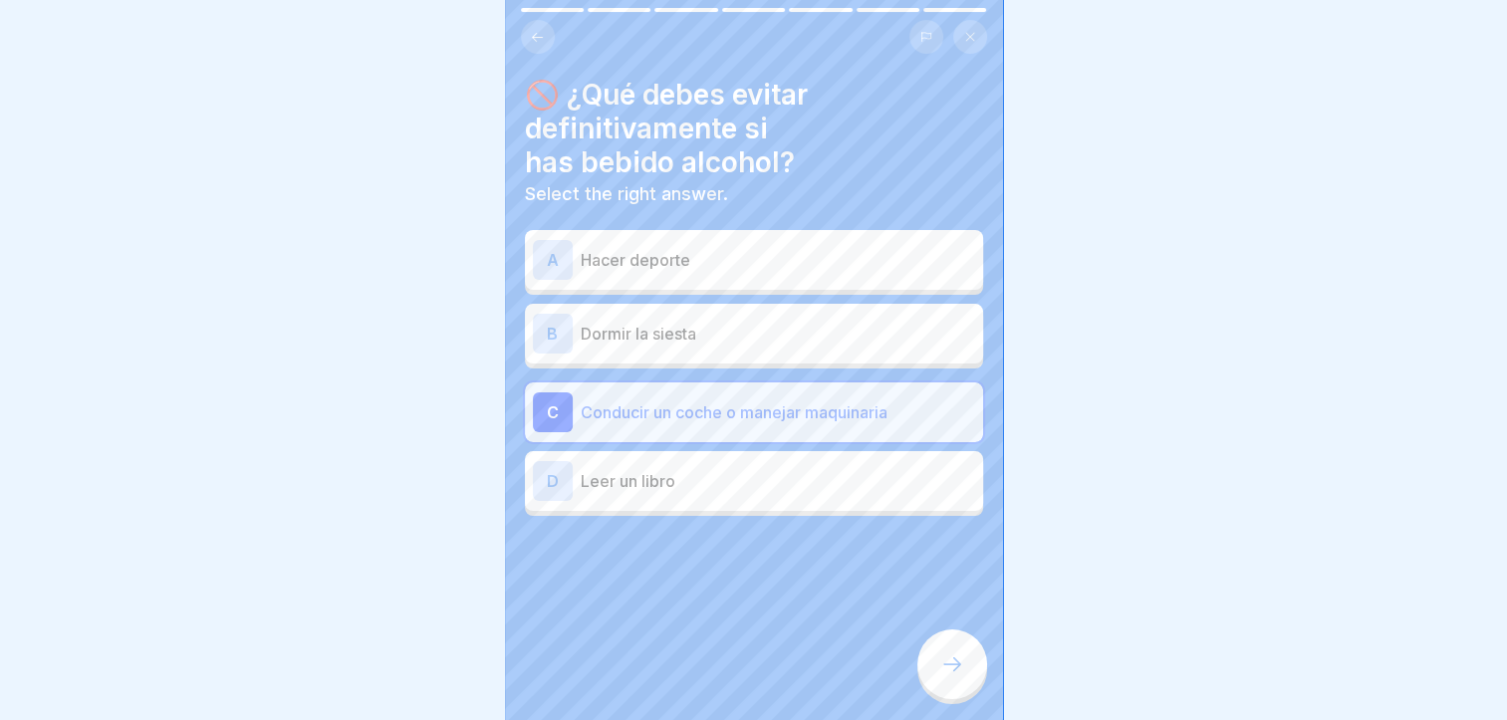
click at [978, 678] on div at bounding box center [953, 665] width 70 height 70
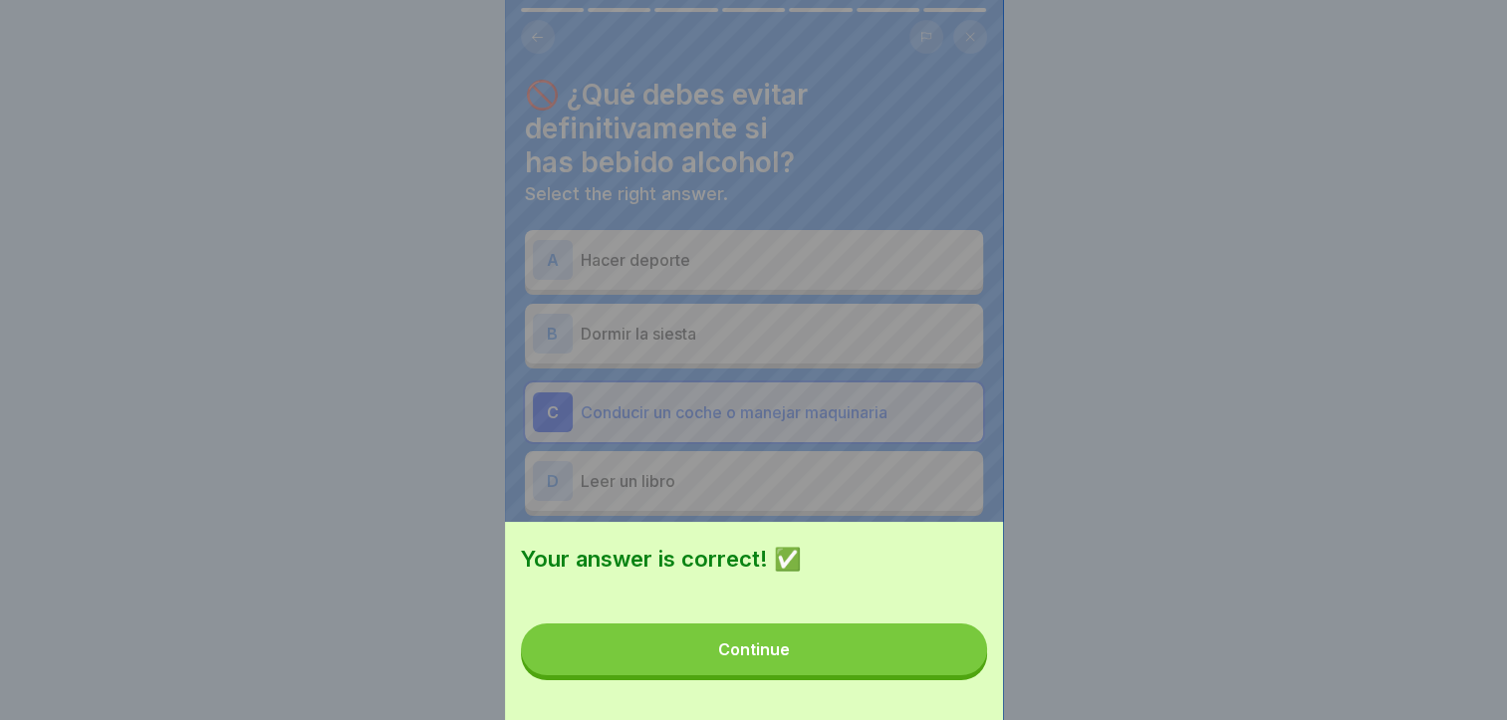
click at [976, 676] on button "Continue" at bounding box center [754, 650] width 466 height 52
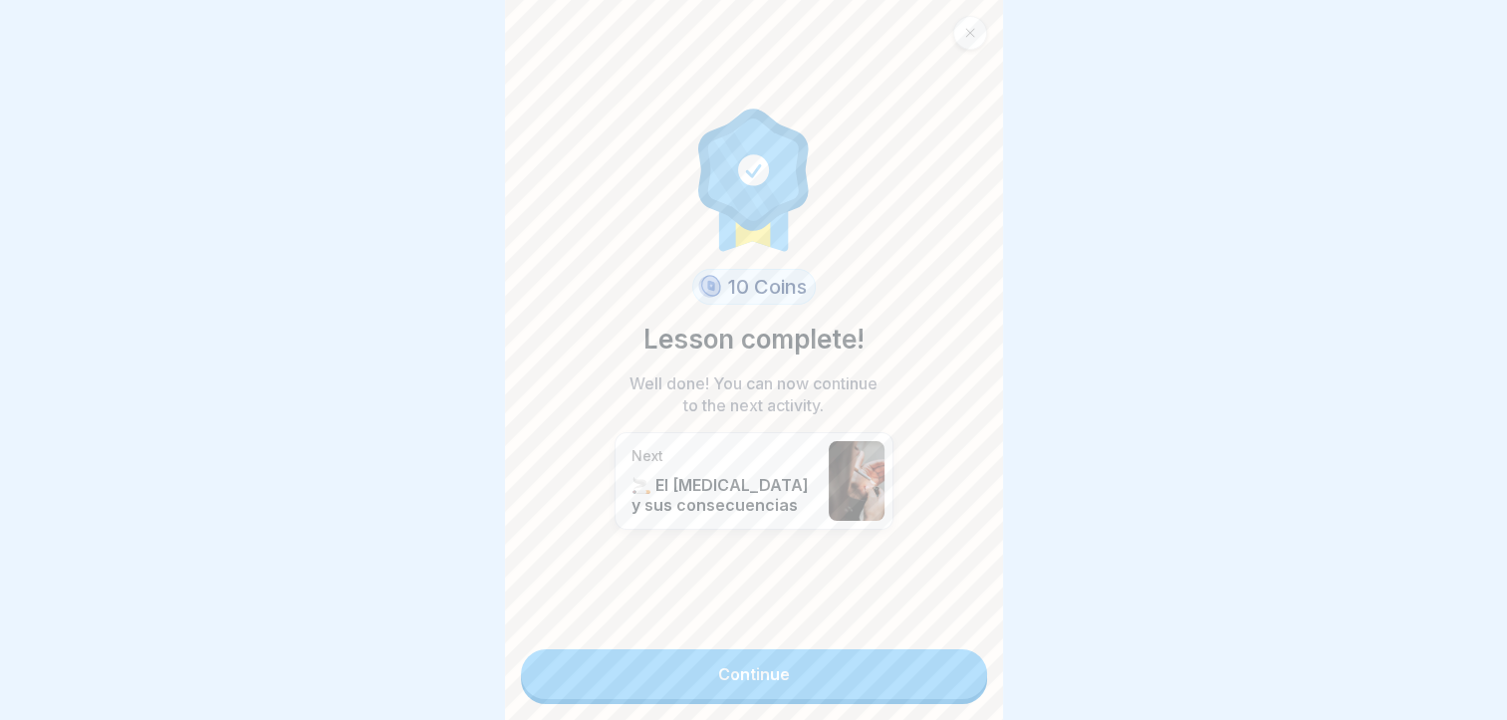
click at [976, 677] on div "10 Coins Lesson complete! Well done! You can now continue to the next activity.…" at bounding box center [754, 360] width 498 height 720
click at [945, 664] on link "Continue" at bounding box center [754, 675] width 466 height 50
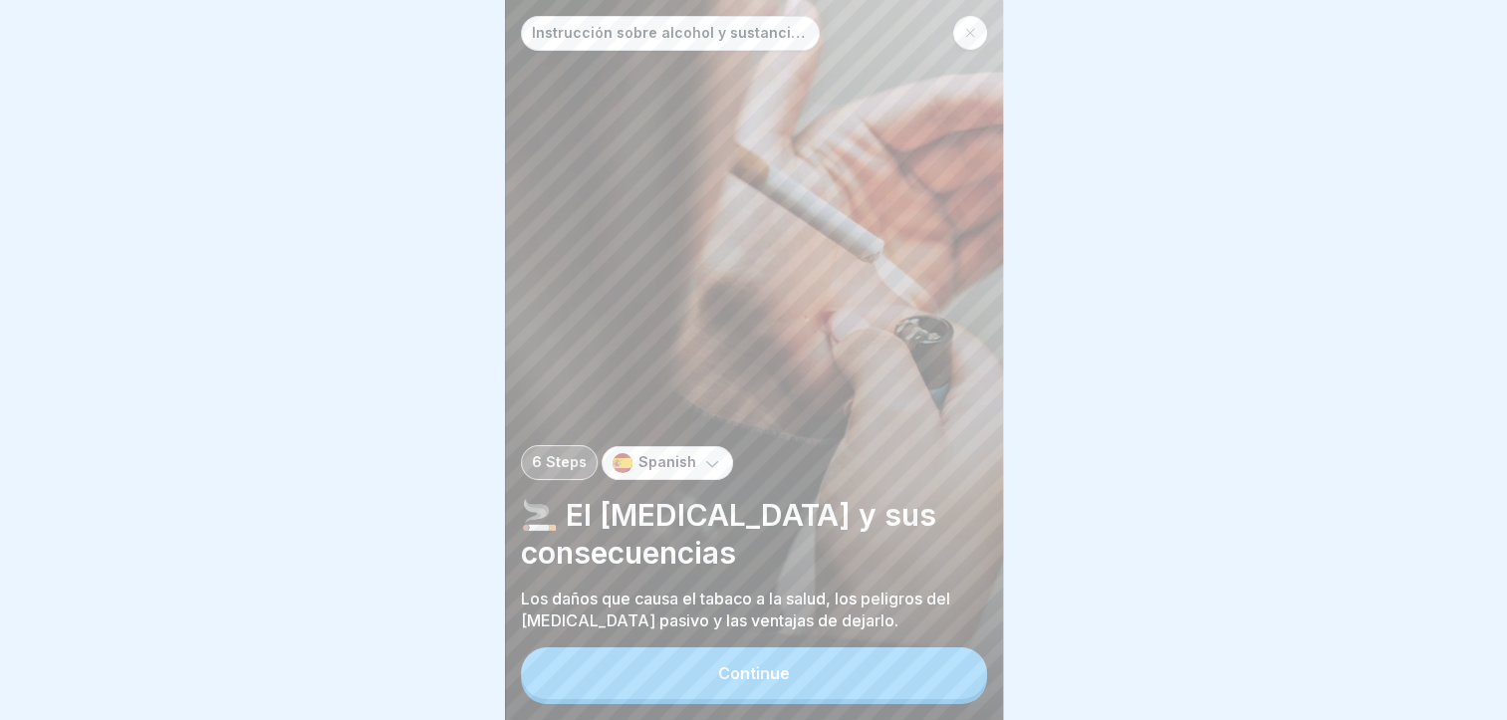
scroll to position [15, 0]
click at [709, 690] on button "Continue" at bounding box center [754, 674] width 466 height 52
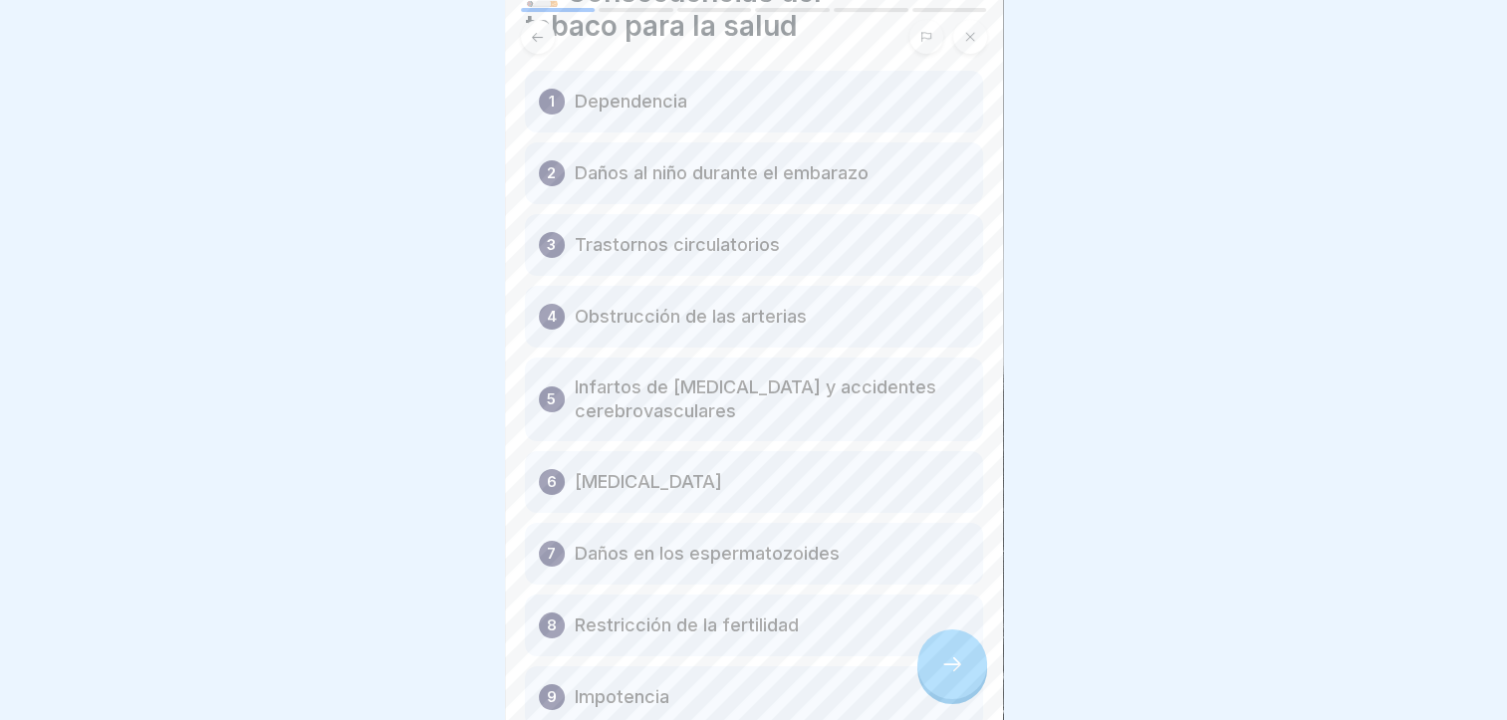
scroll to position [302, 0]
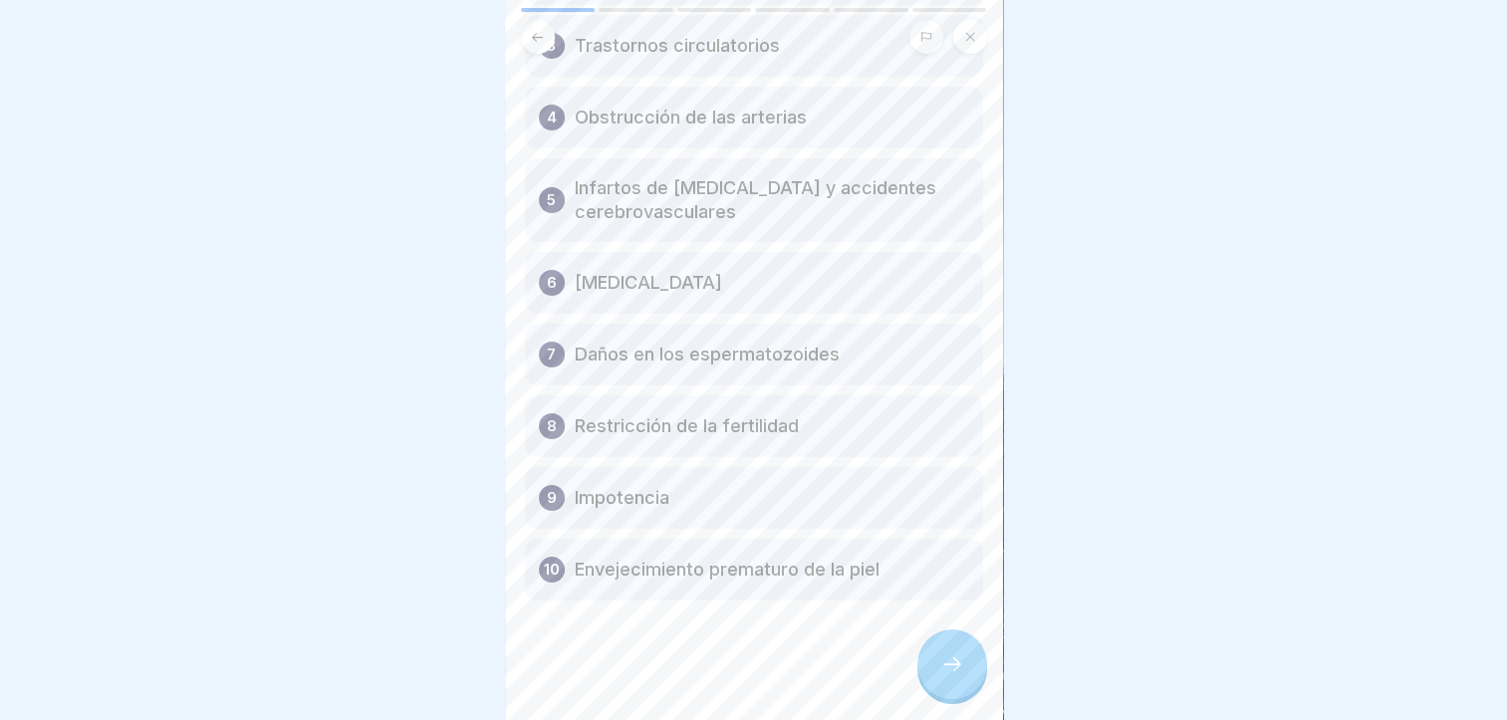
click at [948, 675] on icon at bounding box center [953, 665] width 24 height 24
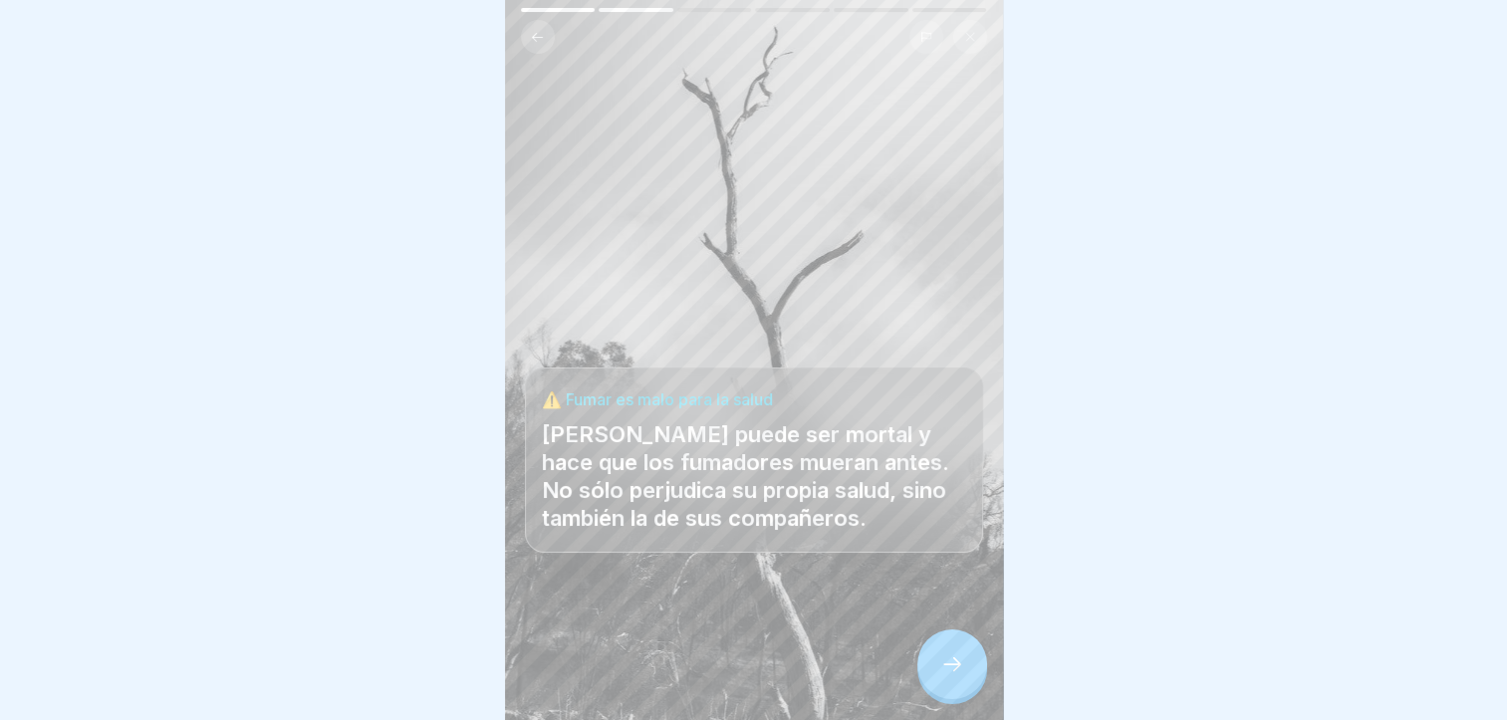
click at [943, 672] on icon at bounding box center [953, 665] width 24 height 24
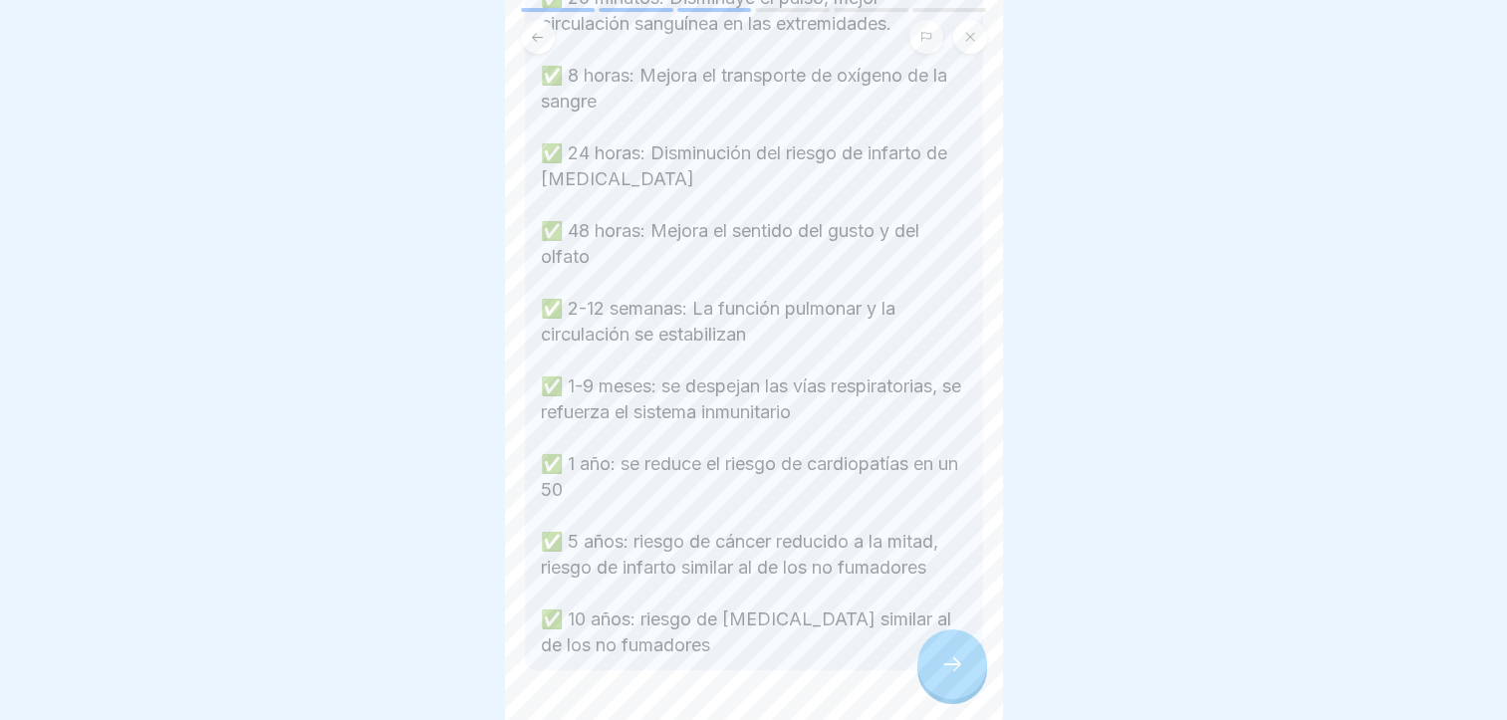
scroll to position [538, 0]
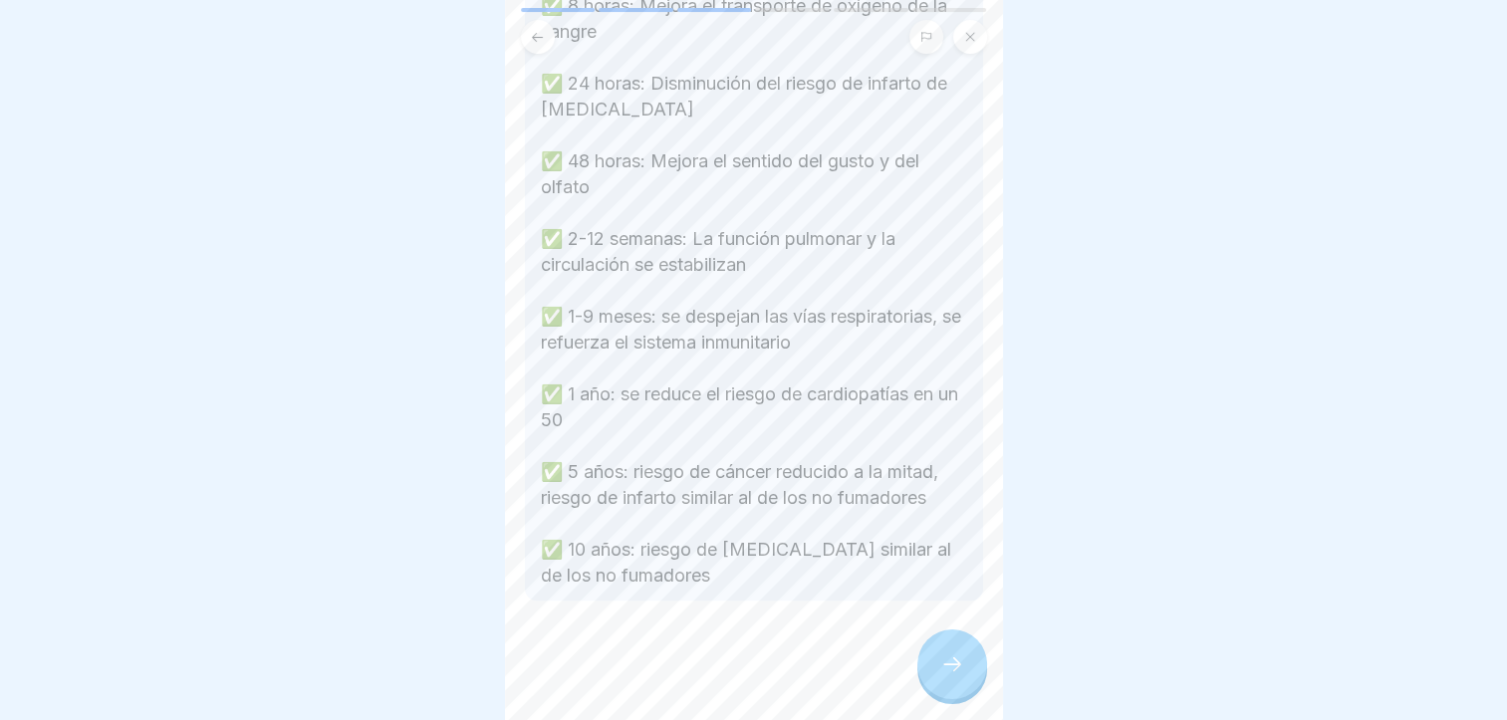
click at [937, 652] on div at bounding box center [953, 665] width 70 height 70
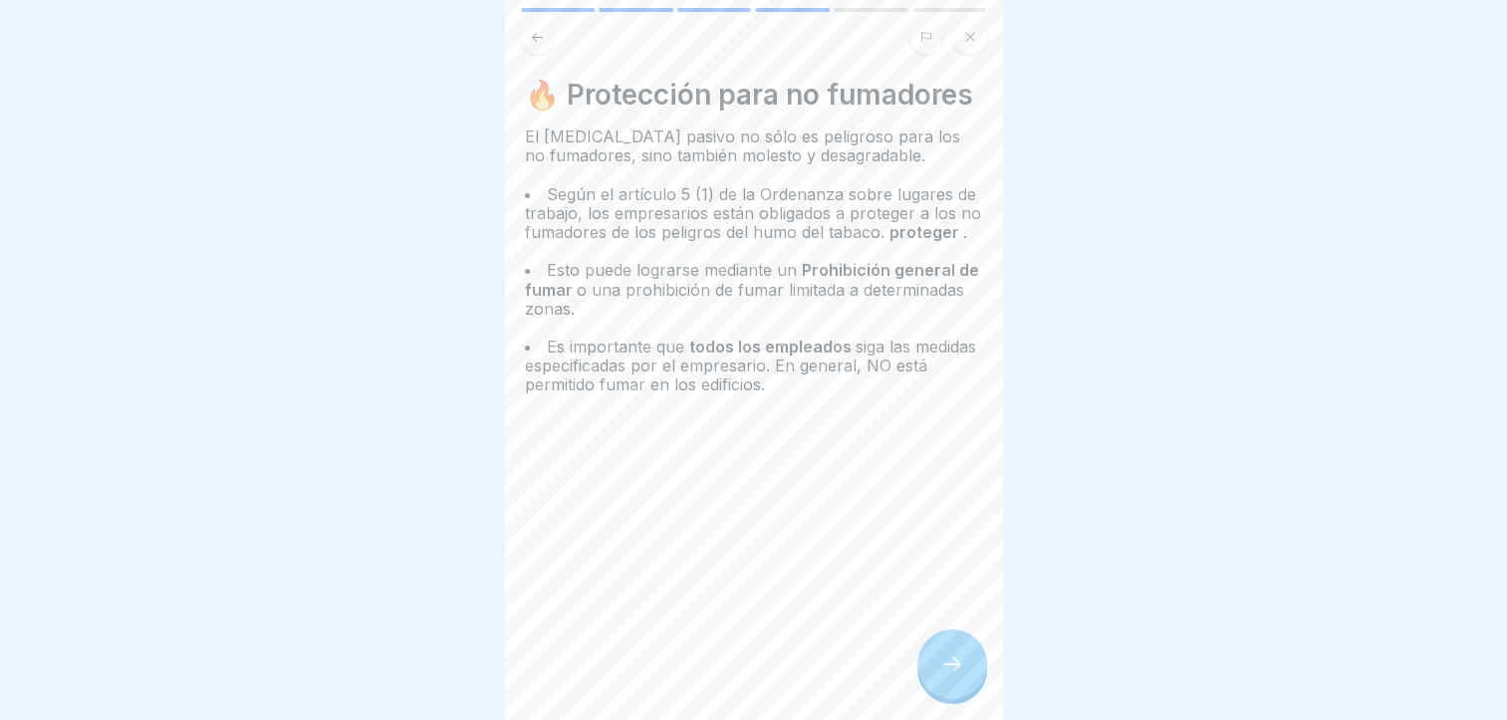
click at [937, 652] on div at bounding box center [953, 665] width 70 height 70
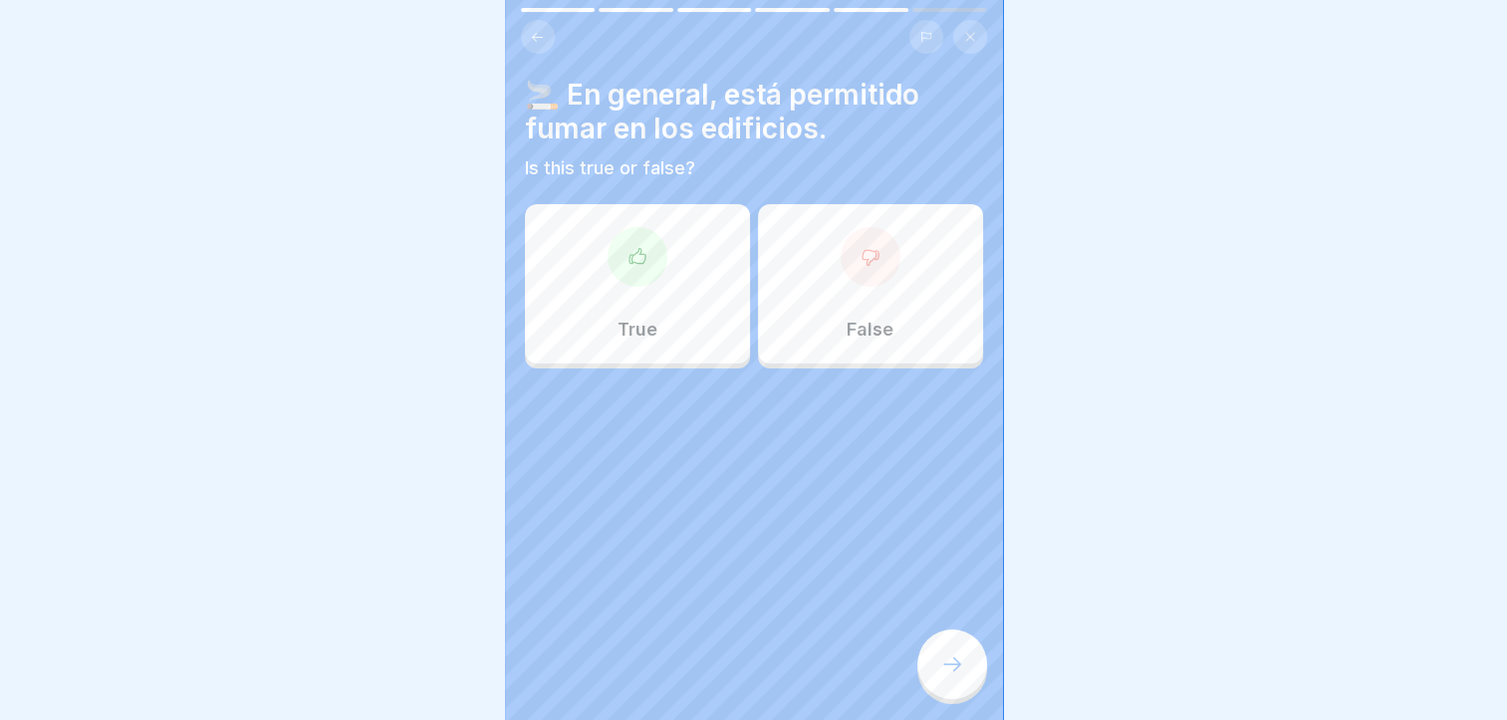
scroll to position [0, 0]
click at [800, 261] on div "False" at bounding box center [870, 283] width 225 height 159
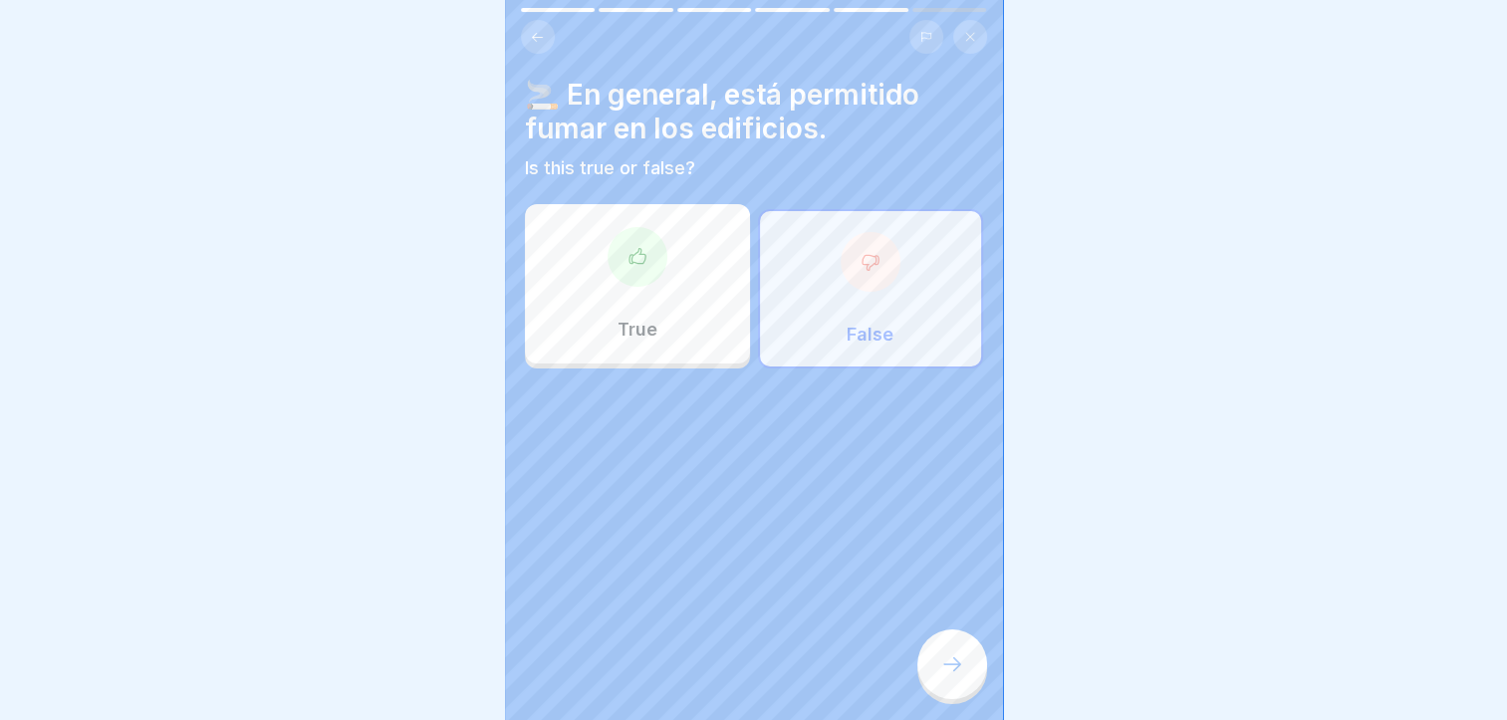
click at [964, 687] on div at bounding box center [953, 665] width 70 height 70
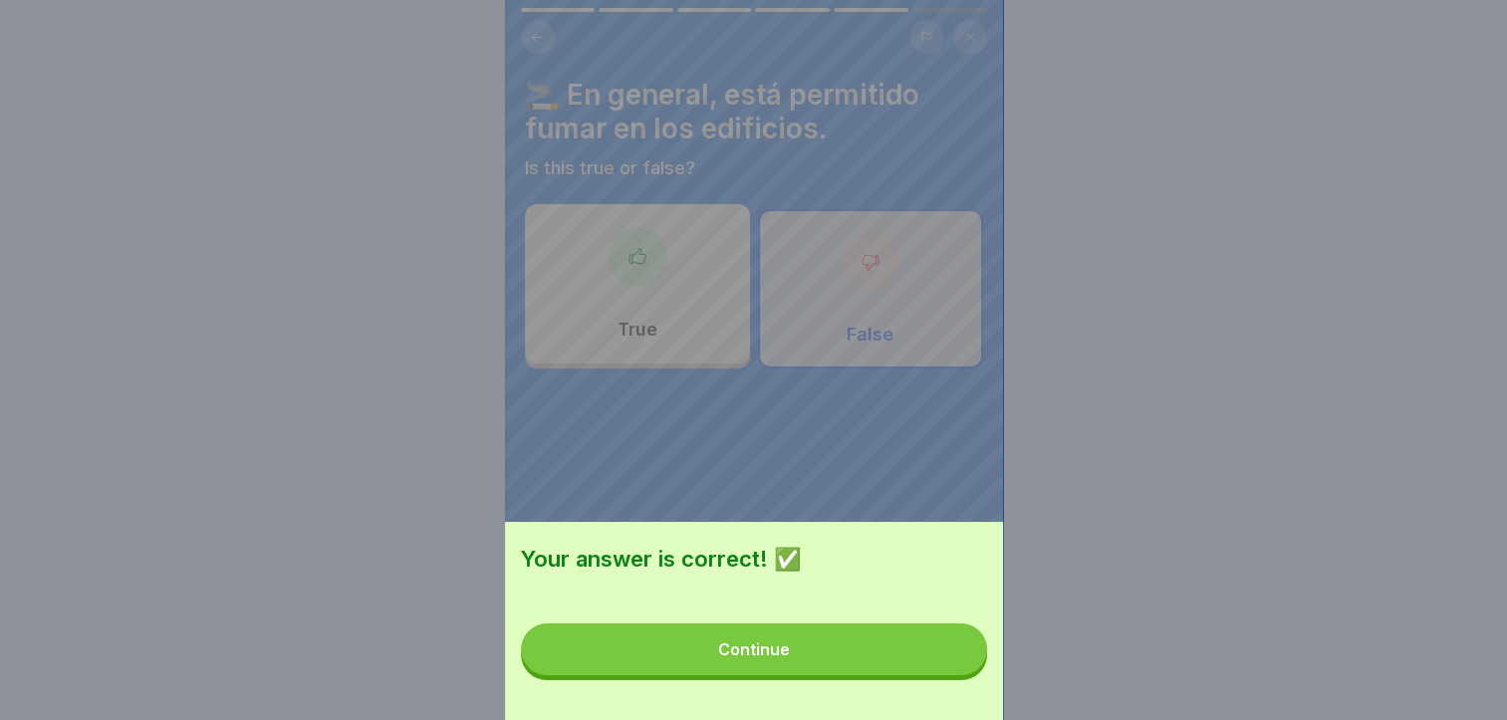
click at [945, 676] on button "Continue" at bounding box center [754, 650] width 466 height 52
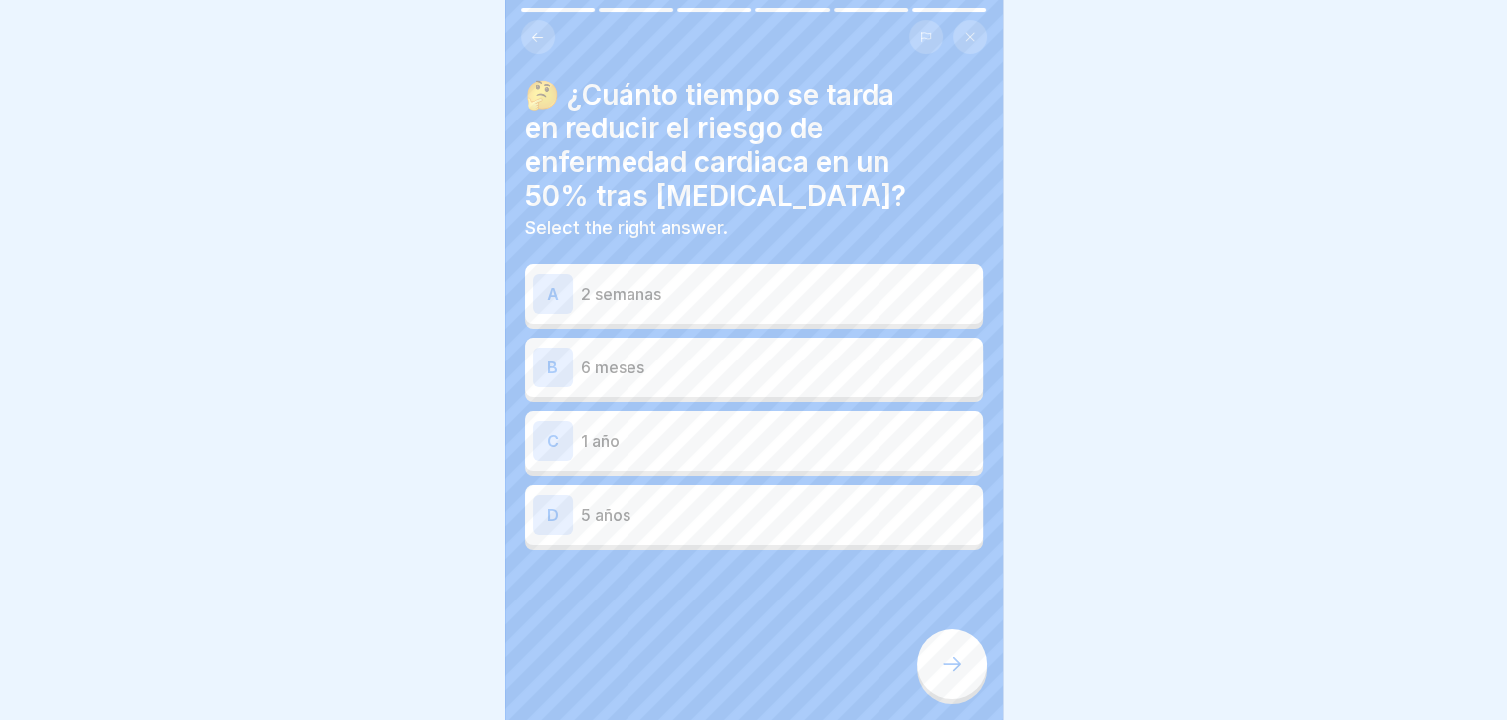
click at [761, 451] on p "1 año" at bounding box center [778, 441] width 395 height 24
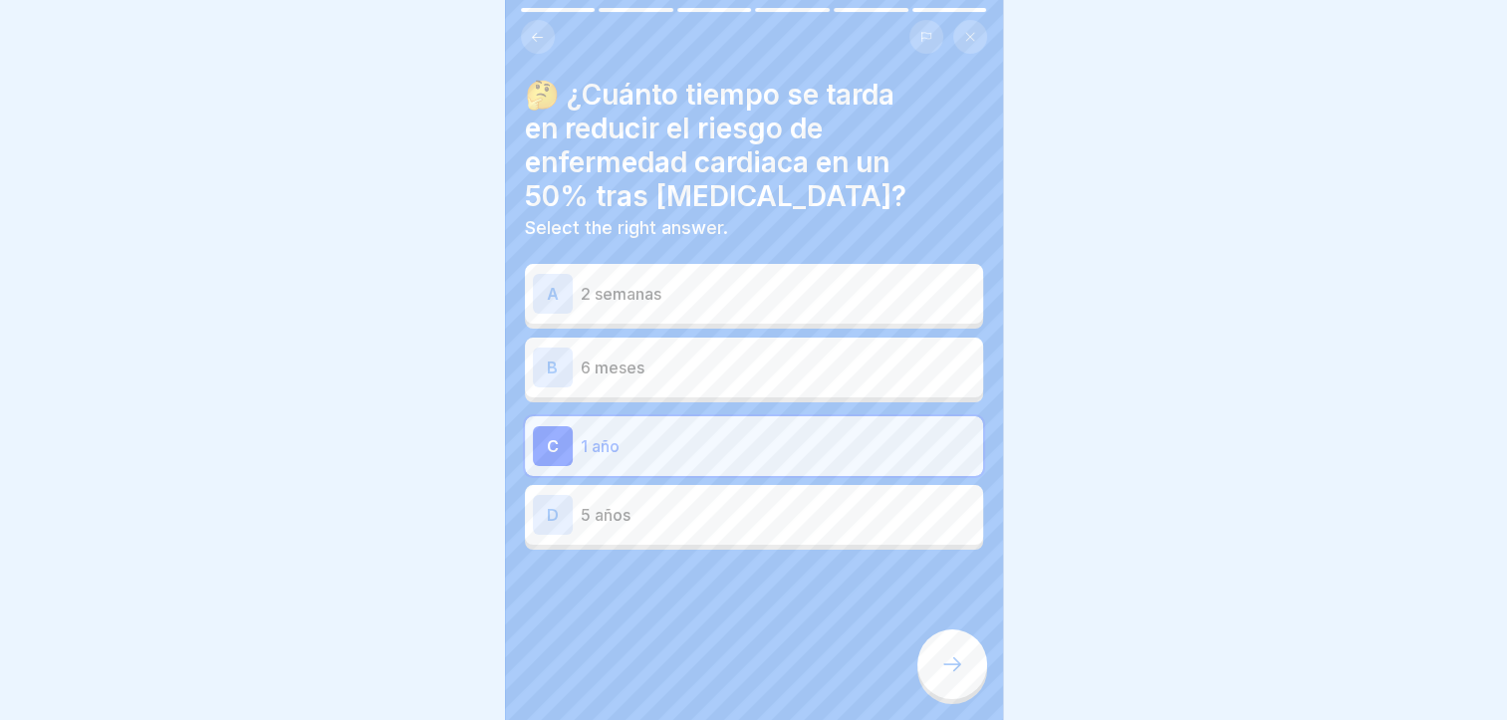
click at [948, 677] on icon at bounding box center [953, 665] width 24 height 24
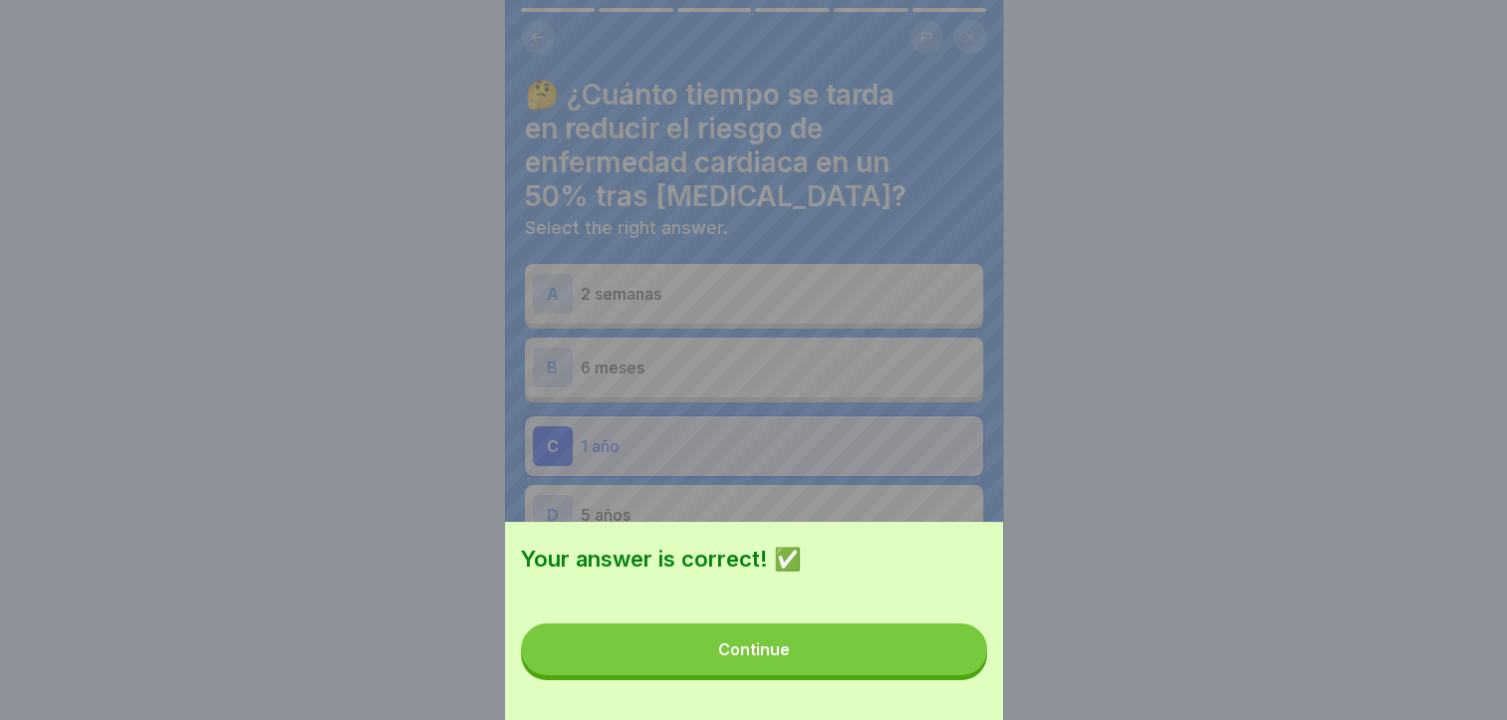
click at [945, 676] on button "Continue" at bounding box center [754, 650] width 466 height 52
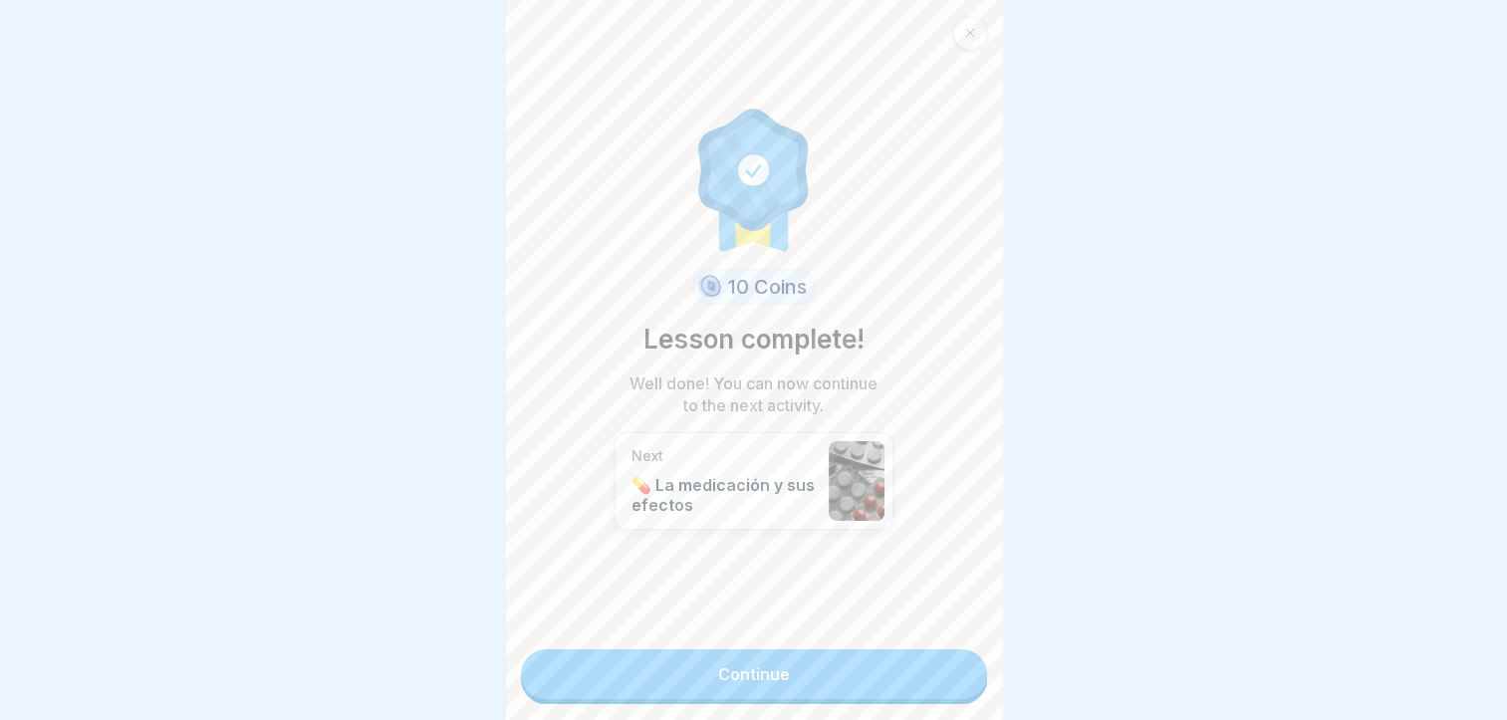
click at [945, 676] on link "Continue" at bounding box center [754, 675] width 466 height 50
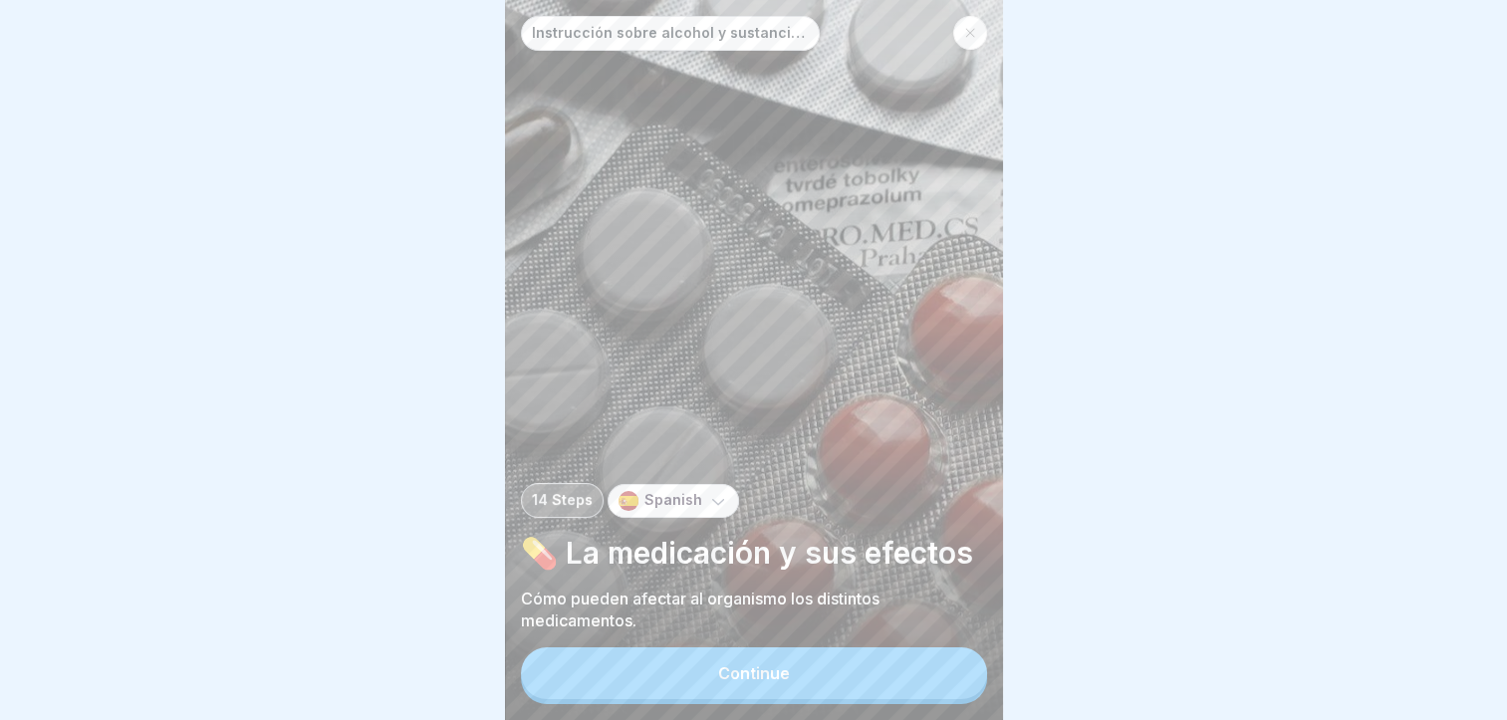
click at [901, 681] on button "Continue" at bounding box center [754, 674] width 466 height 52
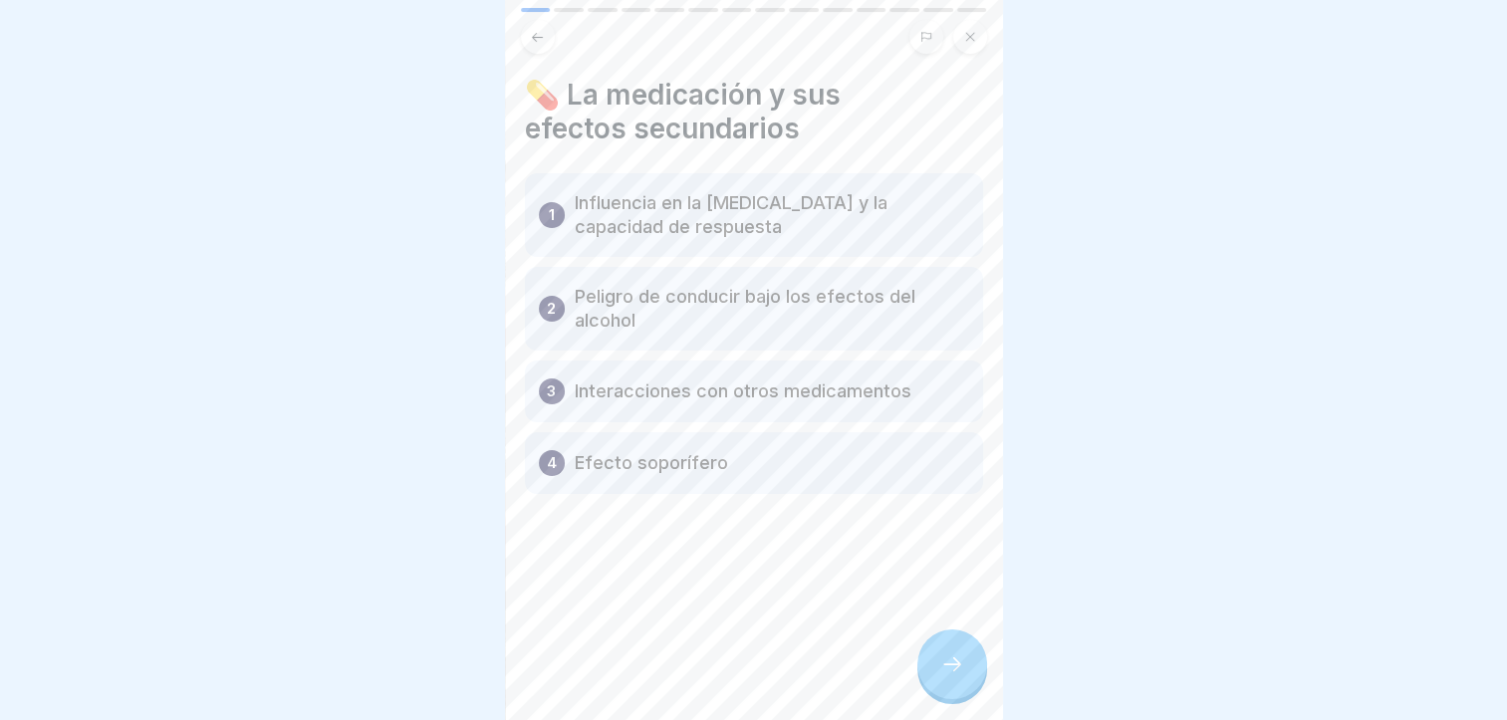
click at [933, 676] on div at bounding box center [953, 665] width 70 height 70
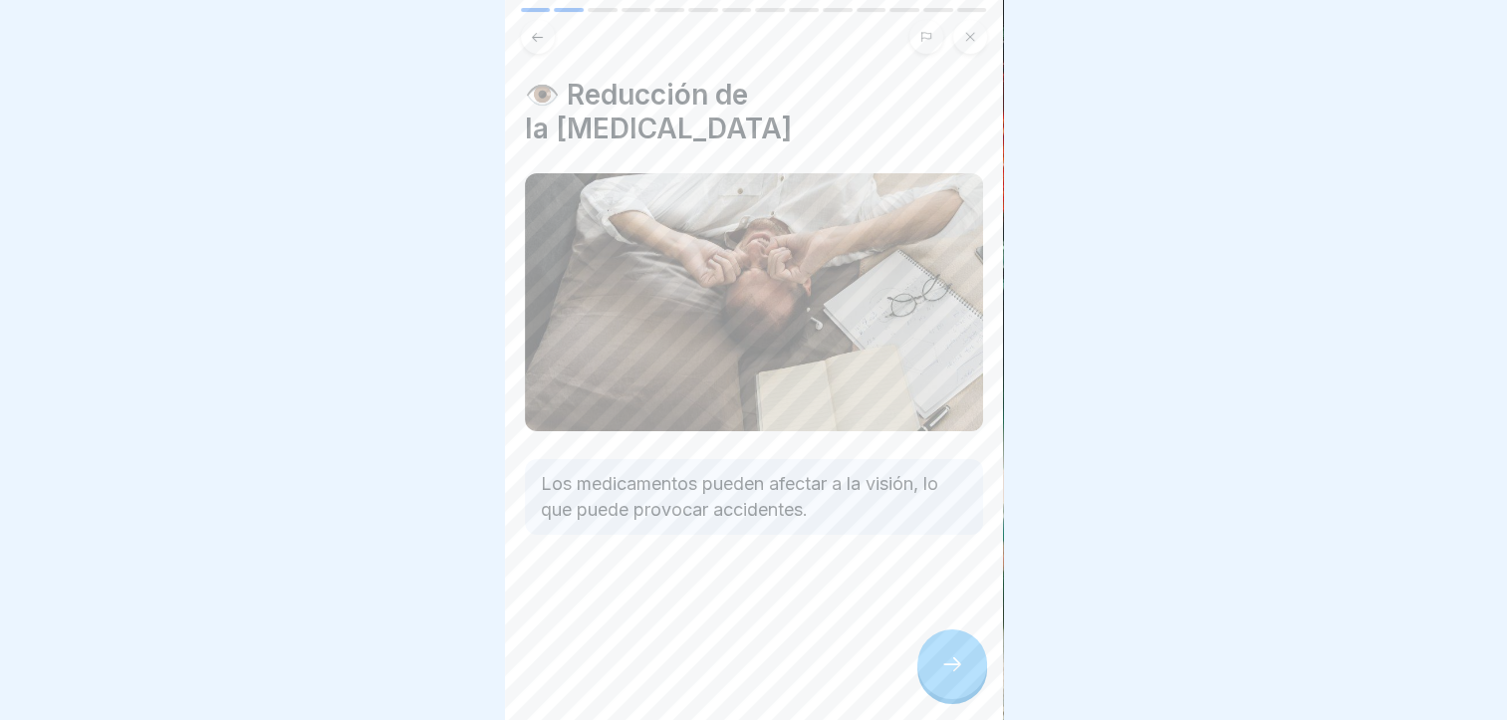
click at [933, 676] on div at bounding box center [953, 665] width 70 height 70
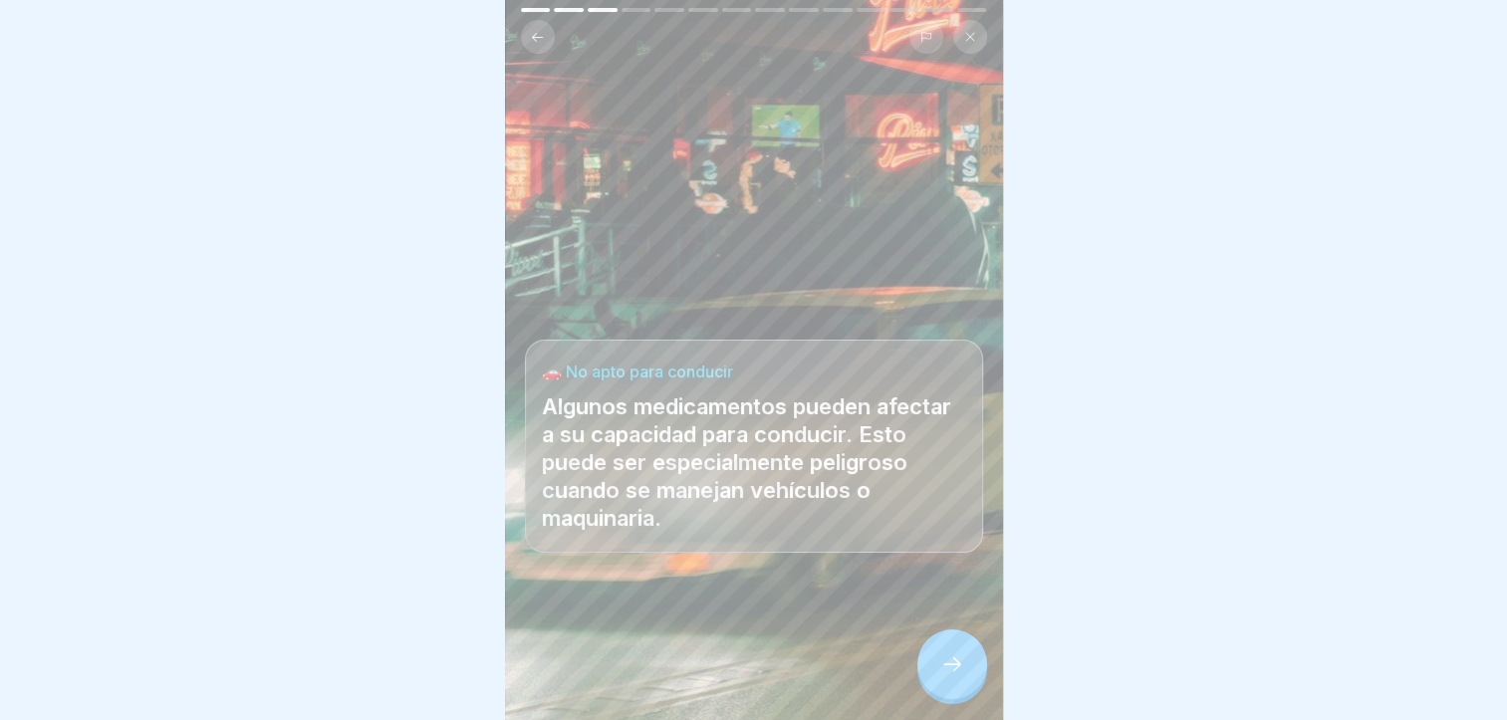
click at [933, 676] on div at bounding box center [953, 665] width 70 height 70
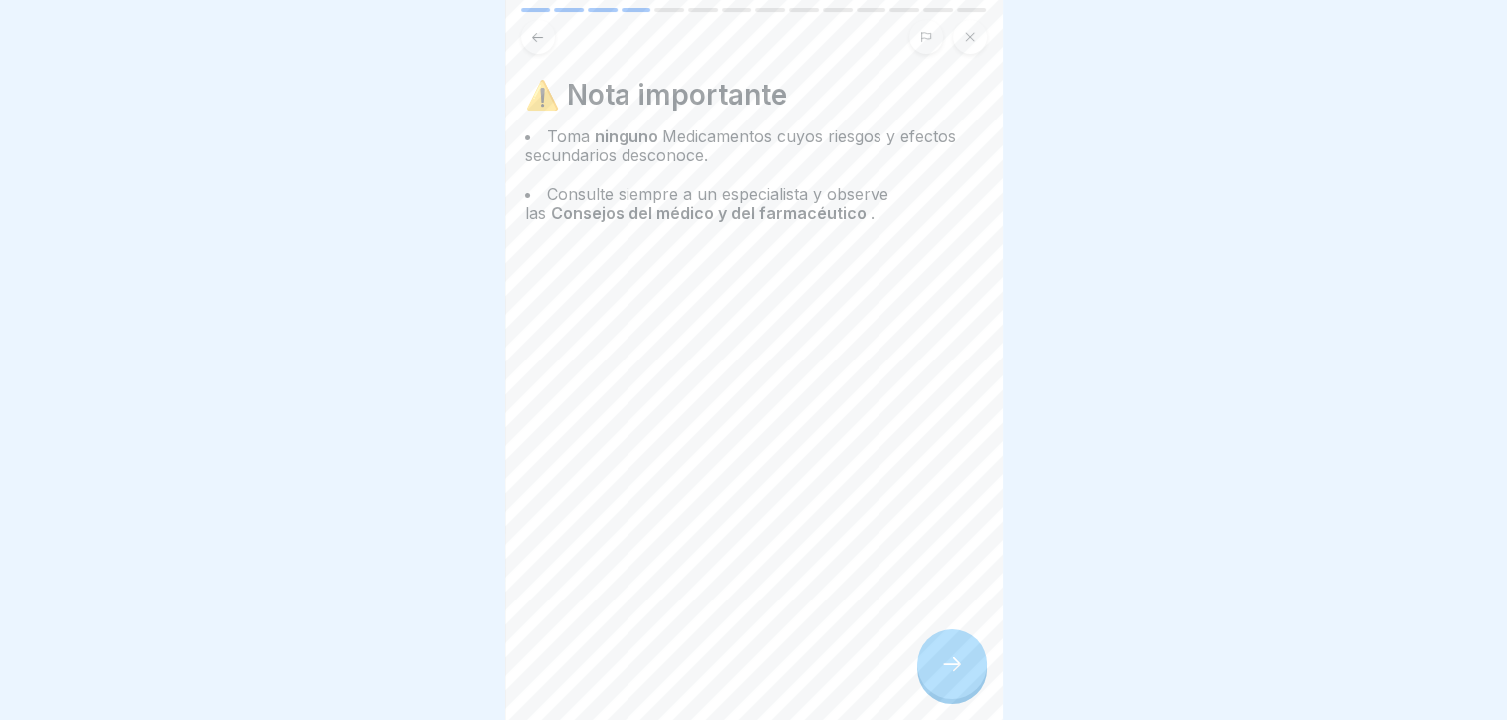
click at [933, 676] on div at bounding box center [953, 665] width 70 height 70
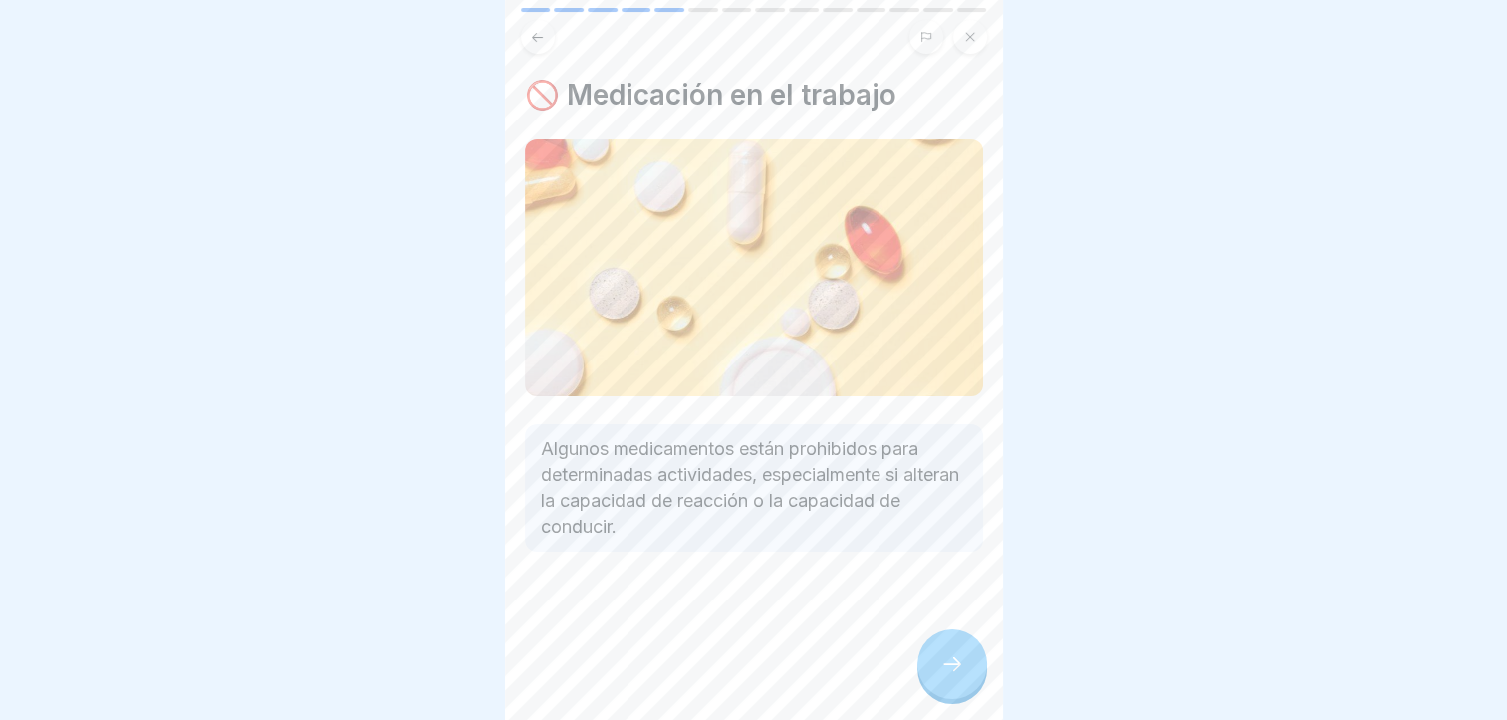
click at [933, 676] on div at bounding box center [953, 665] width 70 height 70
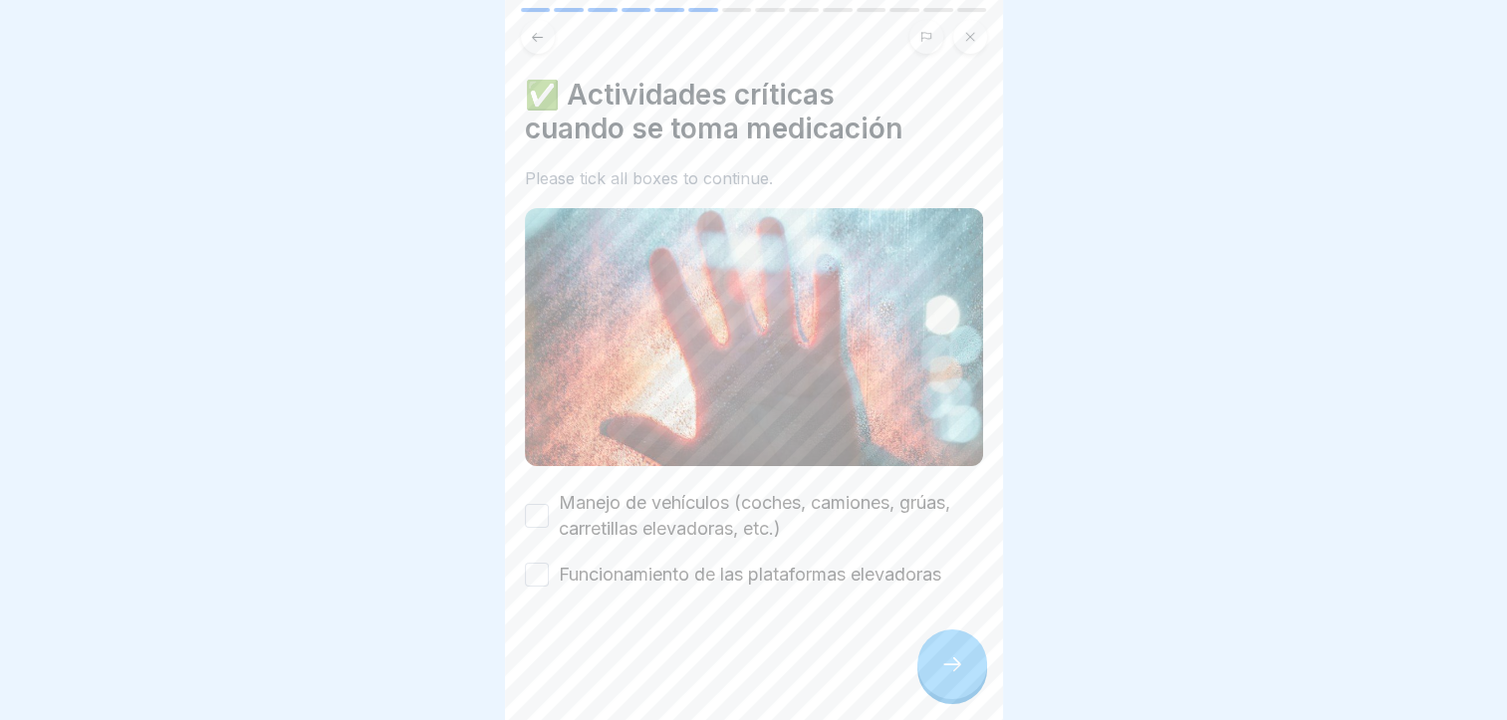
click at [776, 504] on label "Manejo de vehículos (coches, camiones, grúas, carretillas elevadoras, etc.)" at bounding box center [771, 516] width 424 height 52
click at [549, 504] on button "Manejo de vehículos (coches, camiones, grúas, carretillas elevadoras, etc.)" at bounding box center [537, 516] width 24 height 24
click at [775, 568] on label "Funcionamiento de las plataformas elevadoras" at bounding box center [750, 575] width 383 height 26
click at [549, 568] on button "Funcionamiento de las plataformas elevadoras" at bounding box center [537, 575] width 24 height 24
click at [963, 664] on div at bounding box center [953, 665] width 70 height 70
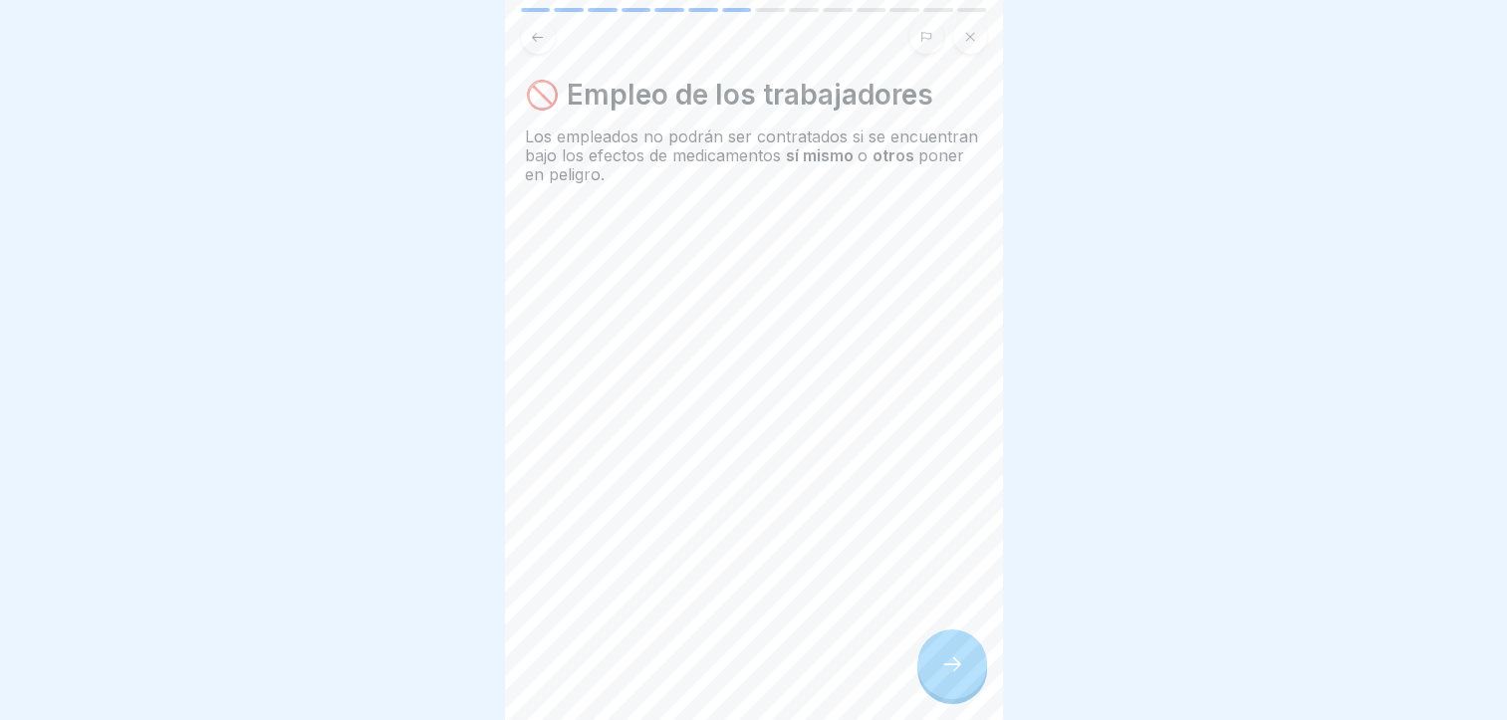
click at [954, 666] on div at bounding box center [953, 665] width 70 height 70
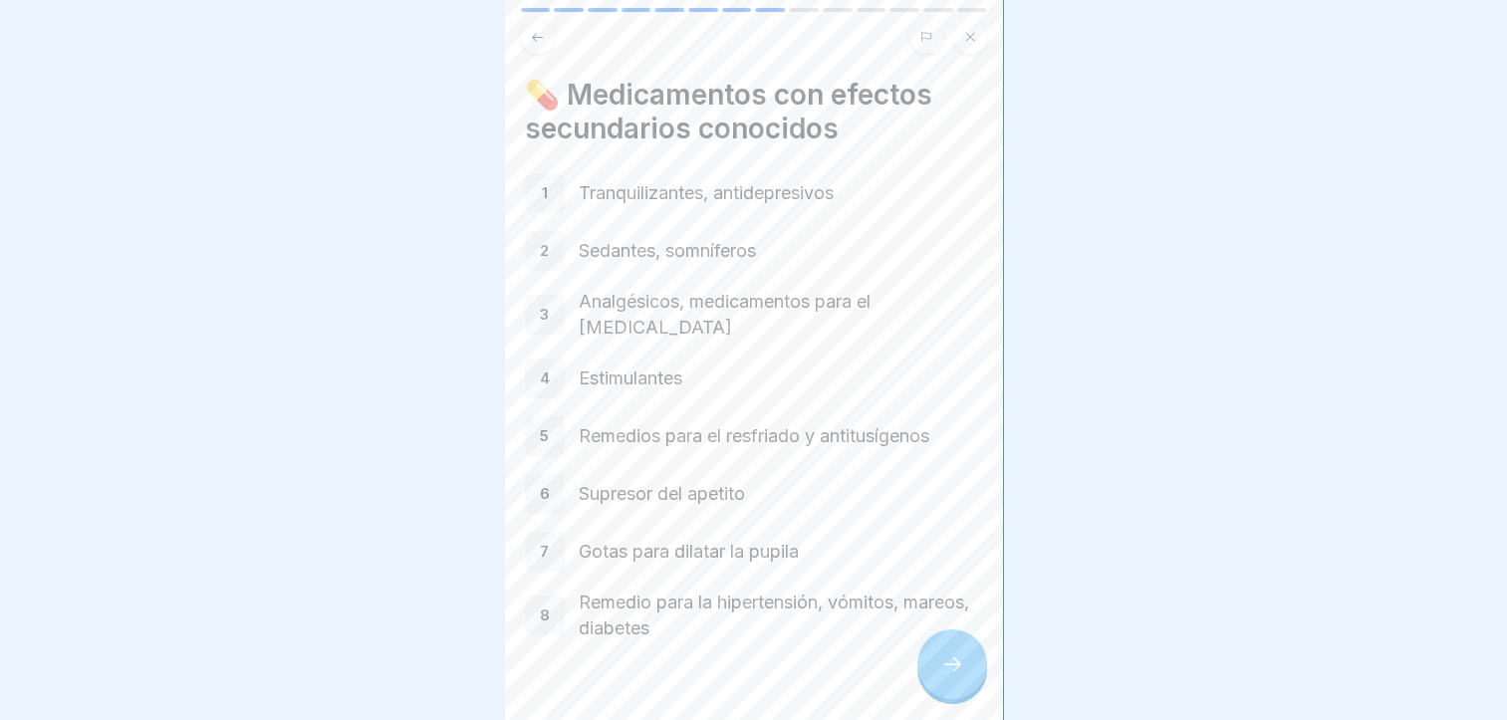
click at [951, 656] on div at bounding box center [953, 665] width 70 height 70
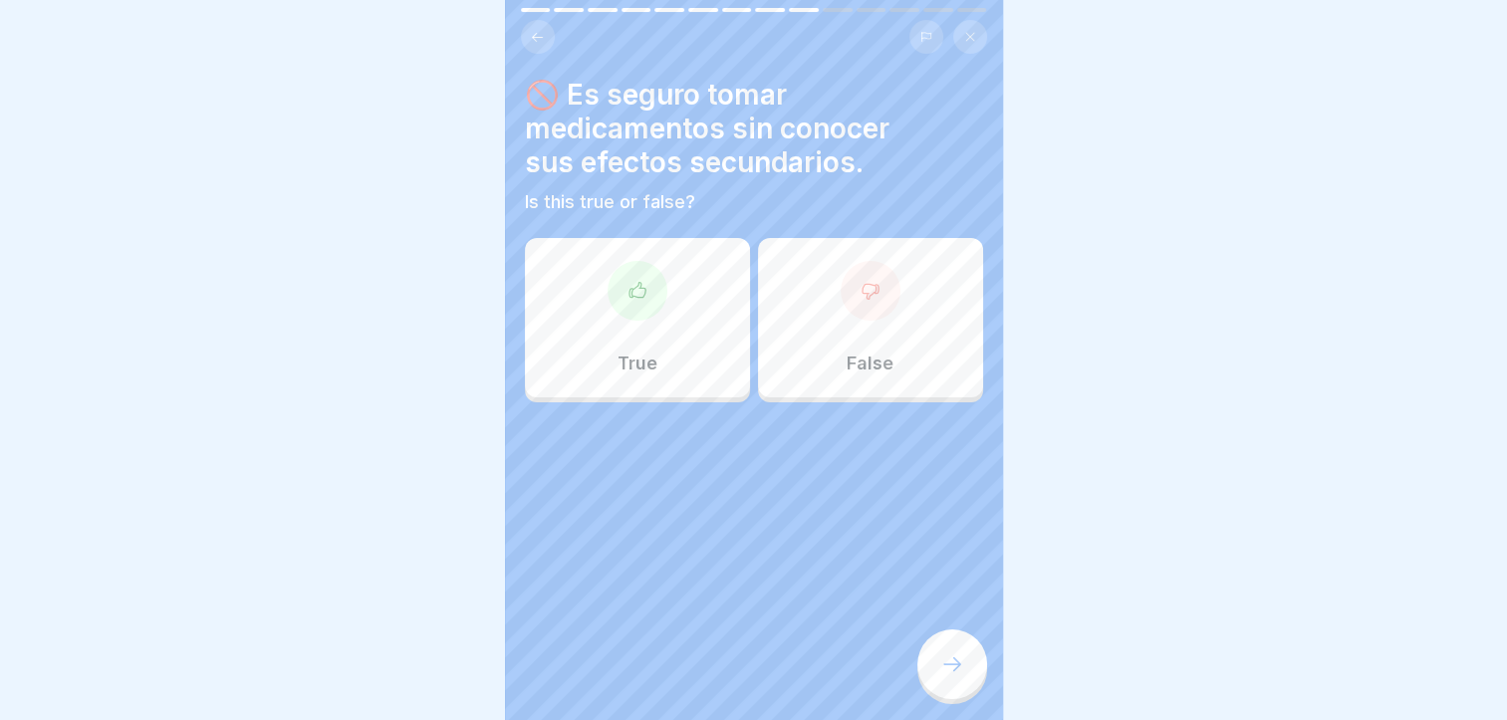
click at [800, 346] on div "False" at bounding box center [870, 317] width 225 height 159
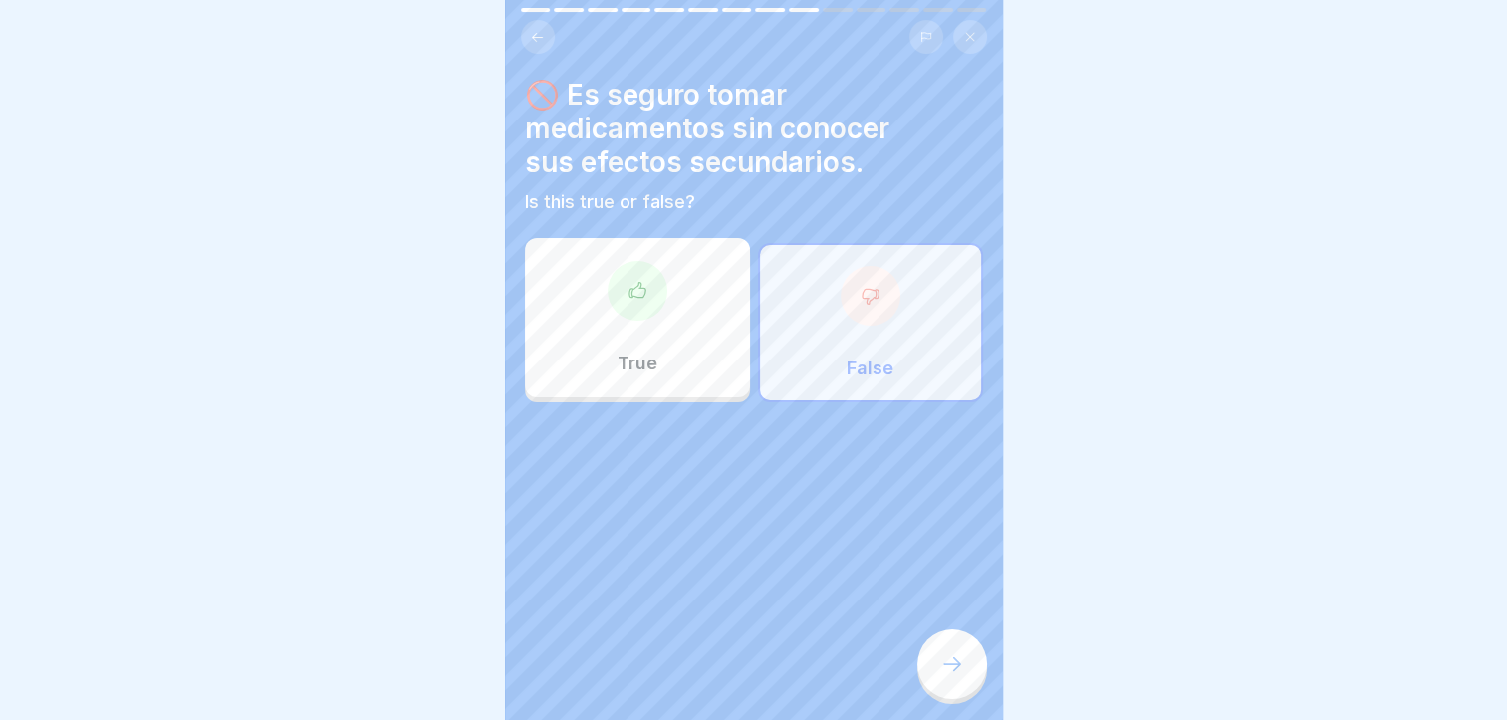
click at [941, 666] on div at bounding box center [953, 665] width 70 height 70
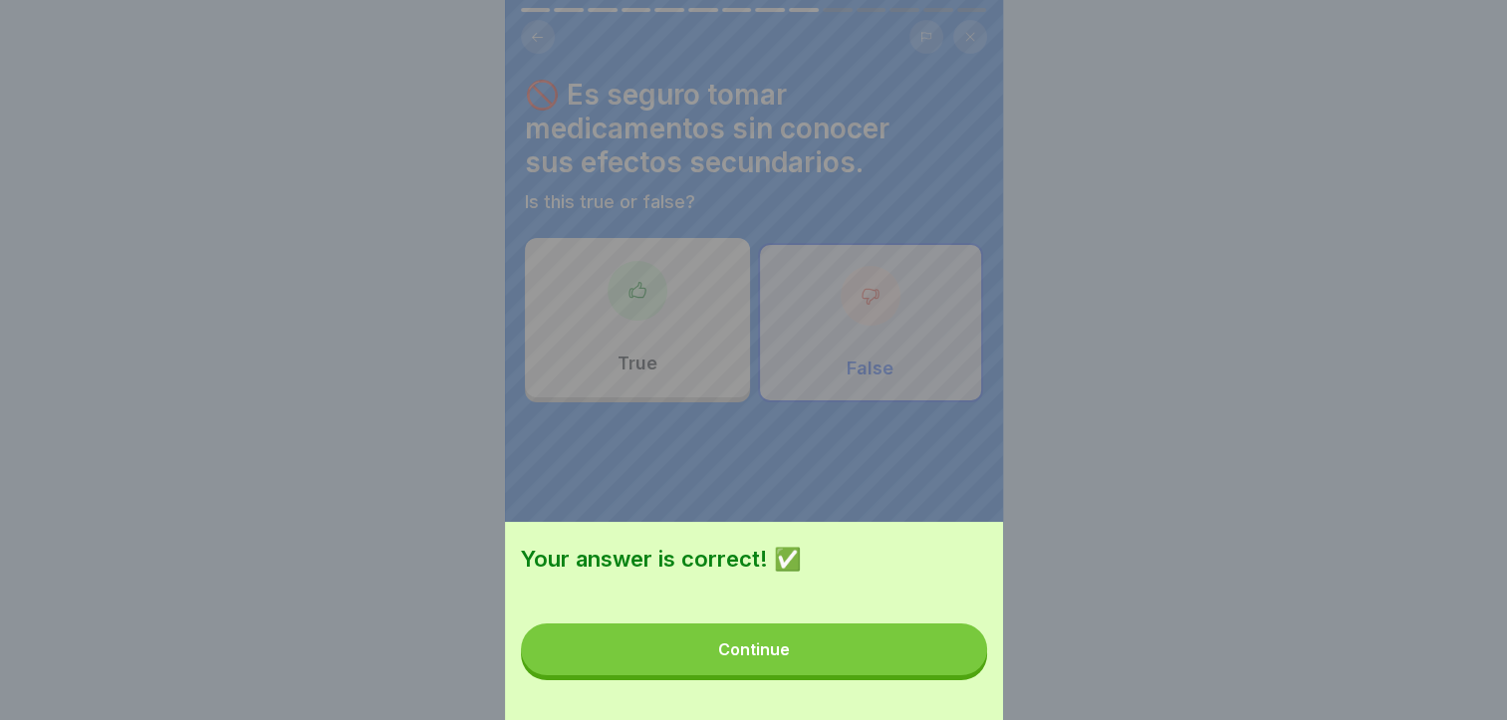
click at [941, 666] on button "Continue" at bounding box center [754, 650] width 466 height 52
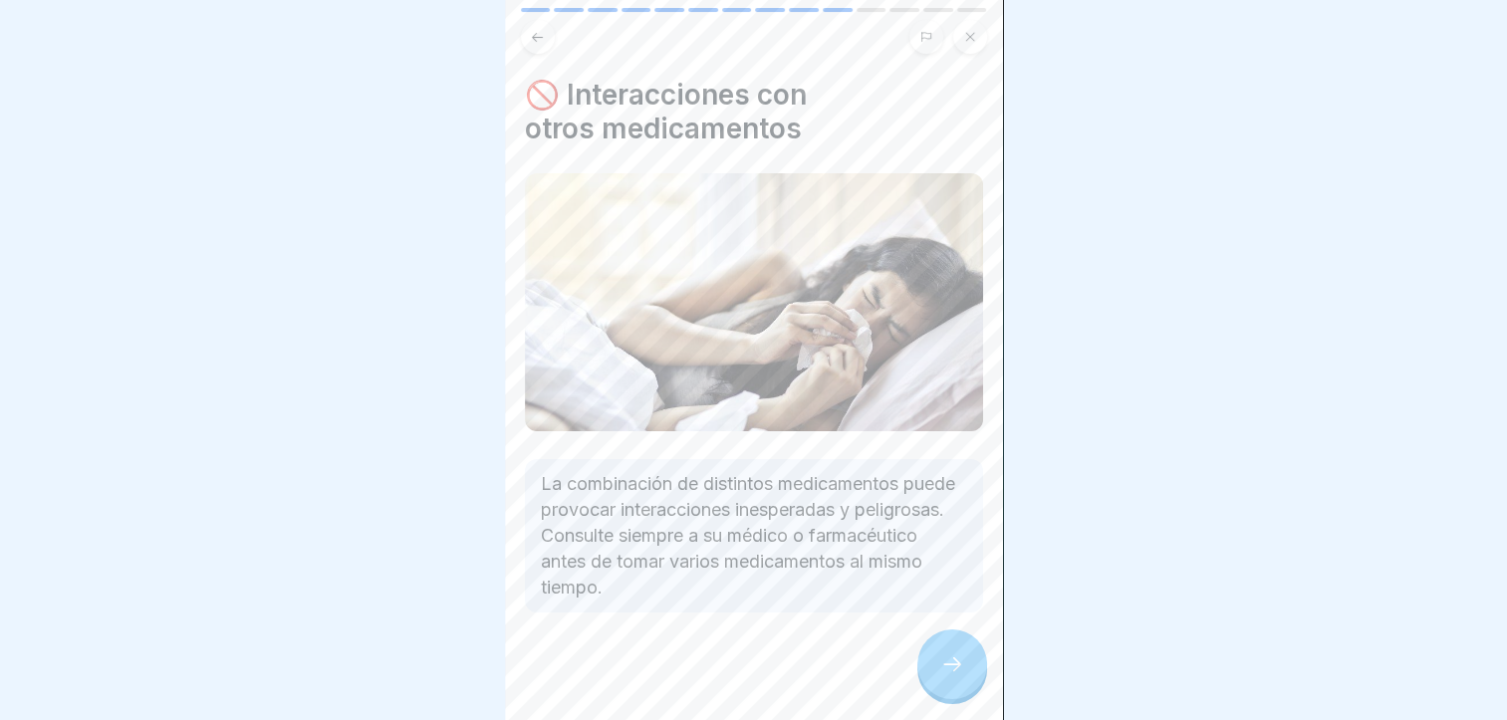
click at [941, 666] on div at bounding box center [953, 665] width 70 height 70
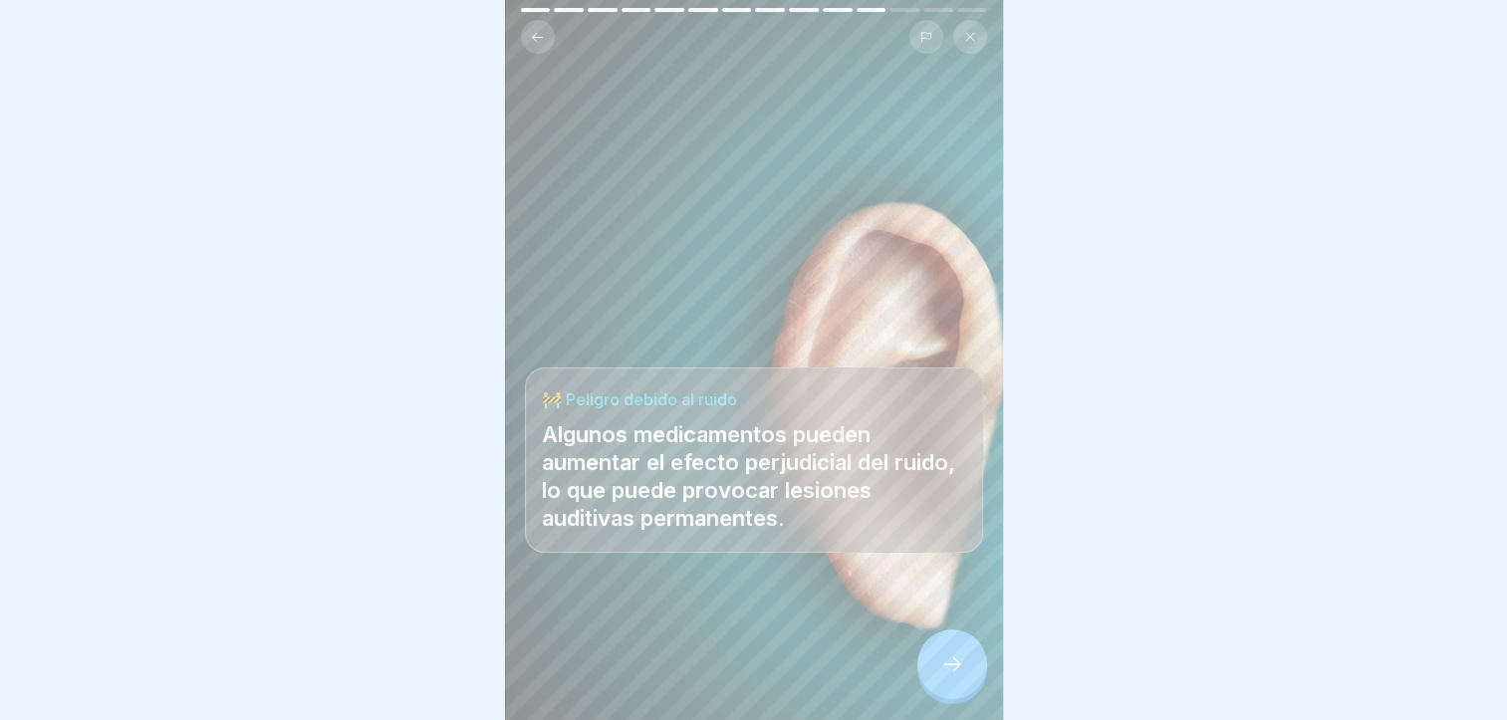
click at [941, 666] on div at bounding box center [953, 665] width 70 height 70
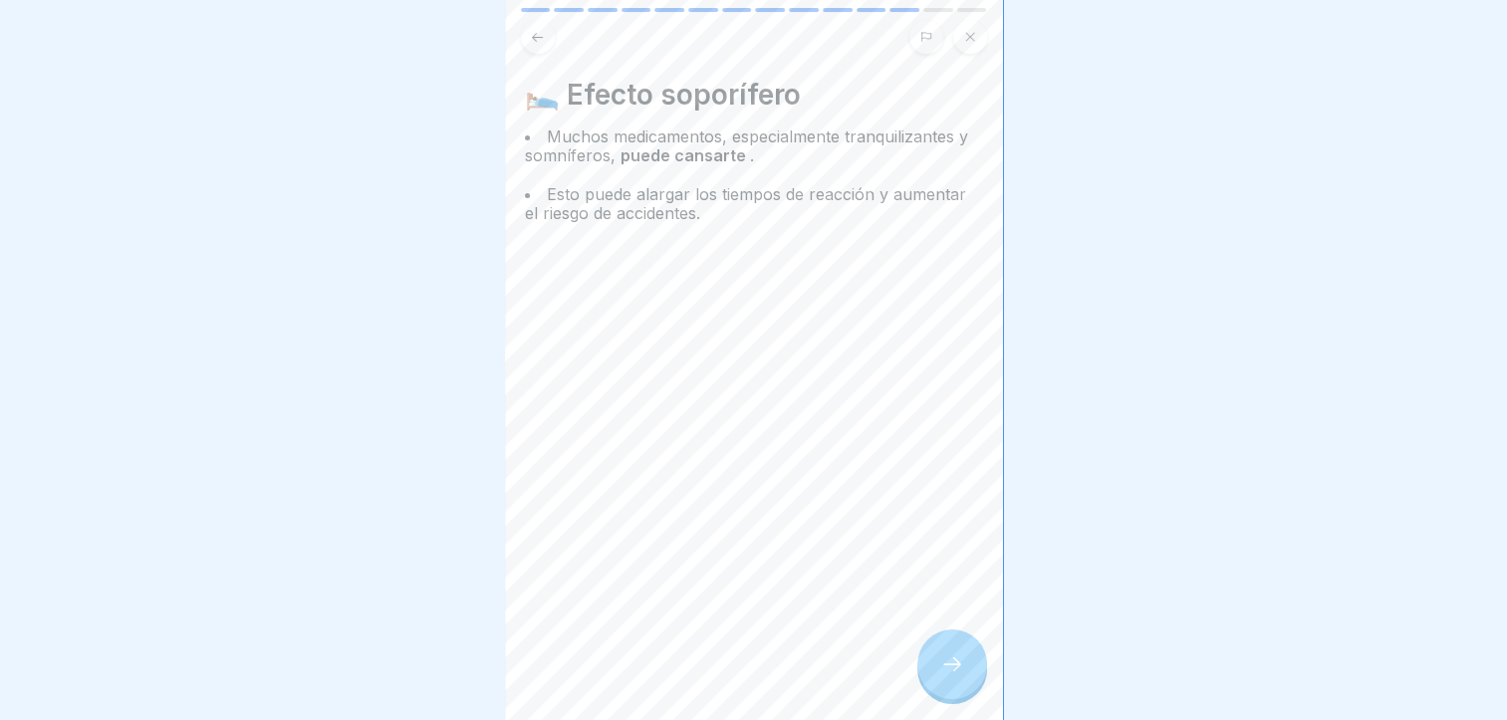
click at [941, 666] on div at bounding box center [953, 665] width 70 height 70
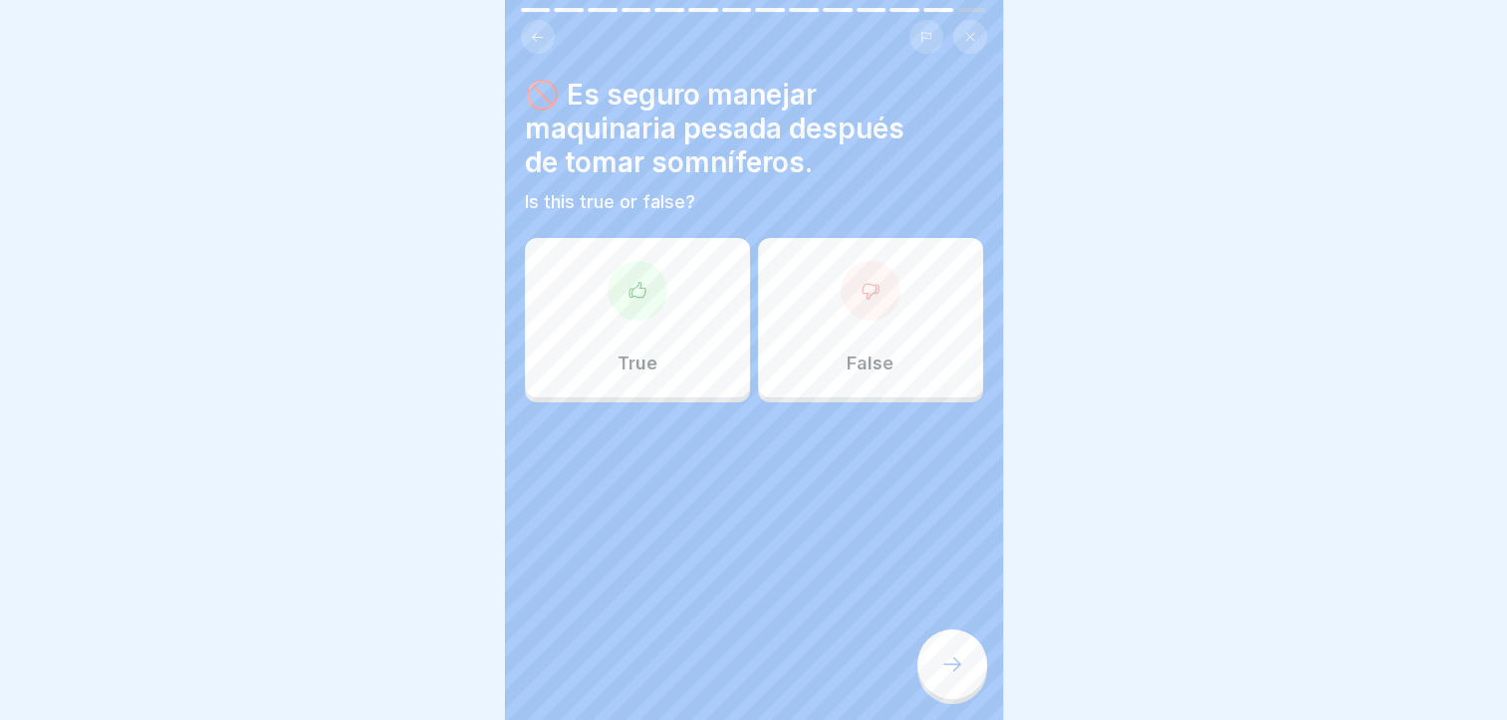
click at [811, 354] on div "False" at bounding box center [870, 317] width 225 height 159
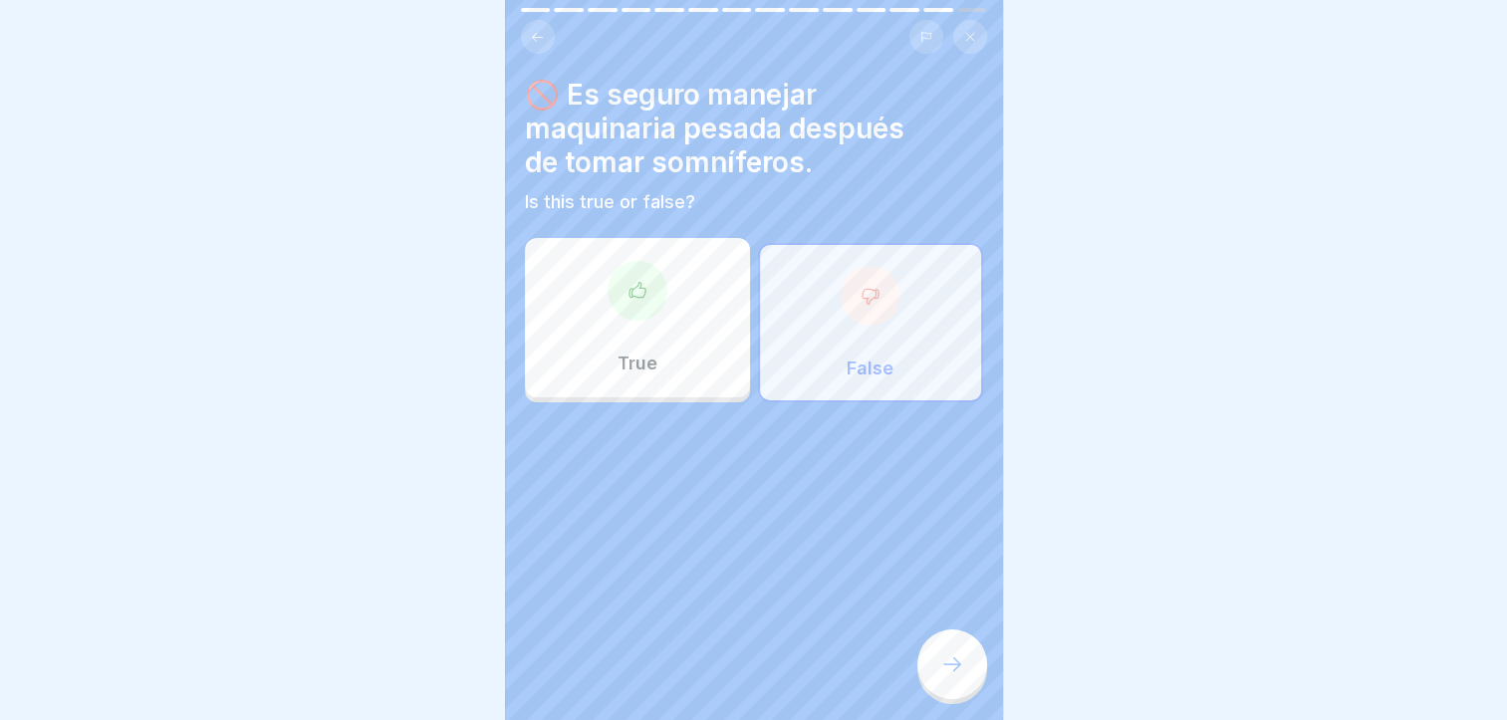
click at [954, 677] on icon at bounding box center [953, 665] width 24 height 24
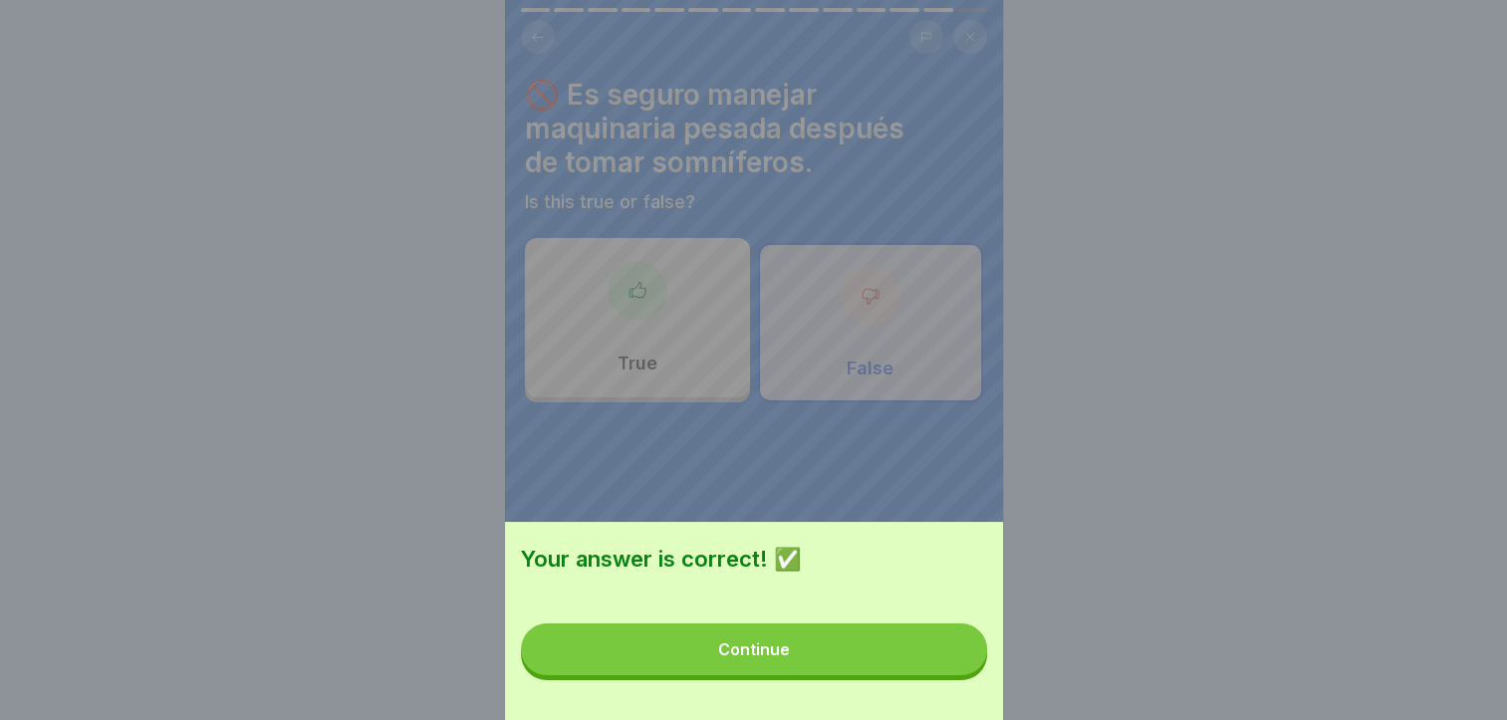
click at [950, 676] on button "Continue" at bounding box center [754, 650] width 466 height 52
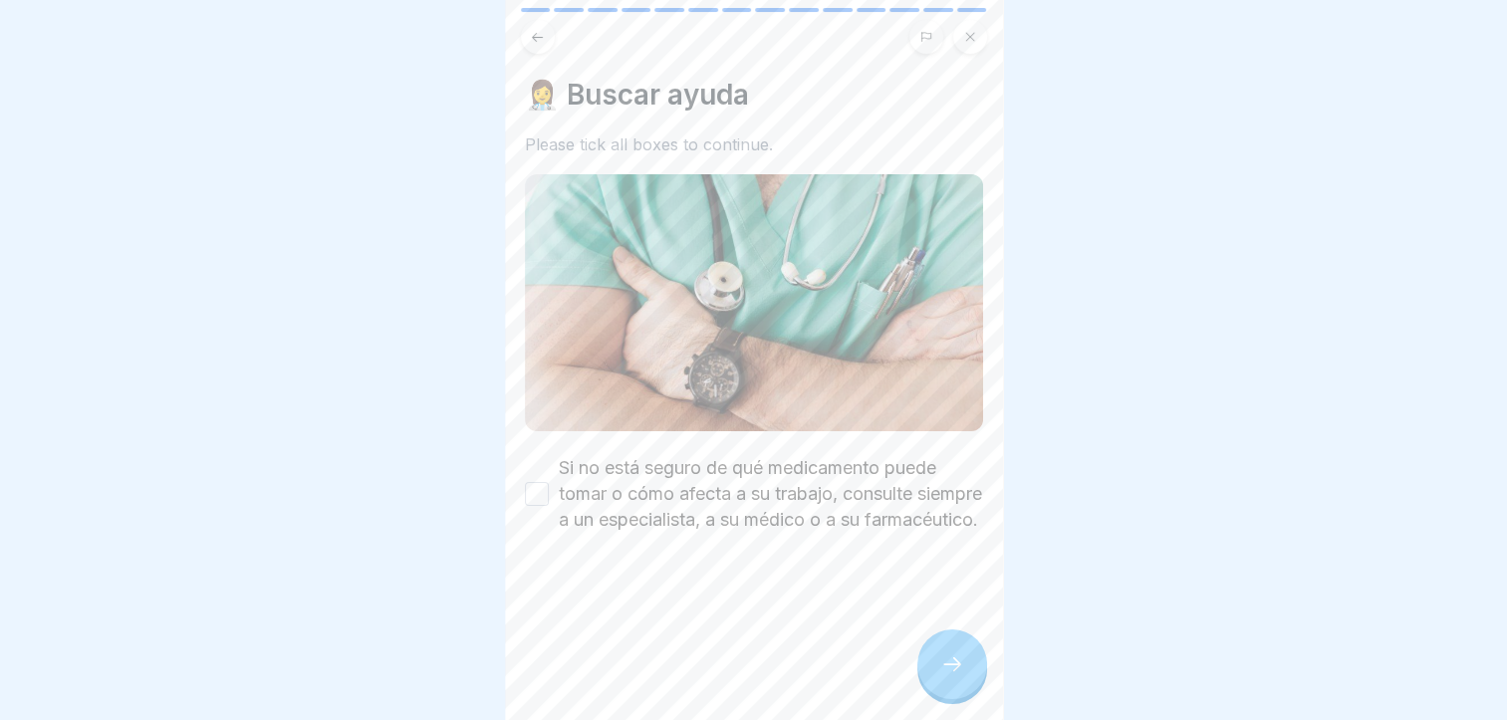
click at [817, 496] on label "Si no está seguro de qué medicamento puede tomar o cómo afecta a su trabajo, co…" at bounding box center [771, 494] width 424 height 78
click at [549, 496] on button "Si no está seguro de qué medicamento puede tomar o cómo afecta a su trabajo, co…" at bounding box center [537, 494] width 24 height 24
click at [942, 672] on icon at bounding box center [953, 665] width 24 height 24
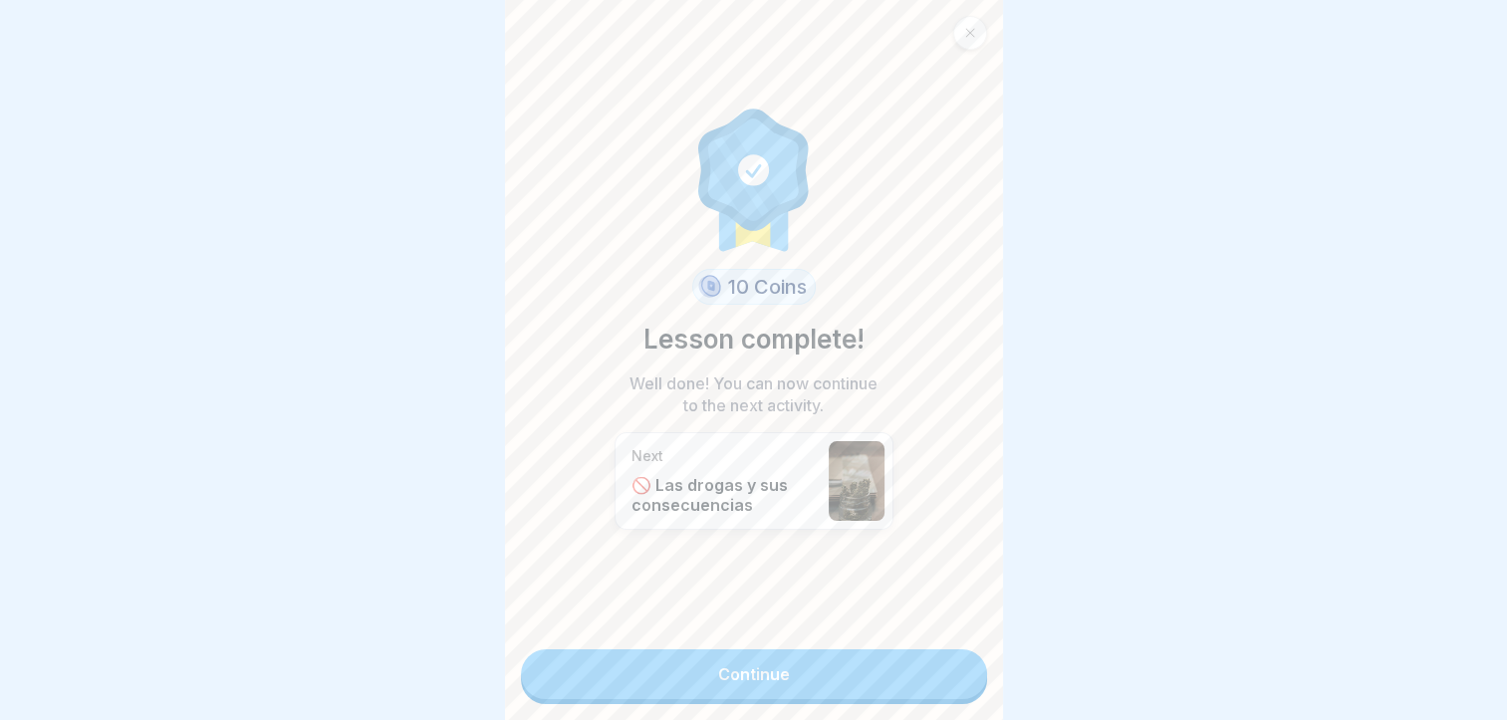
click at [937, 672] on link "Continue" at bounding box center [754, 675] width 466 height 50
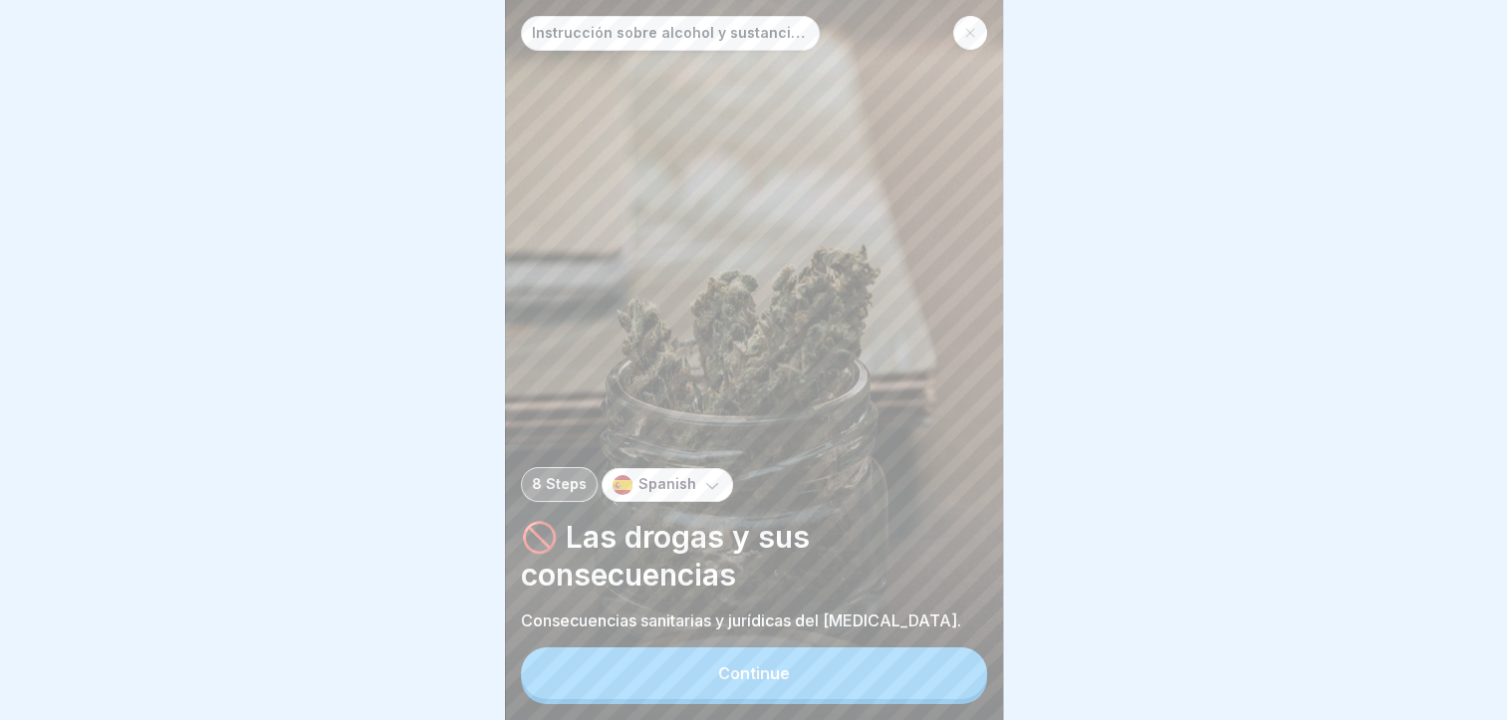
click at [923, 672] on button "Continue" at bounding box center [754, 674] width 466 height 52
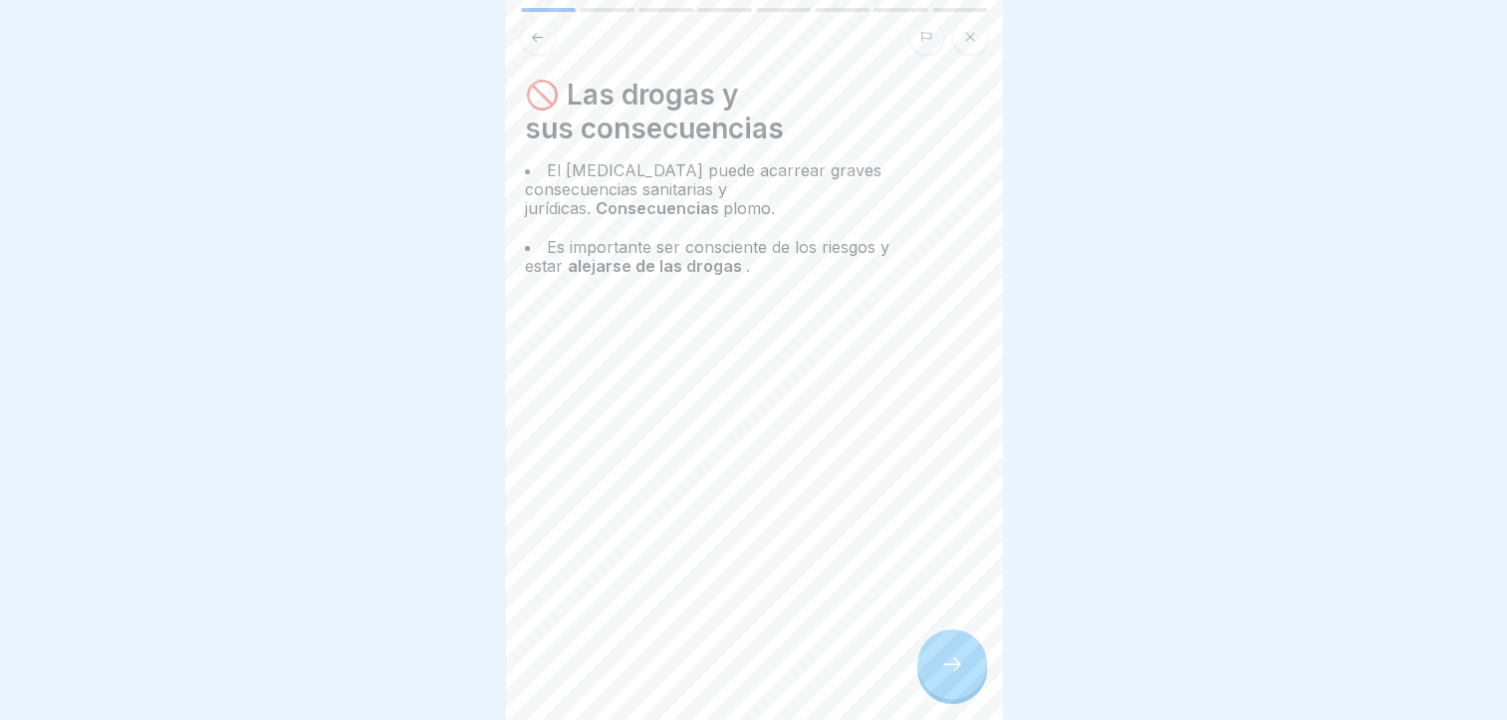
click at [949, 677] on icon at bounding box center [953, 665] width 24 height 24
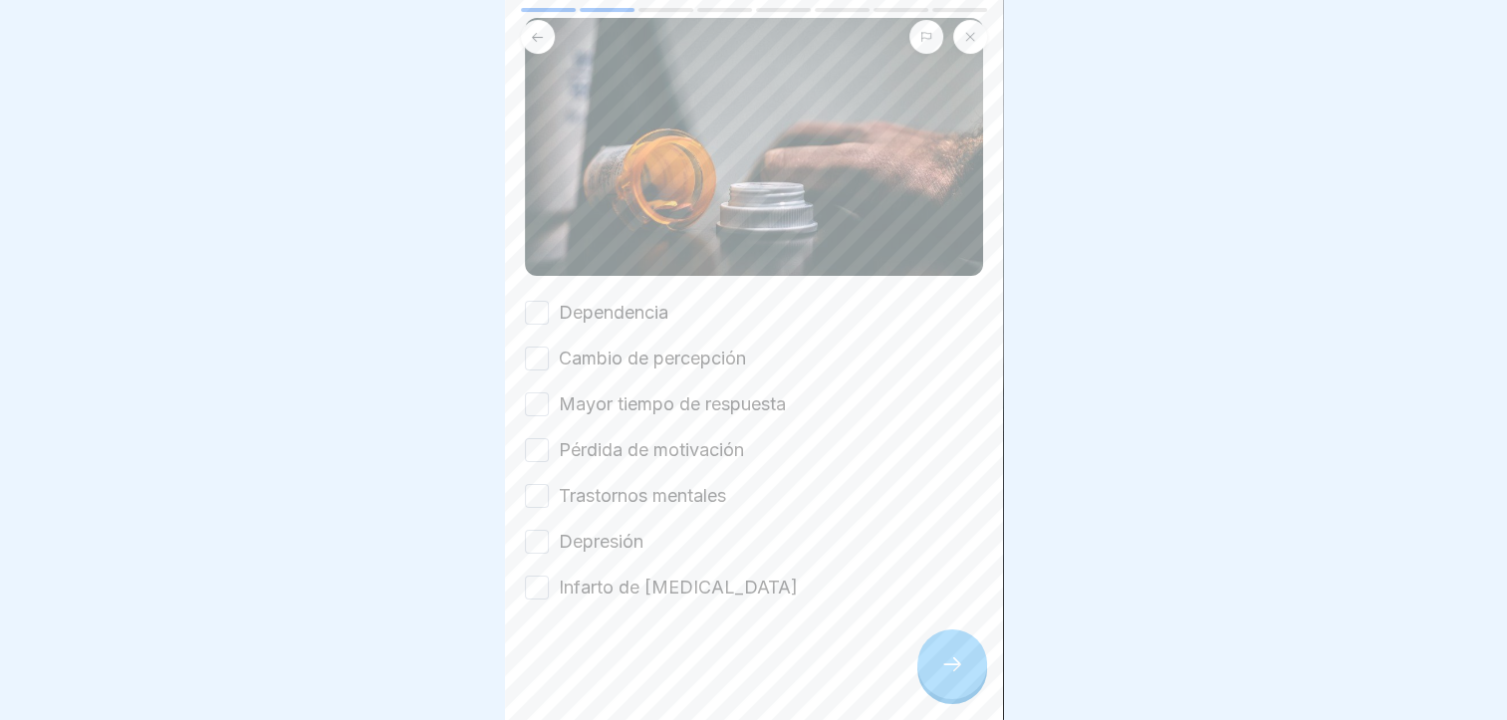
scroll to position [181, 0]
click at [570, 323] on label "Dependencia" at bounding box center [614, 313] width 110 height 26
click at [549, 323] on button "Dependencia" at bounding box center [537, 313] width 24 height 24
click at [608, 354] on label "Cambio de percepción" at bounding box center [652, 359] width 187 height 26
click at [549, 354] on button "Cambio de percepción" at bounding box center [537, 359] width 24 height 24
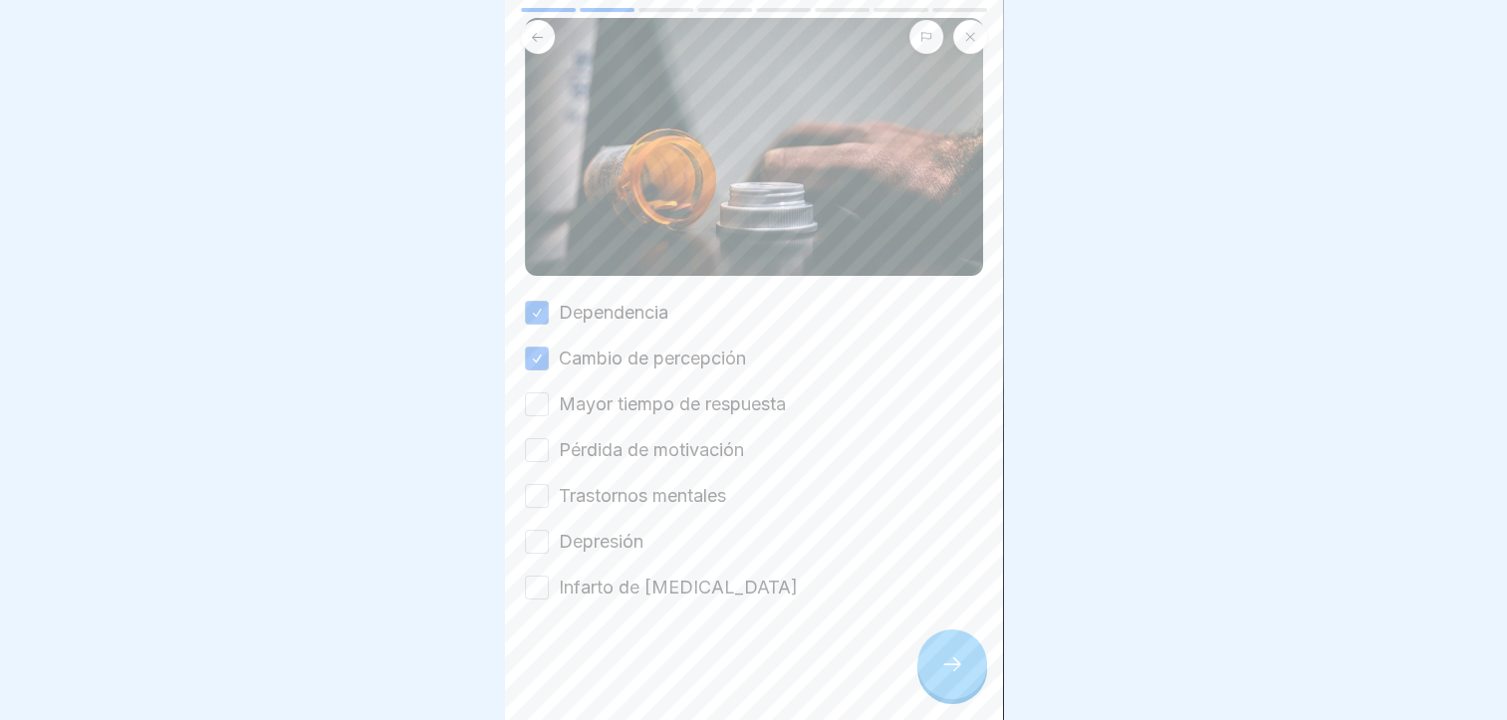
click at [630, 413] on label "Mayor tiempo de respuesta" at bounding box center [672, 405] width 227 height 26
click at [549, 413] on button "Mayor tiempo de respuesta" at bounding box center [537, 405] width 24 height 24
click at [635, 460] on label "Pérdida de motivación" at bounding box center [651, 450] width 185 height 26
click at [549, 460] on button "Pérdida de motivación" at bounding box center [537, 450] width 24 height 24
click at [645, 503] on label "Trastornos mentales" at bounding box center [642, 496] width 167 height 26
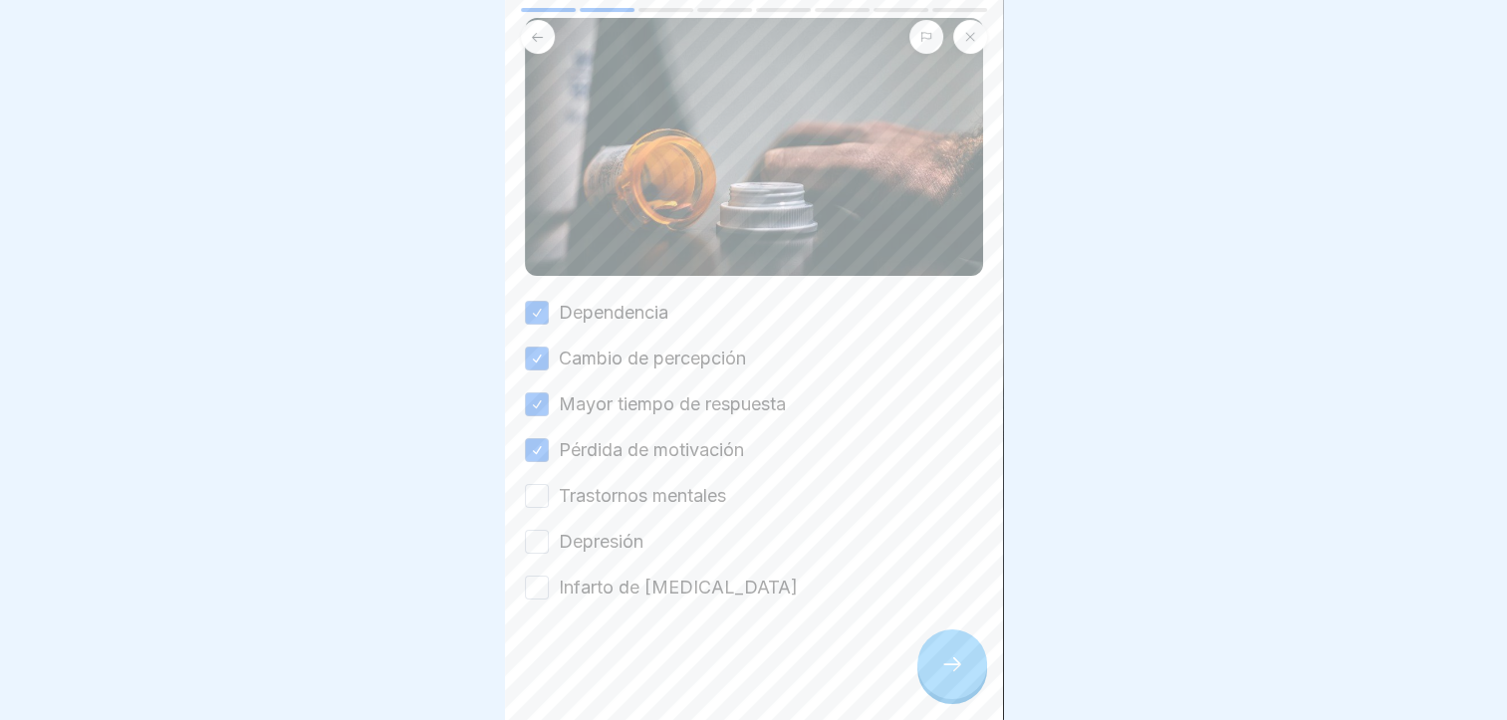
click at [549, 503] on button "Trastornos mentales" at bounding box center [537, 496] width 24 height 24
click at [602, 542] on label "Depresión" at bounding box center [601, 542] width 85 height 26
click at [549, 542] on button "Depresión" at bounding box center [537, 542] width 24 height 24
click at [608, 584] on label "Infarto de [MEDICAL_DATA]" at bounding box center [678, 588] width 239 height 26
click at [549, 584] on button "Infarto de [MEDICAL_DATA]" at bounding box center [537, 588] width 24 height 24
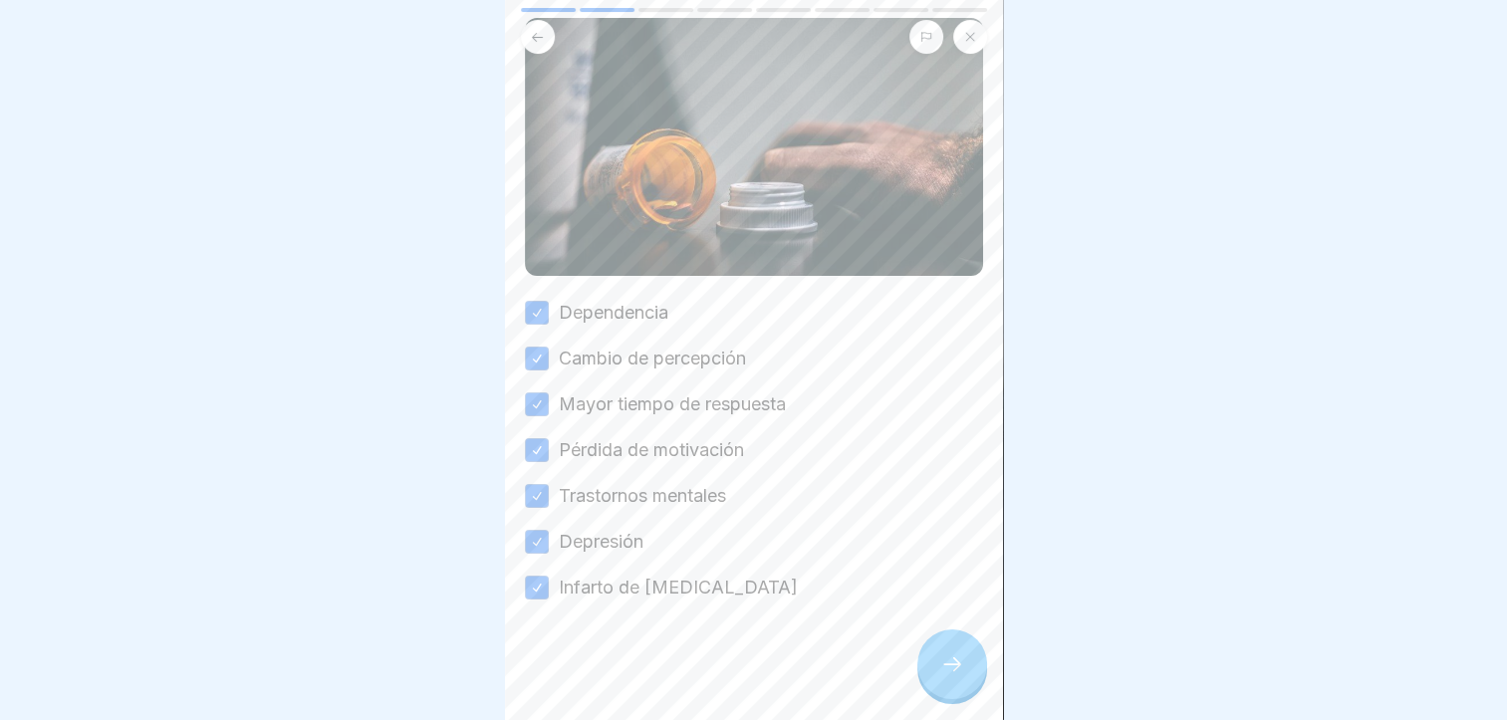
drag, startPoint x: 936, startPoint y: 672, endPoint x: 925, endPoint y: 672, distance: 11.0
click at [934, 672] on div at bounding box center [953, 665] width 70 height 70
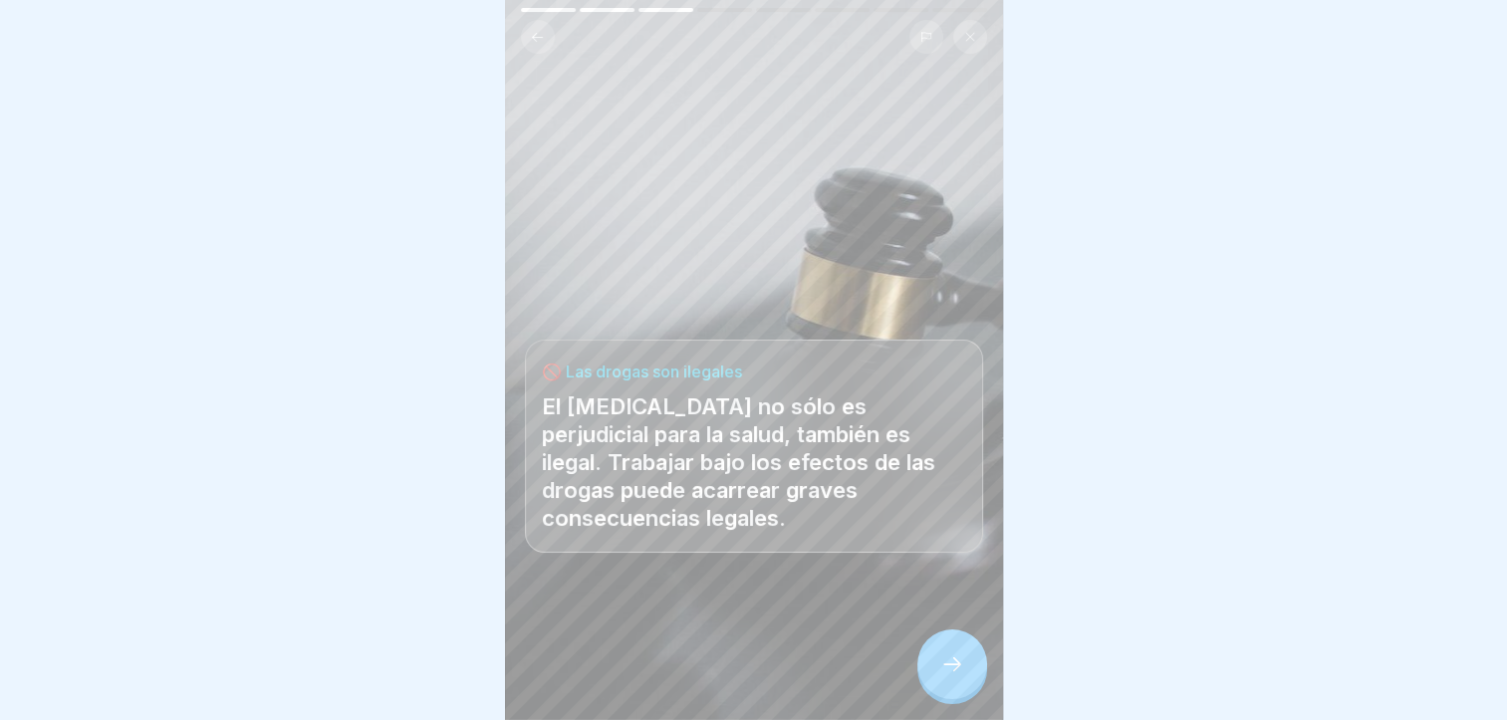
click at [935, 676] on div at bounding box center [953, 665] width 70 height 70
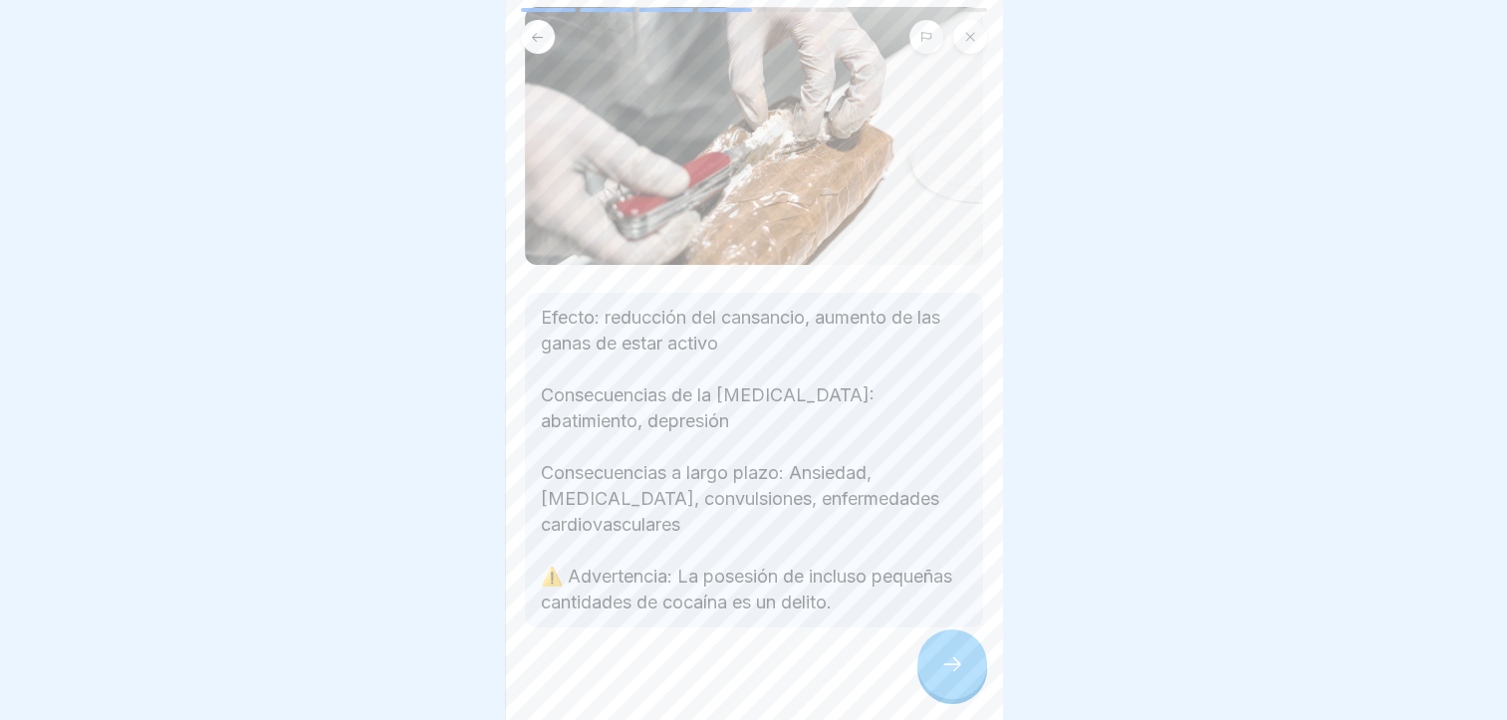
scroll to position [150, 0]
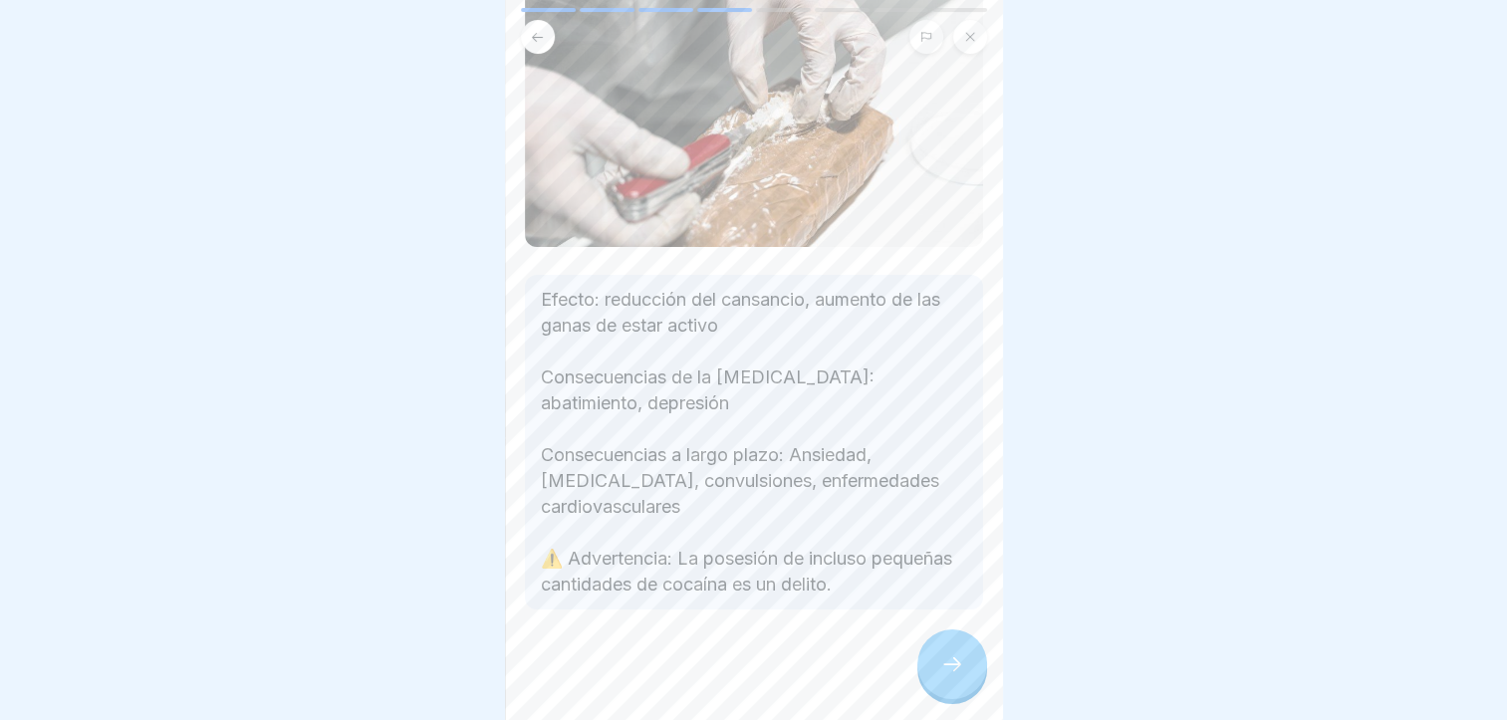
click at [968, 680] on div at bounding box center [953, 665] width 70 height 70
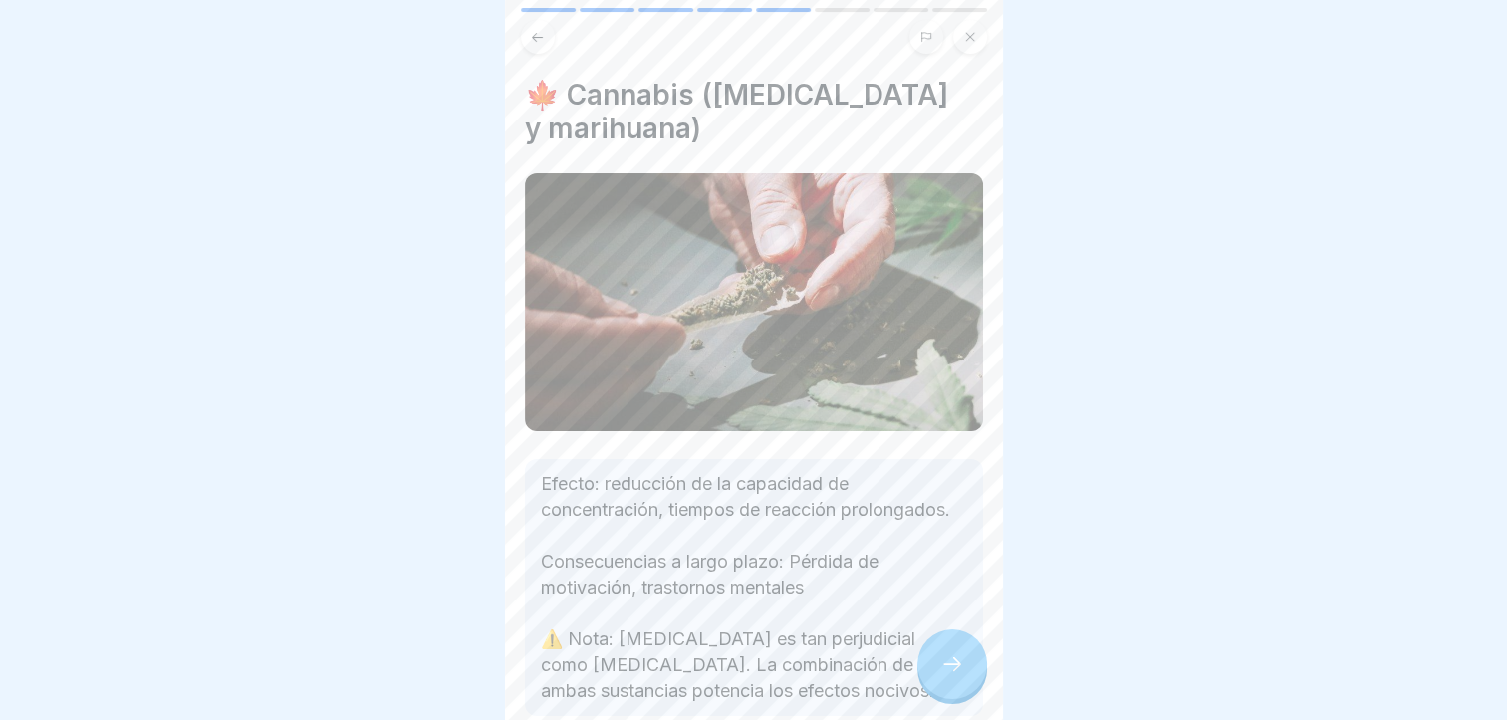
click at [960, 677] on icon at bounding box center [953, 665] width 24 height 24
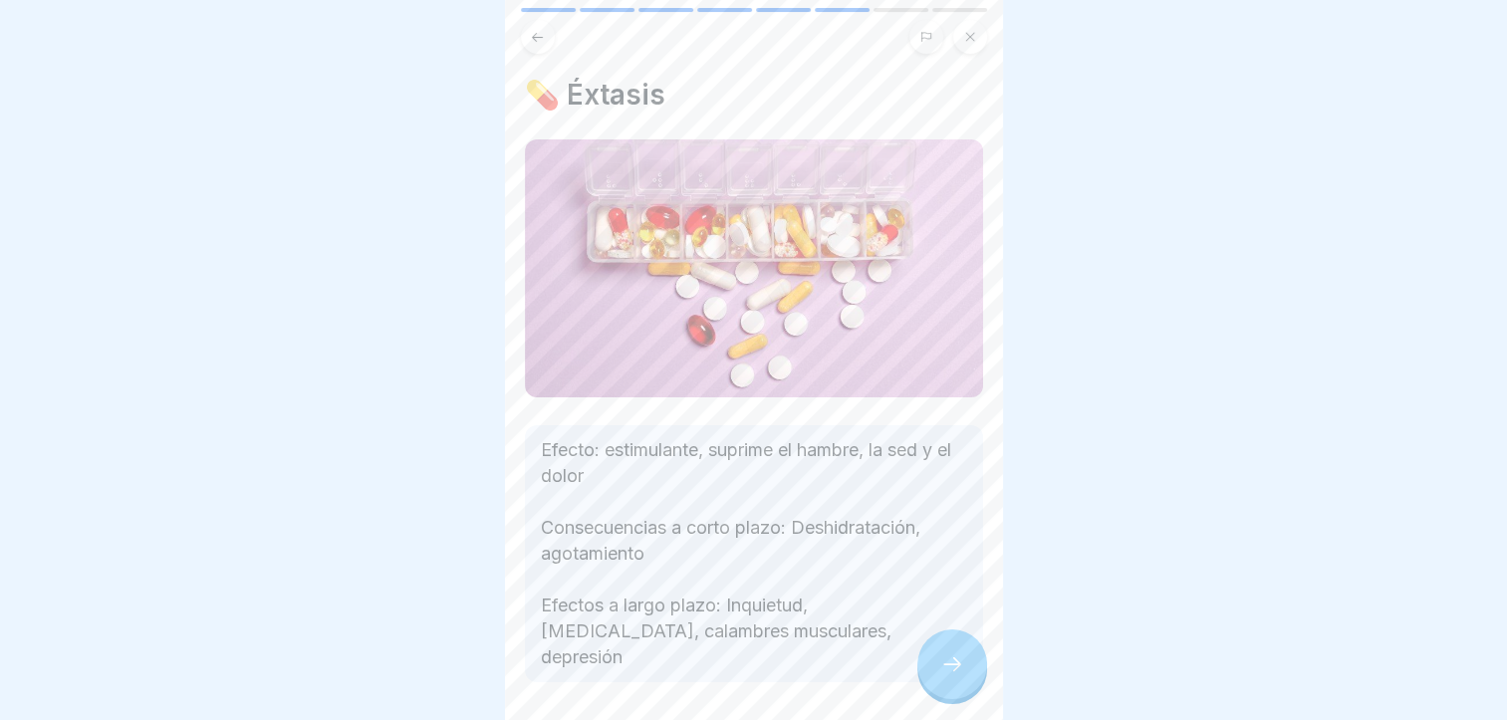
click at [960, 677] on icon at bounding box center [953, 665] width 24 height 24
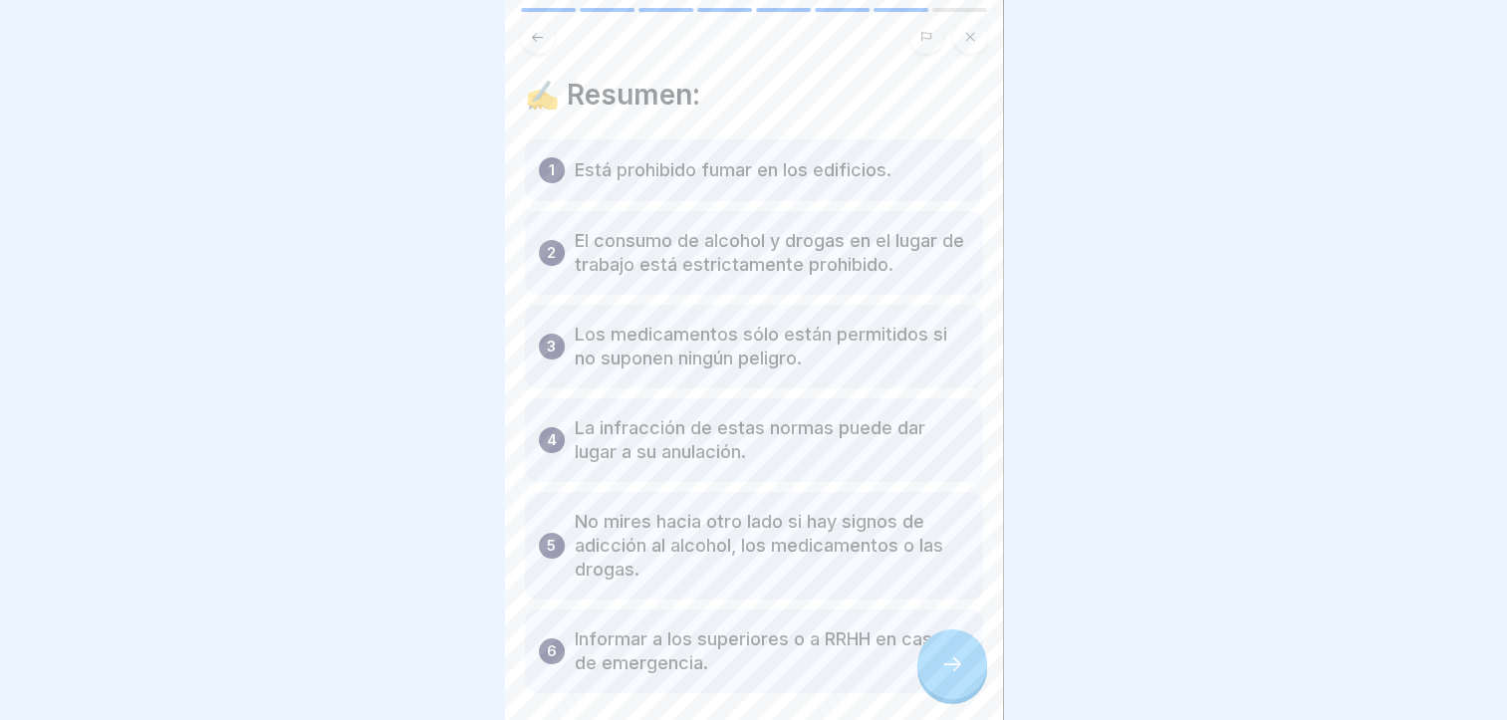
click at [956, 676] on icon at bounding box center [953, 665] width 24 height 24
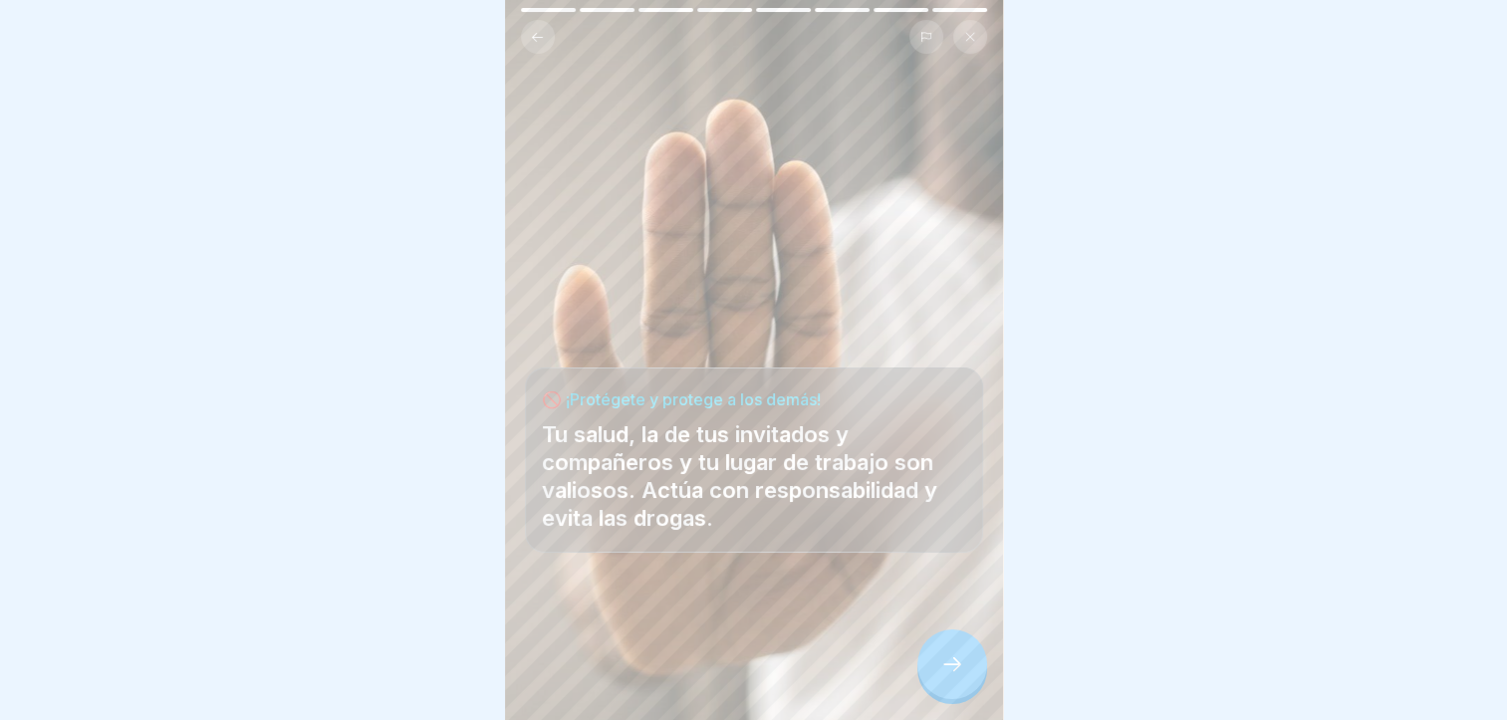
click at [956, 676] on icon at bounding box center [953, 665] width 24 height 24
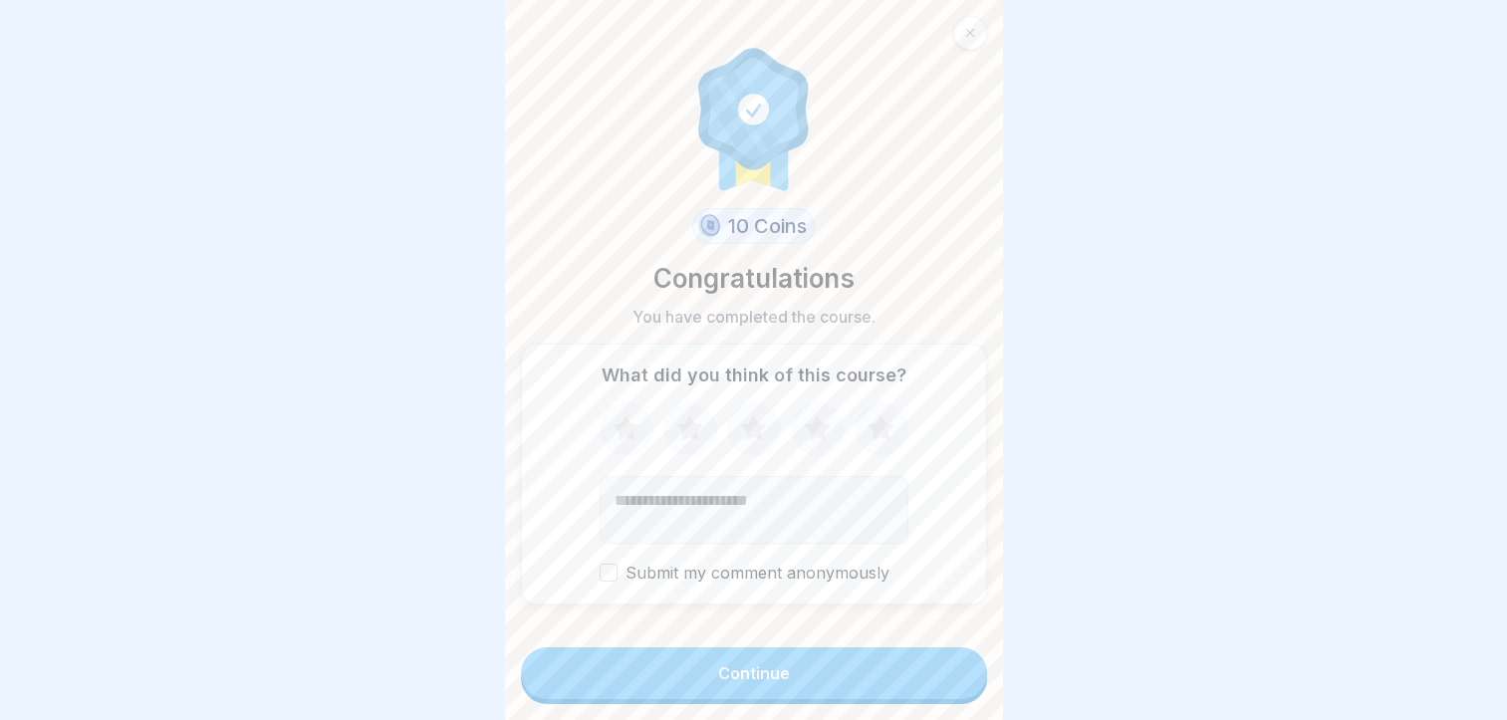
click at [784, 681] on button "Continue" at bounding box center [754, 674] width 466 height 52
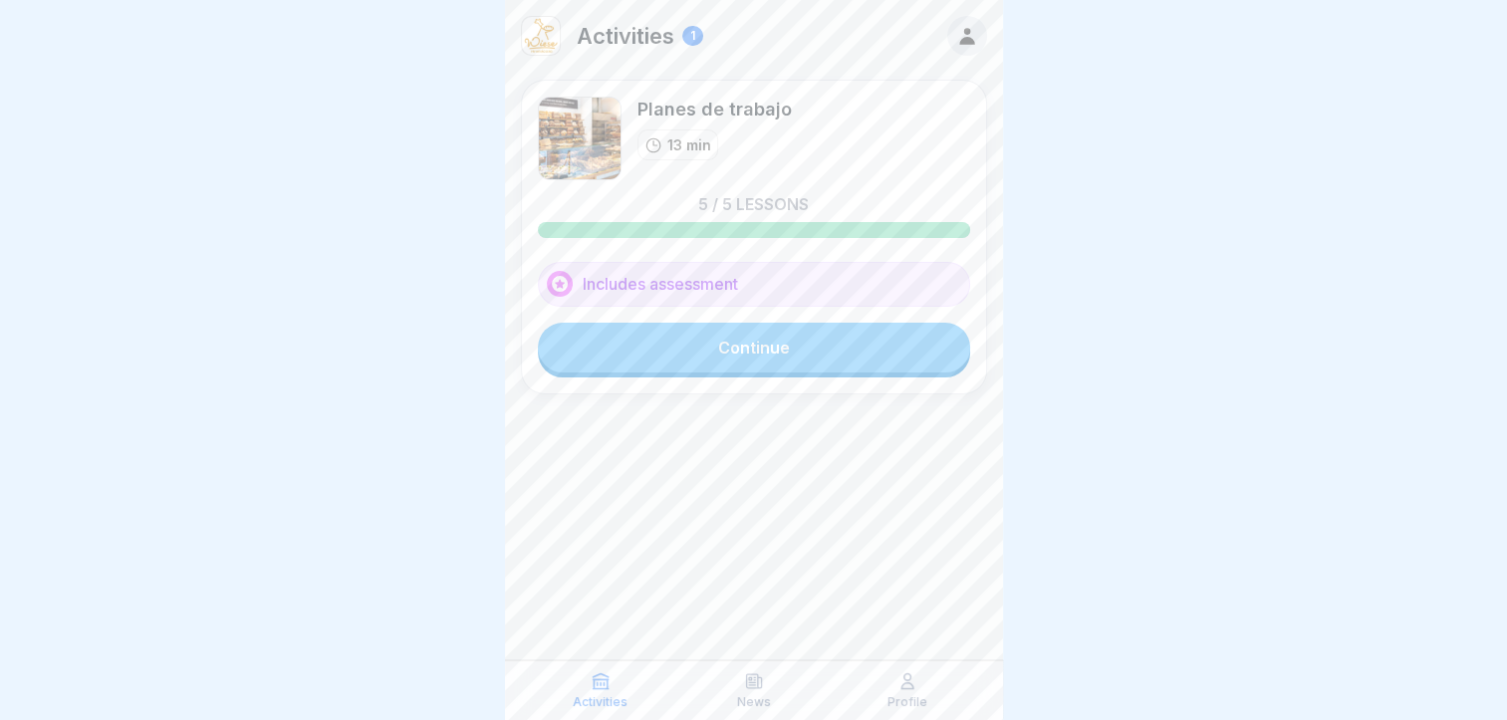
click at [796, 361] on link "Continue" at bounding box center [754, 348] width 432 height 50
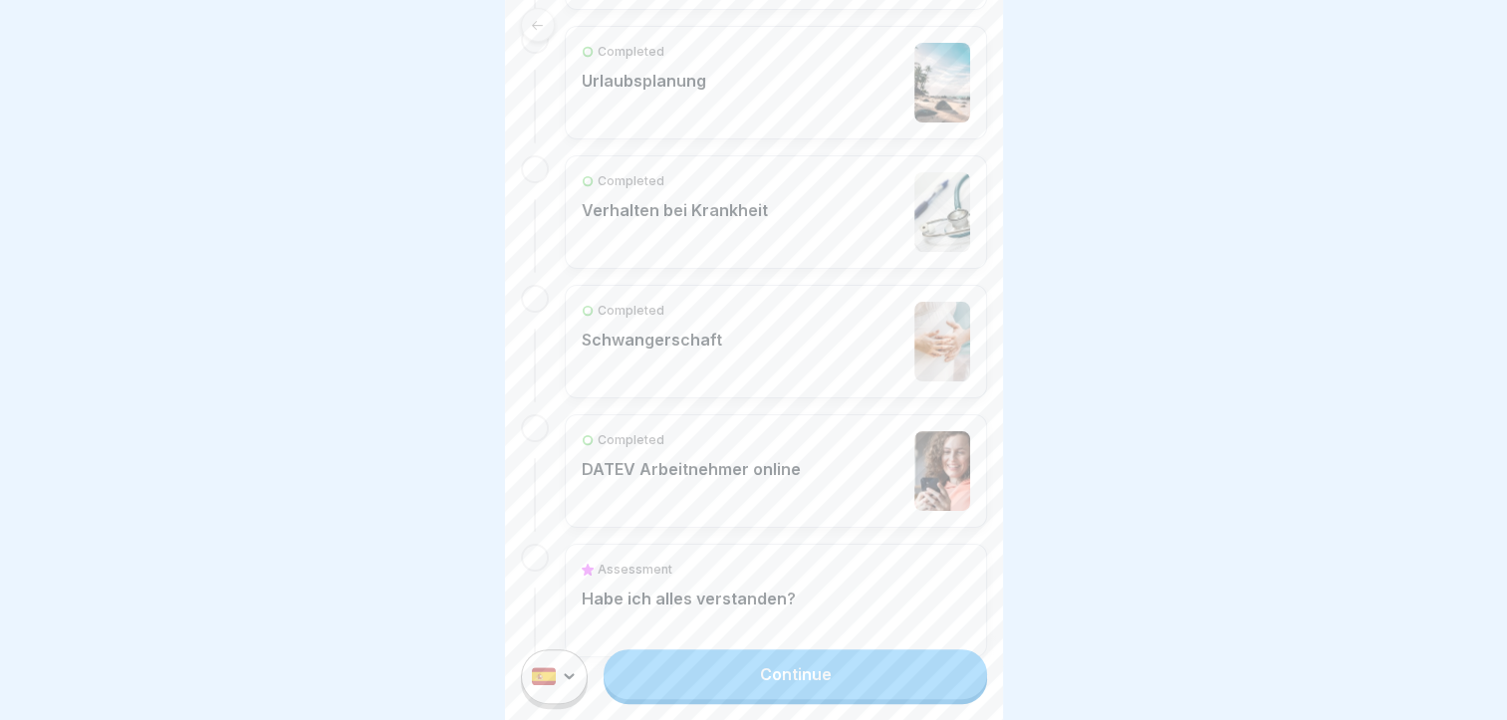
scroll to position [627, 0]
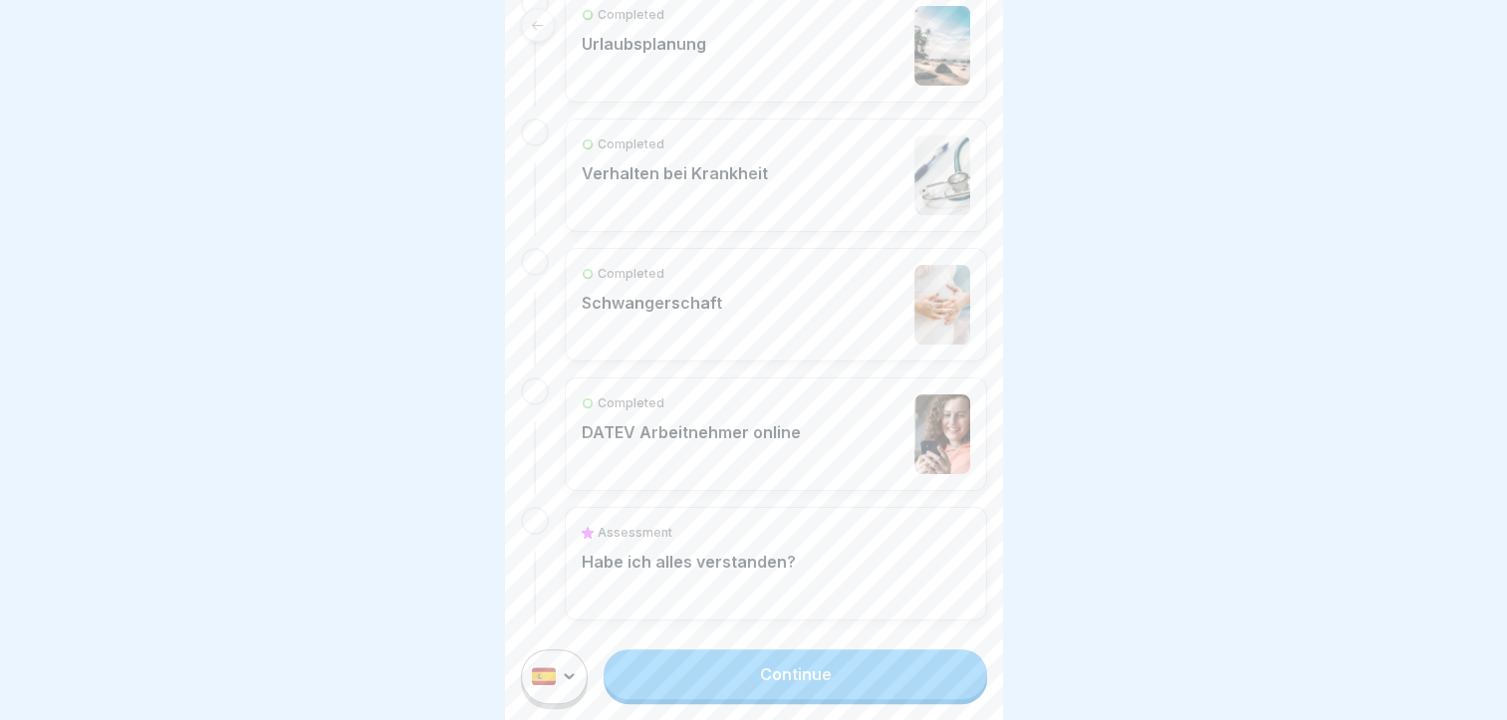
click at [733, 552] on p "Habe ich alles verstanden?" at bounding box center [689, 562] width 214 height 20
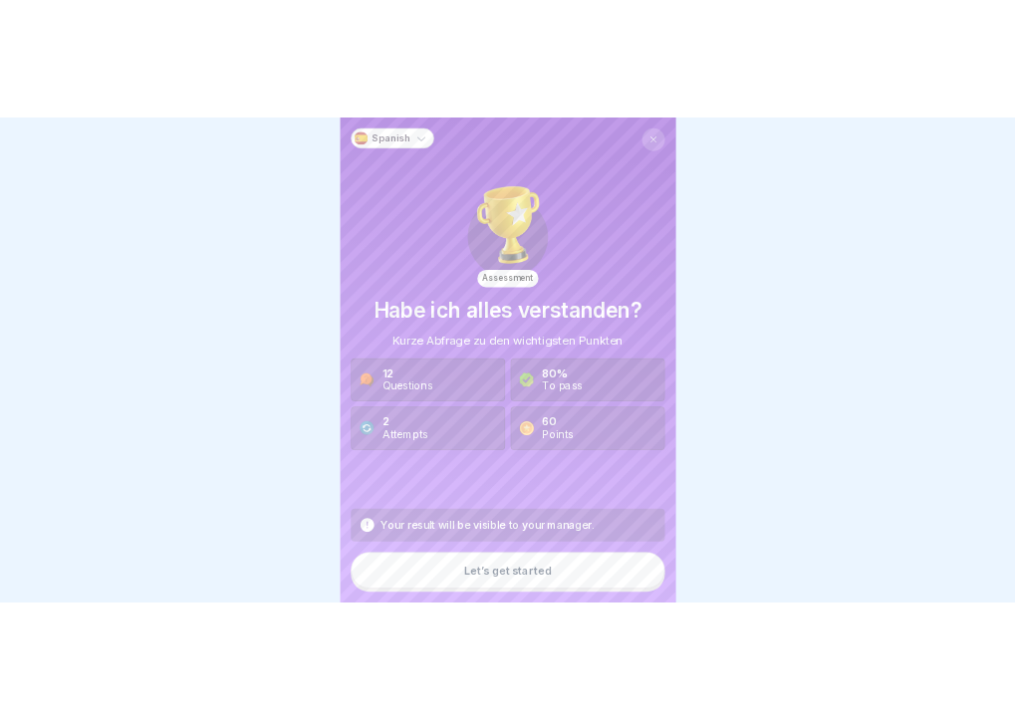
scroll to position [15, 0]
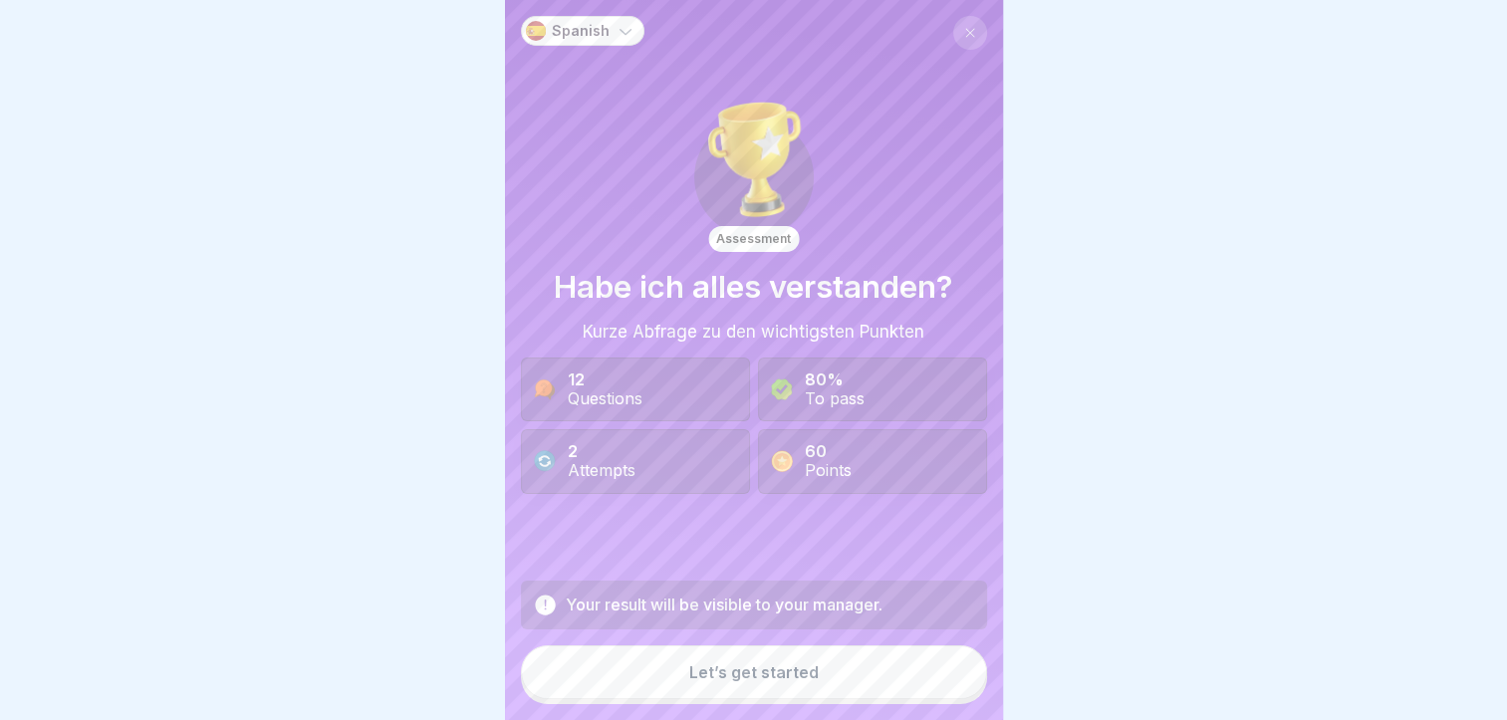
click at [799, 662] on button "Let’s get started" at bounding box center [754, 673] width 466 height 54
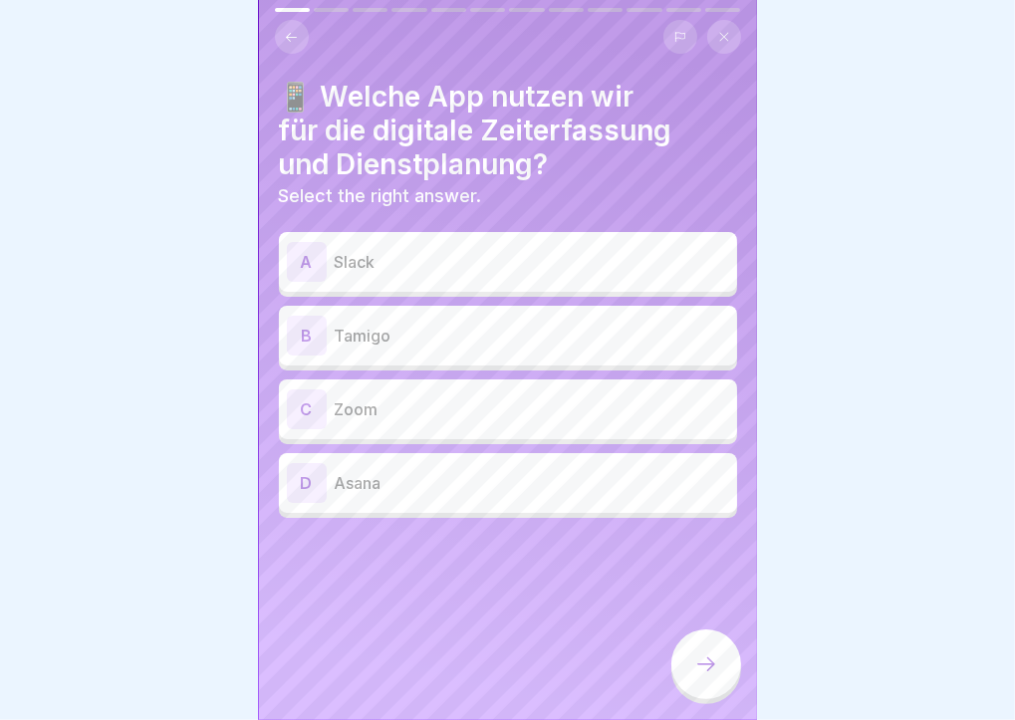
click at [423, 345] on div "B Tamigo" at bounding box center [508, 336] width 458 height 60
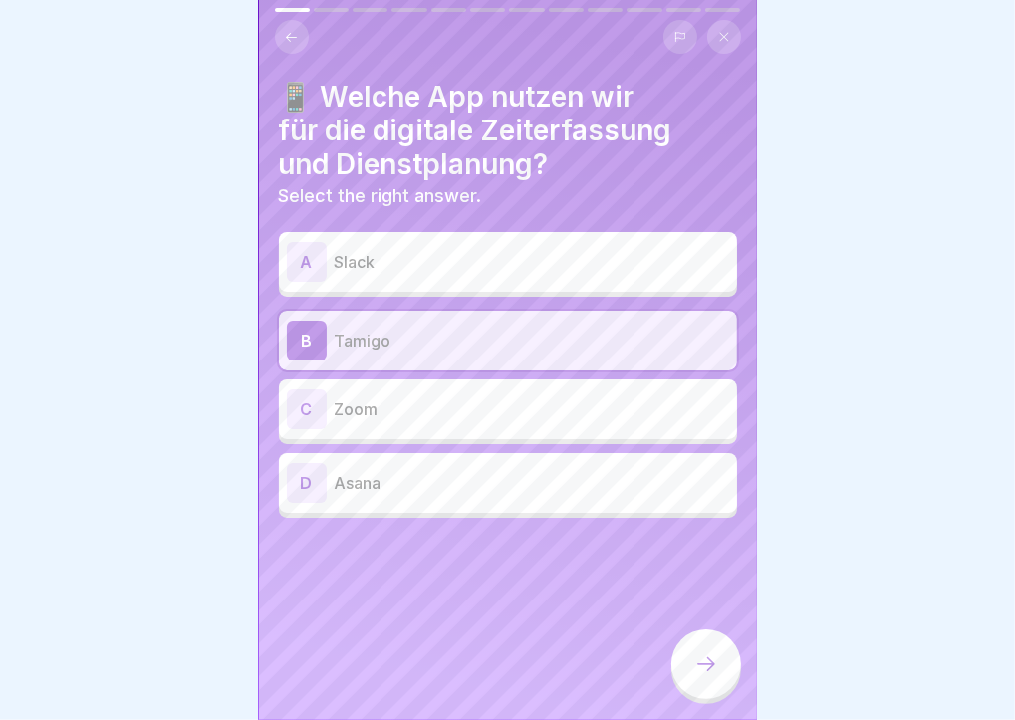
click at [709, 666] on icon at bounding box center [706, 665] width 24 height 24
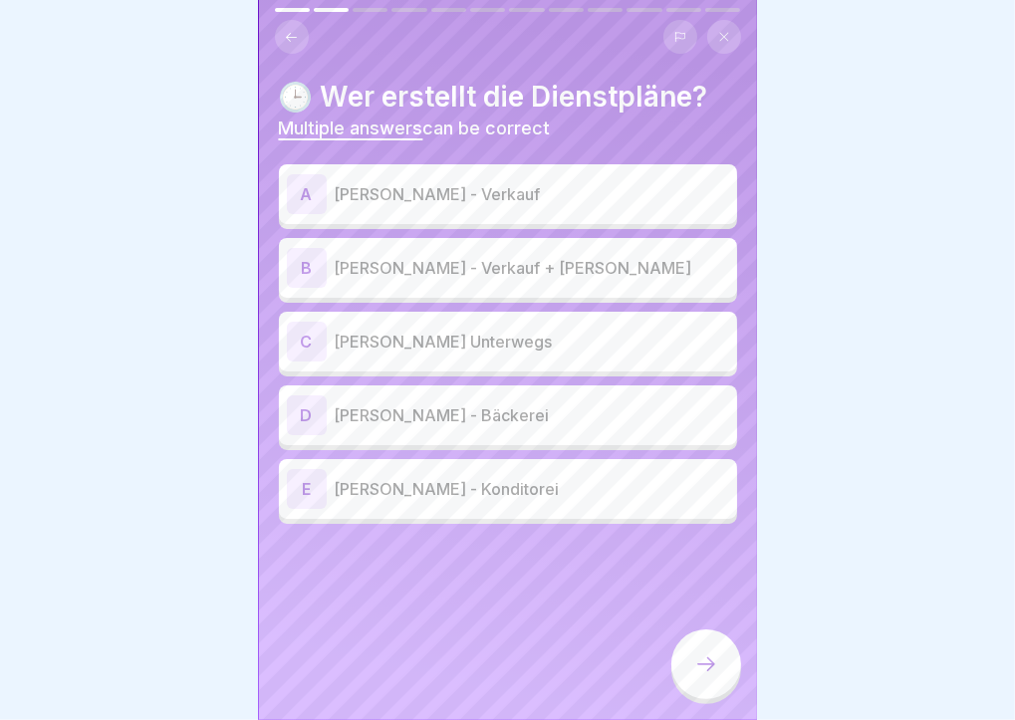
click at [617, 256] on p "[PERSON_NAME] - Verkauf + [PERSON_NAME]" at bounding box center [532, 268] width 395 height 24
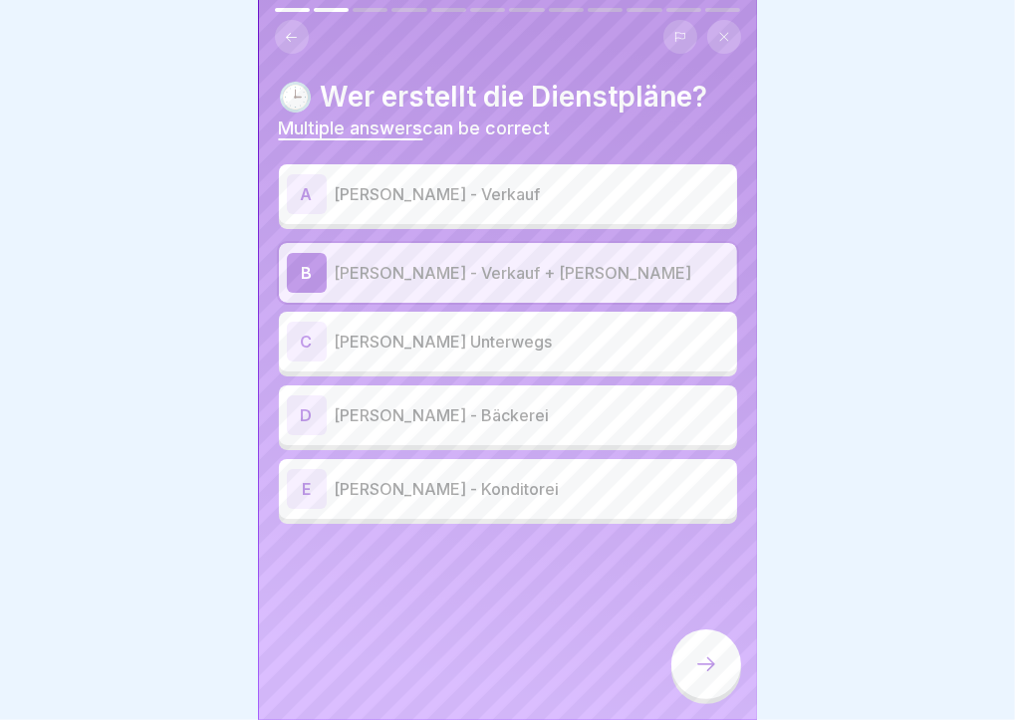
click at [708, 659] on icon at bounding box center [706, 665] width 24 height 24
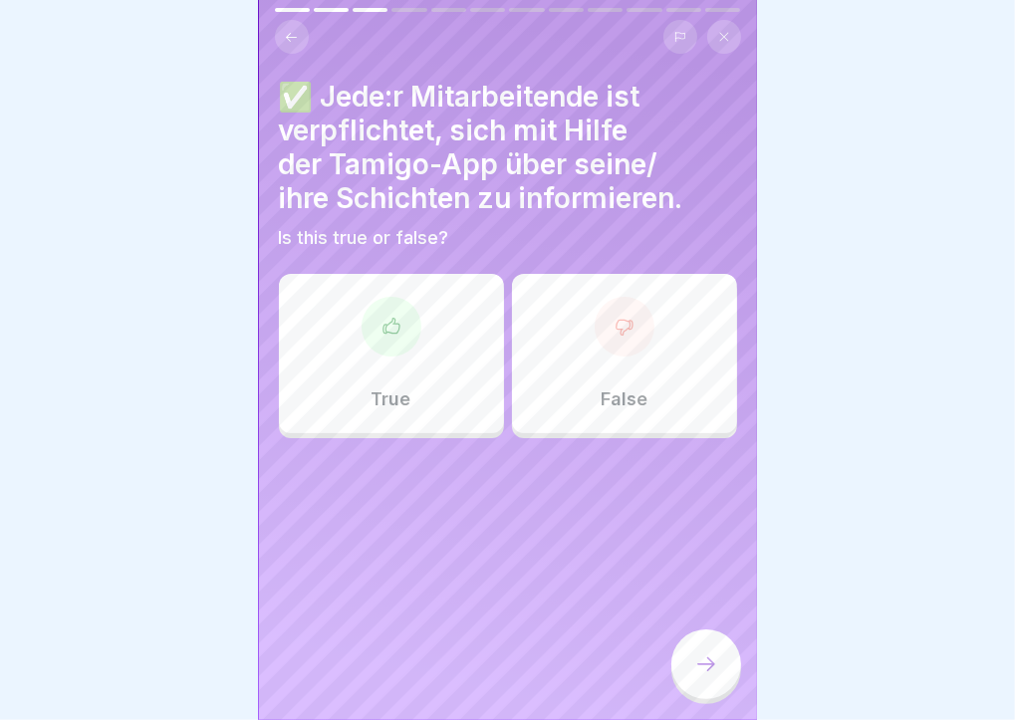
click at [379, 348] on div "True" at bounding box center [391, 353] width 225 height 159
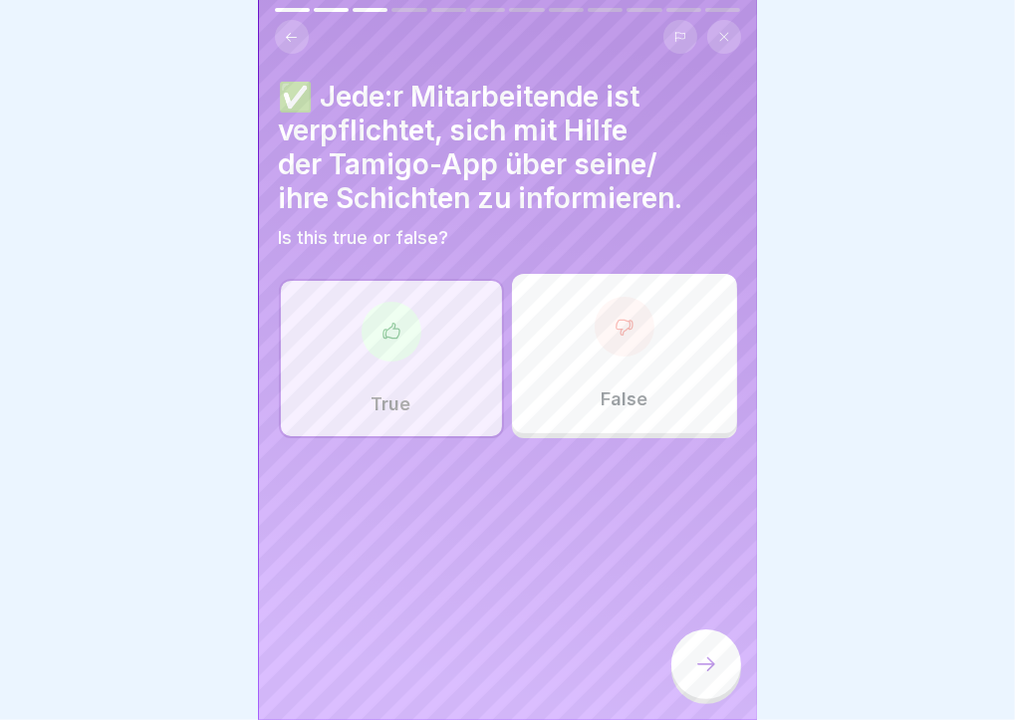
click at [703, 674] on icon at bounding box center [706, 665] width 24 height 24
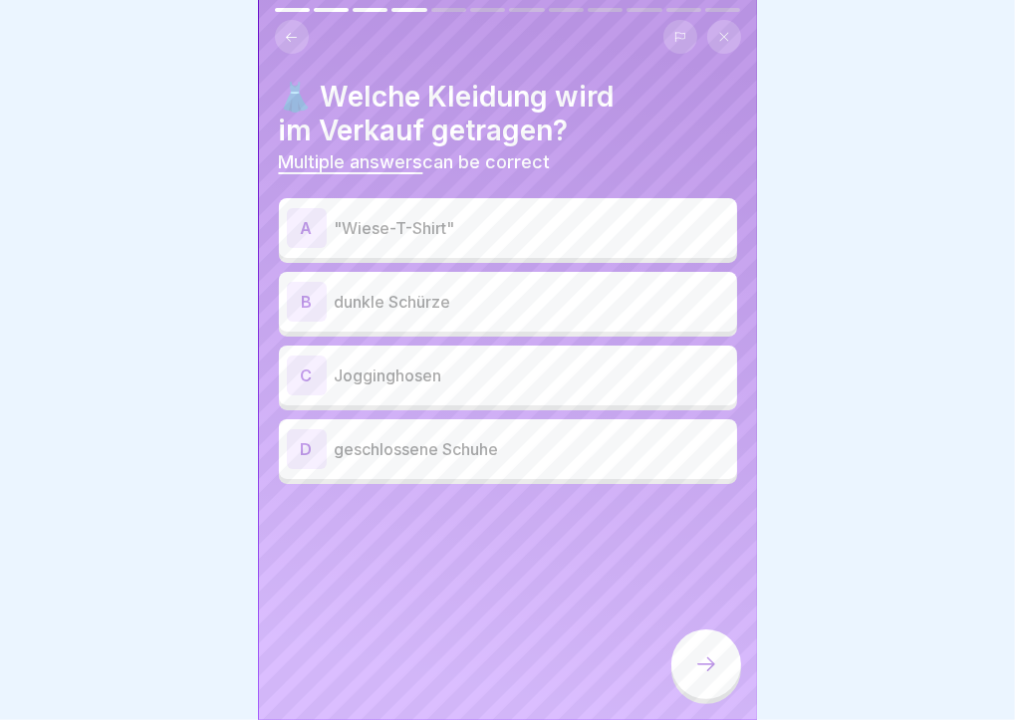
click at [509, 216] on p ""Wiese-T-Shirt"" at bounding box center [532, 228] width 395 height 24
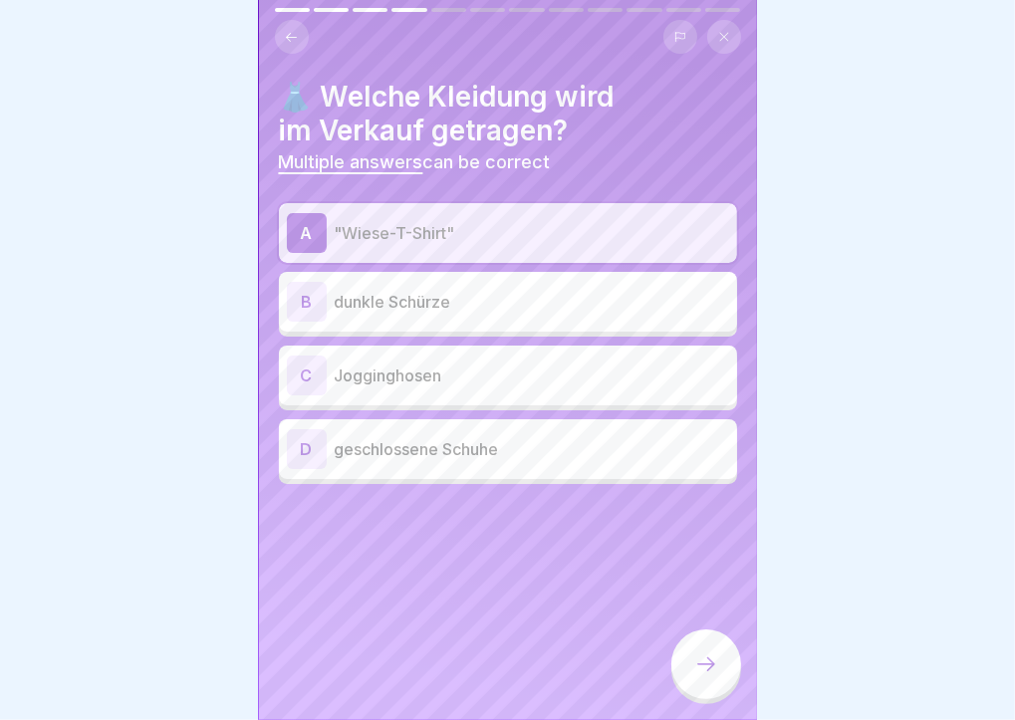
click at [517, 437] on p "geschlossene Schuhe" at bounding box center [532, 449] width 395 height 24
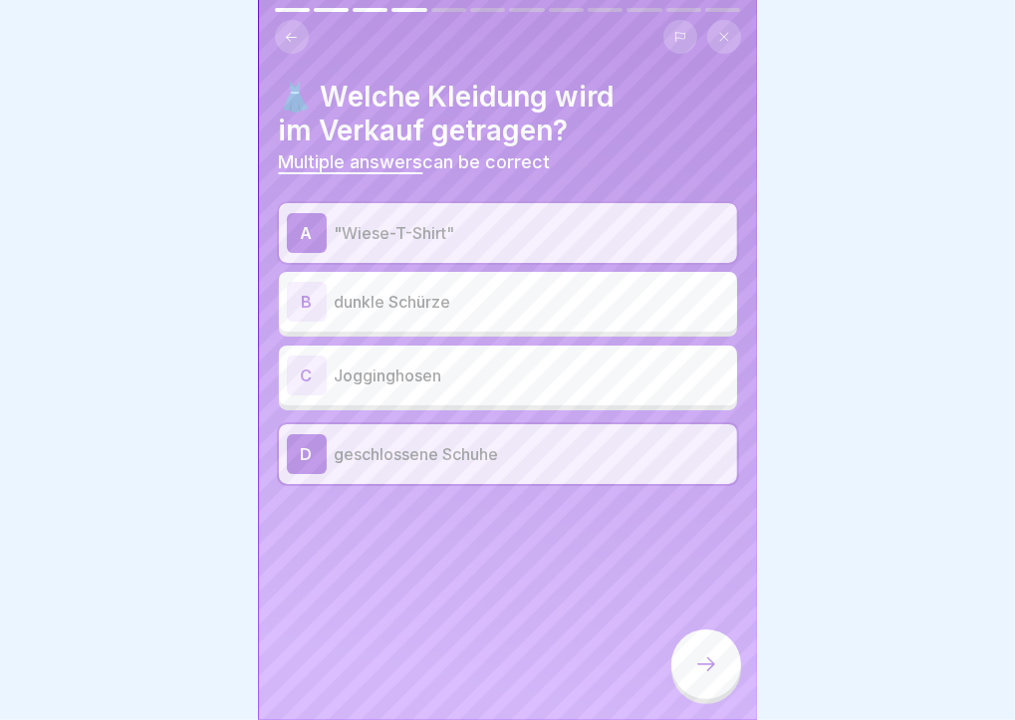
click at [541, 290] on p "dunkle Schürze" at bounding box center [532, 302] width 395 height 24
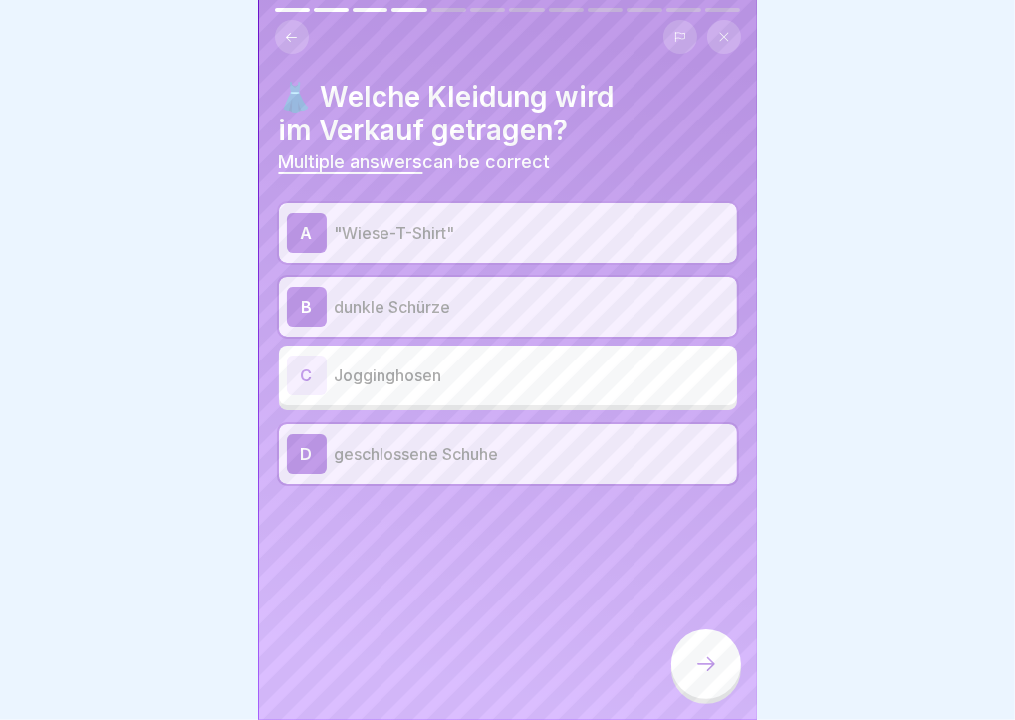
click at [706, 679] on div at bounding box center [707, 665] width 70 height 70
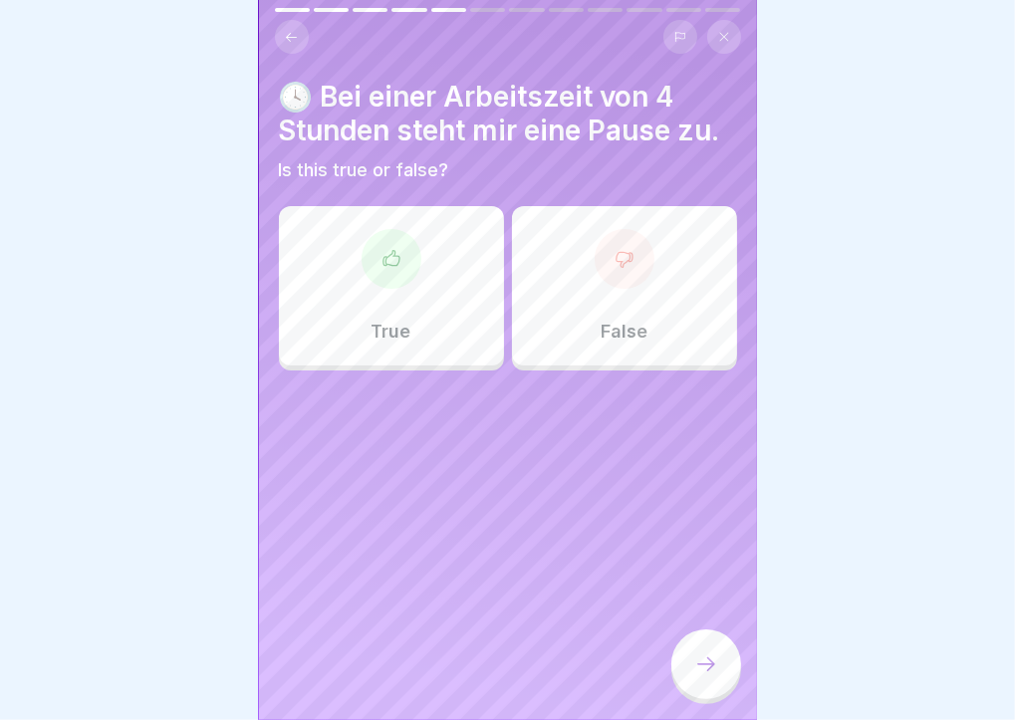
click at [380, 321] on p "True" at bounding box center [392, 332] width 40 height 22
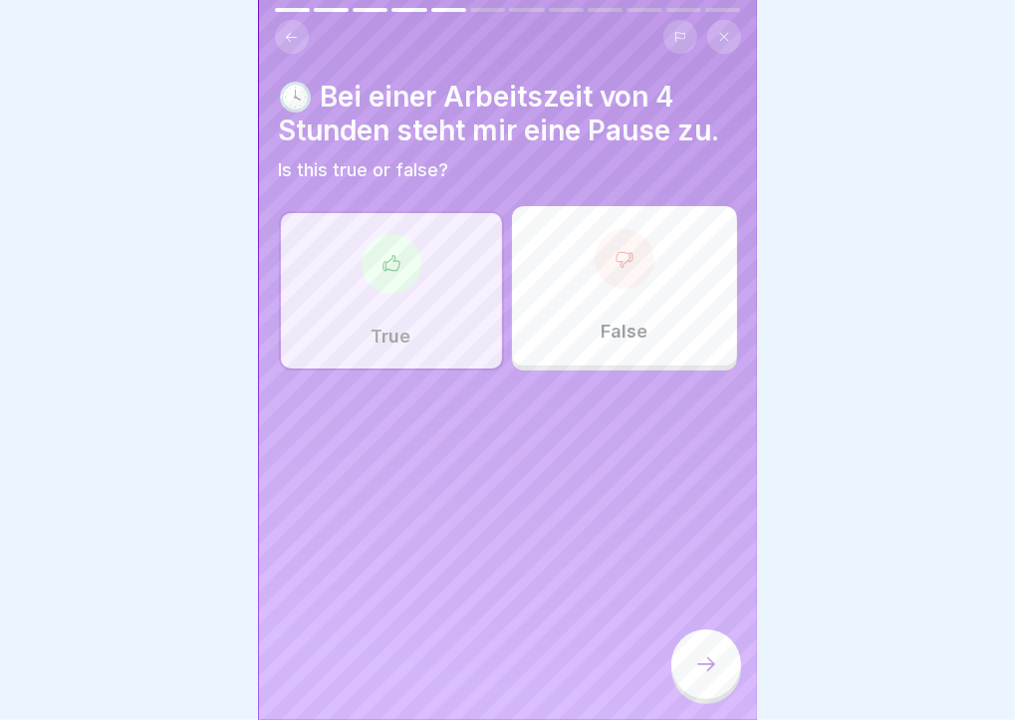
click at [719, 652] on div at bounding box center [707, 665] width 70 height 70
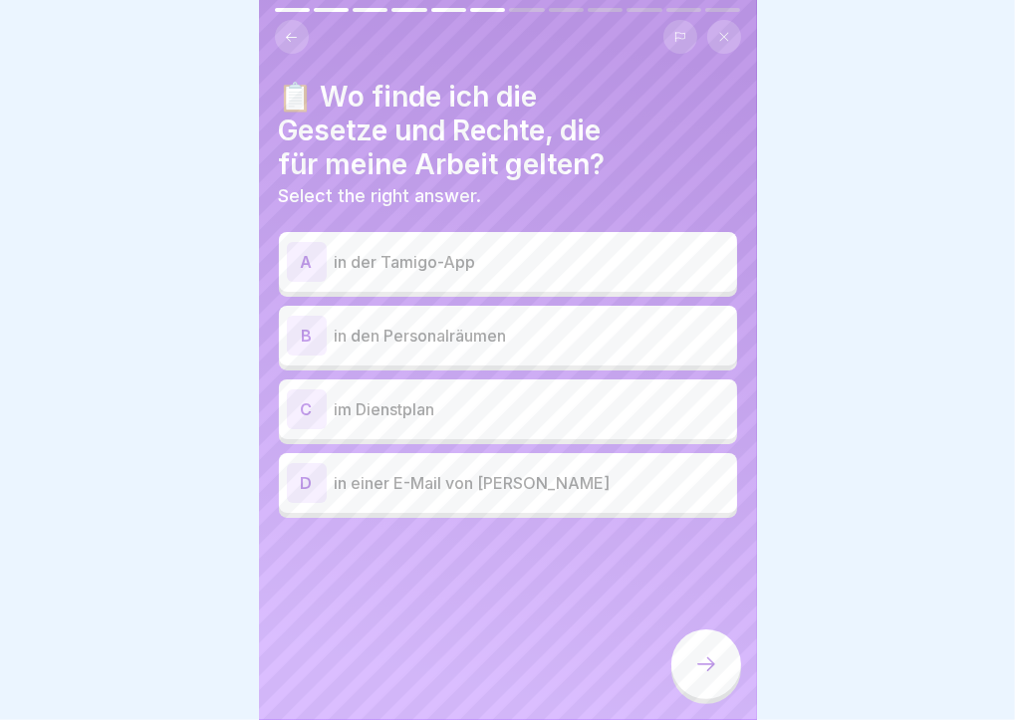
click at [298, 30] on icon at bounding box center [291, 37] width 15 height 15
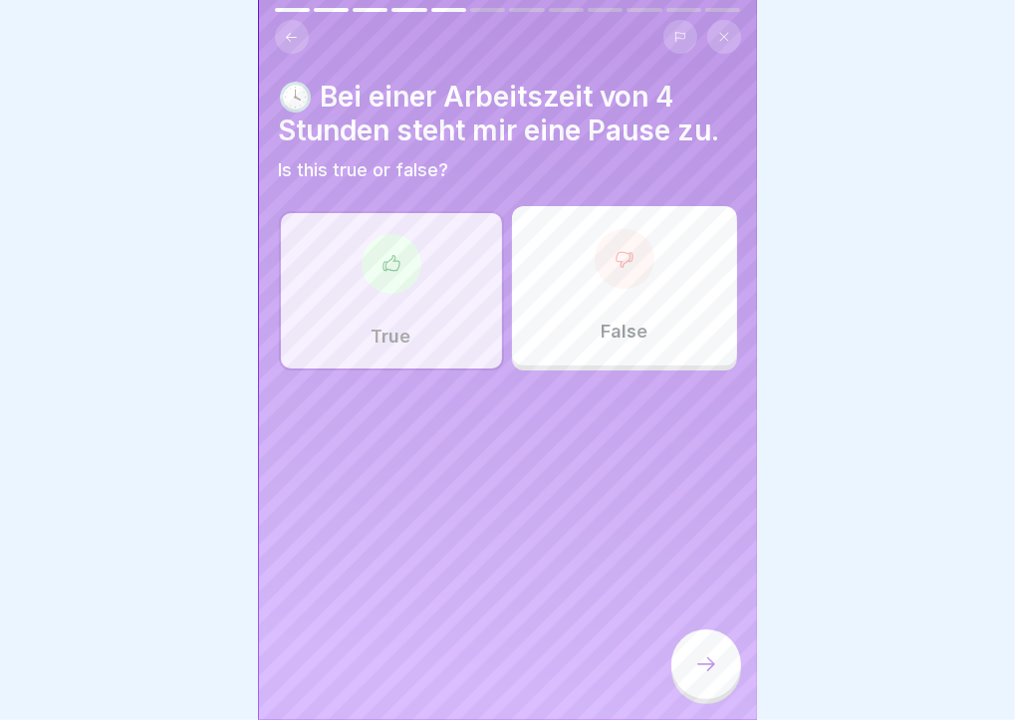
click at [569, 242] on div "False" at bounding box center [624, 285] width 225 height 159
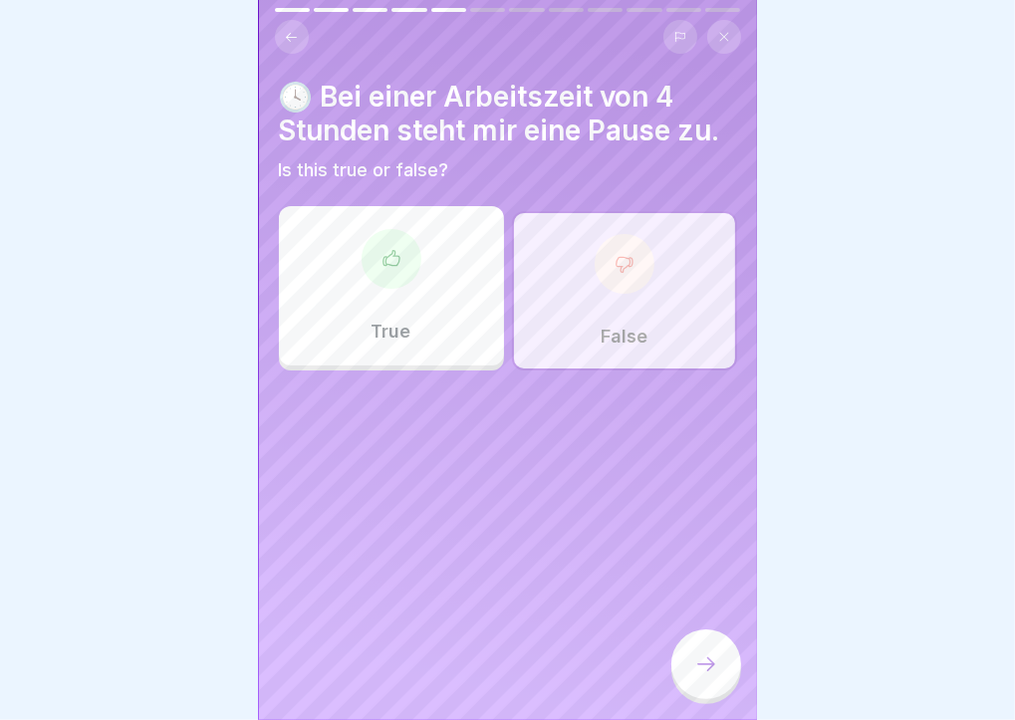
click at [712, 672] on icon at bounding box center [706, 665] width 24 height 24
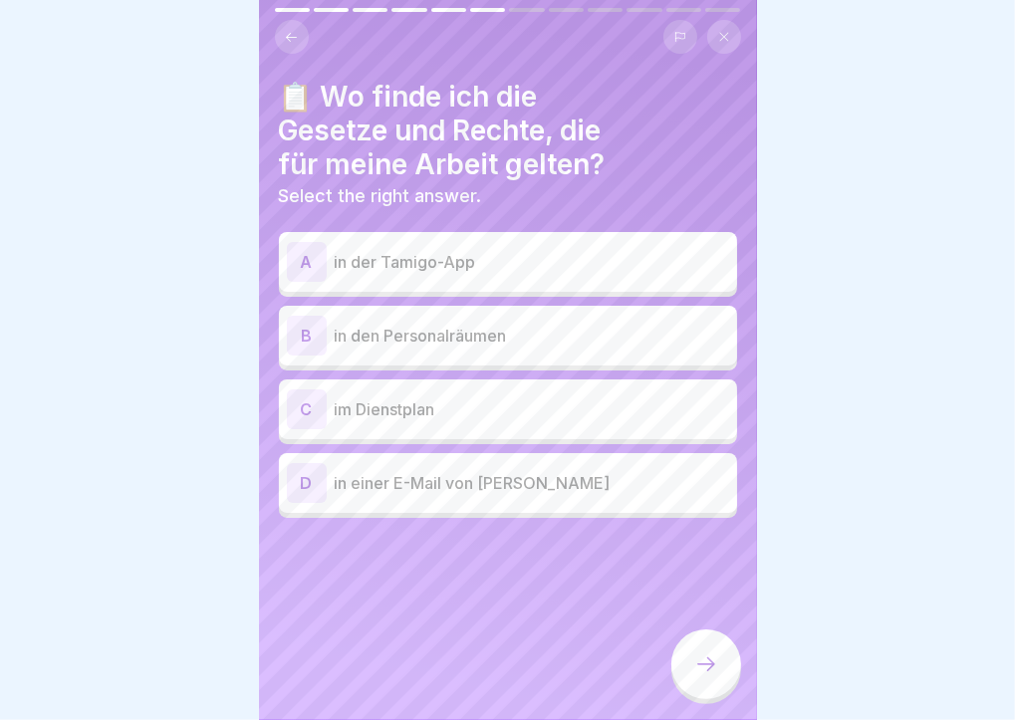
click at [585, 328] on p "in den Personalräumen" at bounding box center [532, 336] width 395 height 24
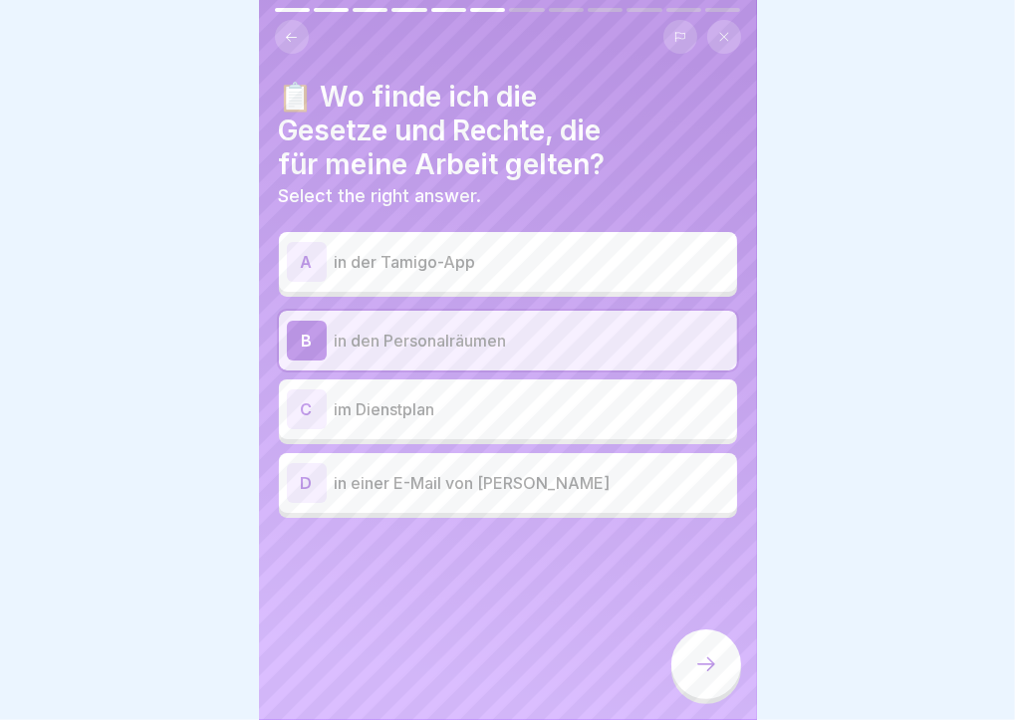
click at [709, 645] on div at bounding box center [707, 665] width 70 height 70
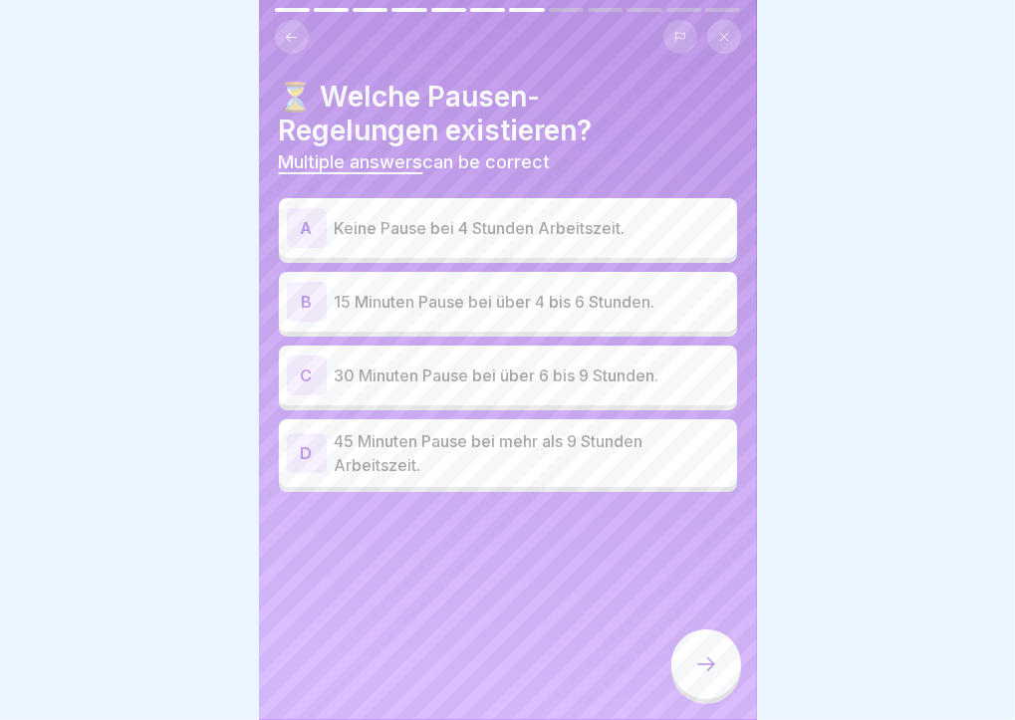
click at [621, 216] on p "Keine Pause bei 4 Stunden Arbeitszeit." at bounding box center [532, 228] width 395 height 24
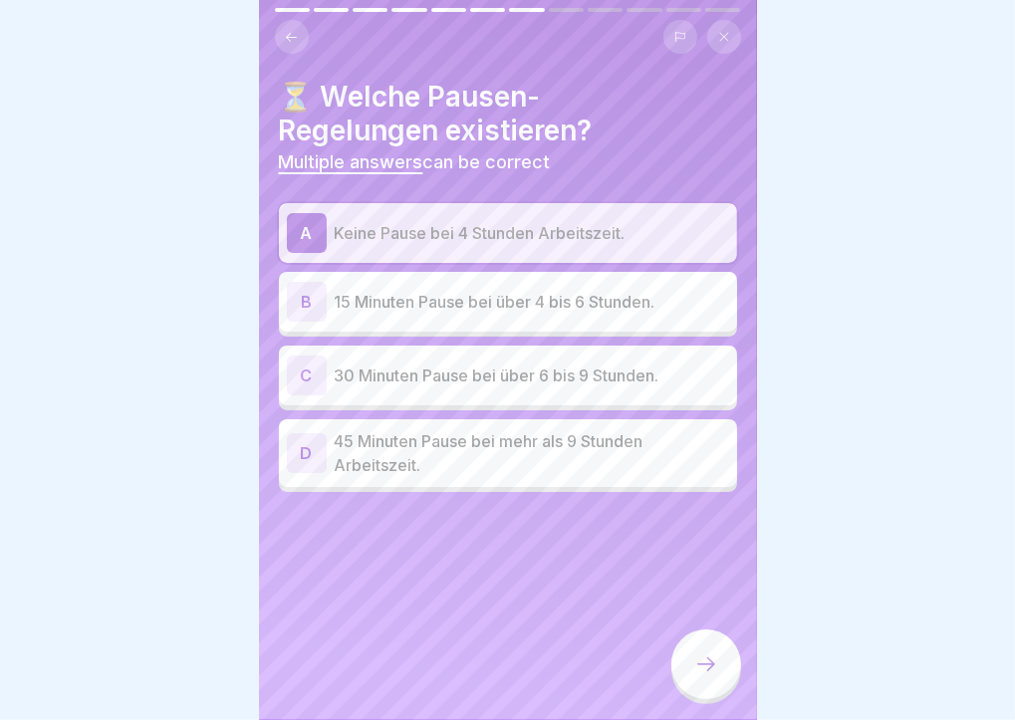
click at [662, 282] on div "B 15 Minuten Pause bei über 4 bis 6 Stunden." at bounding box center [508, 302] width 442 height 40
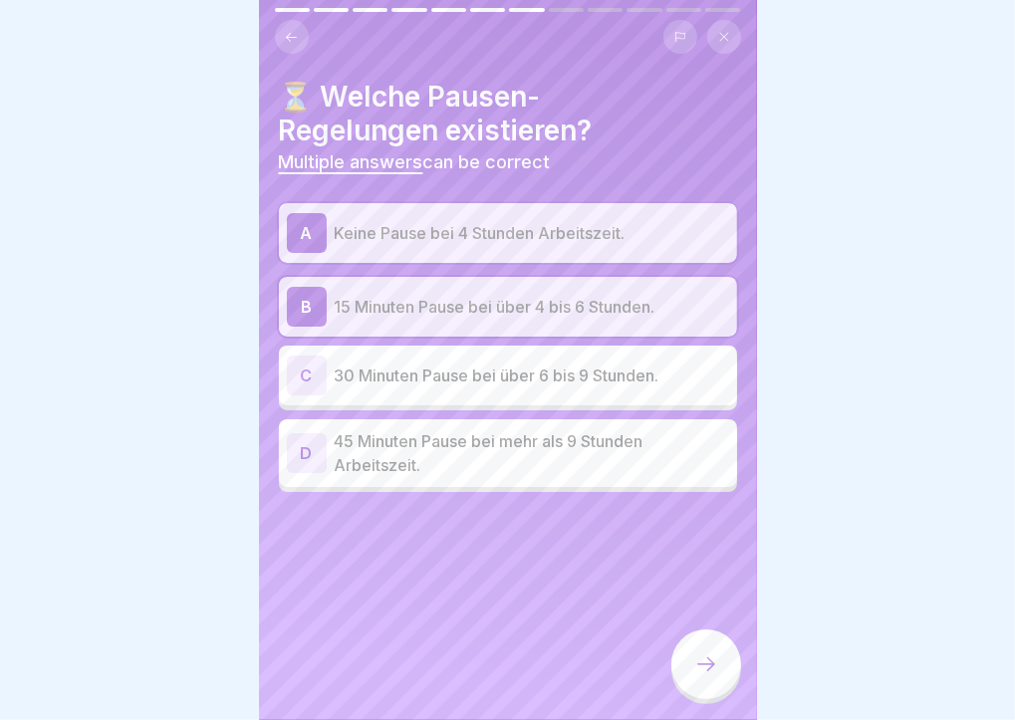
click at [657, 364] on p "30 Minuten Pause bei über 6 bis 9 Stunden." at bounding box center [532, 376] width 395 height 24
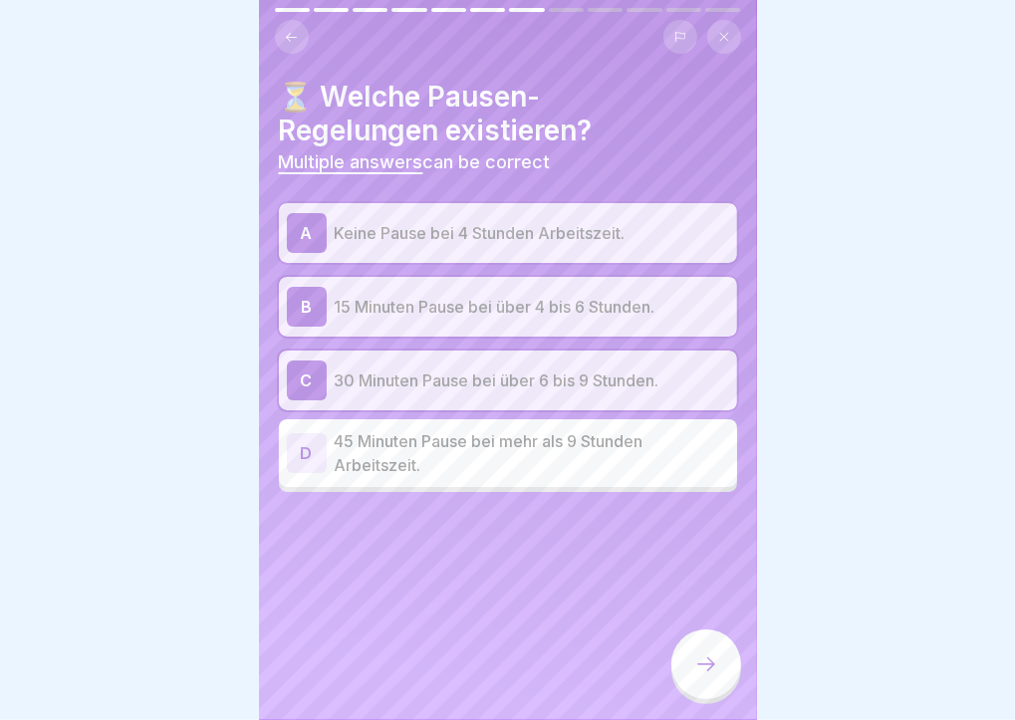
click at [668, 463] on div "D 45 Minuten Pause bei mehr als 9 Stunden Arbeitszeit." at bounding box center [508, 453] width 458 height 68
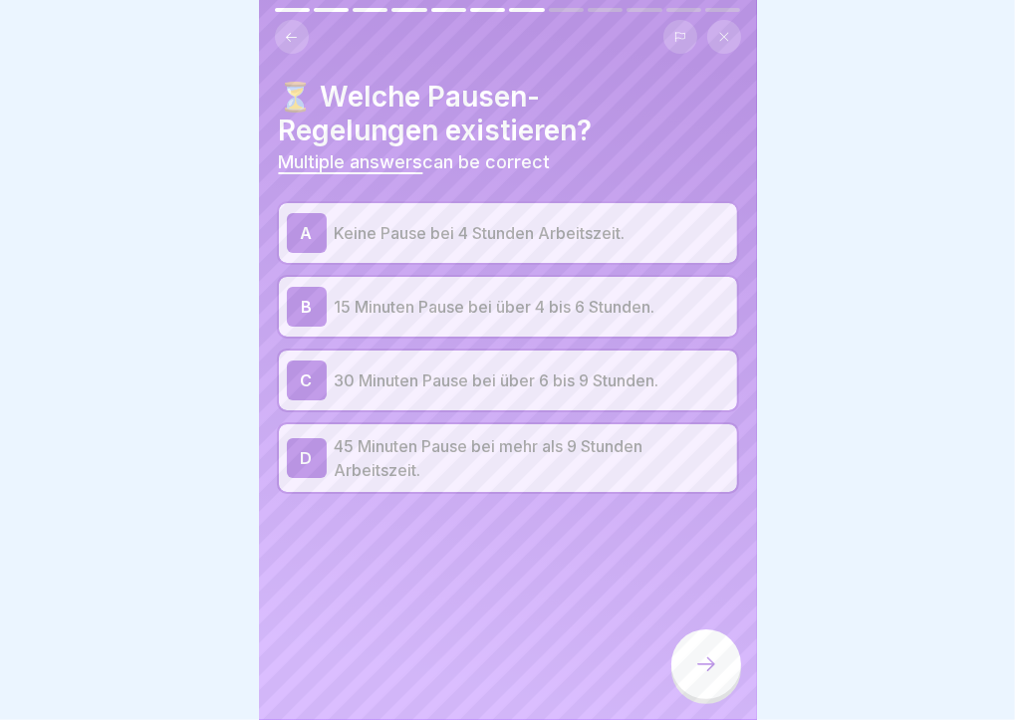
click at [711, 679] on div at bounding box center [707, 665] width 70 height 70
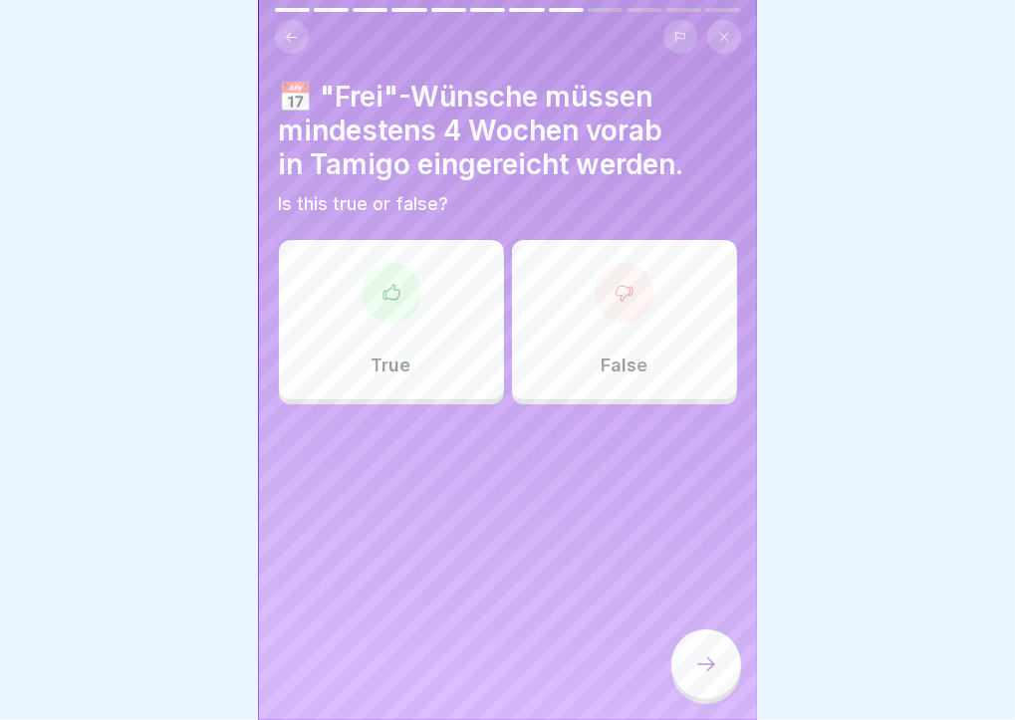
click at [430, 315] on div "True" at bounding box center [391, 319] width 225 height 159
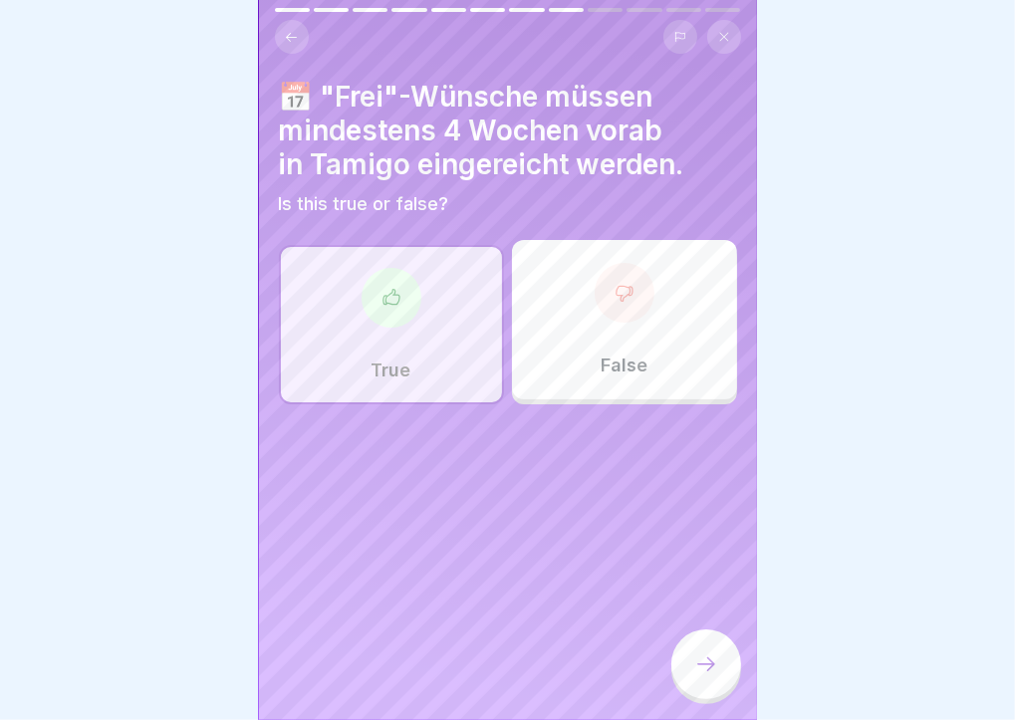
click at [697, 644] on div at bounding box center [707, 665] width 70 height 70
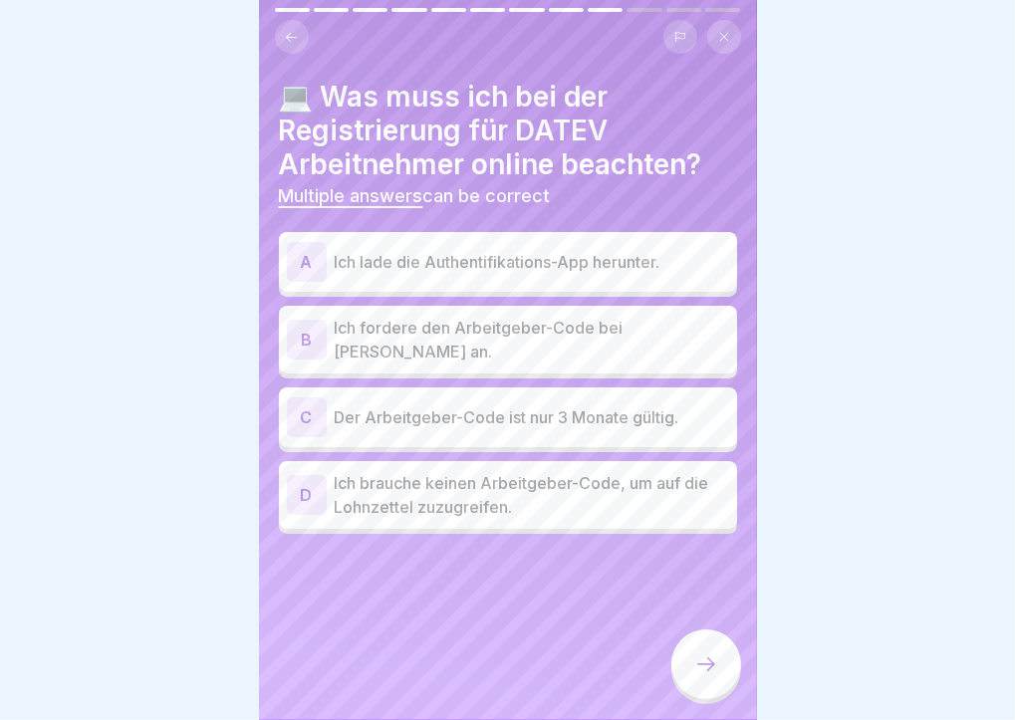
click at [590, 321] on p "Ich fordere den Arbeitgeber-Code bei [PERSON_NAME] an." at bounding box center [532, 340] width 395 height 48
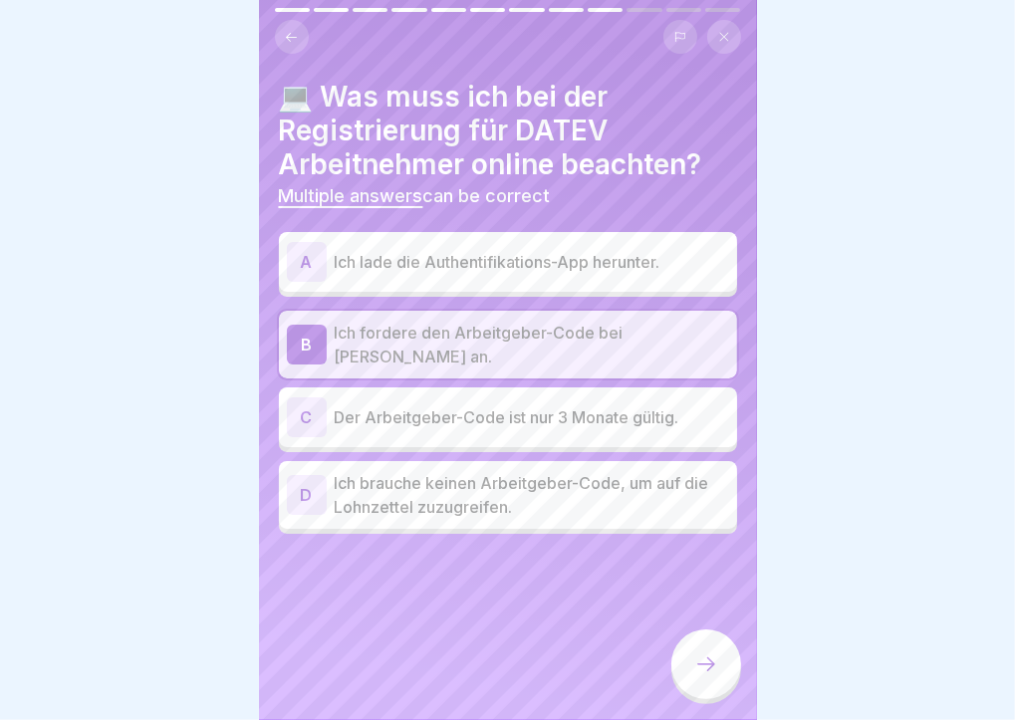
click at [626, 412] on p "Der Arbeitgeber-Code ist nur 3 Monate gültig." at bounding box center [532, 418] width 395 height 24
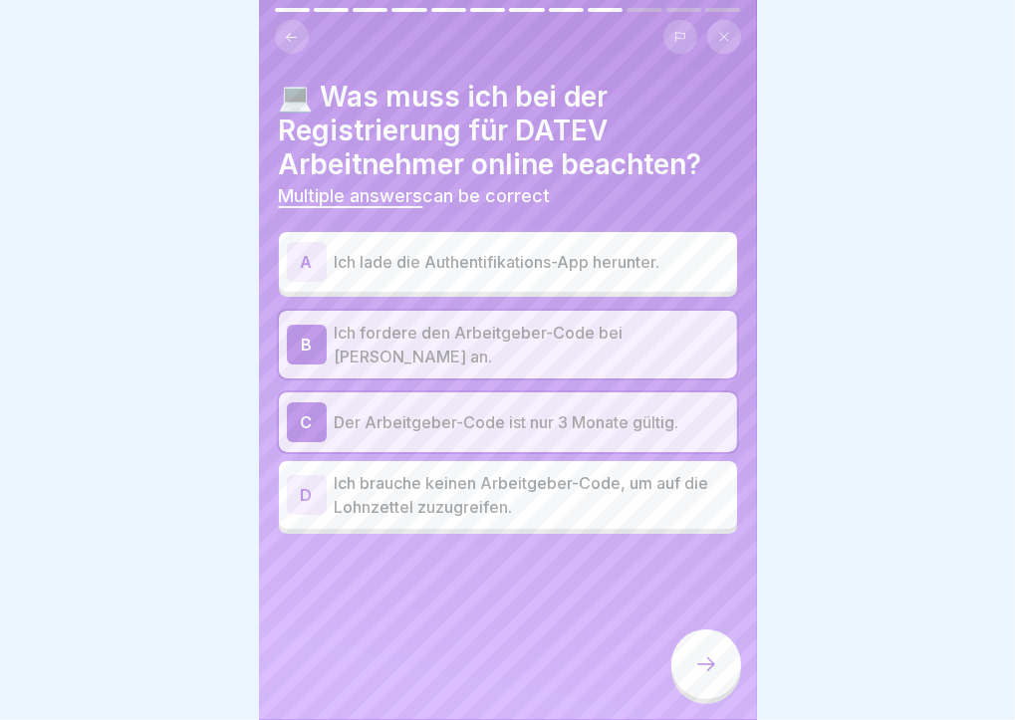
click at [700, 256] on p "Ich lade die Authentifikations-App herunter." at bounding box center [532, 262] width 395 height 24
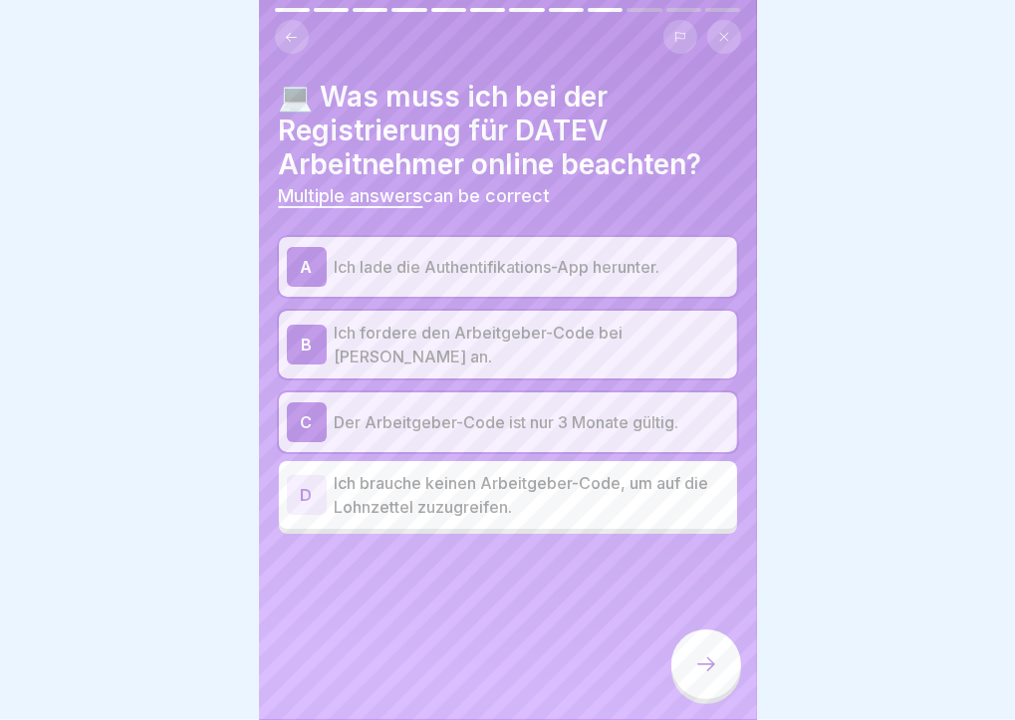
click at [705, 660] on icon at bounding box center [706, 665] width 24 height 24
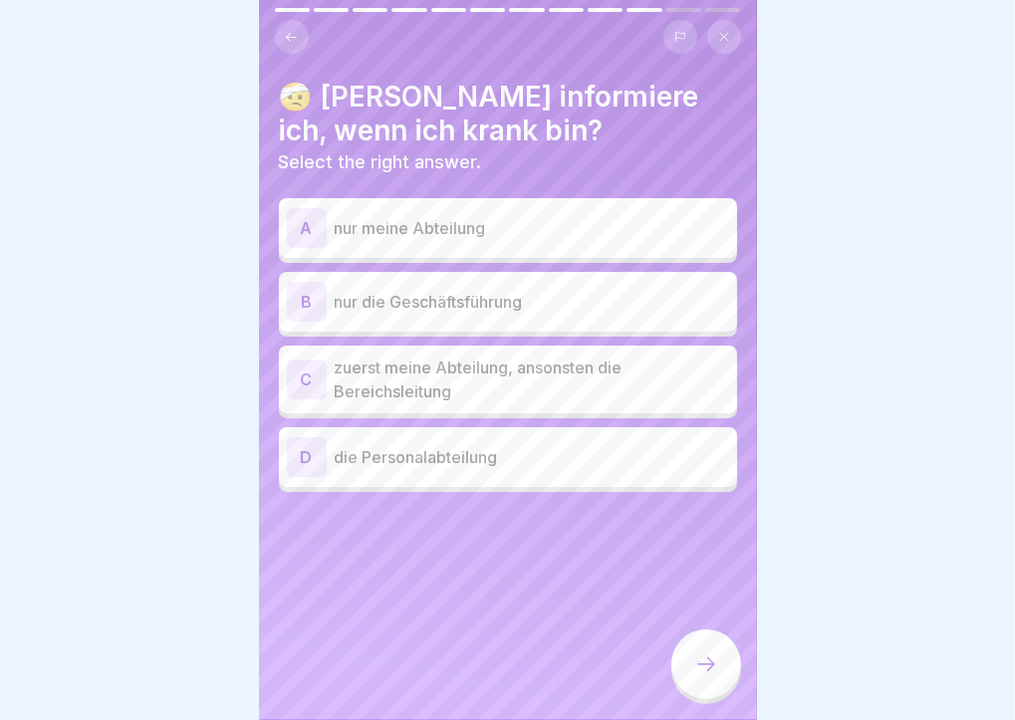
click at [598, 365] on p "zuerst meine Abteilung, ansonsten die Bereichsleitung" at bounding box center [532, 380] width 395 height 48
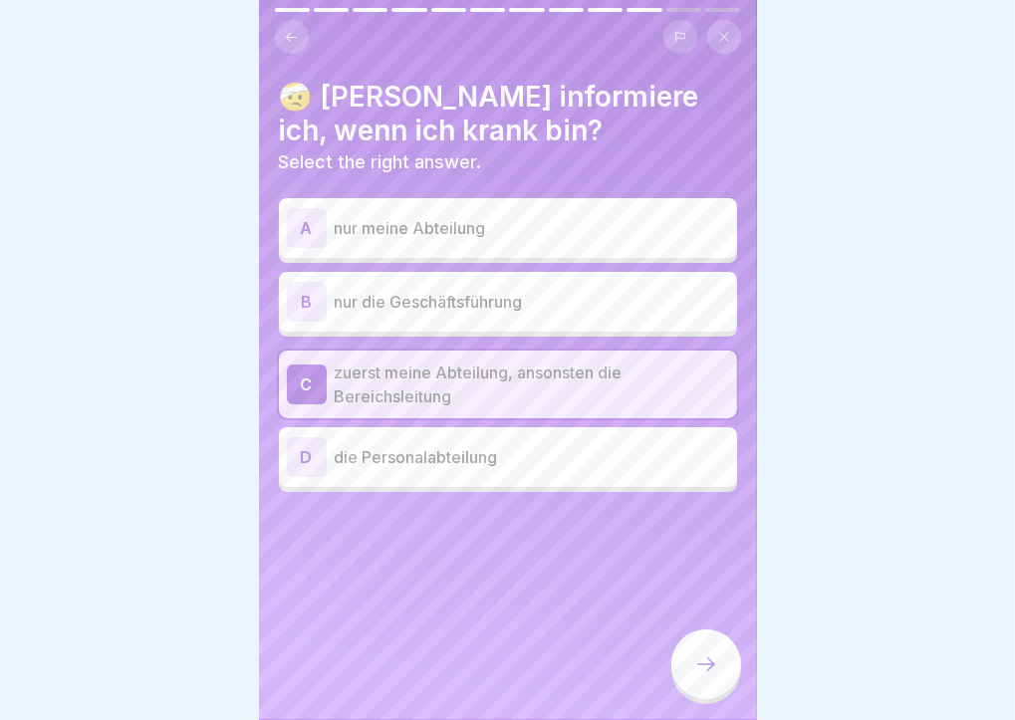
click at [687, 677] on div at bounding box center [707, 665] width 70 height 70
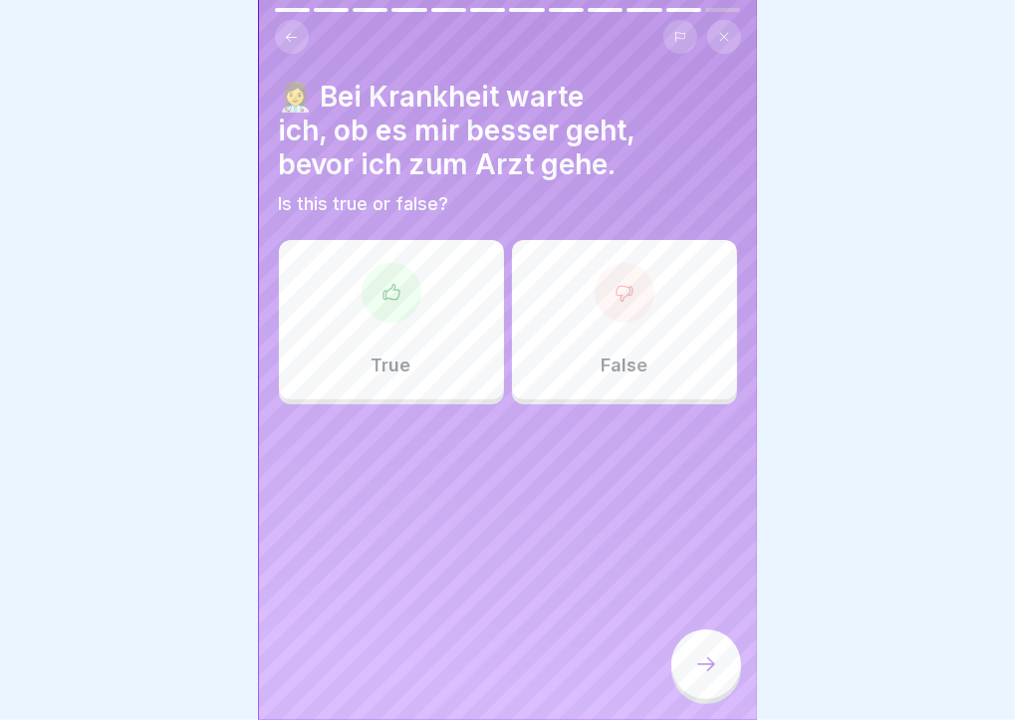
click at [595, 330] on div "False" at bounding box center [624, 319] width 225 height 159
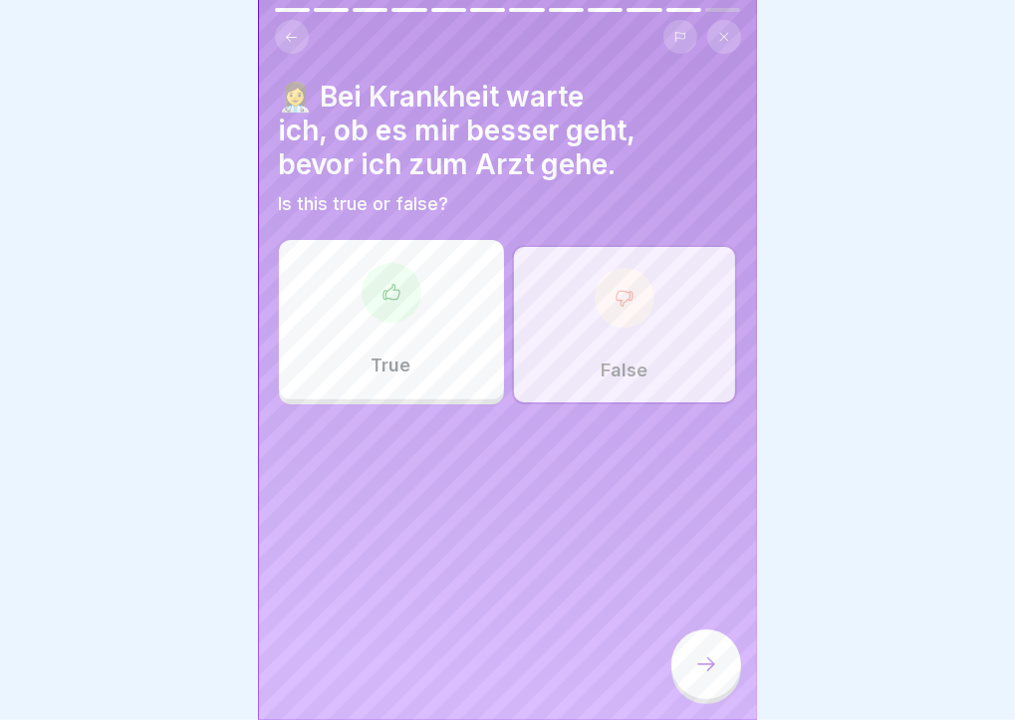
click at [708, 672] on icon at bounding box center [706, 665] width 24 height 24
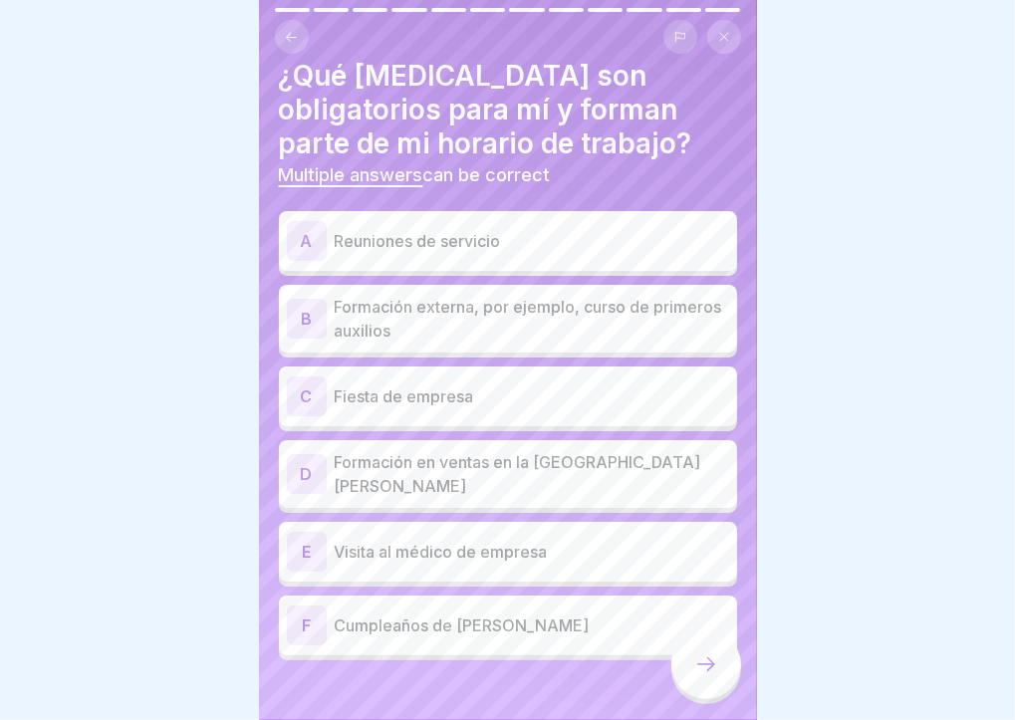
scroll to position [32, 0]
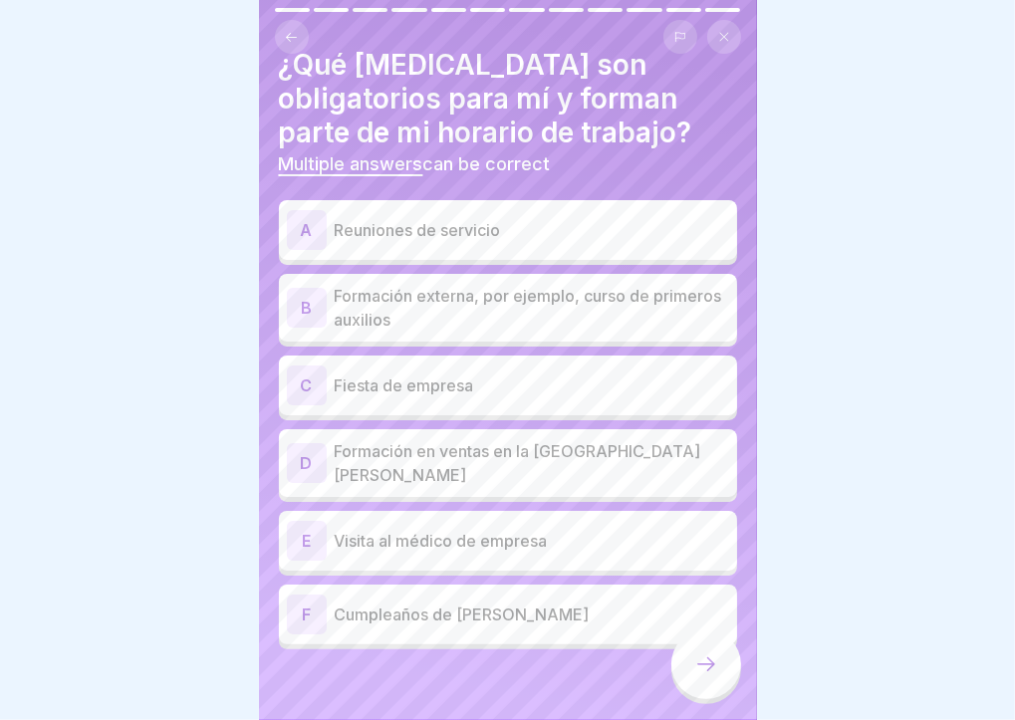
click at [586, 218] on p "Reuniones de servicio" at bounding box center [532, 230] width 395 height 24
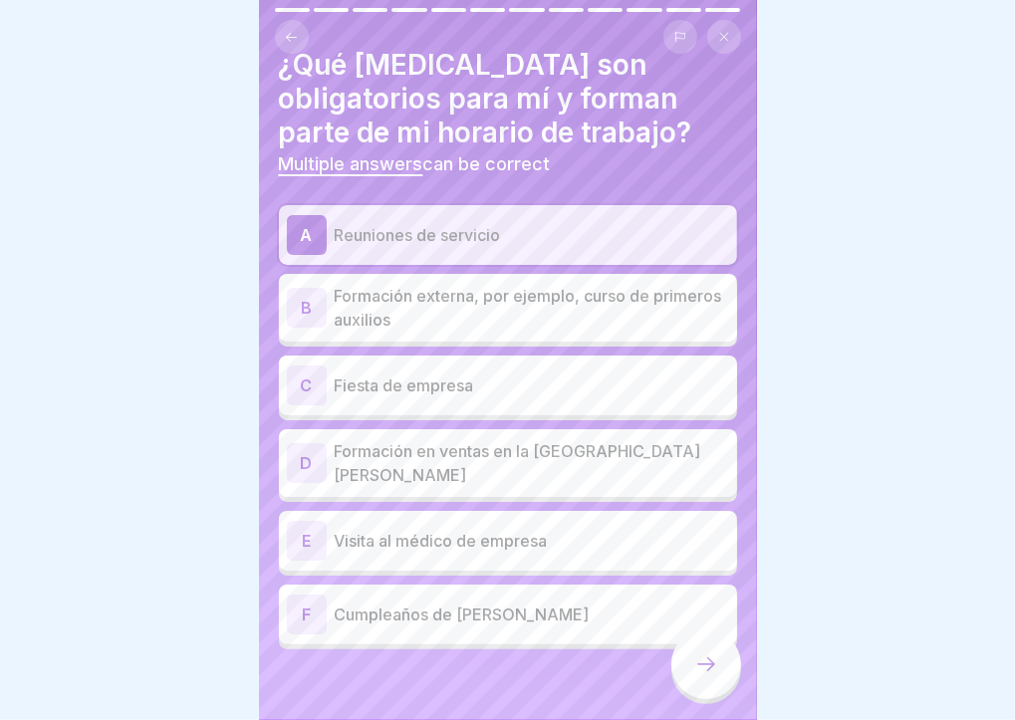
click at [633, 305] on p "Formación externa, por ejemplo, curso de primeros auxilios" at bounding box center [532, 308] width 395 height 48
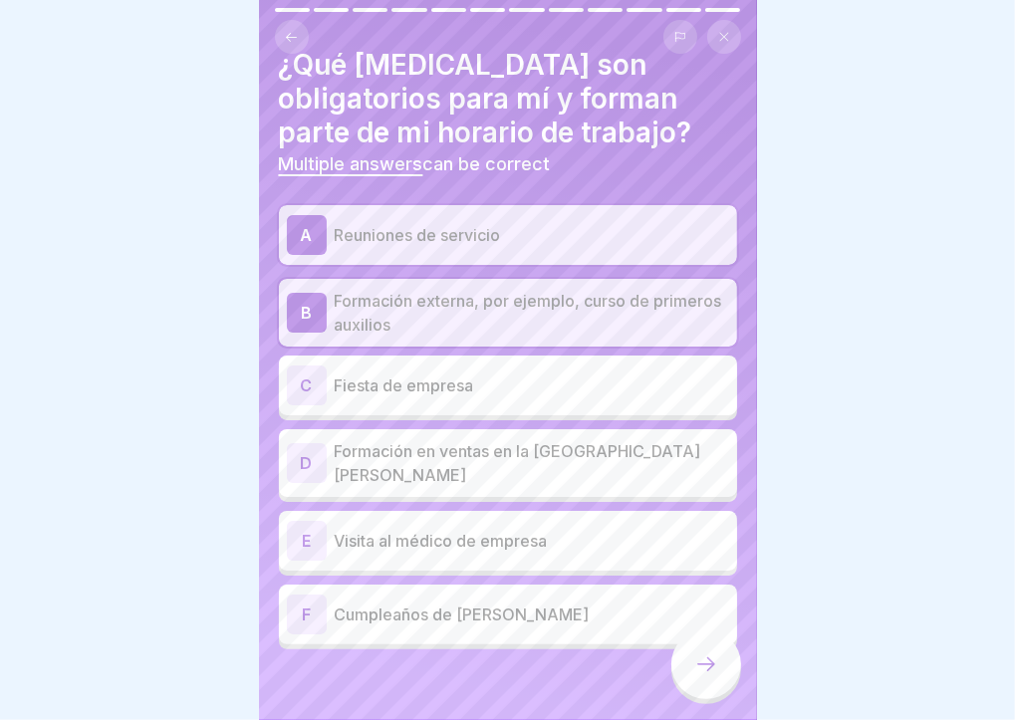
click at [591, 439] on p "Formación en ventas en la [GEOGRAPHIC_DATA][PERSON_NAME]" at bounding box center [532, 463] width 395 height 48
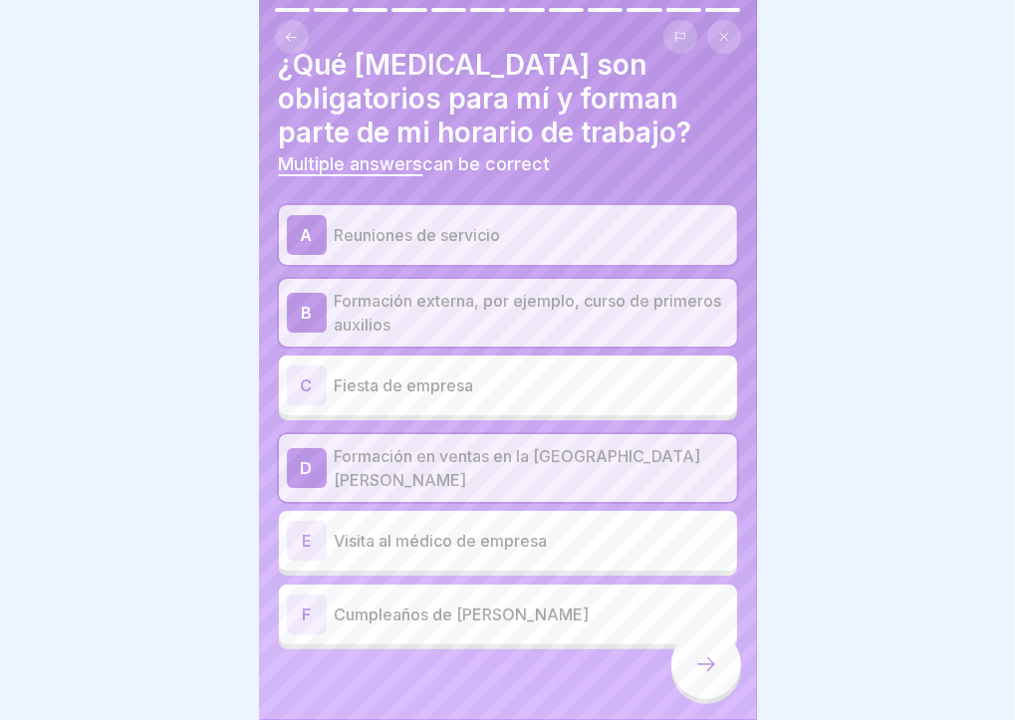
click at [613, 511] on div "E Visita al médico de empresa" at bounding box center [508, 541] width 458 height 60
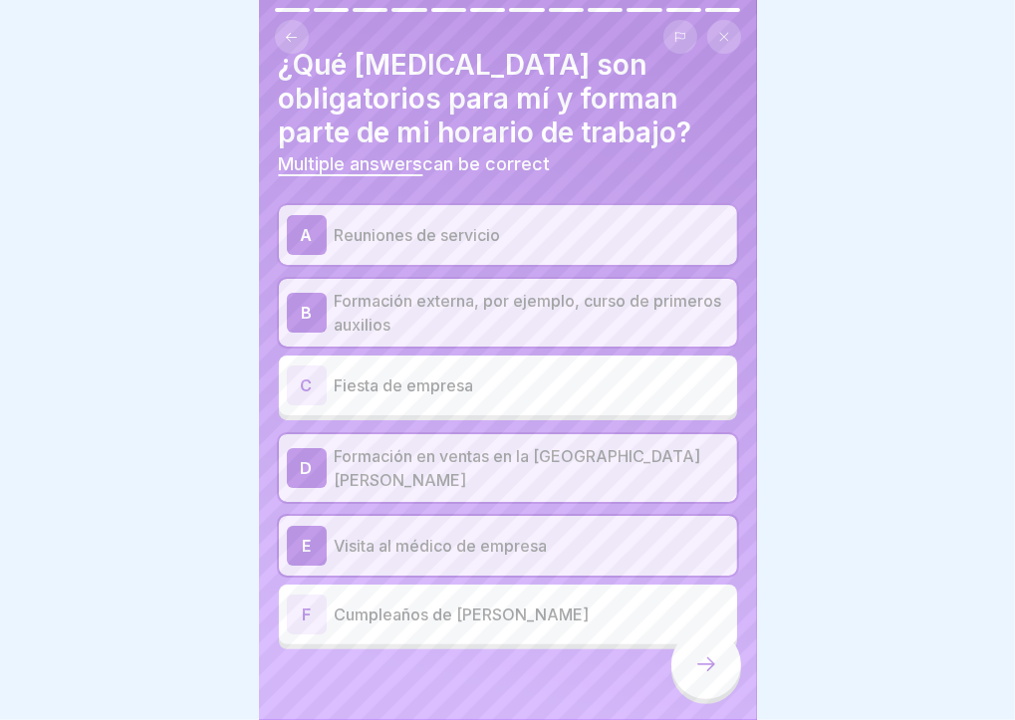
click at [704, 672] on icon at bounding box center [706, 665] width 24 height 24
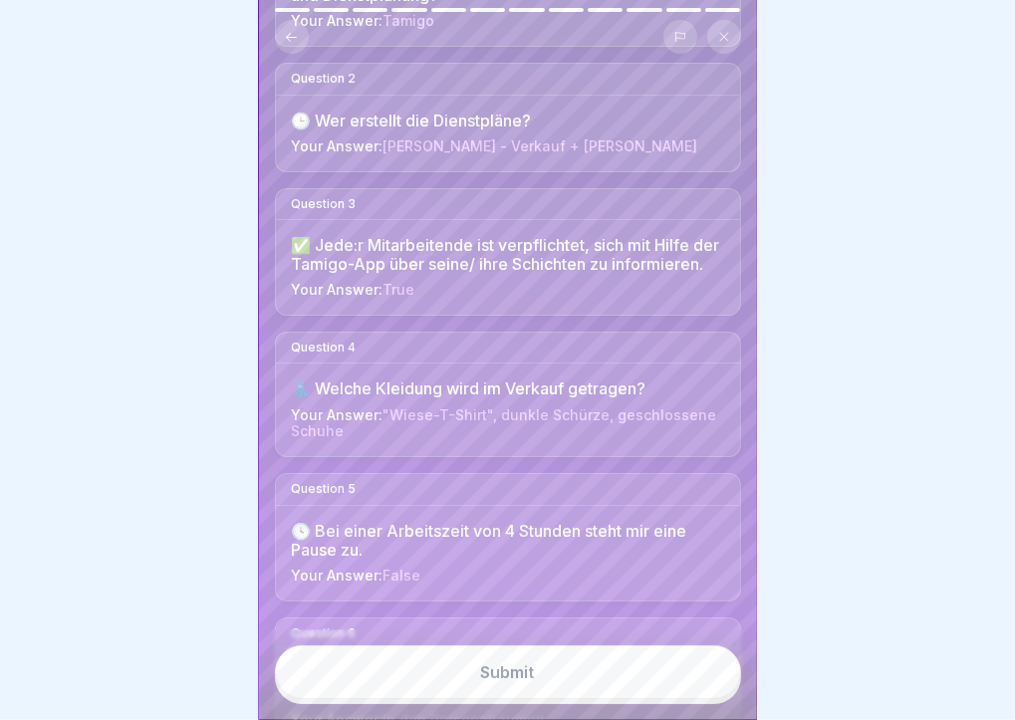
scroll to position [299, 0]
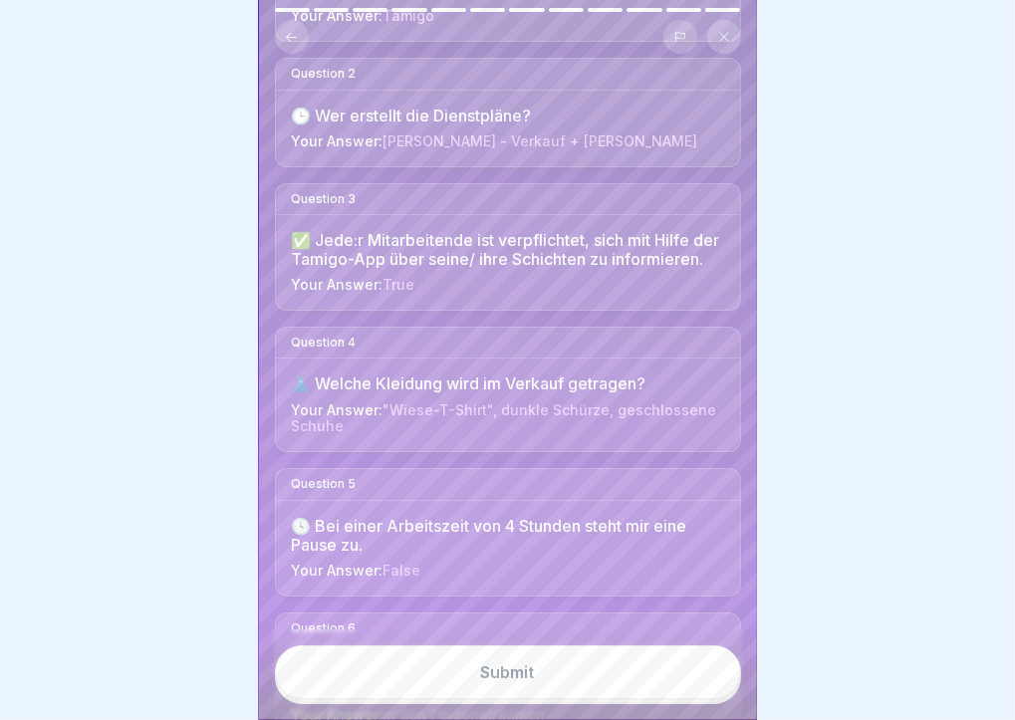
click at [700, 667] on button "Submit" at bounding box center [508, 673] width 466 height 54
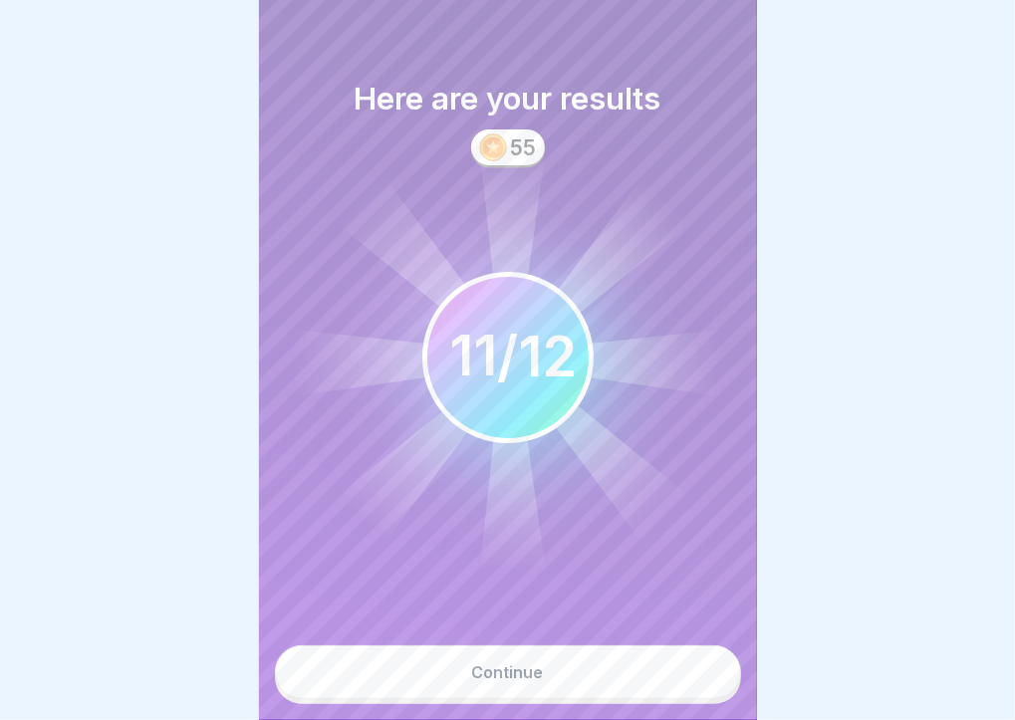
click at [700, 667] on button "Continue" at bounding box center [508, 673] width 466 height 54
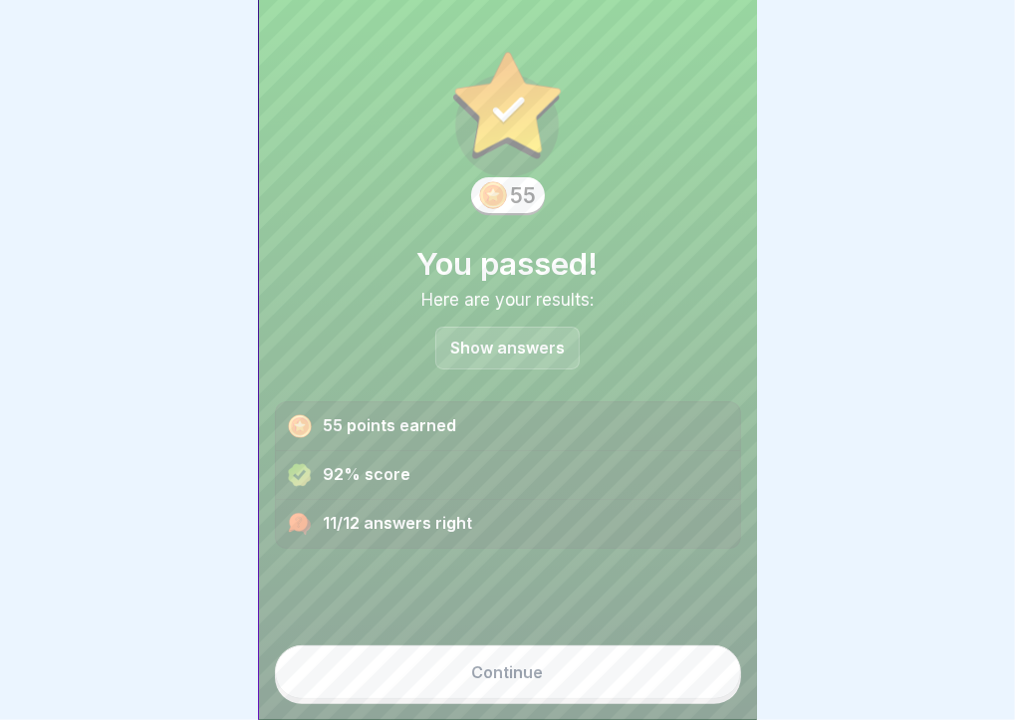
click at [634, 671] on button "Continue" at bounding box center [508, 673] width 466 height 54
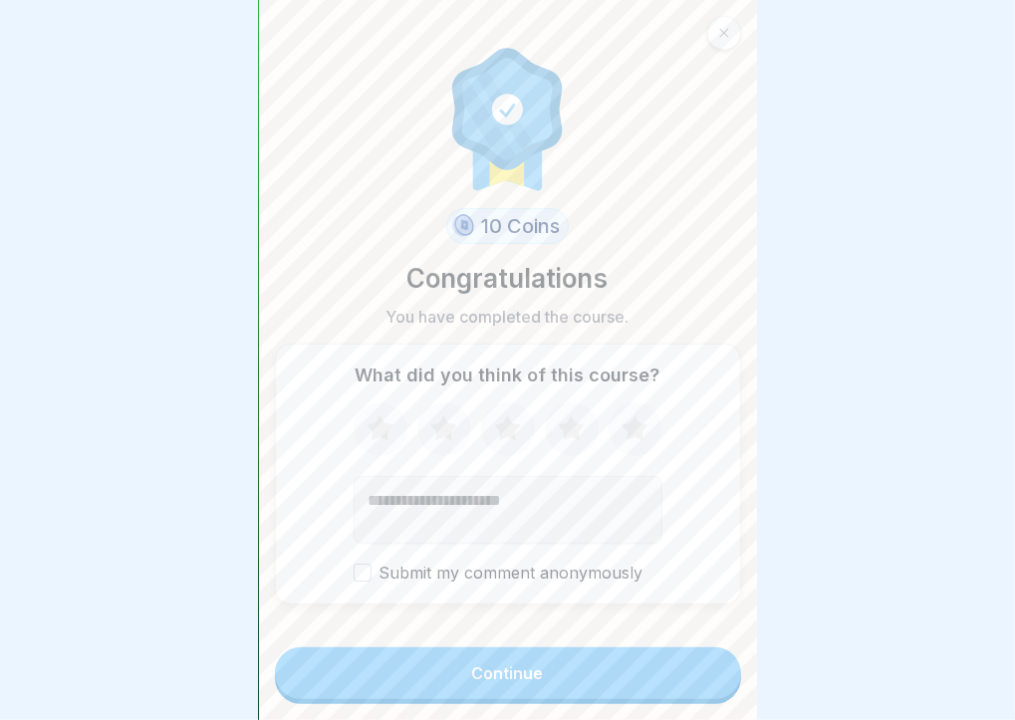
click at [634, 671] on button "Continue" at bounding box center [508, 674] width 466 height 52
